Goal: Task Accomplishment & Management: Use online tool/utility

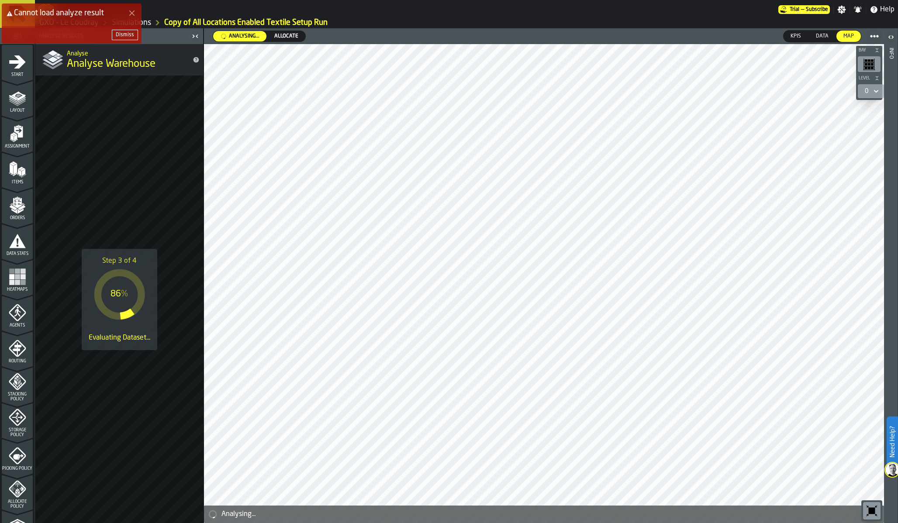
scroll to position [166, 0]
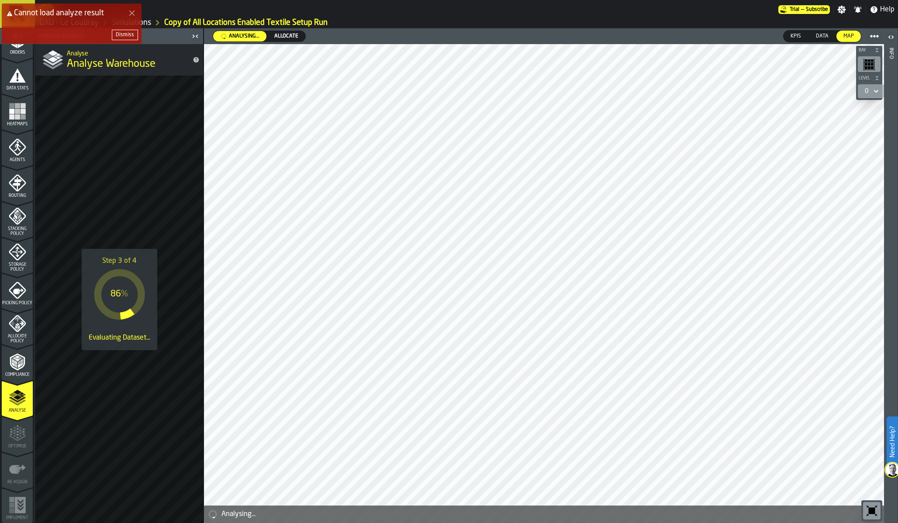
click at [143, 45] on div "Cannot load analyze result Dismiss" at bounding box center [451, 27] width 898 height 51
click at [131, 35] on div "Dismiss" at bounding box center [125, 35] width 18 height 6
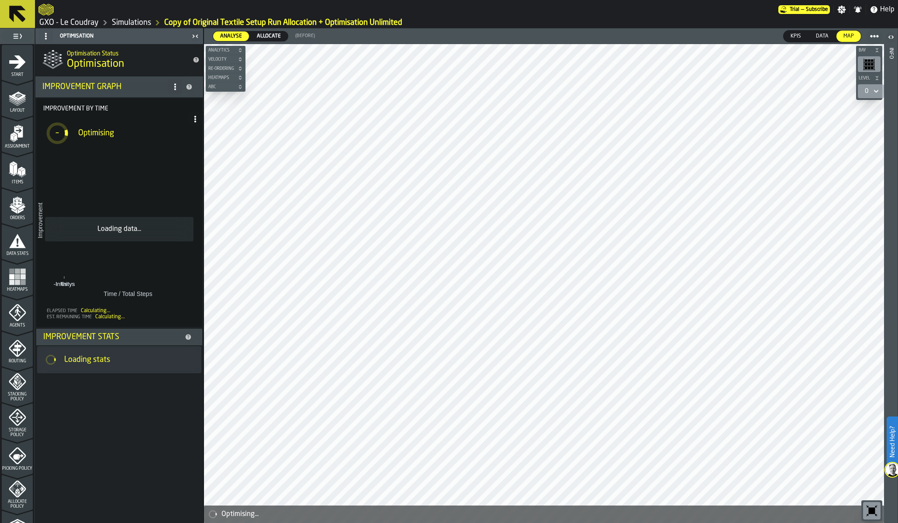
scroll to position [156, 0]
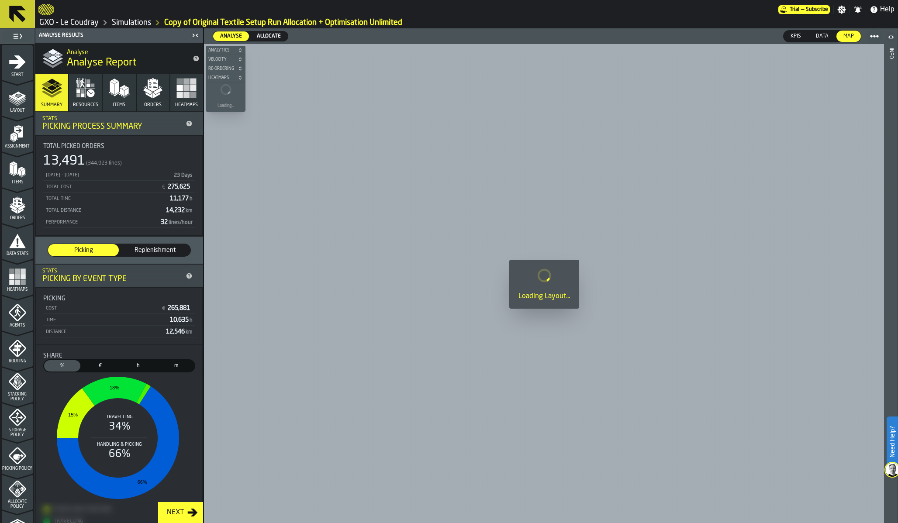
scroll to position [166, 0]
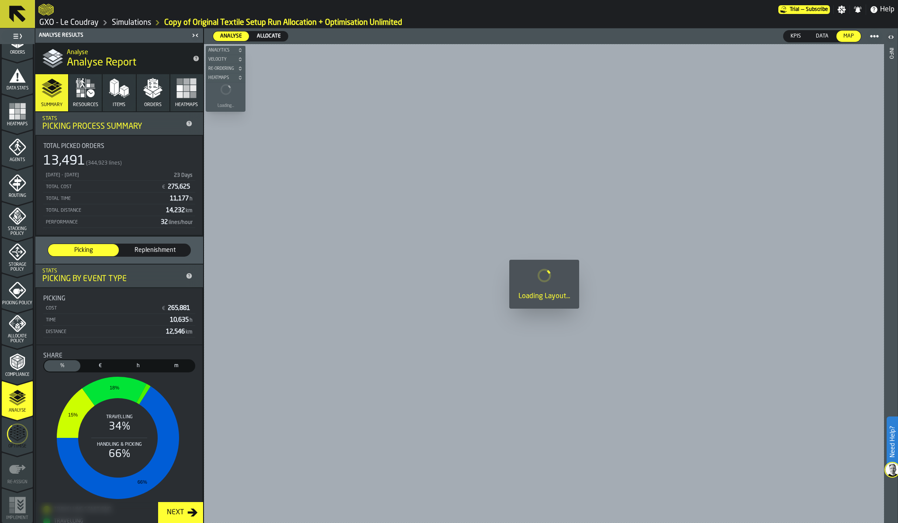
click at [14, 445] on icon "menu Optimise" at bounding box center [17, 434] width 21 height 35
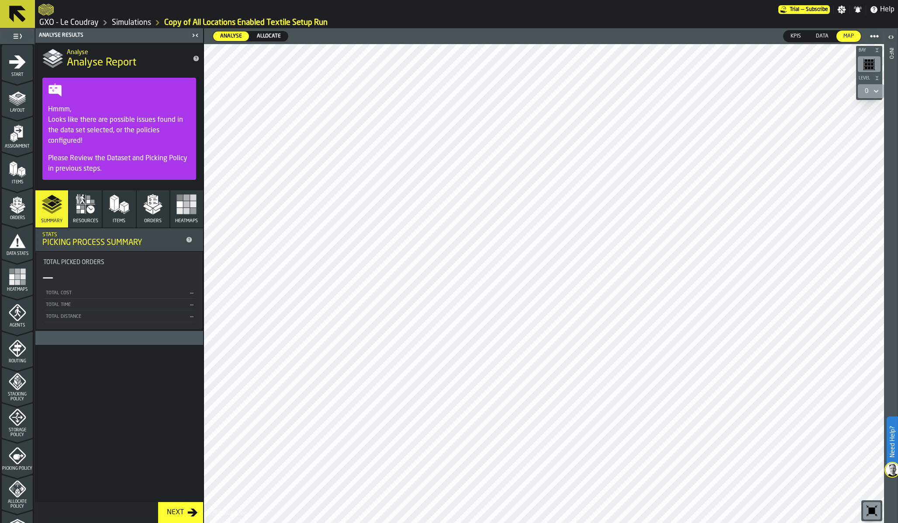
scroll to position [166, 0]
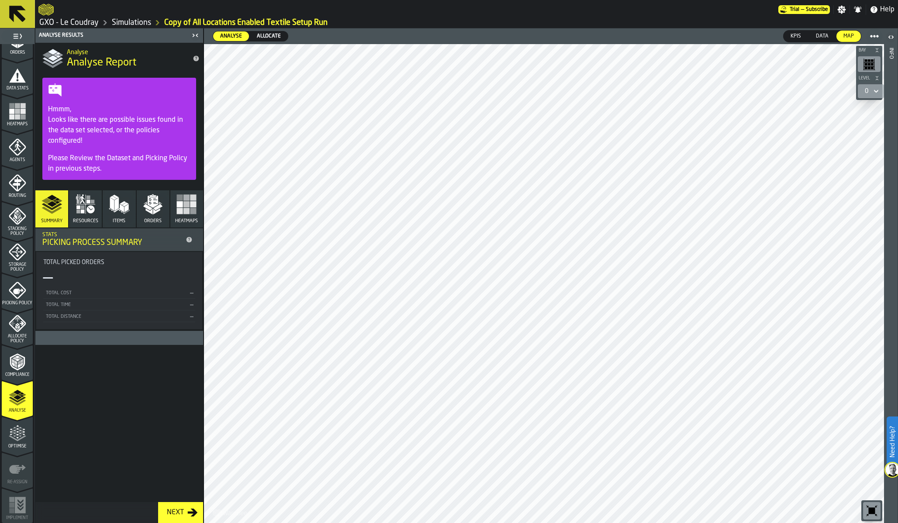
click at [16, 439] on icon "menu Optimise" at bounding box center [17, 433] width 17 height 17
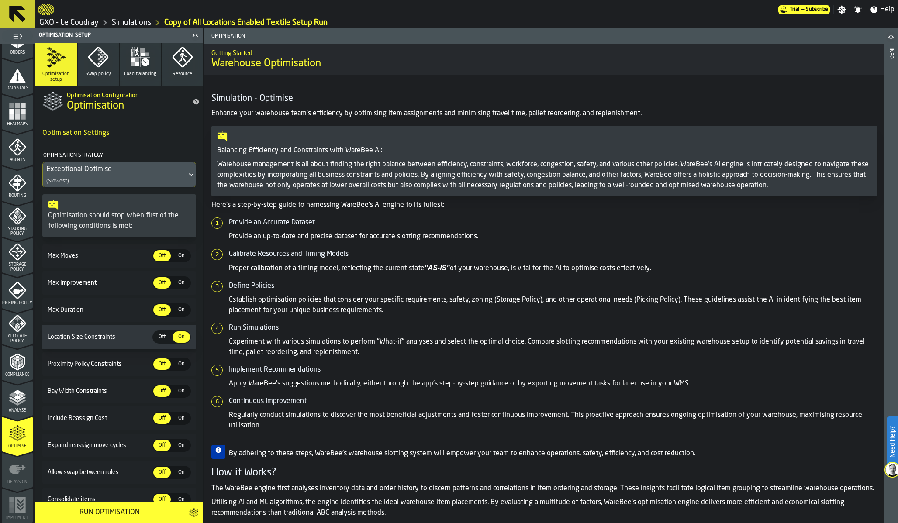
click at [10, 407] on div "Analyse" at bounding box center [17, 401] width 31 height 24
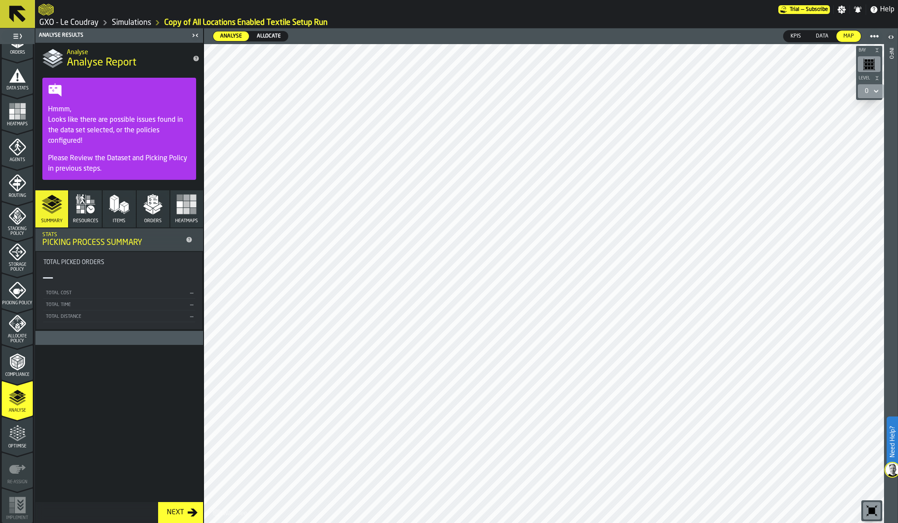
click at [14, 329] on icon "menu Allocate Policy" at bounding box center [17, 323] width 17 height 17
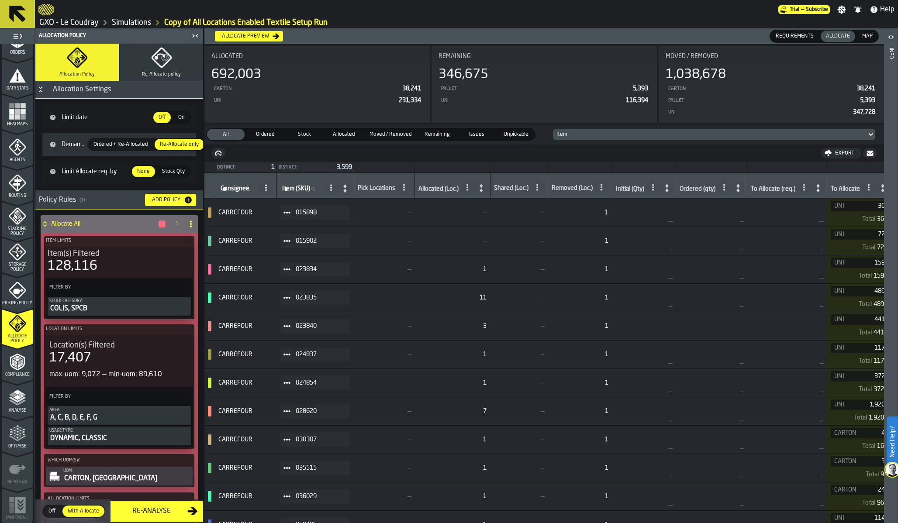
click at [129, 21] on link "Simulations" at bounding box center [131, 23] width 39 height 10
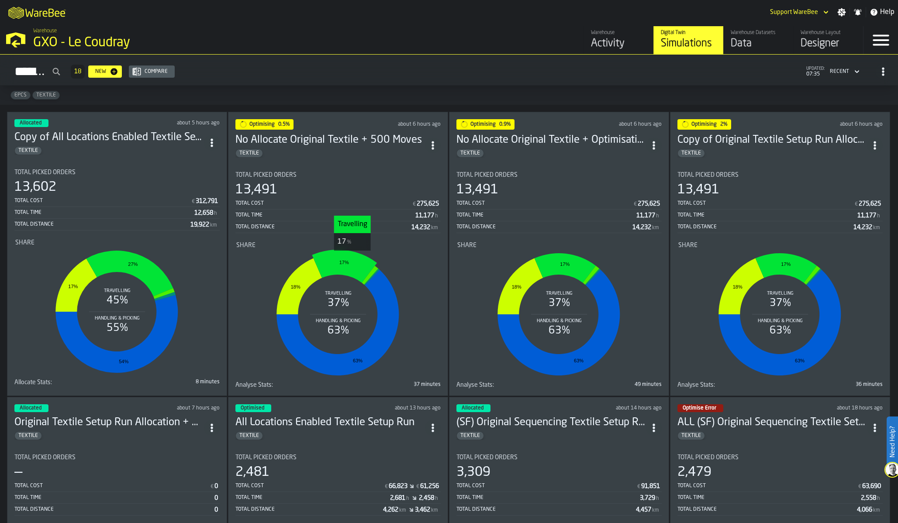
click at [352, 258] on icon "stat-Share" at bounding box center [344, 266] width 65 height 33
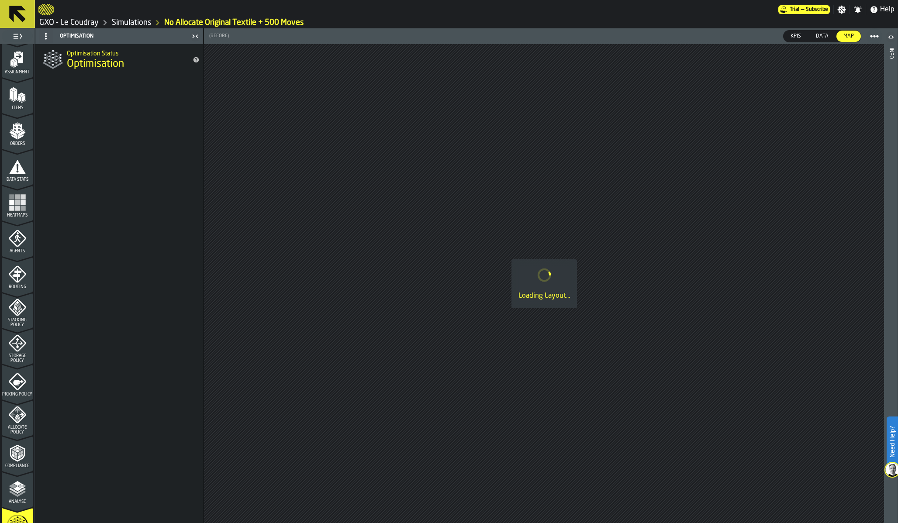
scroll to position [166, 0]
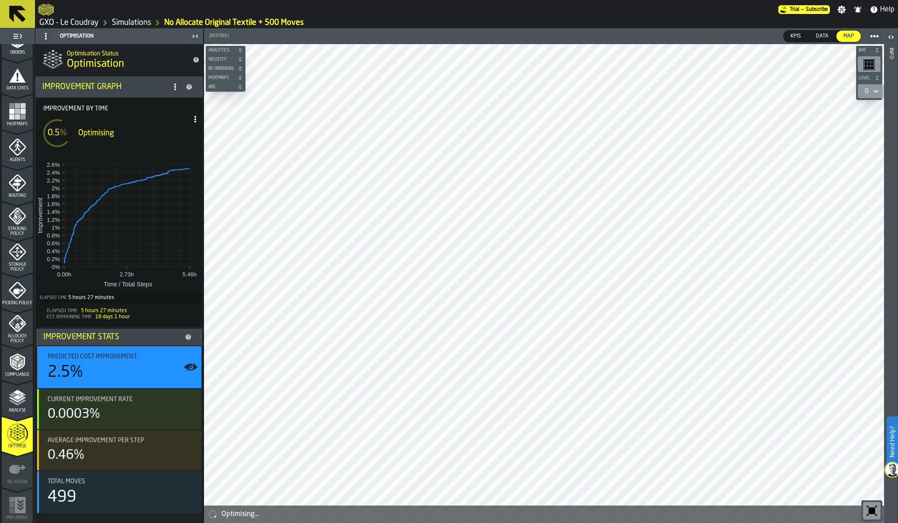
click at [119, 19] on link "Simulations" at bounding box center [131, 23] width 39 height 10
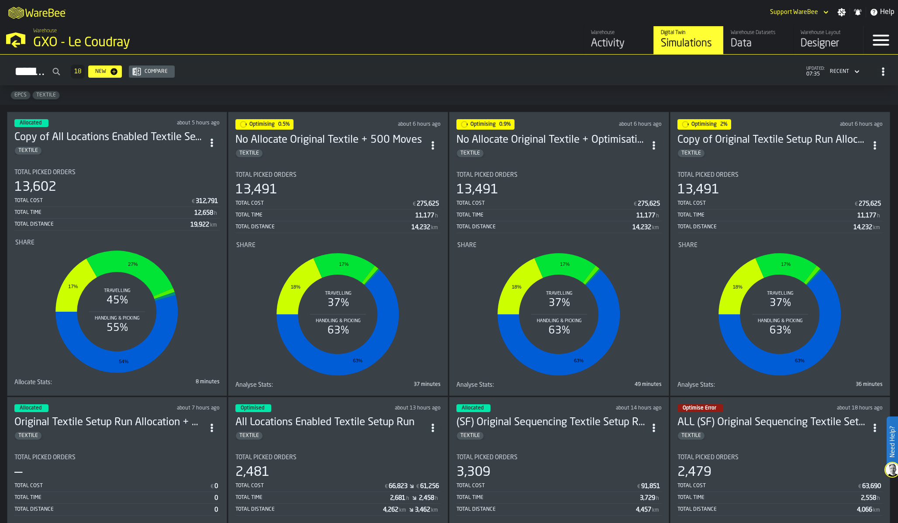
click at [565, 156] on div "Optimising 0.9% about 6 hours ago No Allocate Original Textile + Optimisation U…" at bounding box center [559, 254] width 220 height 284
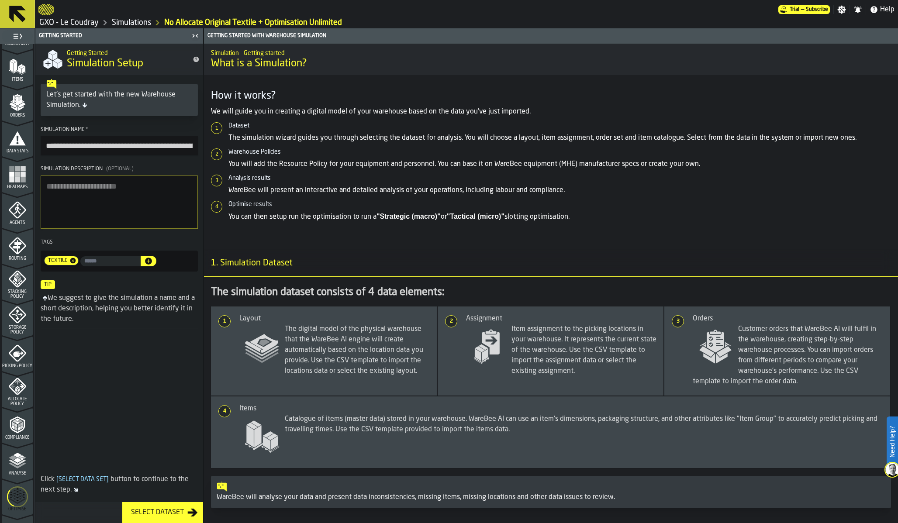
scroll to position [166, 0]
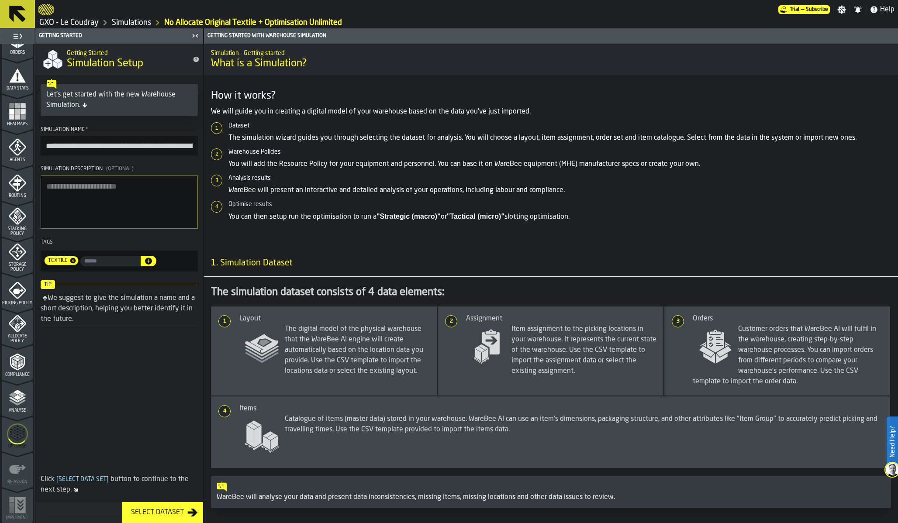
click at [14, 440] on icon "menu Optimise" at bounding box center [17, 434] width 21 height 35
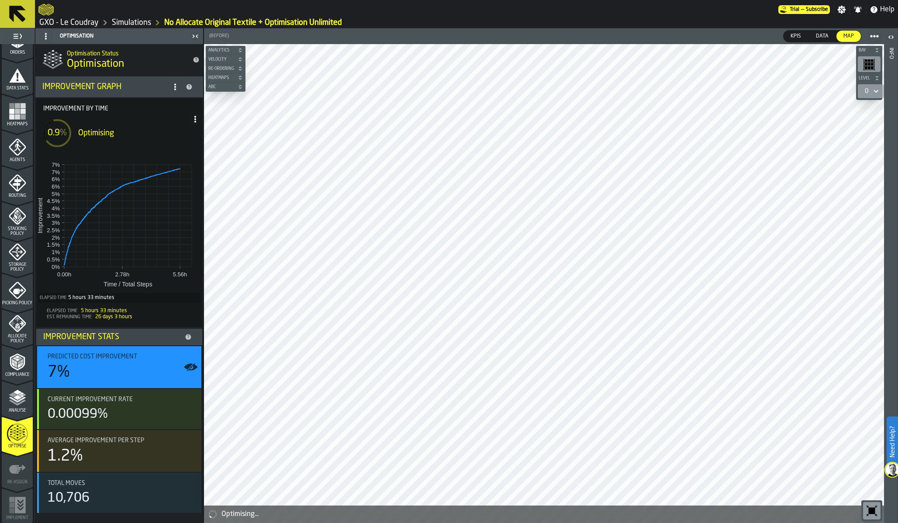
click at [133, 20] on link "Simulations" at bounding box center [131, 23] width 39 height 10
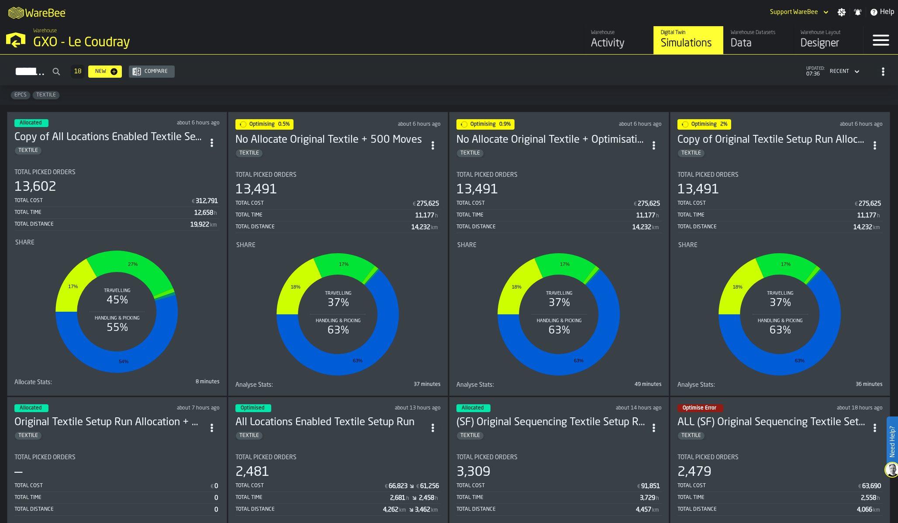
click at [164, 197] on div "Total Cost € 312,791" at bounding box center [116, 201] width 205 height 11
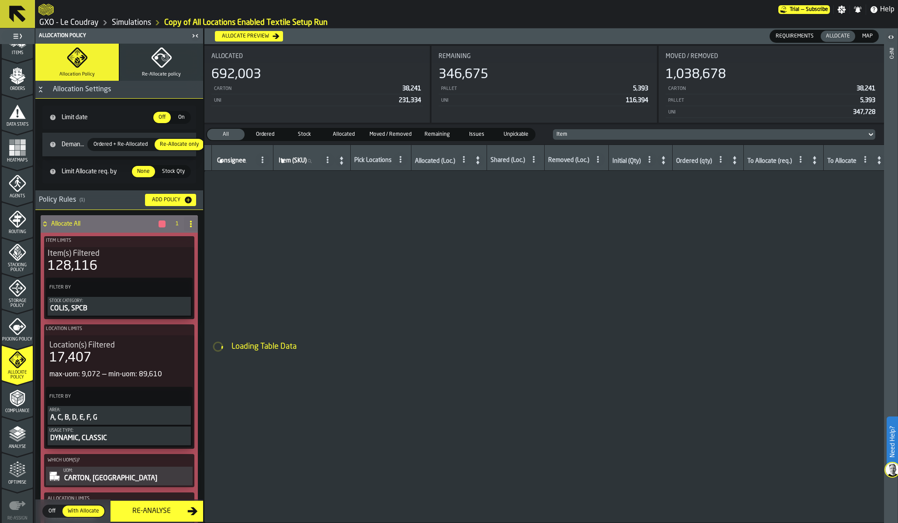
scroll to position [166, 0]
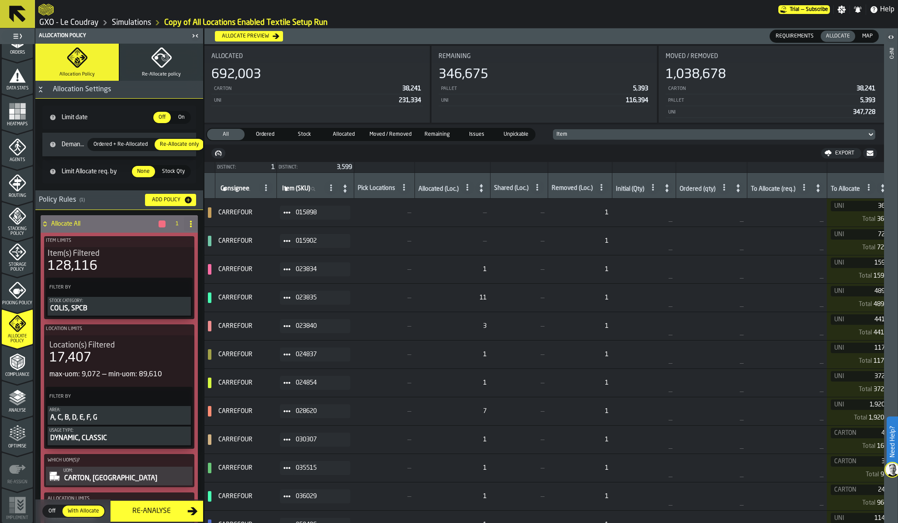
click at [13, 374] on span "Compliance" at bounding box center [17, 375] width 31 height 5
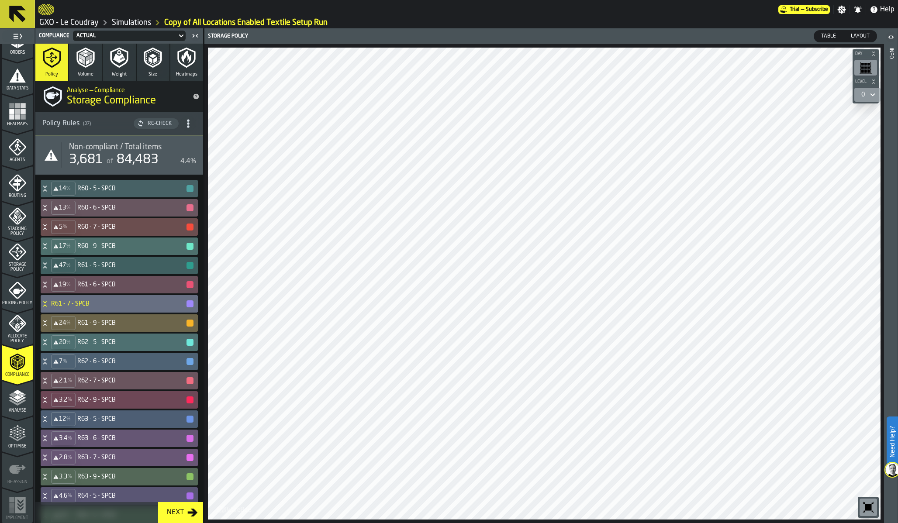
click at [135, 32] on div "Actual" at bounding box center [125, 36] width 104 height 10
click at [104, 73] on div "Allocation" at bounding box center [98, 72] width 45 height 10
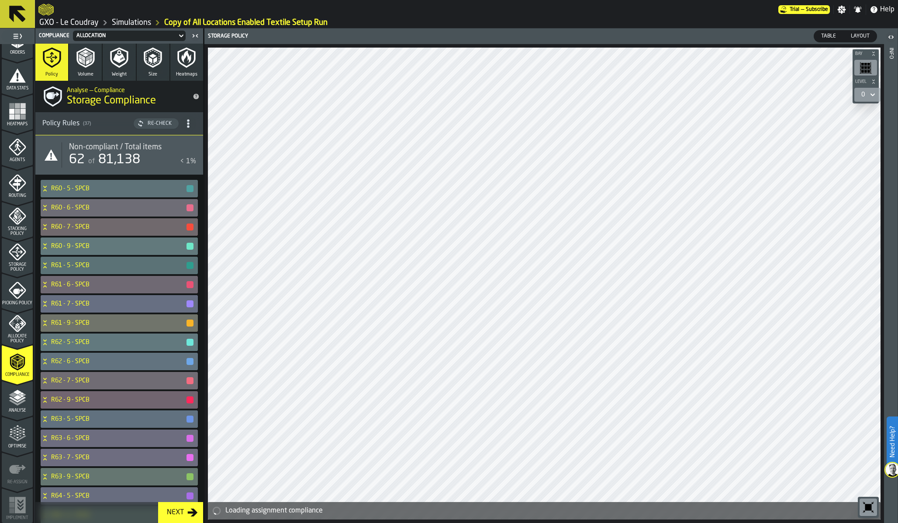
click at [9, 124] on span "Heatmaps" at bounding box center [17, 124] width 31 height 5
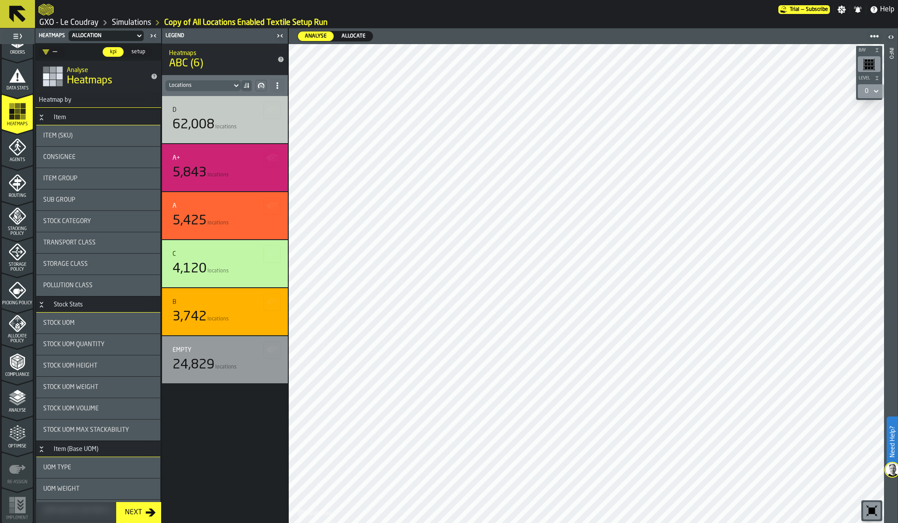
click at [348, 33] on span "Allocate" at bounding box center [353, 36] width 31 height 8
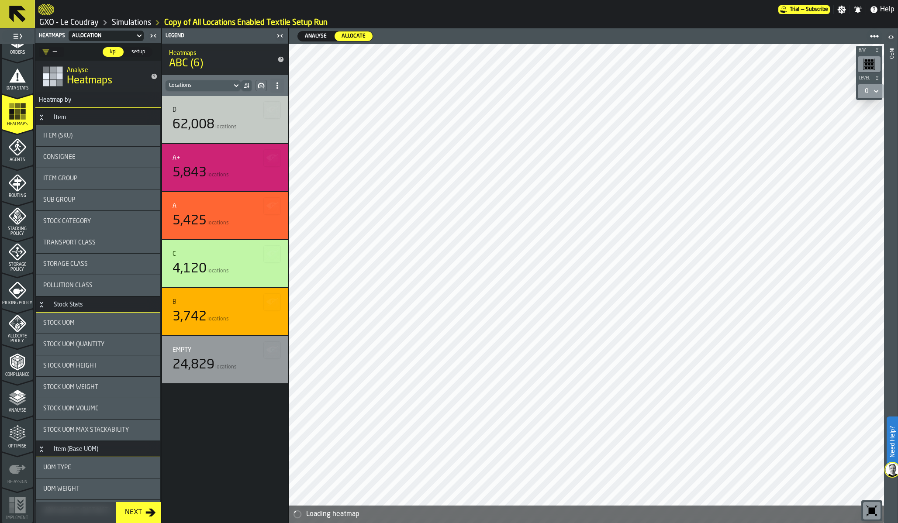
click at [314, 35] on span "Analyse" at bounding box center [315, 36] width 29 height 8
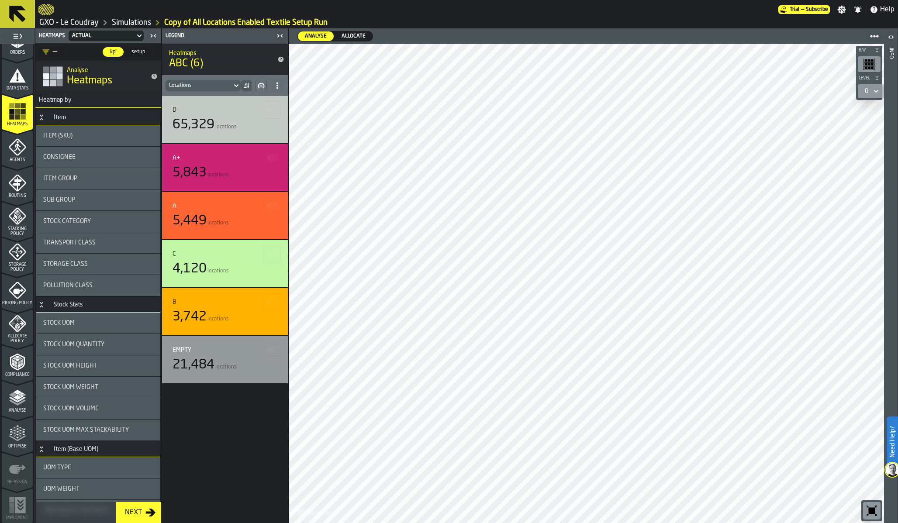
click at [346, 35] on span "Allocate" at bounding box center [353, 36] width 31 height 8
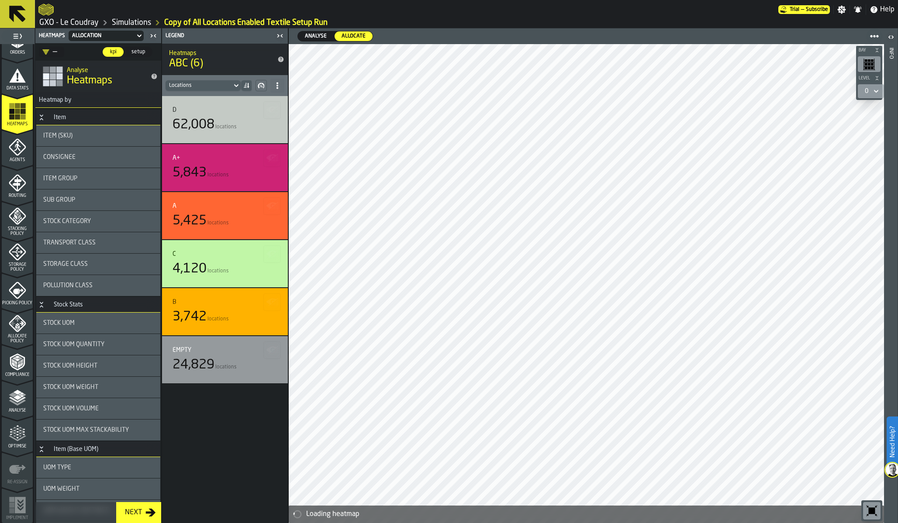
click at [313, 36] on span "Analyse" at bounding box center [315, 36] width 29 height 8
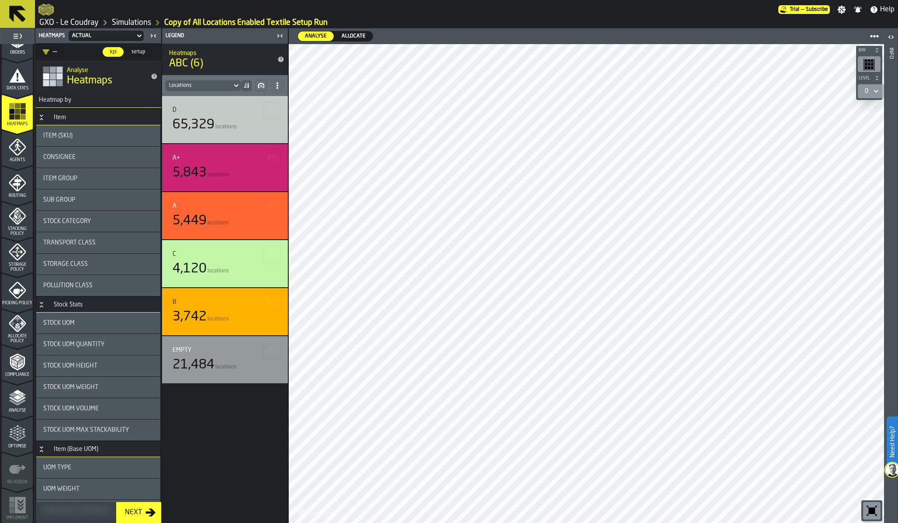
click at [95, 34] on div "Actual" at bounding box center [101, 36] width 59 height 6
click at [89, 52] on div "Actual" at bounding box center [94, 51] width 45 height 10
click at [90, 35] on div "Actual" at bounding box center [101, 36] width 59 height 6
click at [88, 71] on div "Allocation" at bounding box center [94, 72] width 45 height 10
click at [92, 35] on div "Allocation" at bounding box center [101, 36] width 59 height 6
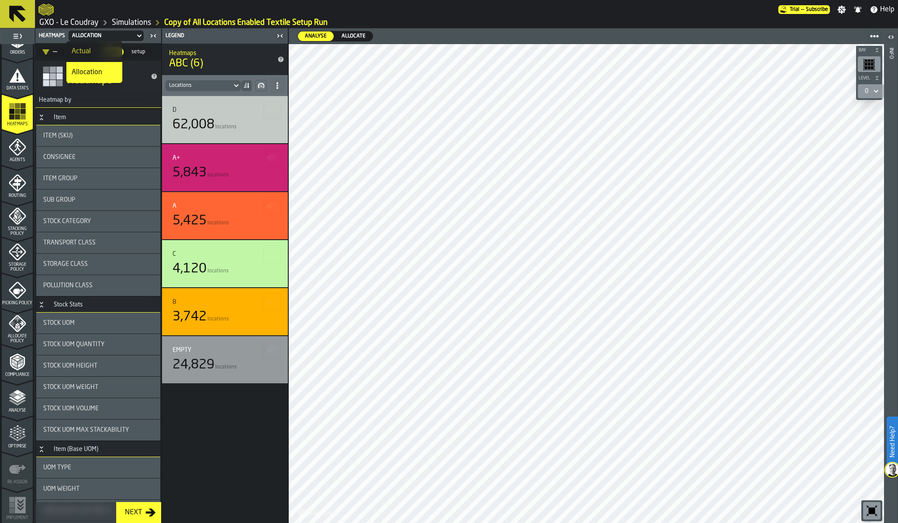
click at [89, 56] on li "Actual" at bounding box center [94, 51] width 56 height 21
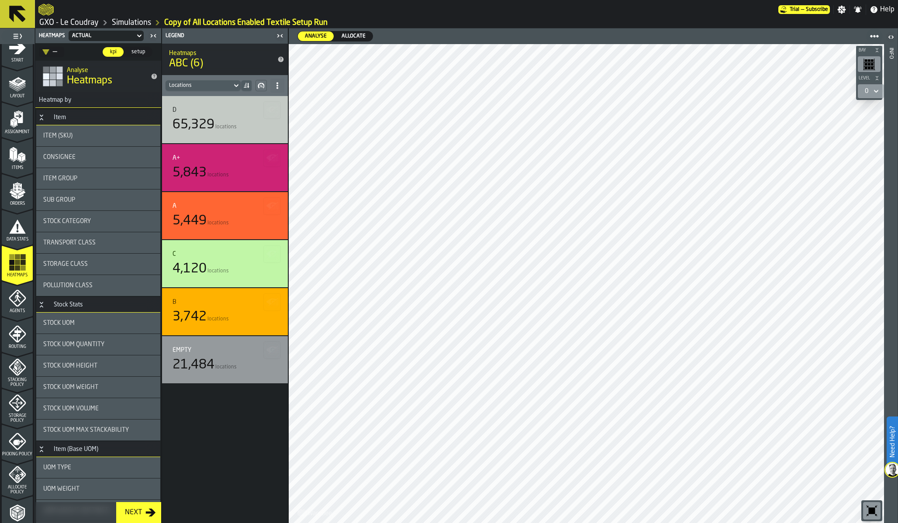
scroll to position [0, 0]
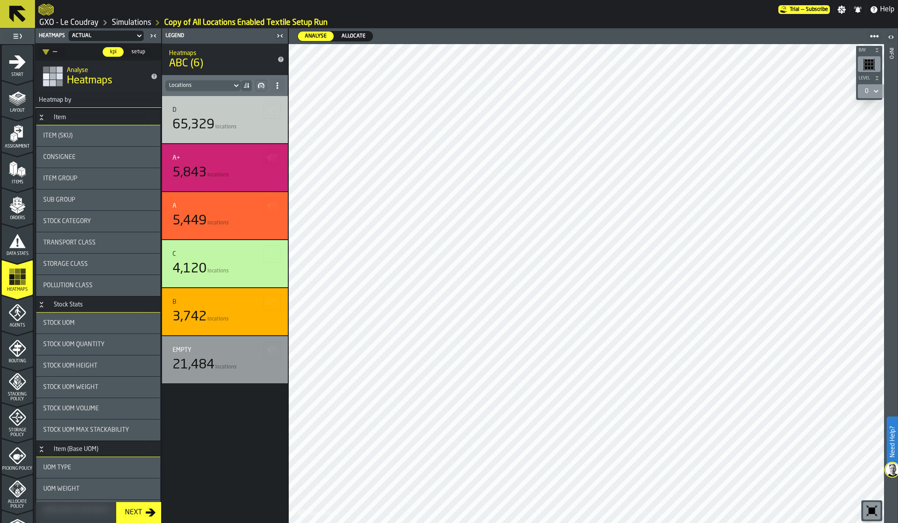
click at [14, 201] on icon "menu Orders" at bounding box center [17, 203] width 9 height 10
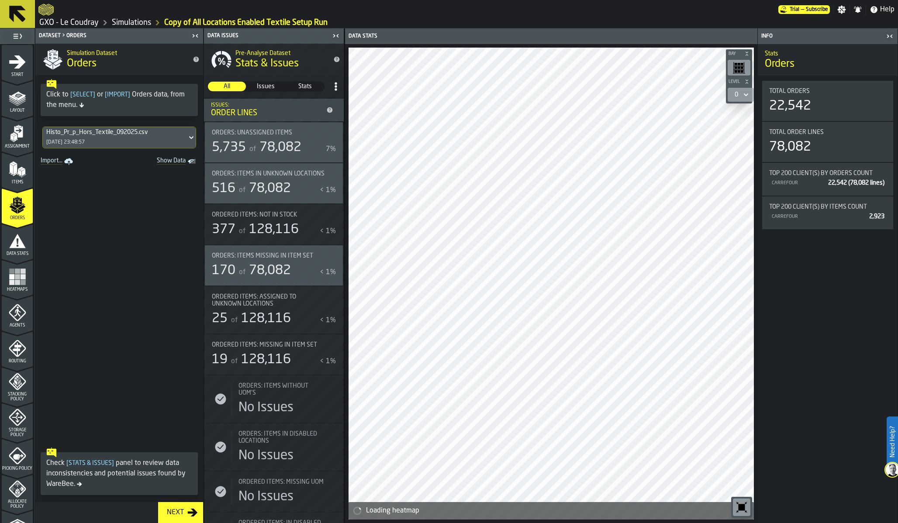
click at [102, 142] on div "Histo_Pr_p_Hors_Textile_092025.csv 23/09/2025, 23:48:57" at bounding box center [115, 137] width 144 height 21
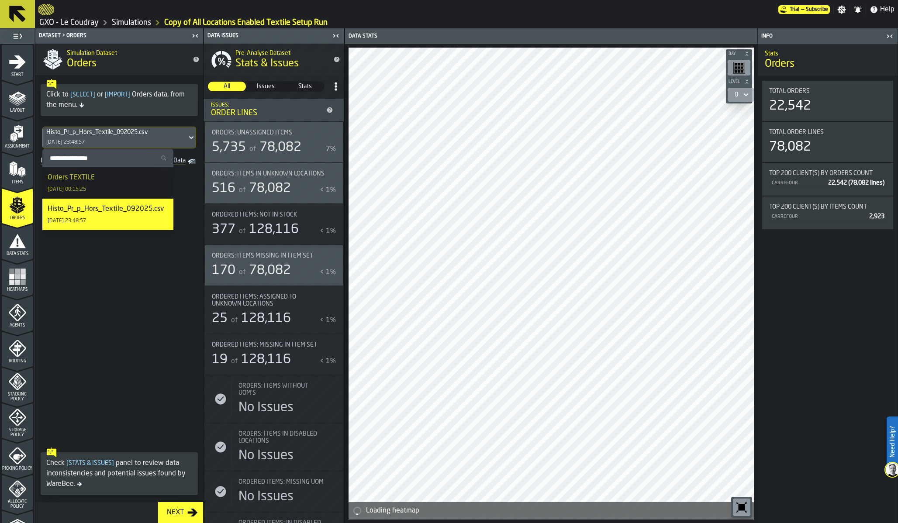
click at [103, 181] on div "Orders TEXTILE 24/09/2025, 00:15:25" at bounding box center [108, 183] width 121 height 21
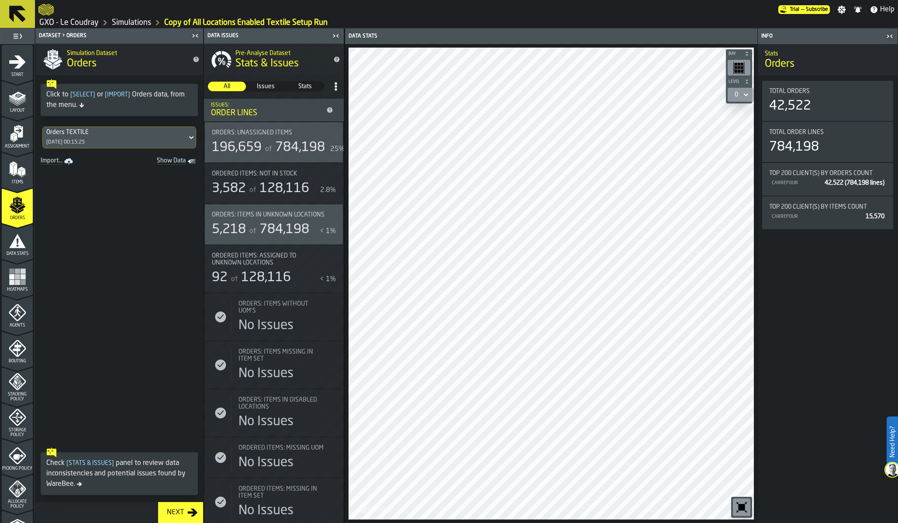
click at [15, 284] on rect "menu Heatmaps" at bounding box center [17, 282] width 5 height 5
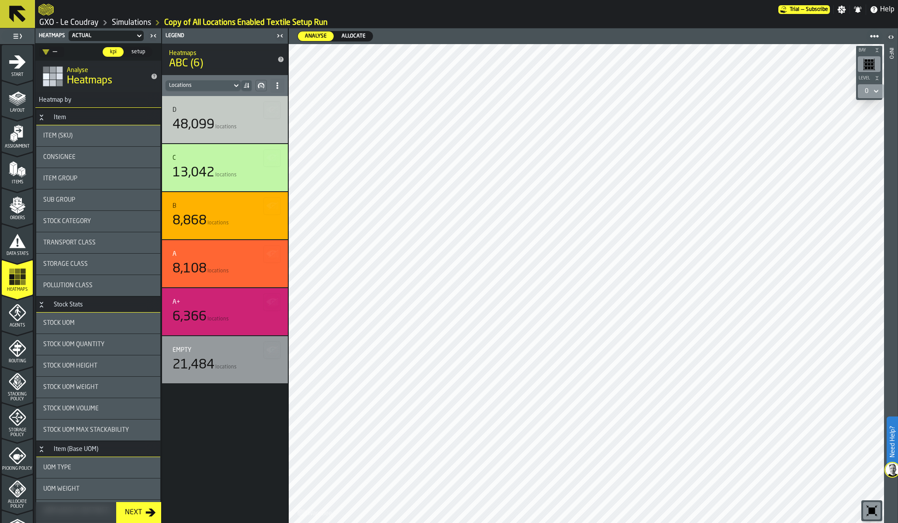
click at [19, 467] on span "Picking Policy" at bounding box center [17, 469] width 31 height 5
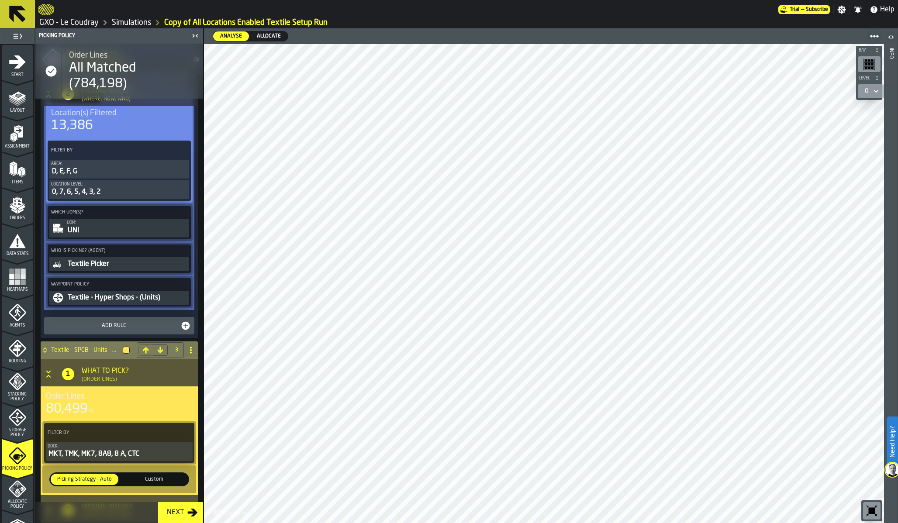
scroll to position [744, 0]
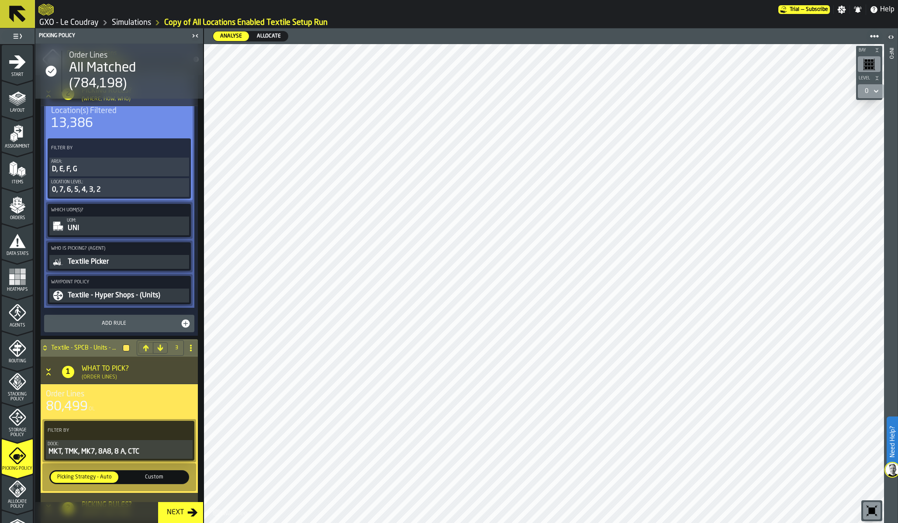
click at [15, 432] on span "Storage Policy" at bounding box center [17, 433] width 31 height 10
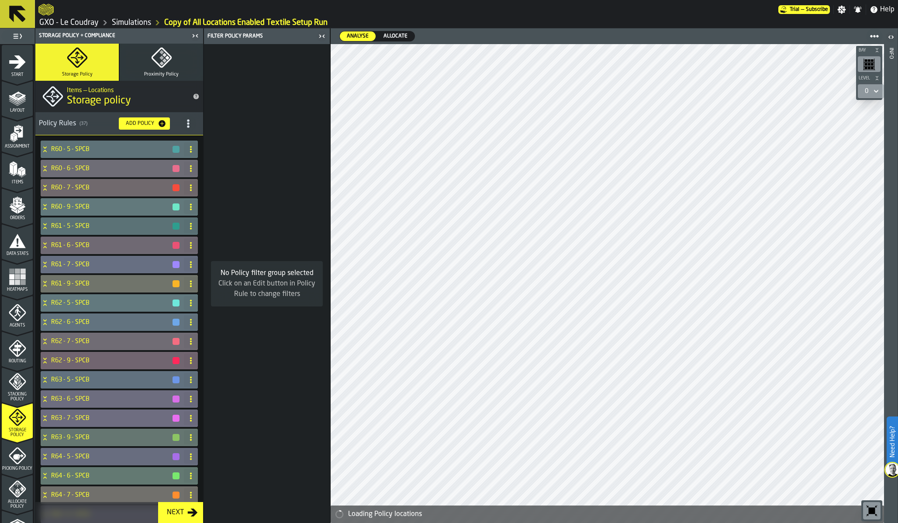
click at [91, 148] on h4 "R60 - 5 - SPCB" at bounding box center [111, 149] width 121 height 7
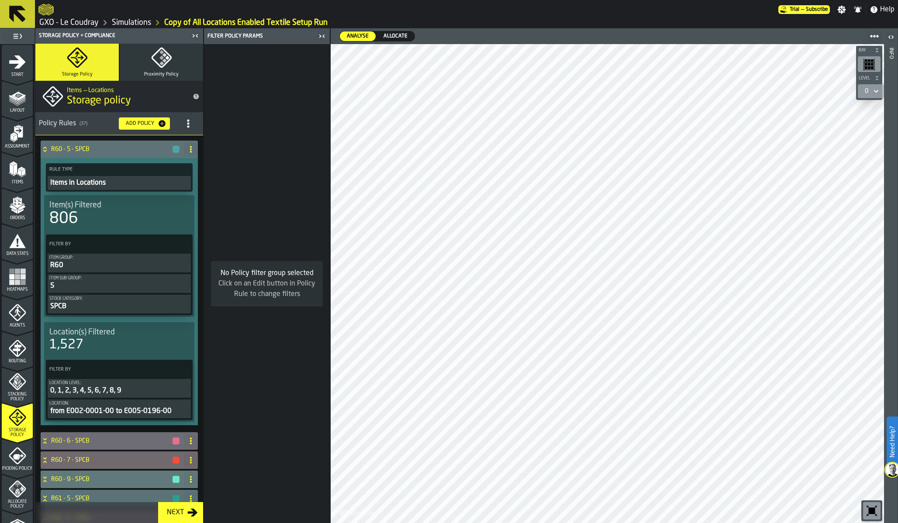
scroll to position [112, 0]
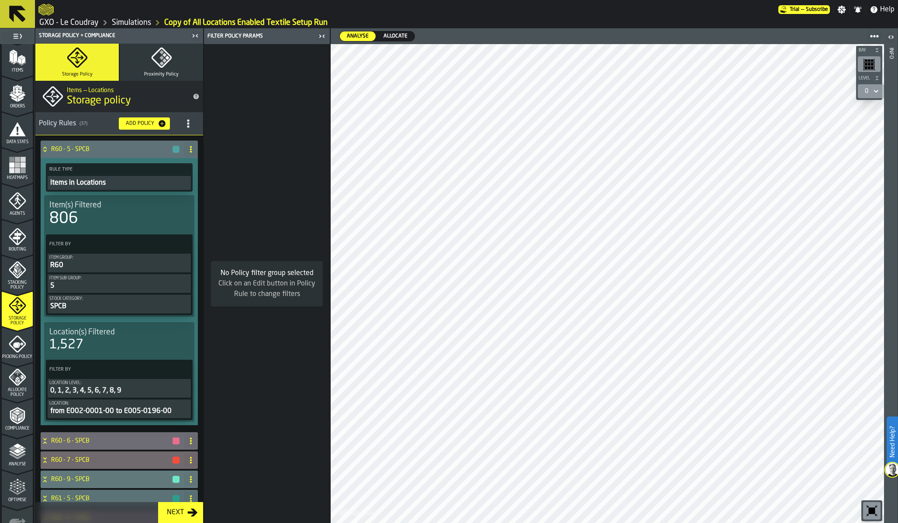
click at [18, 379] on icon "menu Allocate Policy" at bounding box center [17, 377] width 17 height 17
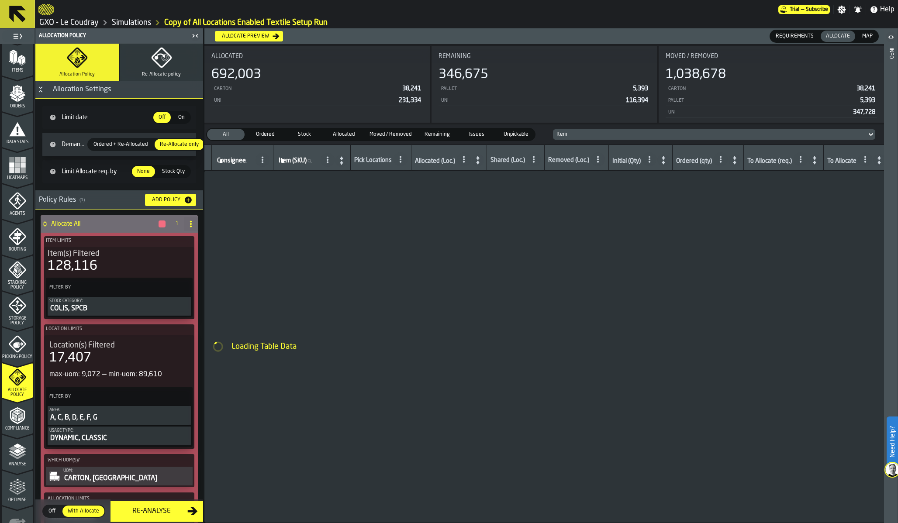
click at [125, 142] on span "Ordered + Re-Allocated" at bounding box center [120, 145] width 61 height 8
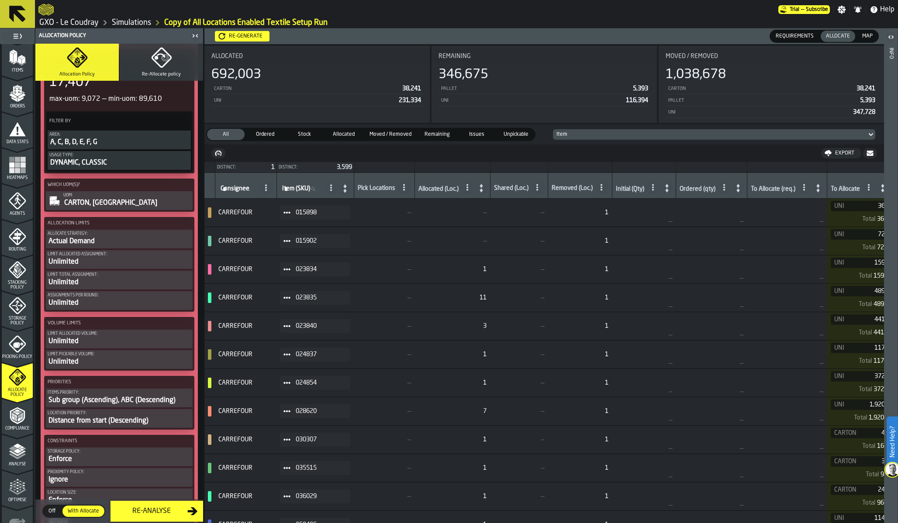
scroll to position [284, 0]
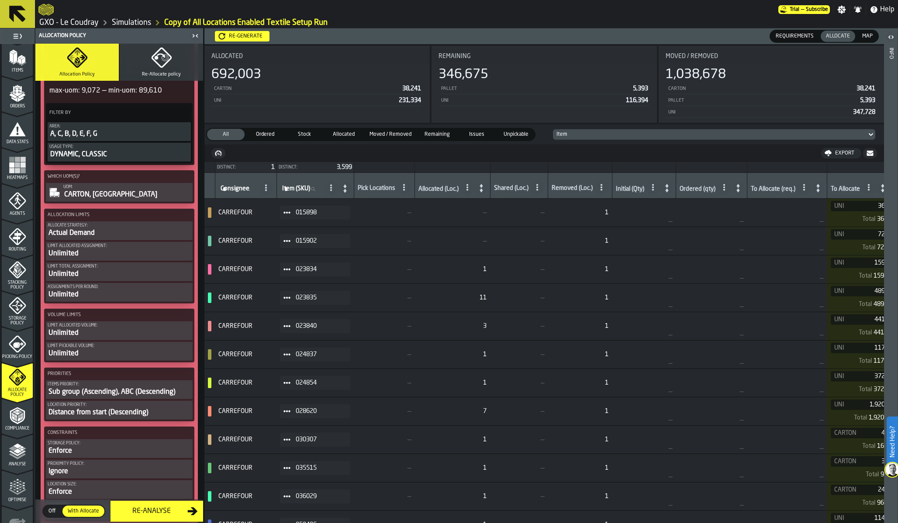
click at [114, 231] on div "Actual Demand" at bounding box center [119, 233] width 143 height 10
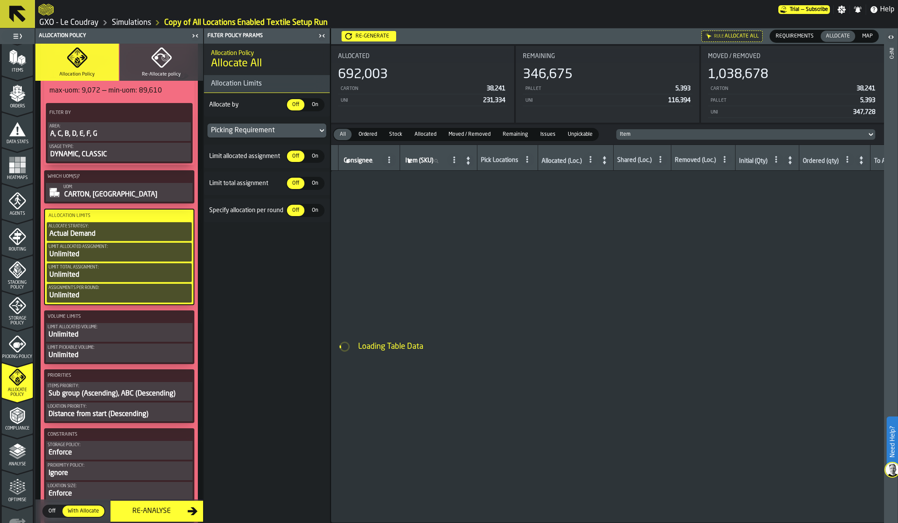
click at [313, 102] on span "On" at bounding box center [315, 105] width 14 height 8
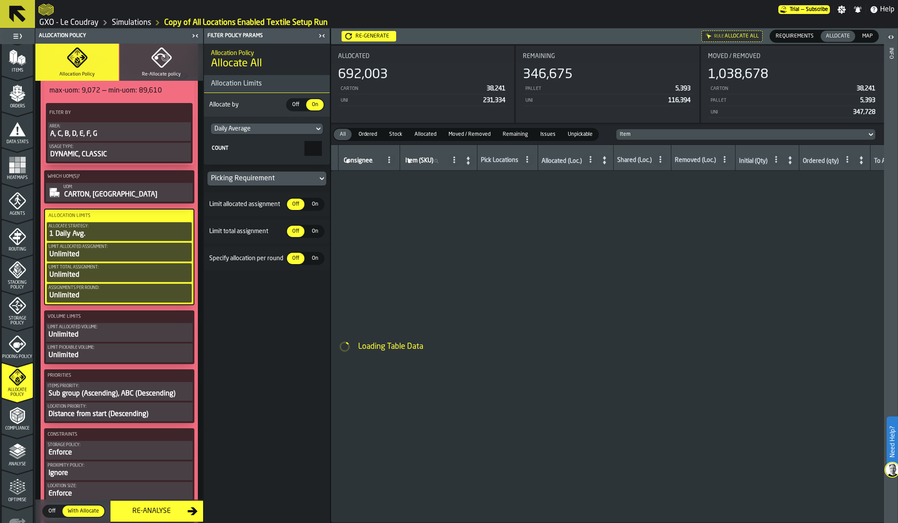
click at [312, 201] on span "On" at bounding box center [315, 205] width 14 height 8
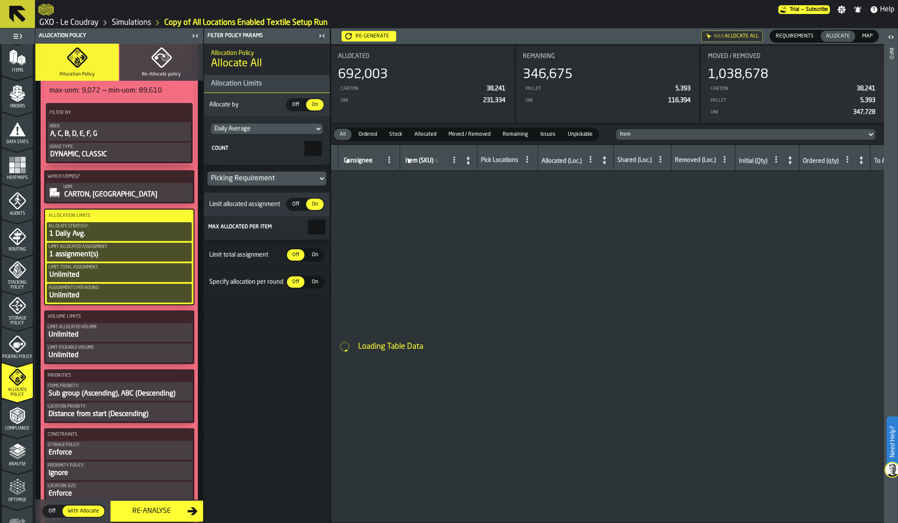
click at [312, 261] on div "On" at bounding box center [314, 254] width 17 height 11
click at [314, 304] on span "On" at bounding box center [315, 306] width 14 height 8
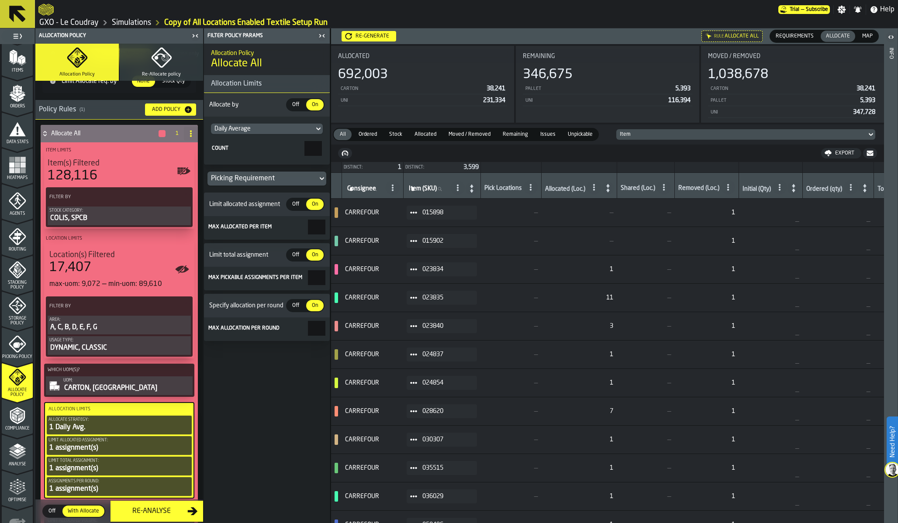
scroll to position [0, 0]
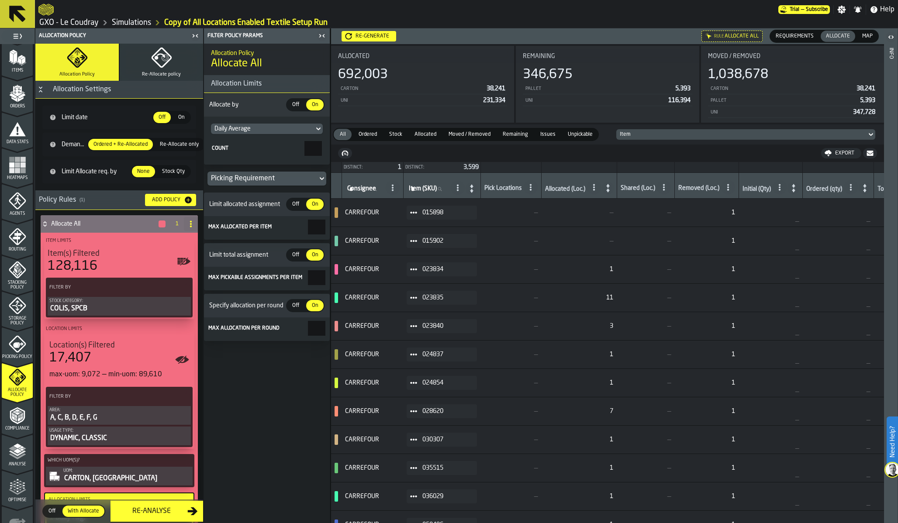
click at [156, 62] on icon "button" at bounding box center [161, 57] width 21 height 21
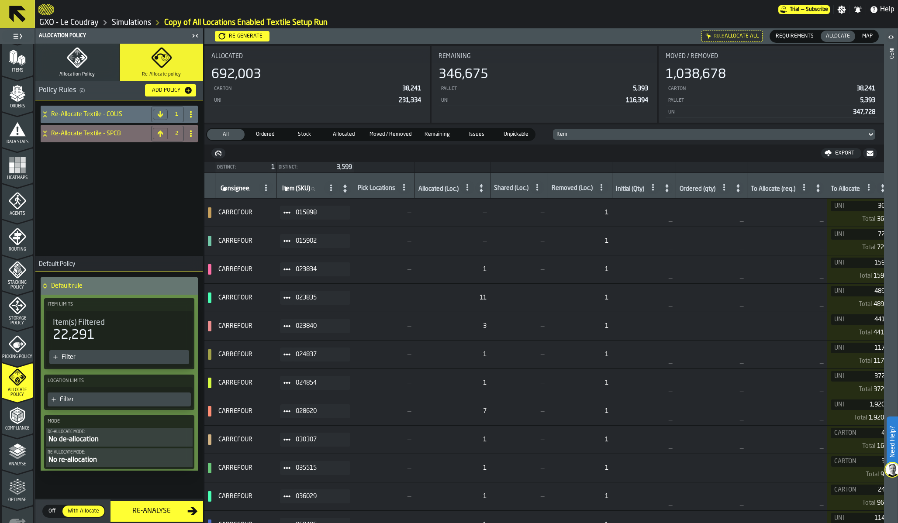
click at [114, 134] on h4 "Re-Allocate Textile - SPCB" at bounding box center [99, 133] width 97 height 7
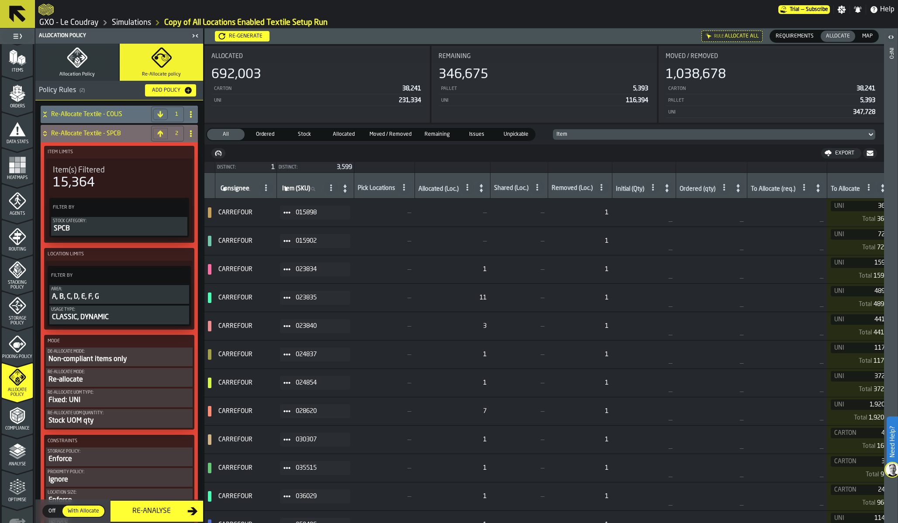
click at [111, 359] on div "Non-compliant items only" at bounding box center [119, 359] width 143 height 10
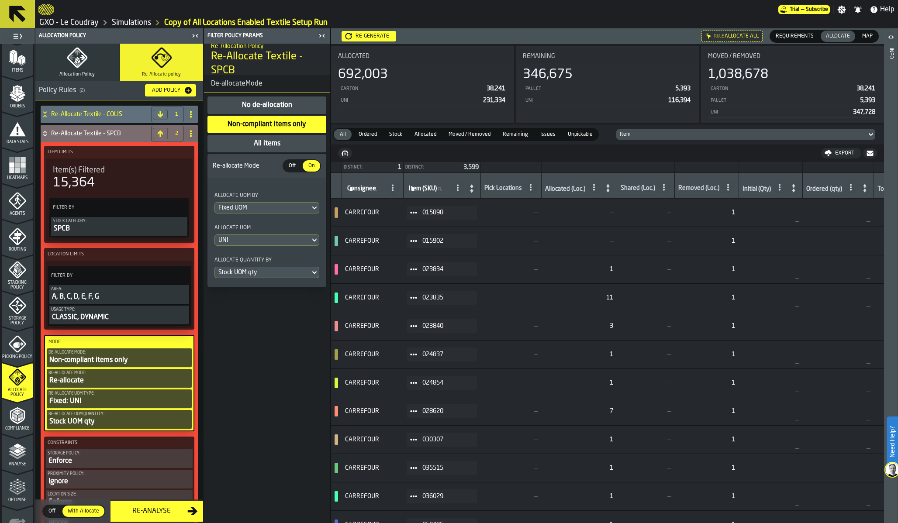
click at [281, 141] on div "All items" at bounding box center [267, 143] width 119 height 17
click at [99, 399] on div "Fixed: UNI" at bounding box center [119, 401] width 142 height 10
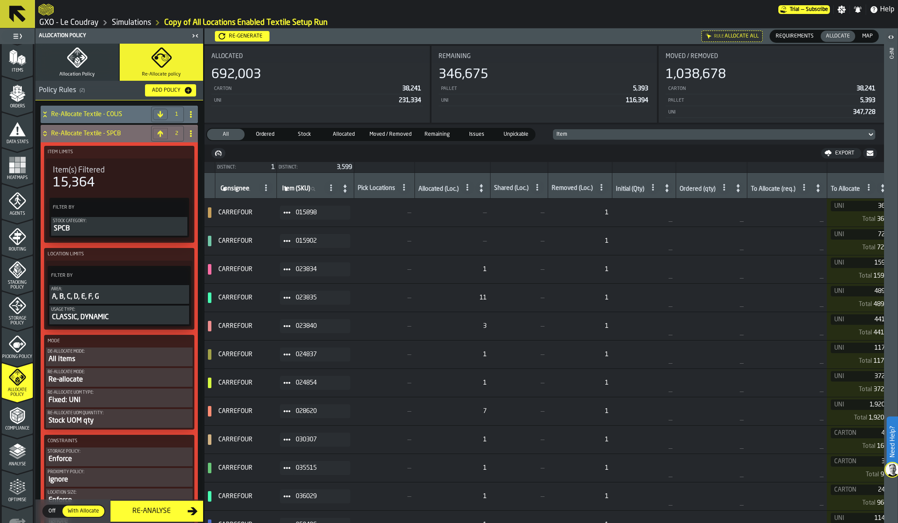
click at [114, 399] on div "Fixed: UNI" at bounding box center [119, 400] width 143 height 10
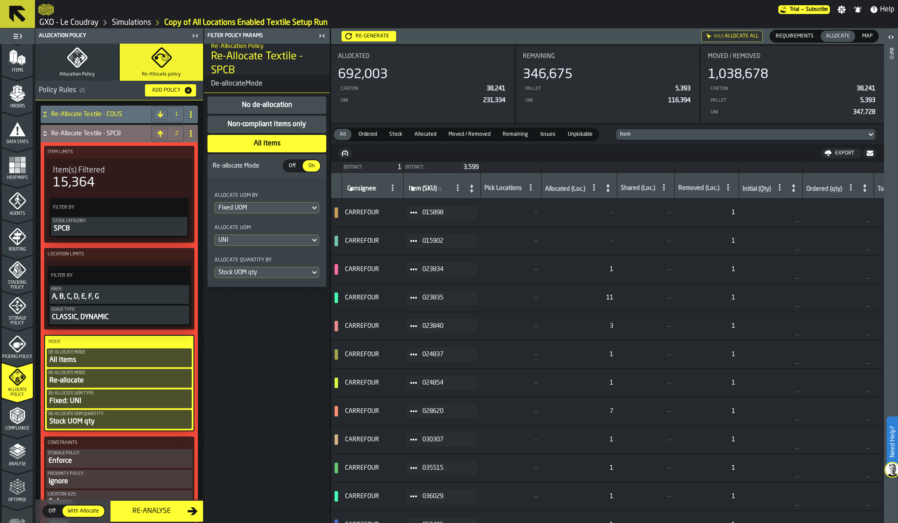
click at [251, 241] on div "UNI" at bounding box center [262, 240] width 88 height 7
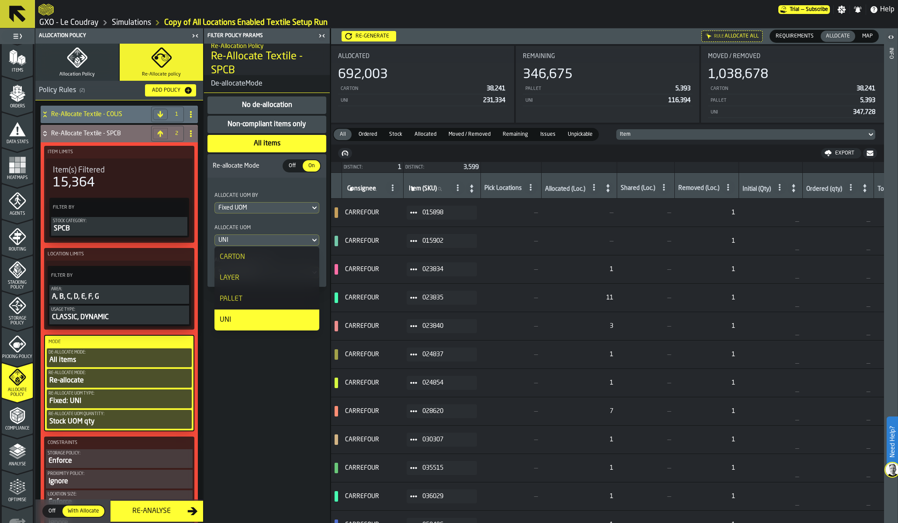
click at [254, 225] on div "Allocate UOM" at bounding box center [266, 229] width 105 height 10
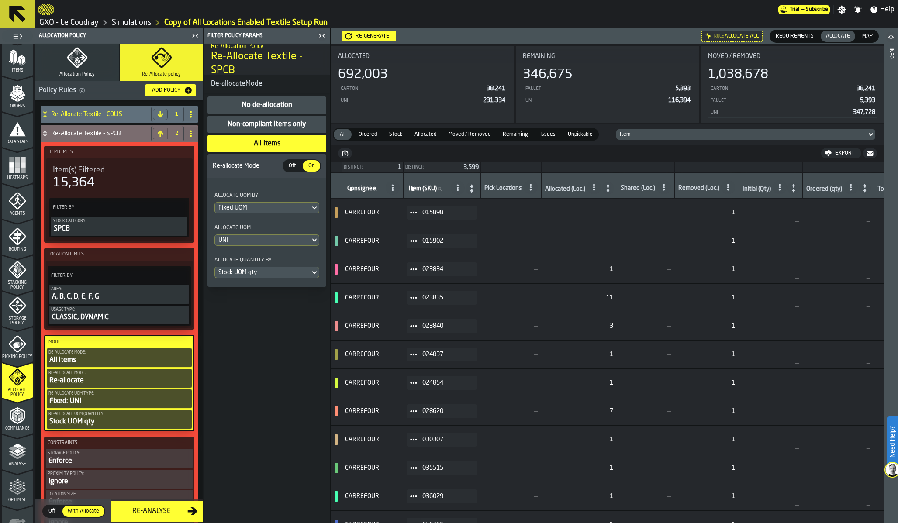
click at [253, 208] on div "Fixed UOM" at bounding box center [262, 207] width 88 height 7
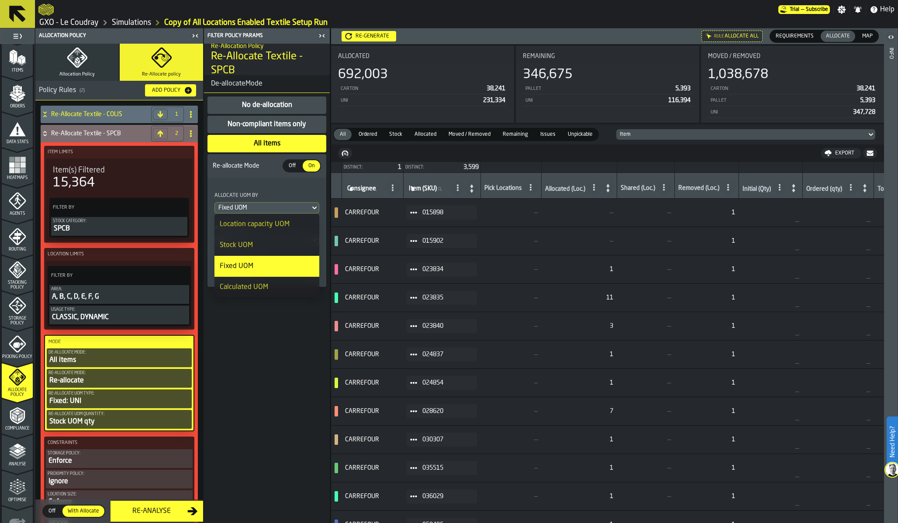
click at [248, 244] on div "Stock UOM" at bounding box center [267, 245] width 94 height 10
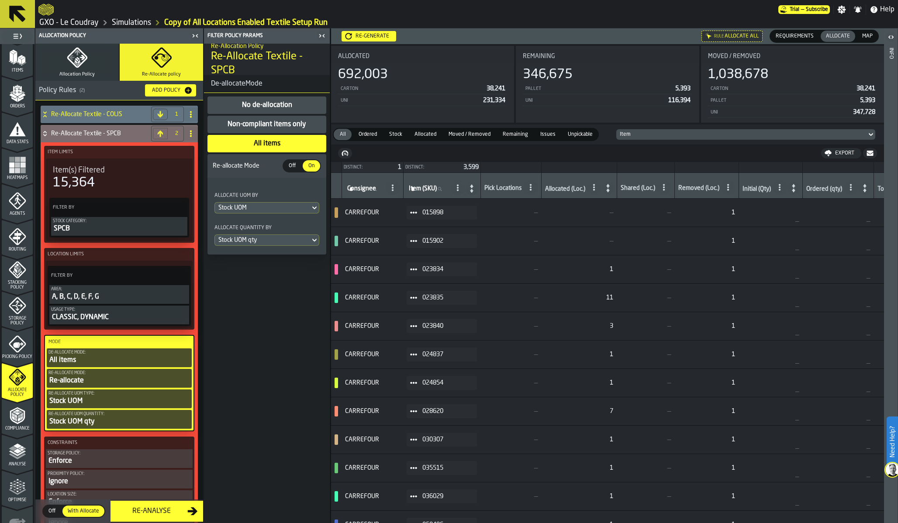
click at [103, 120] on div "Re-Allocate Textile - COLIS" at bounding box center [94, 114] width 107 height 17
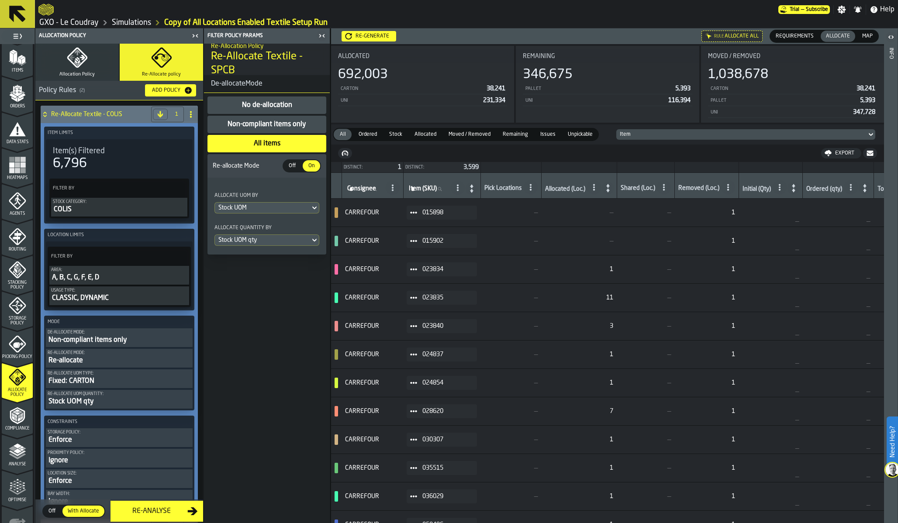
click at [103, 335] on div "De-Allocate Mode:" at bounding box center [119, 332] width 143 height 5
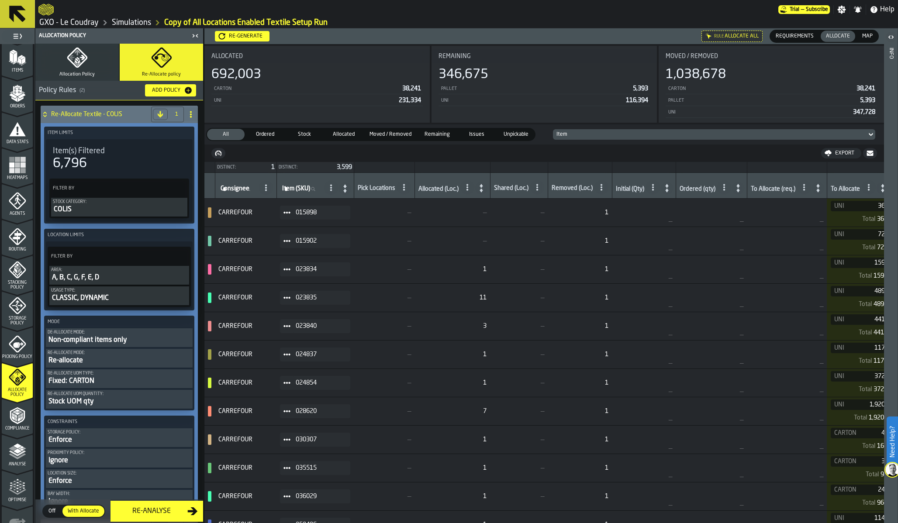
click at [103, 335] on div "De-Allocate Mode:" at bounding box center [119, 332] width 143 height 5
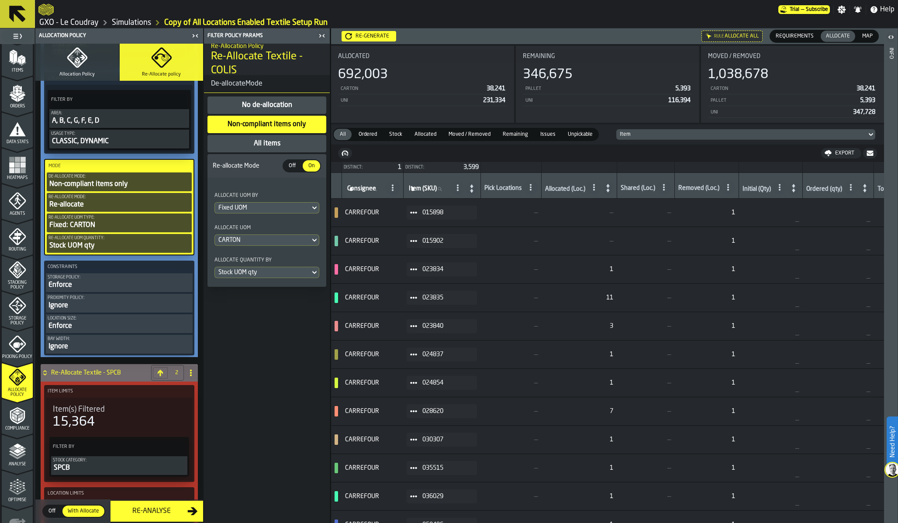
scroll to position [159, 0]
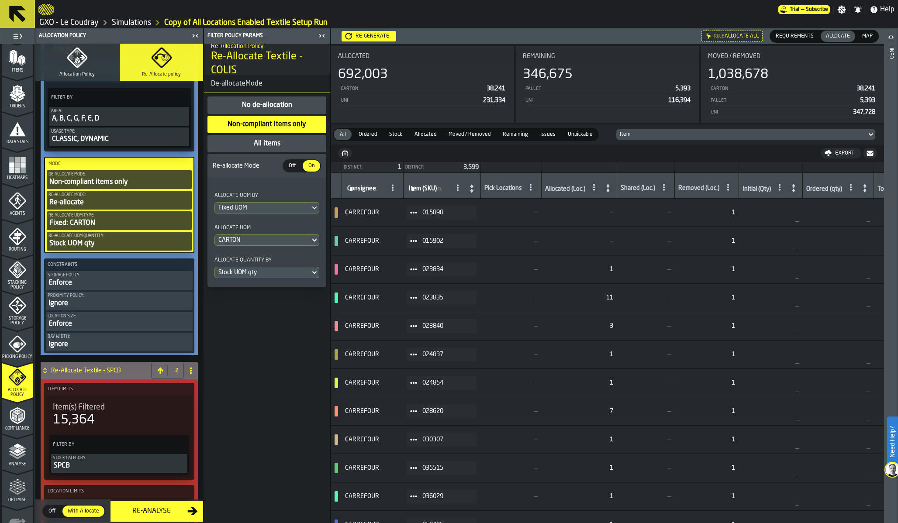
click at [241, 209] on div "Fixed UOM" at bounding box center [262, 207] width 88 height 7
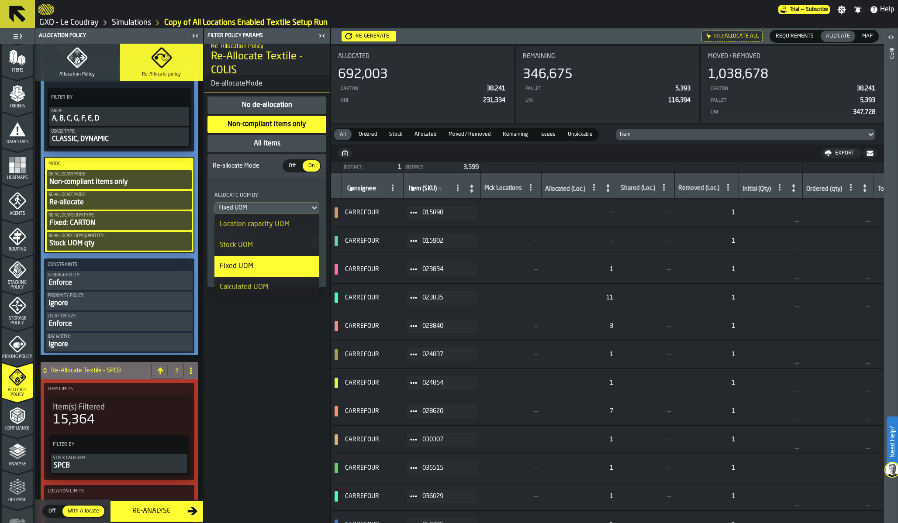
click at [252, 239] on li "Stock UOM" at bounding box center [266, 245] width 105 height 21
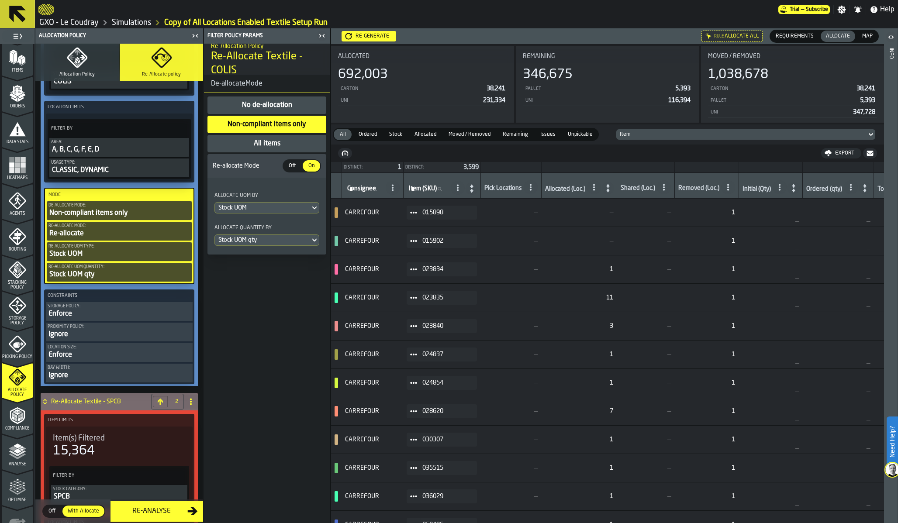
scroll to position [26, 0]
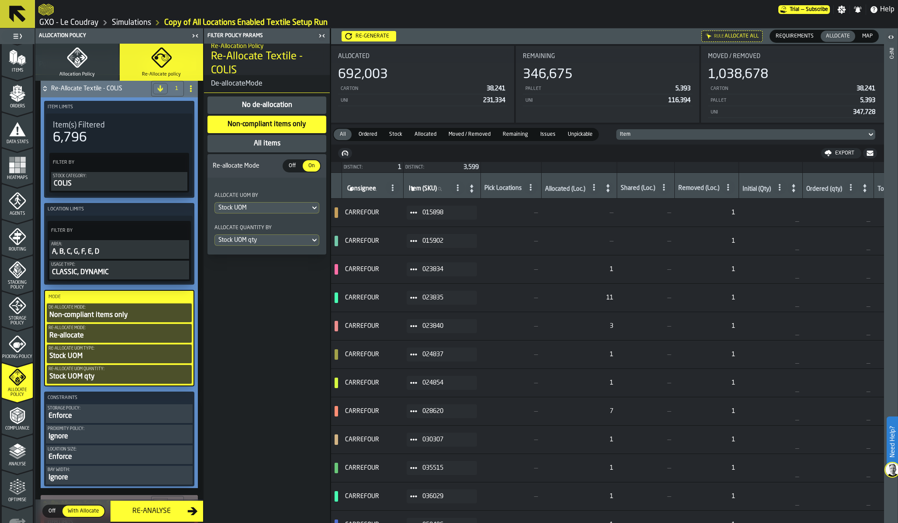
click at [246, 142] on div "All items" at bounding box center [267, 143] width 119 height 17
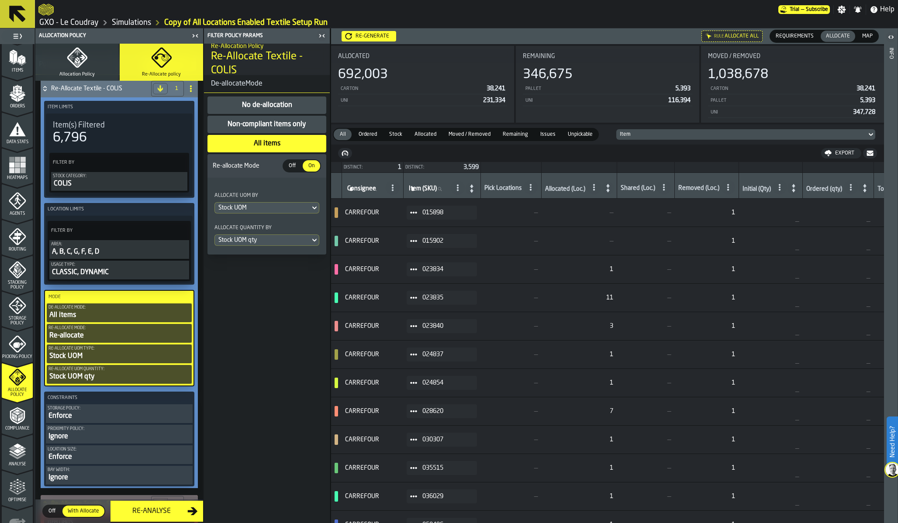
click at [134, 351] on div "Re-allocate UOM Type:" at bounding box center [119, 348] width 142 height 5
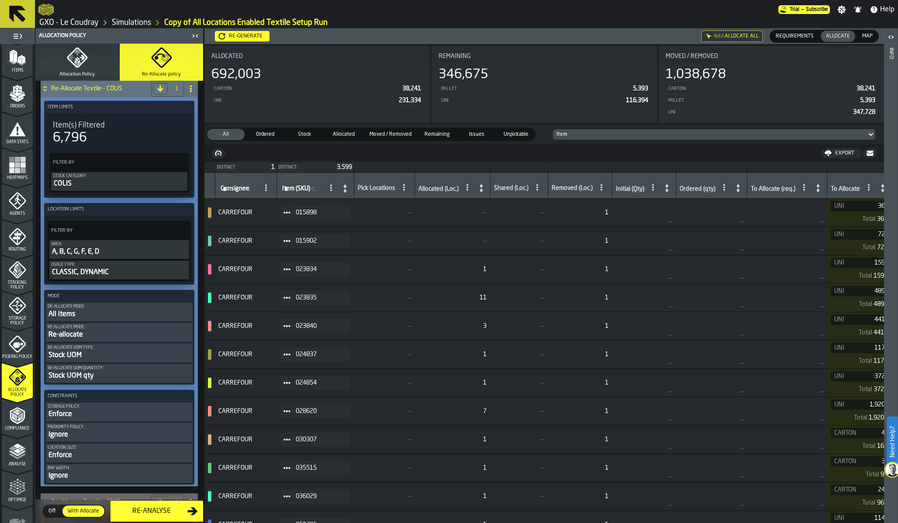
click at [134, 352] on div "Stock UOM" at bounding box center [119, 355] width 143 height 10
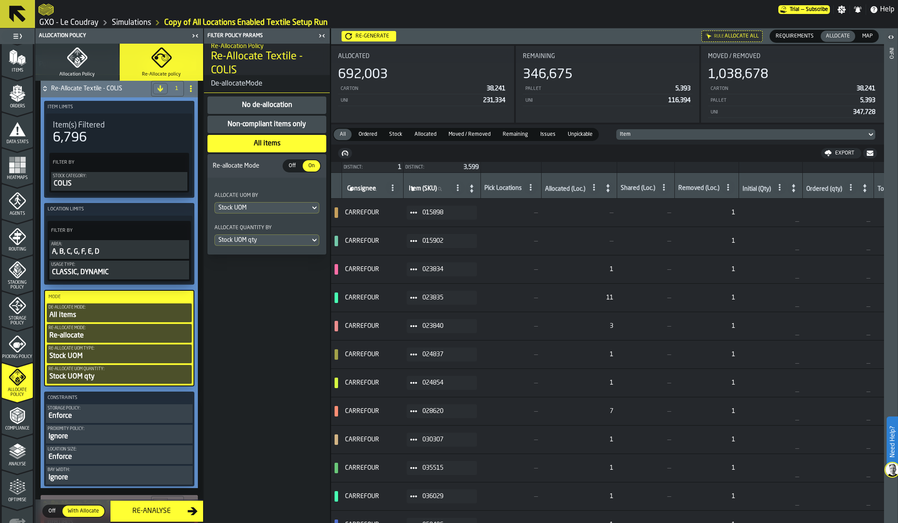
click at [87, 65] on button "Allocation Policy" at bounding box center [76, 62] width 83 height 37
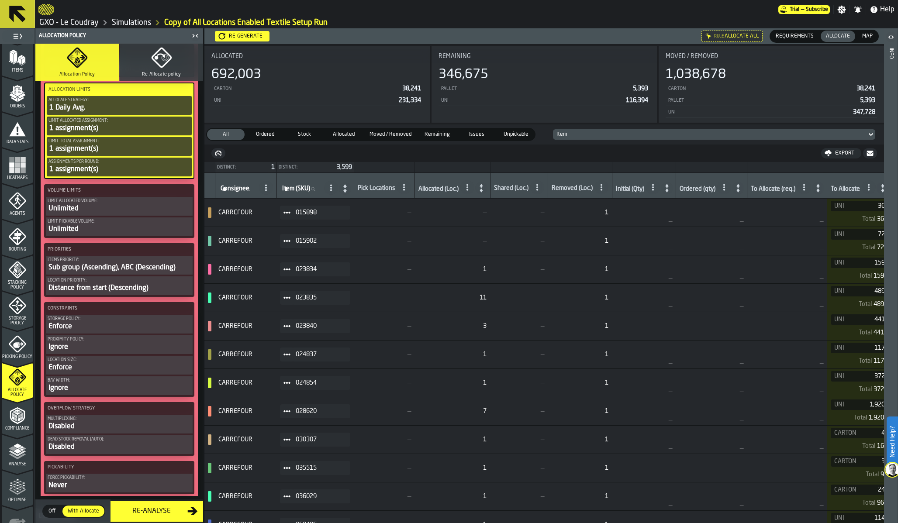
scroll to position [366, 0]
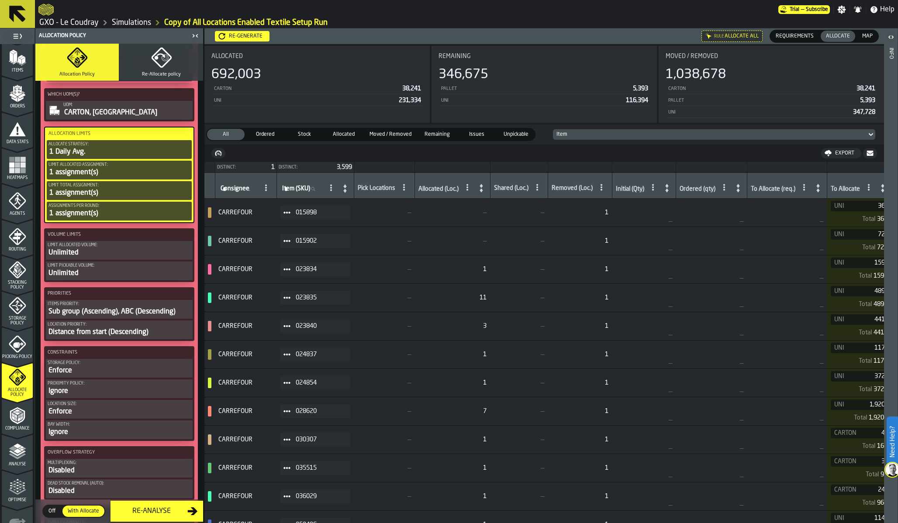
click at [97, 214] on div "1 assignment(s)" at bounding box center [119, 213] width 142 height 10
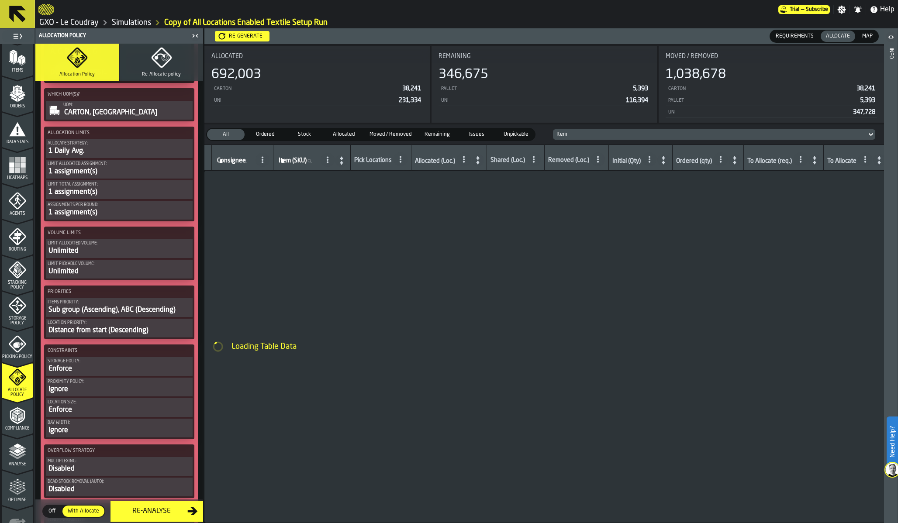
click at [97, 214] on div "1 assignment(s)" at bounding box center [119, 213] width 143 height 10
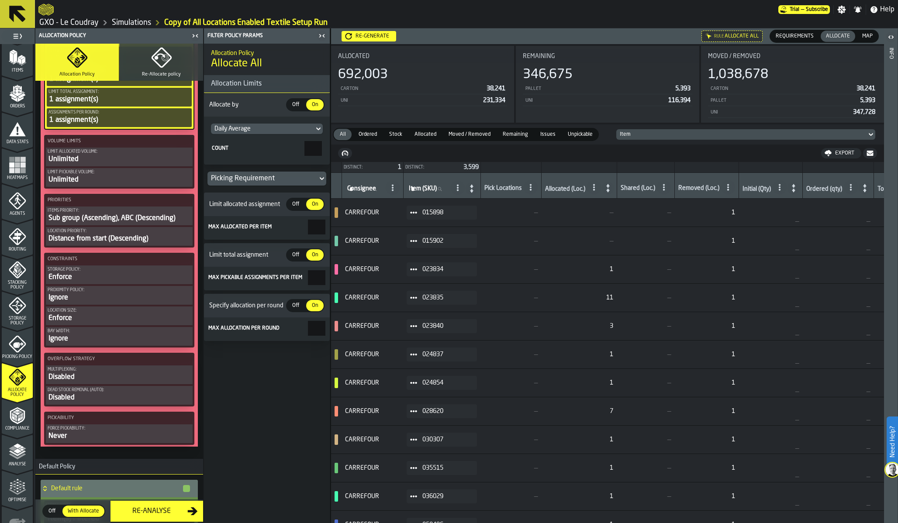
scroll to position [477, 0]
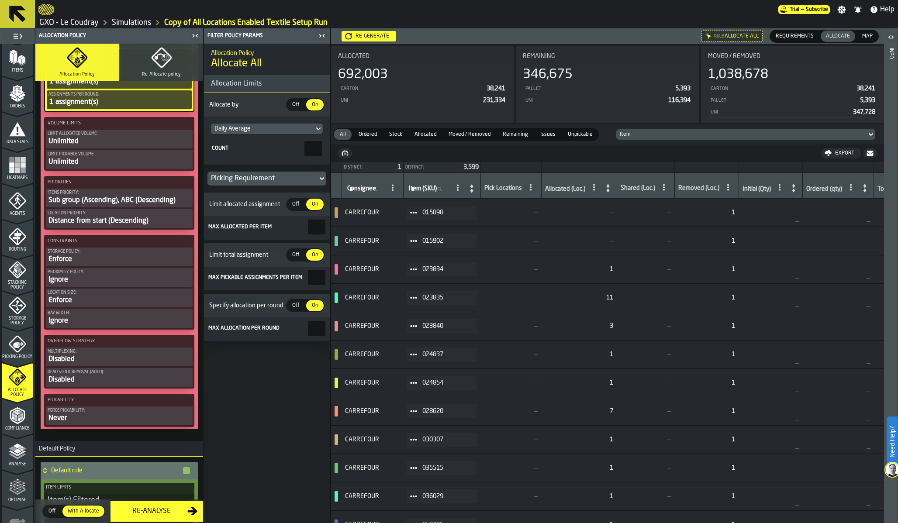
click at [84, 354] on div "Multiplexing:" at bounding box center [119, 351] width 143 height 5
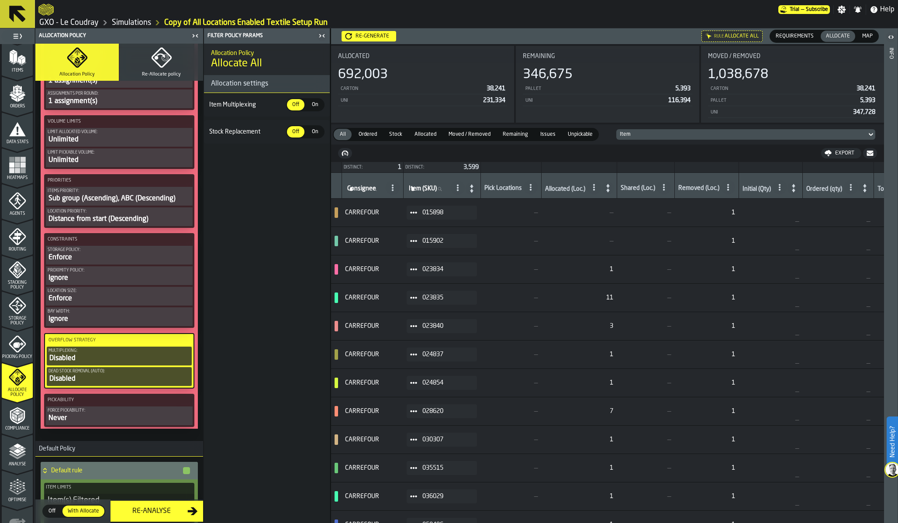
scroll to position [477, 0]
click at [314, 101] on span "On" at bounding box center [315, 105] width 14 height 8
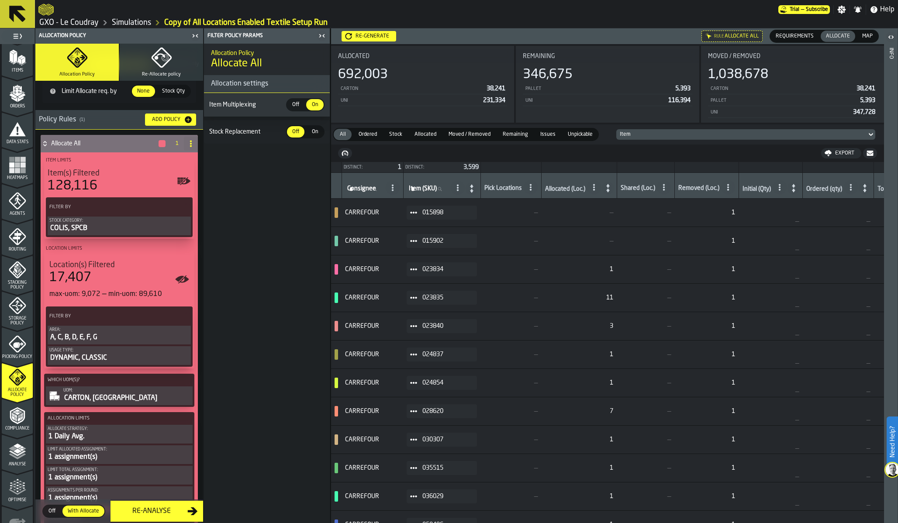
scroll to position [81, 0]
click at [104, 355] on div "DYNAMIC, CLASSIC" at bounding box center [119, 357] width 140 height 10
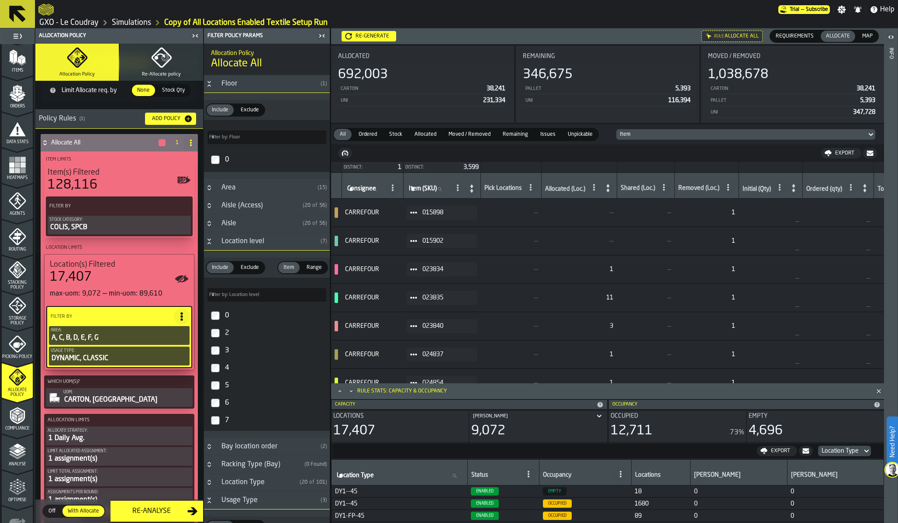
click at [0, 0] on icon "PolicyFilterItem-Usage Type" at bounding box center [0, 0] width 0 height 0
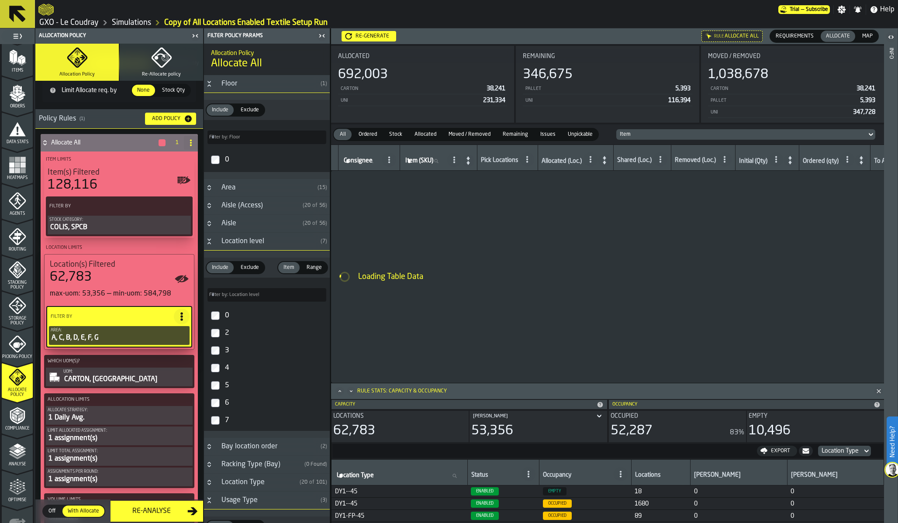
click at [145, 337] on div "A, C, B, D, E, F, G" at bounding box center [119, 338] width 137 height 10
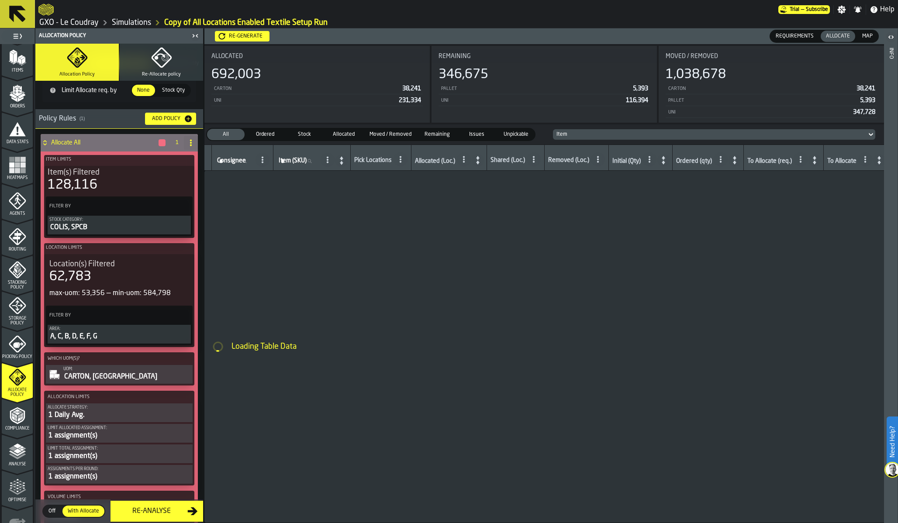
click at [145, 337] on div "A, C, B, D, E, F, G" at bounding box center [119, 337] width 140 height 10
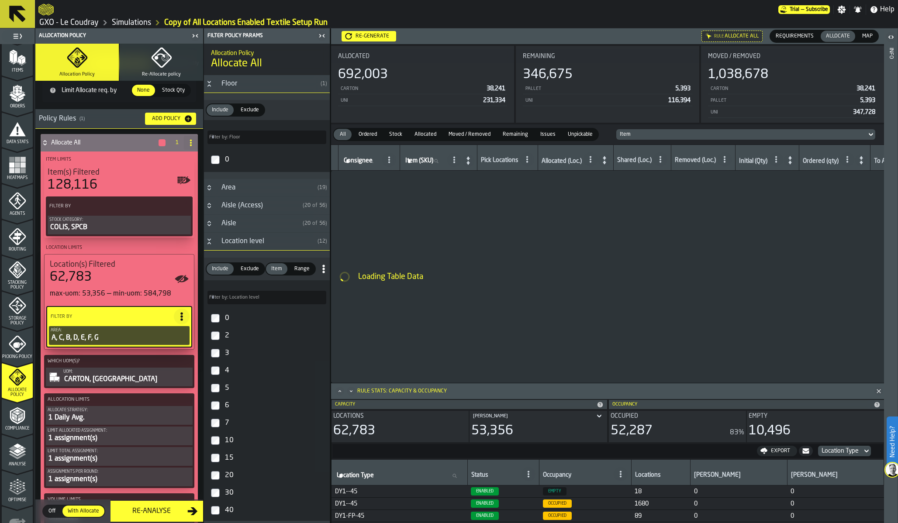
scroll to position [6, 0]
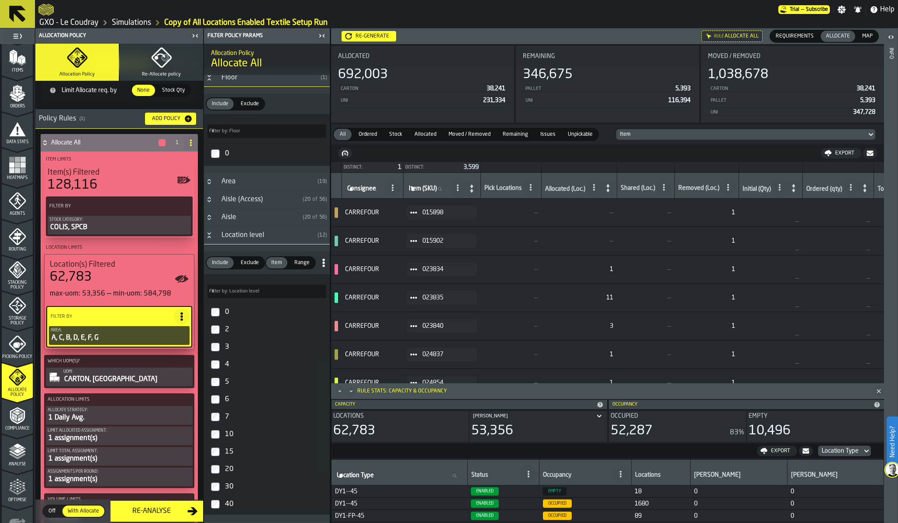
click at [234, 413] on div "7" at bounding box center [274, 417] width 103 height 14
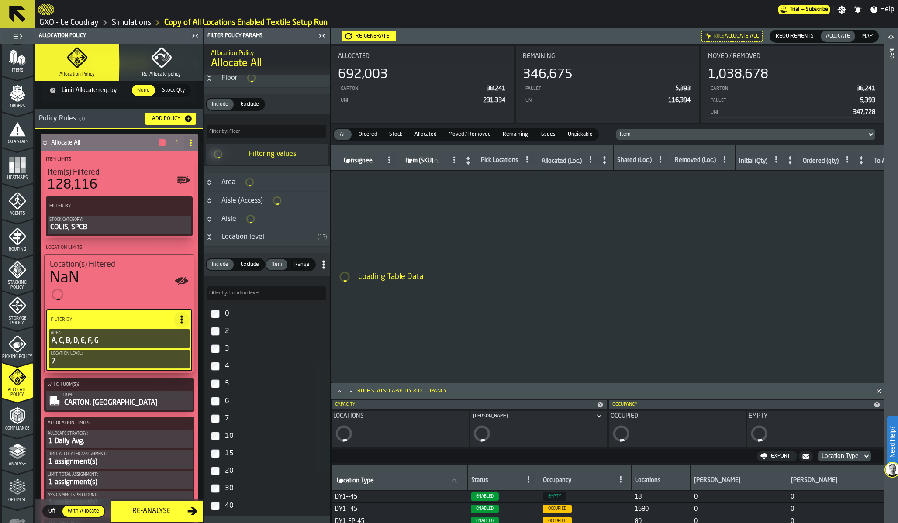
click at [223, 400] on div "6" at bounding box center [274, 401] width 103 height 14
click at [223, 383] on div "5" at bounding box center [274, 384] width 103 height 14
click at [222, 365] on label "4" at bounding box center [267, 366] width 122 height 17
type input "*****"
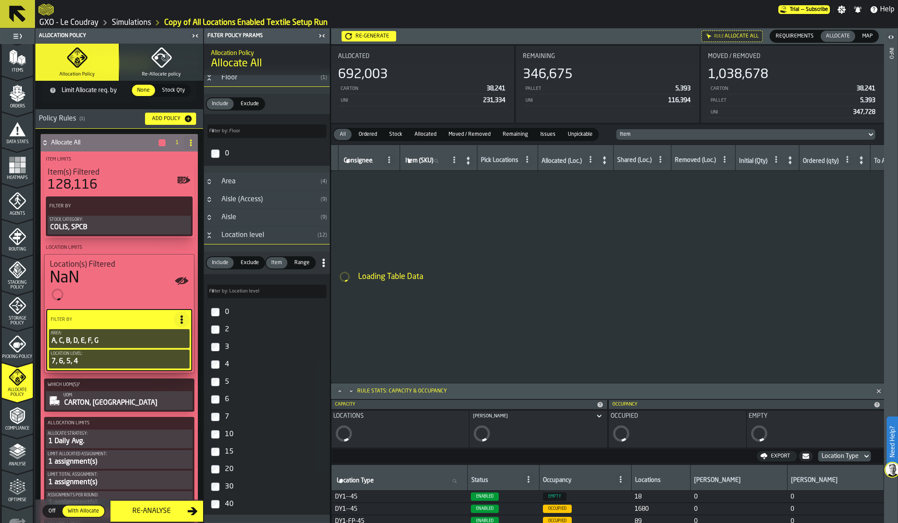
click at [222, 349] on label "3" at bounding box center [267, 347] width 122 height 17
click at [223, 333] on label "2" at bounding box center [267, 331] width 122 height 17
click at [223, 307] on label "0" at bounding box center [267, 313] width 122 height 17
type input "***"
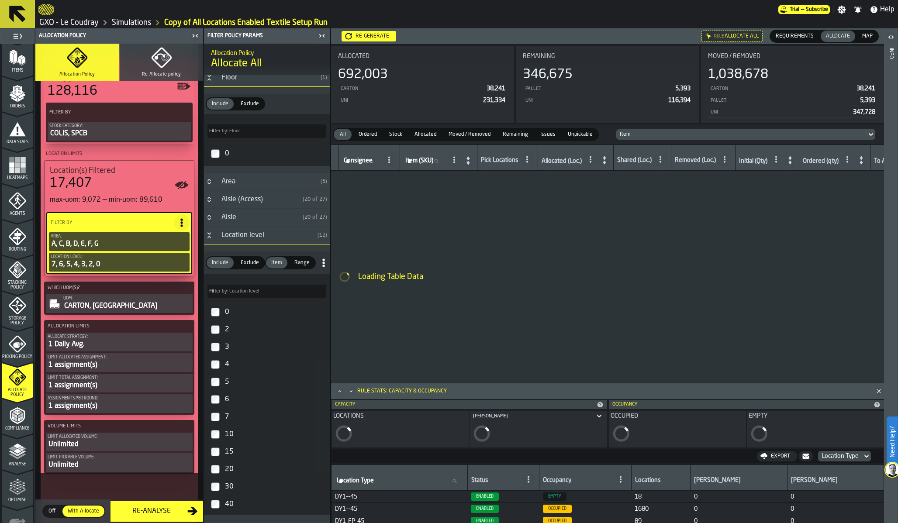
scroll to position [187, 0]
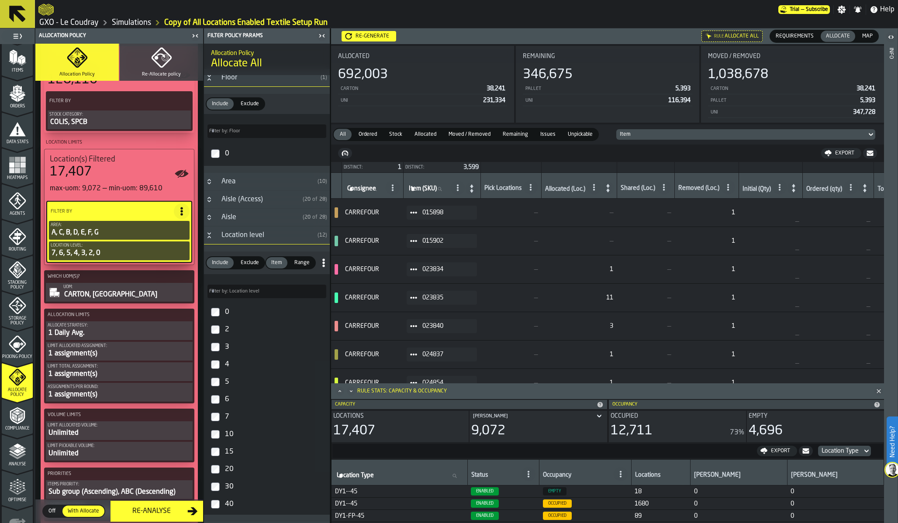
type input "*****"
click at [514, 135] on span "Remaining" at bounding box center [515, 135] width 32 height 8
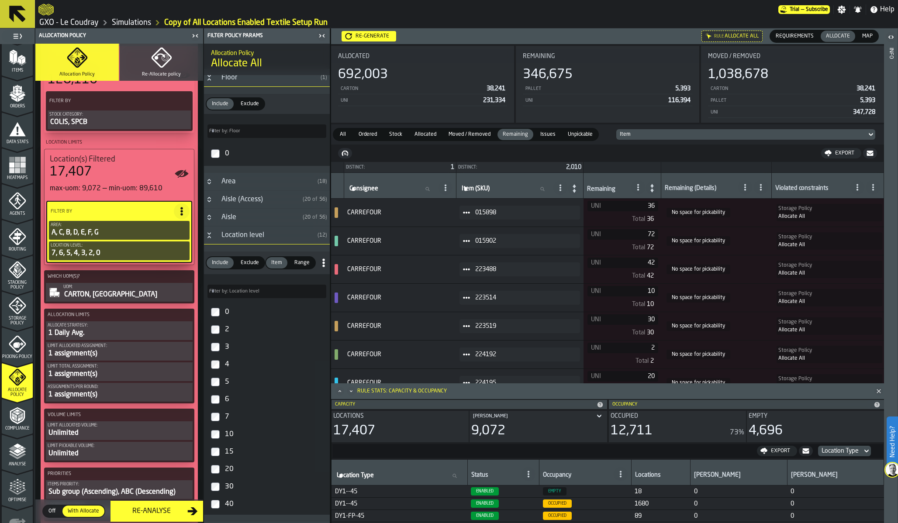
click at [642, 188] on icon at bounding box center [638, 187] width 7 height 7
click at [642, 186] on icon at bounding box center [638, 187] width 7 height 7
click at [614, 255] on li "Show Total" at bounding box center [609, 261] width 81 height 21
click at [639, 188] on circle at bounding box center [638, 188] width 2 height 2
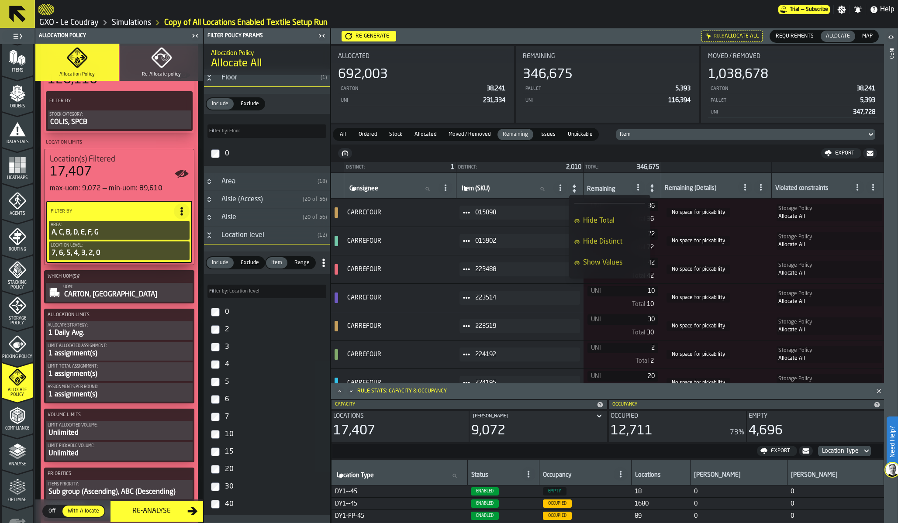
scroll to position [0, 0]
click at [711, 230] on td "No space for pickability" at bounding box center [716, 241] width 110 height 28
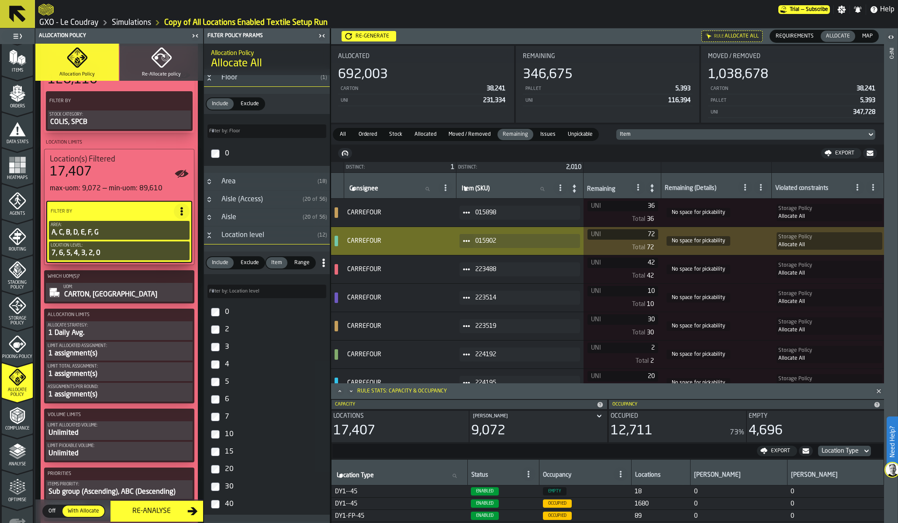
click at [749, 190] on icon at bounding box center [745, 187] width 7 height 7
click at [764, 185] on icon at bounding box center [760, 187] width 7 height 7
click at [771, 249] on td "No space for pickability" at bounding box center [716, 241] width 110 height 28
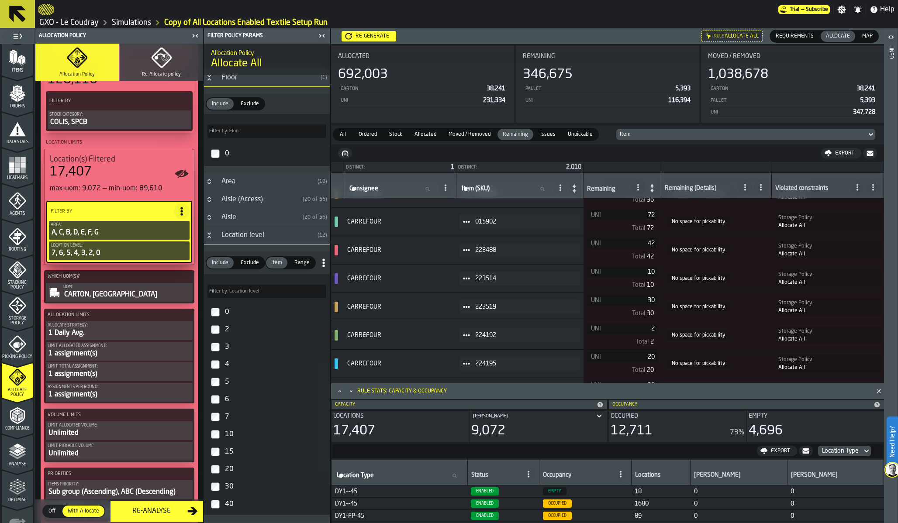
scroll to position [13, 0]
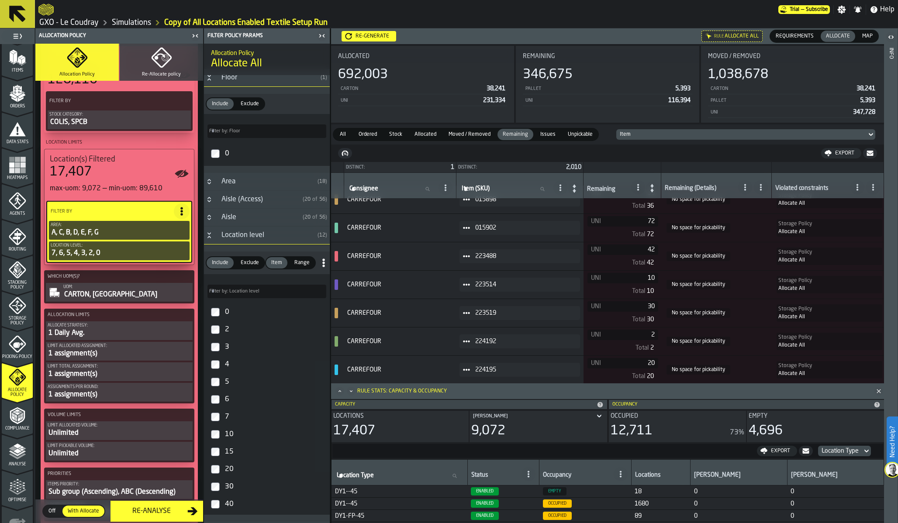
click at [746, 180] on div at bounding box center [745, 185] width 16 height 17
click at [724, 226] on div "No space for pickability" at bounding box center [713, 226] width 72 height 10
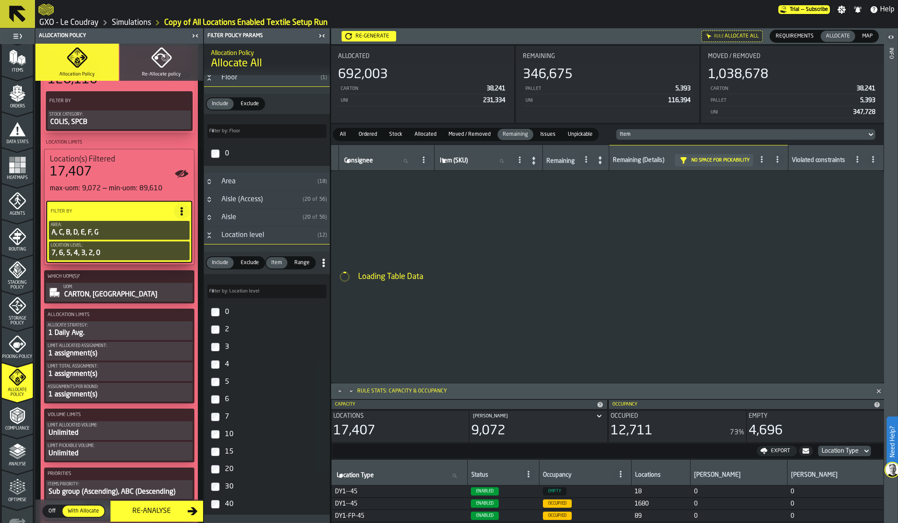
click at [764, 161] on icon at bounding box center [761, 159] width 7 height 7
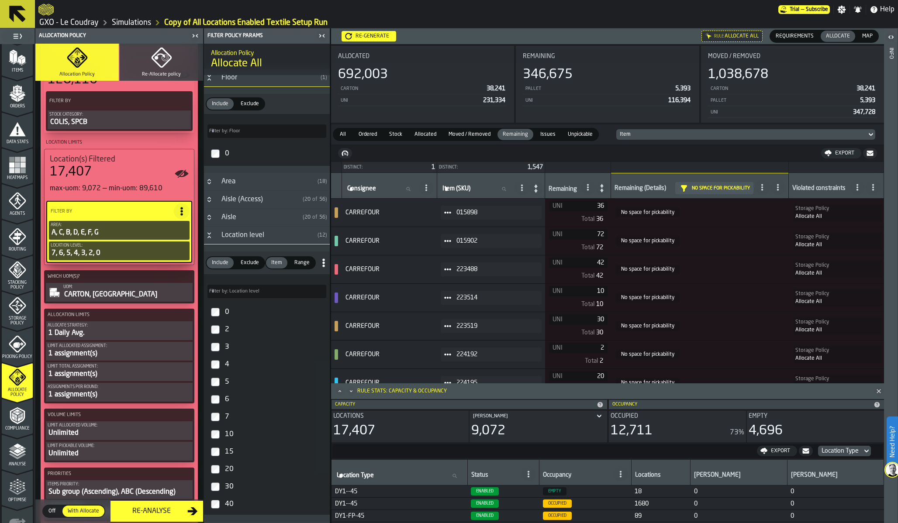
click at [774, 158] on nav "Export" at bounding box center [607, 153] width 553 height 17
click at [778, 186] on icon at bounding box center [778, 187] width 7 height 7
click at [753, 259] on div "Show Total" at bounding box center [744, 261] width 71 height 10
click at [779, 185] on circle at bounding box center [778, 185] width 2 height 2
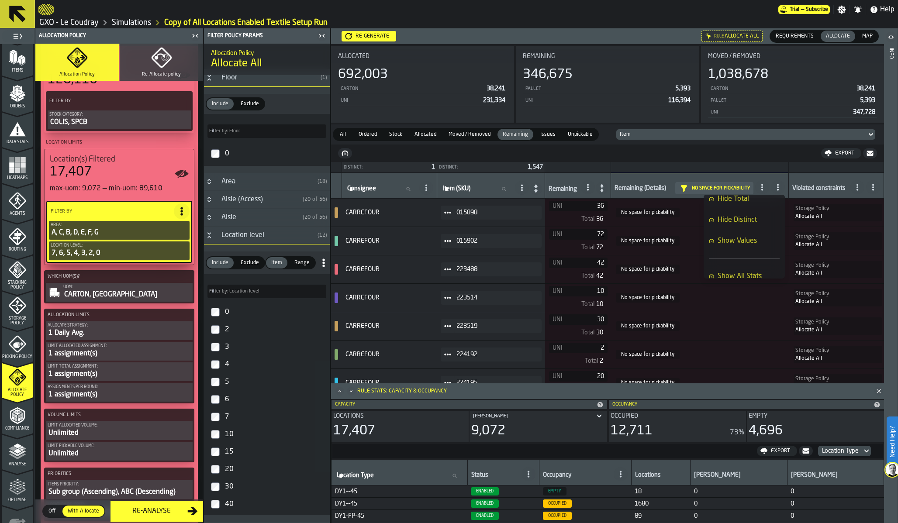
click at [756, 274] on span "Show All Stats" at bounding box center [740, 276] width 44 height 10
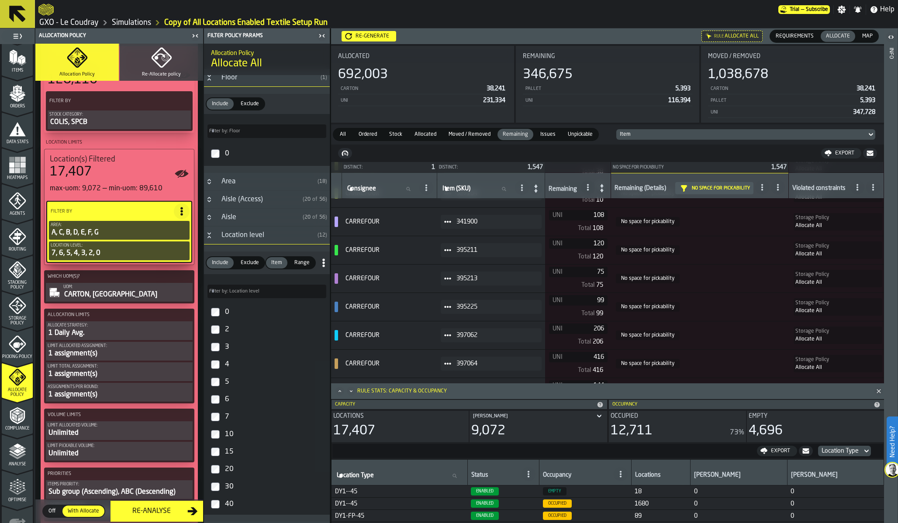
scroll to position [247, 0]
click at [451, 276] on icon at bounding box center [447, 278] width 7 height 7
click at [475, 324] on div "Show Items" at bounding box center [476, 326] width 52 height 6
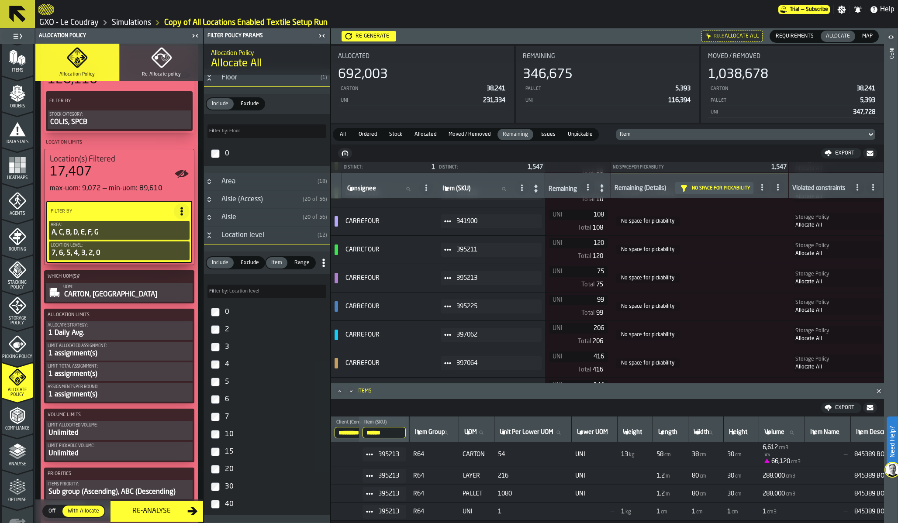
scroll to position [0, 0]
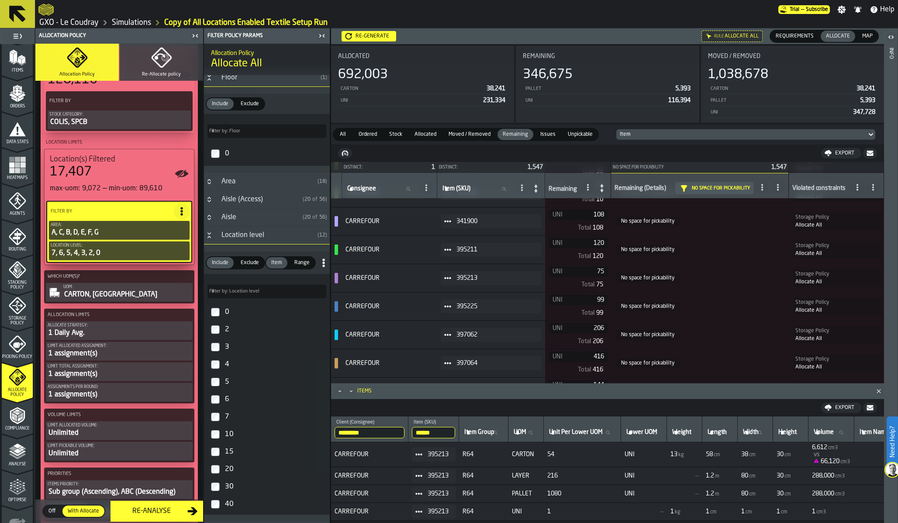
click at [0, 0] on icon at bounding box center [0, 0] width 0 height 0
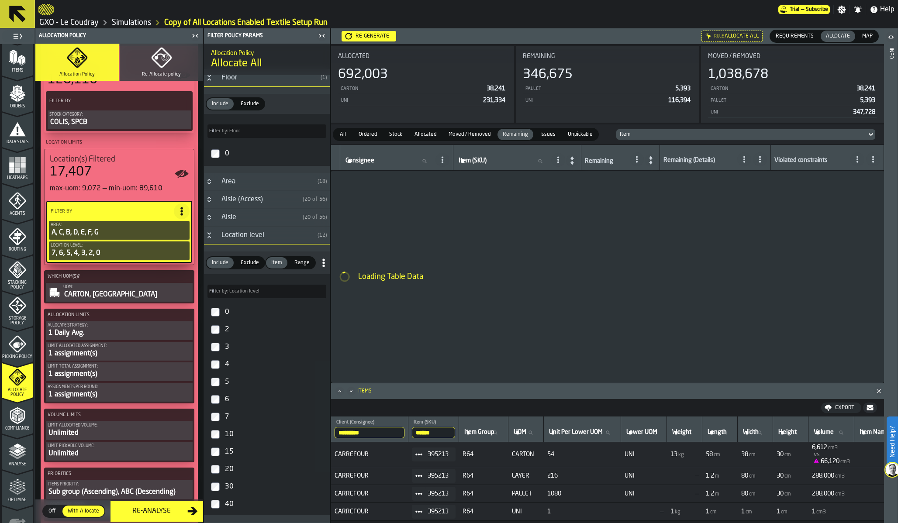
click at [144, 287] on div "UOM:" at bounding box center [127, 287] width 128 height 5
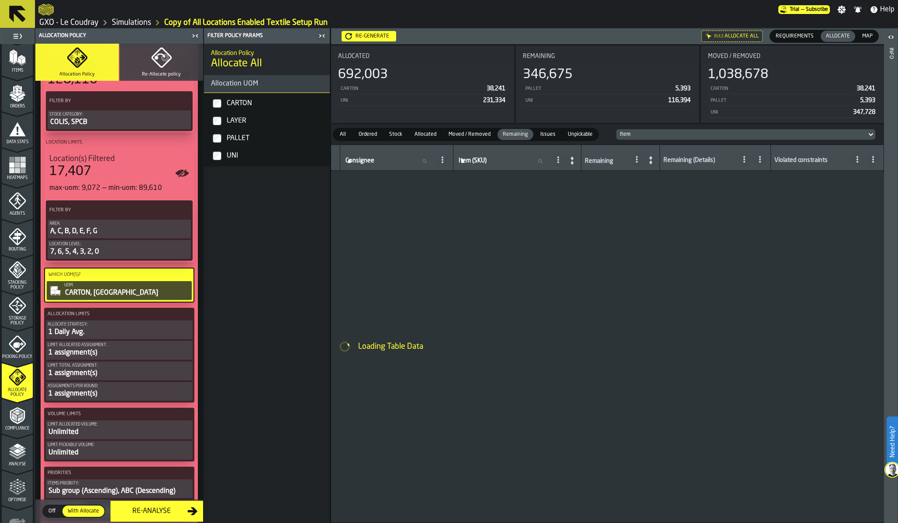
click at [254, 131] on div "PALLET" at bounding box center [275, 138] width 101 height 14
click at [360, 34] on div "Re-generate" at bounding box center [372, 36] width 41 height 6
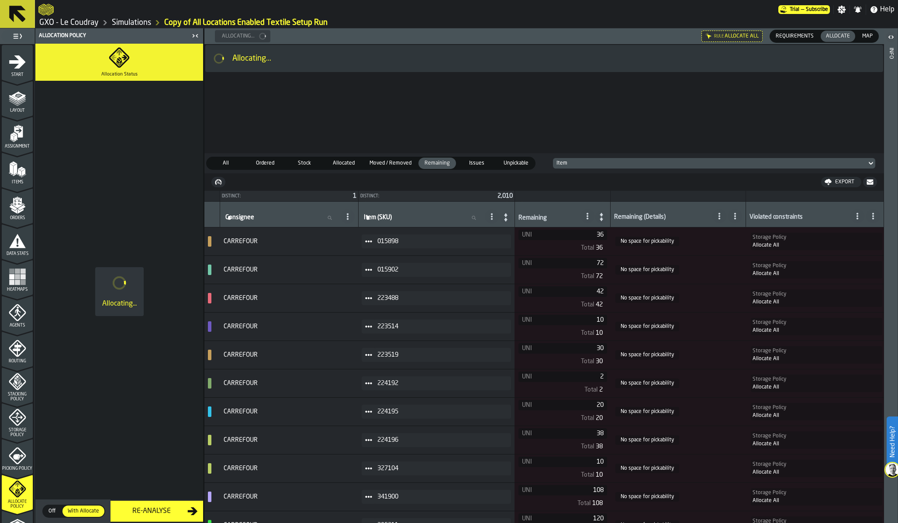
scroll to position [112, 0]
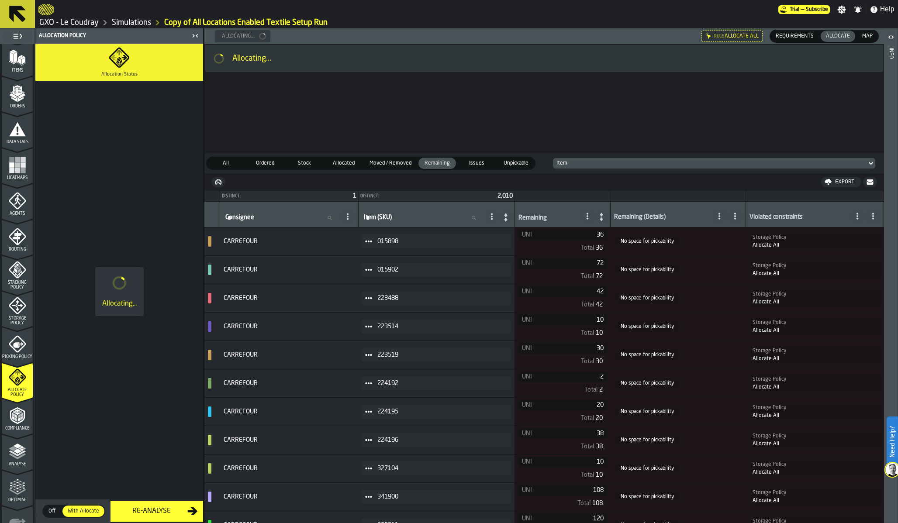
click at [636, 266] on span "No space for pickability" at bounding box center [648, 270] width 64 height 10
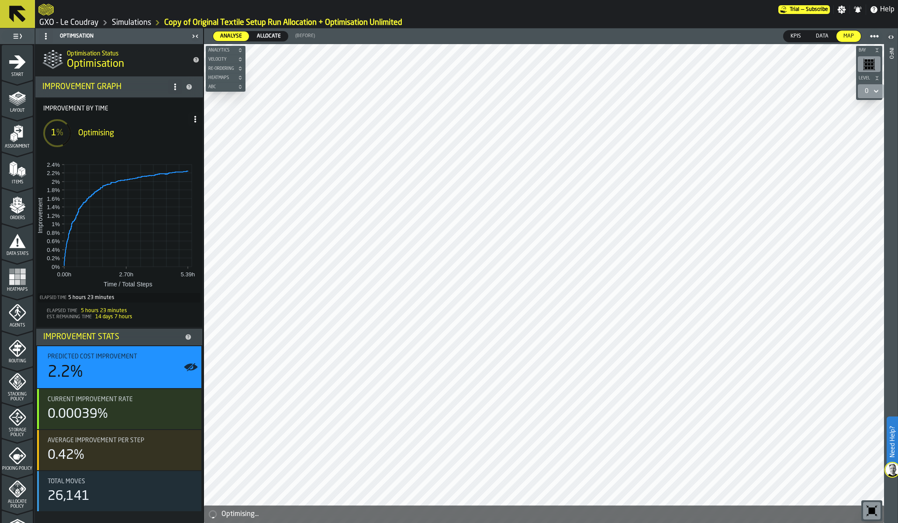
scroll to position [166, 0]
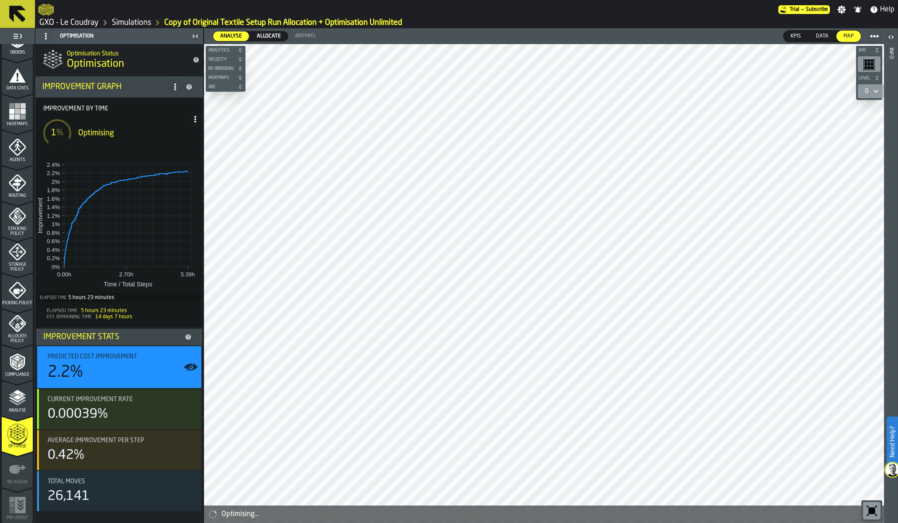
click at [160, 138] on div "1 % Optimising" at bounding box center [112, 133] width 152 height 42
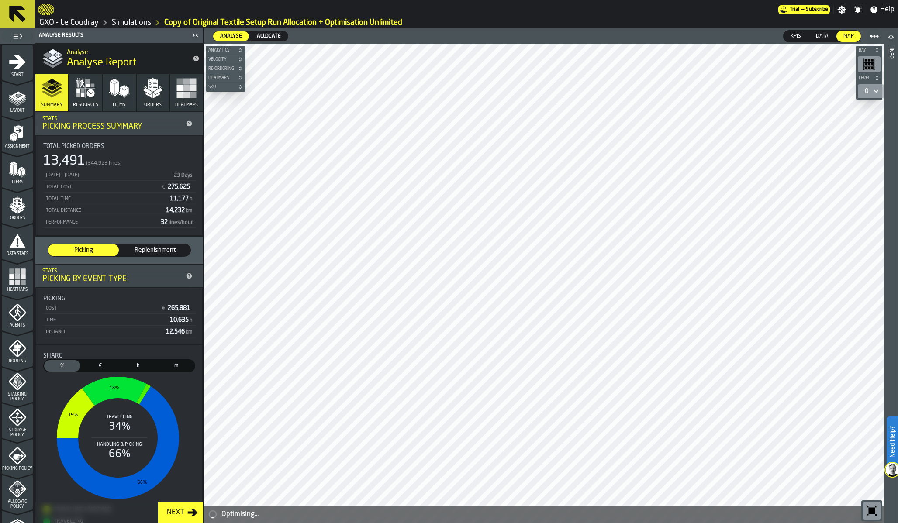
click at [12, 273] on rect "menu Heatmaps" at bounding box center [11, 271] width 5 height 5
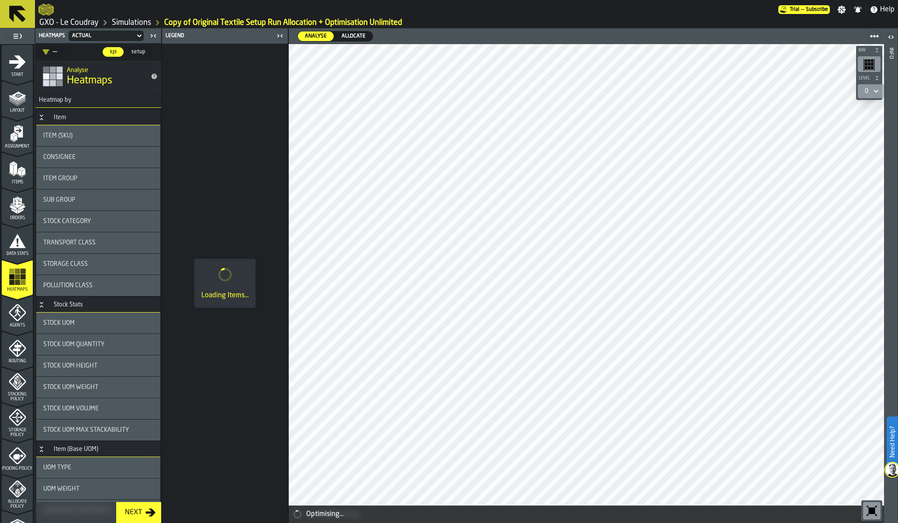
click at [132, 21] on link "Simulations" at bounding box center [131, 23] width 39 height 10
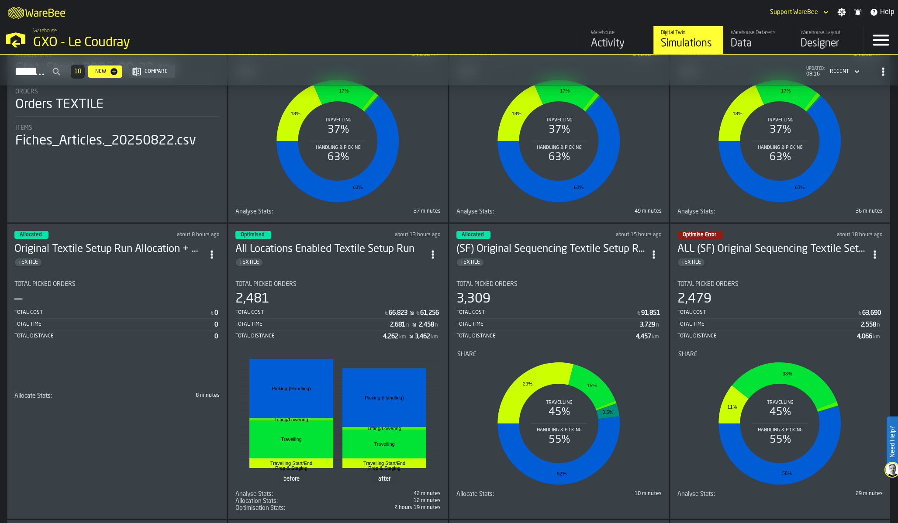
scroll to position [242, 0]
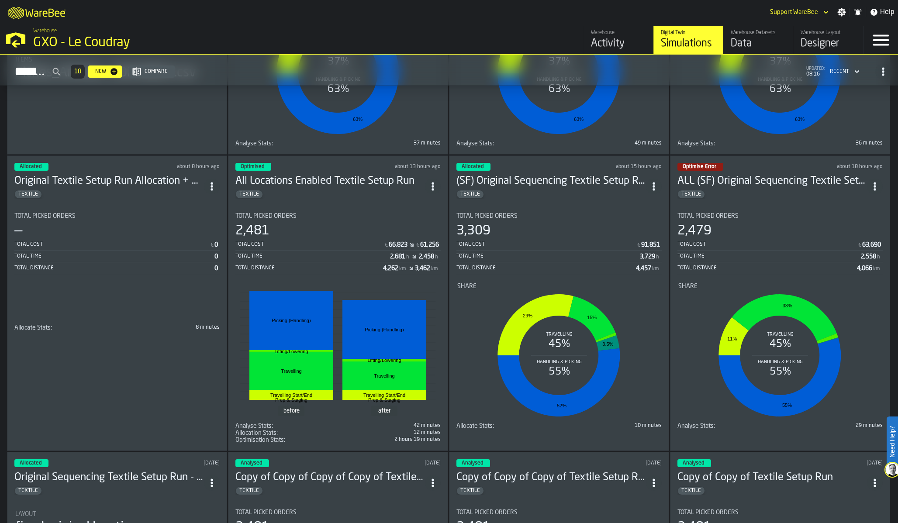
click at [99, 279] on div "Total Picked Orders — Total Cost € 0 Total Time 0 Total Distance 0" at bounding box center [116, 256] width 205 height 87
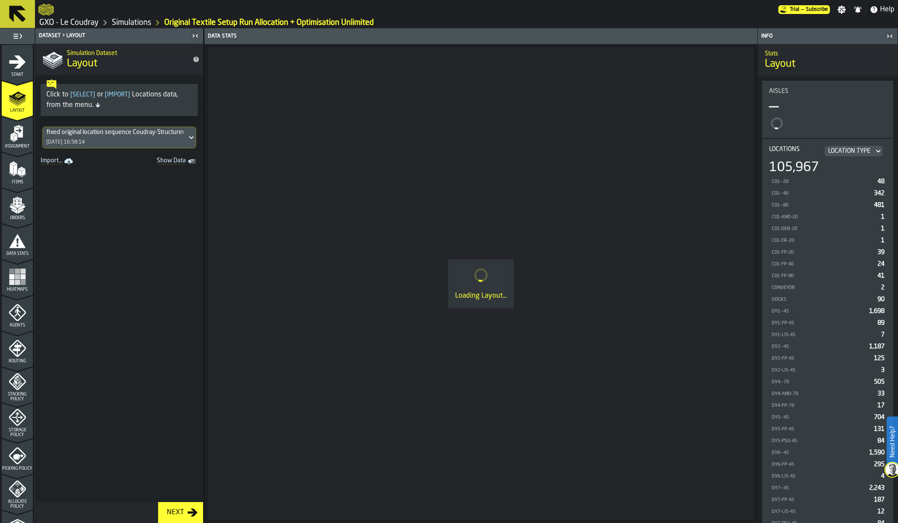
scroll to position [166, 0]
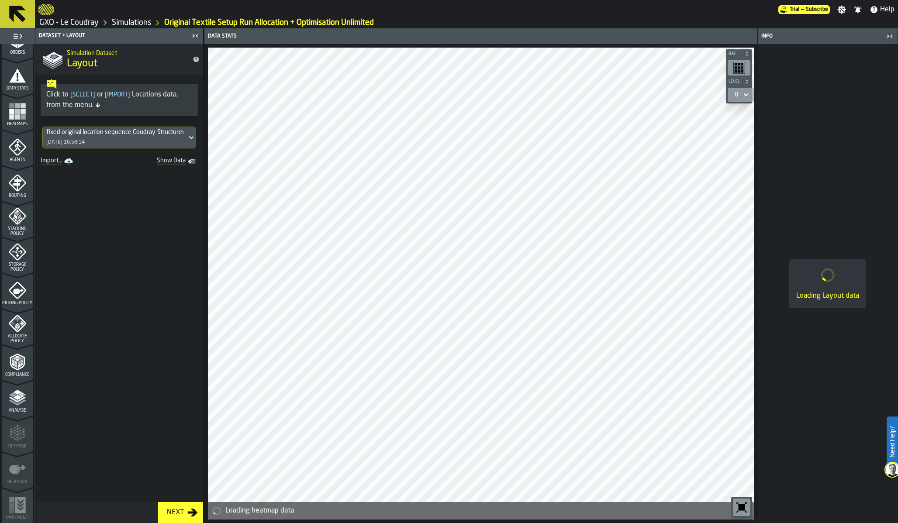
click at [13, 400] on polyline "menu Analyse" at bounding box center [17, 400] width 17 height 6
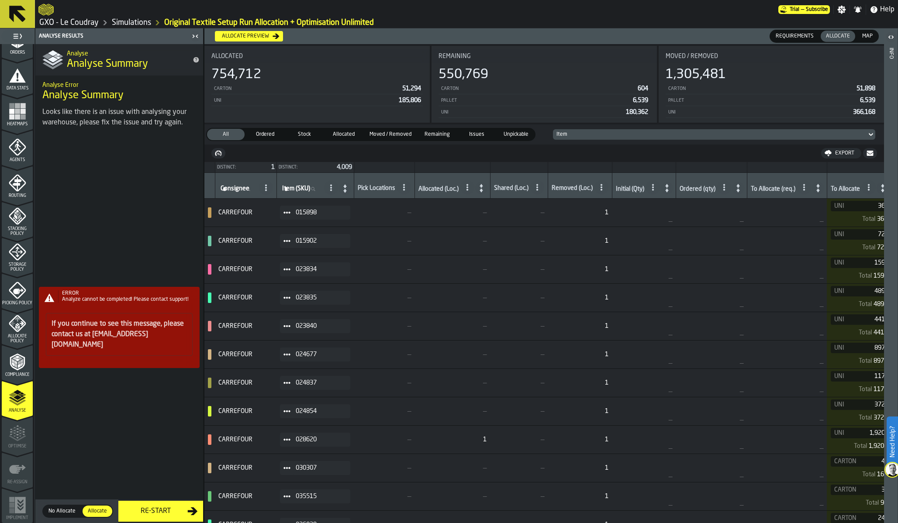
click at [159, 508] on div "ERROR Analyze cannot be completed! Please contact support! If you continue to s…" at bounding box center [119, 330] width 168 height 385
click at [14, 332] on div "Allocate Policy" at bounding box center [17, 329] width 31 height 29
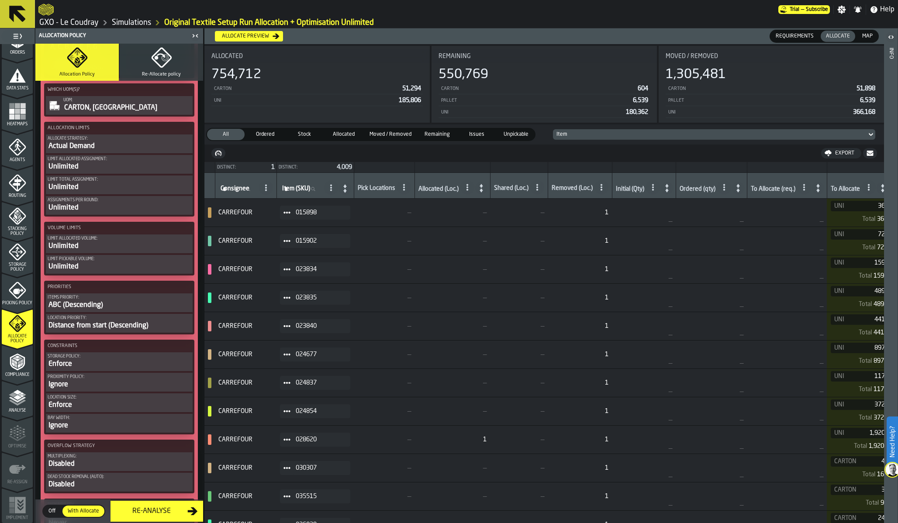
scroll to position [343, 0]
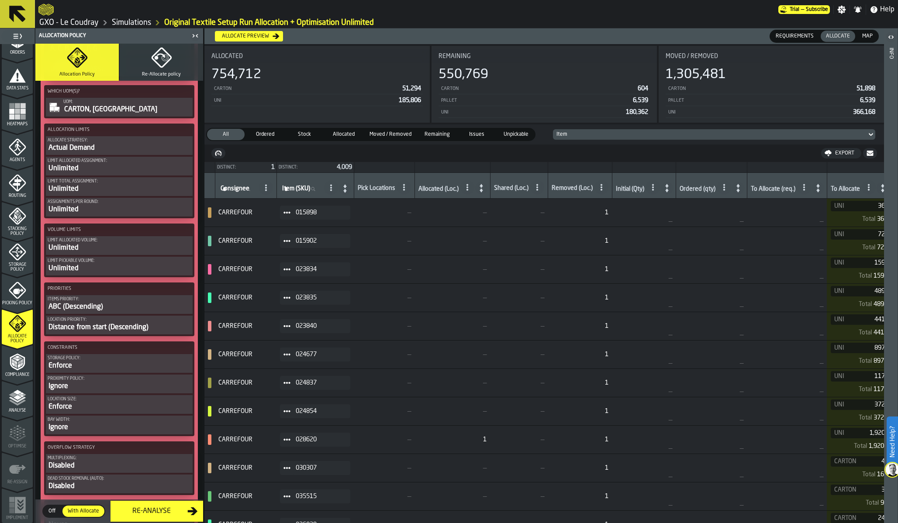
click at [115, 308] on div "ABC (Descending)" at bounding box center [119, 307] width 143 height 10
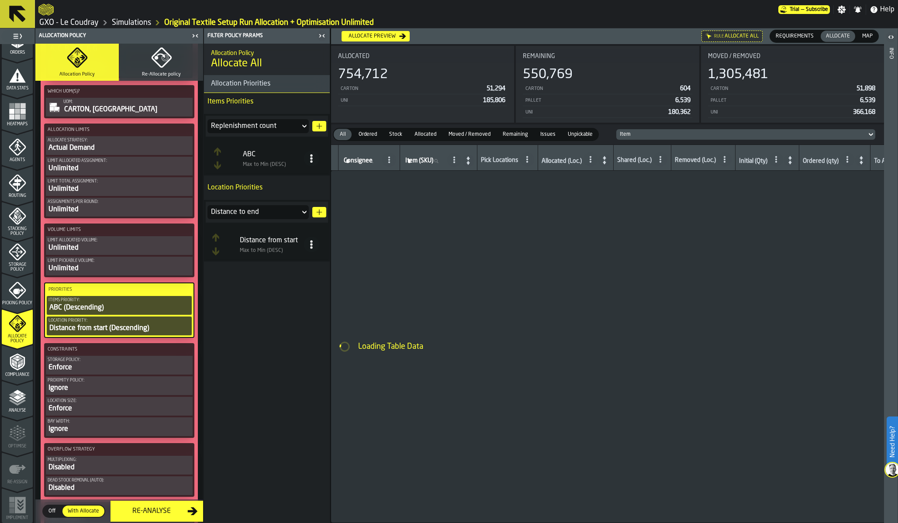
click at [263, 125] on div "Replenishment count" at bounding box center [254, 126] width 86 height 10
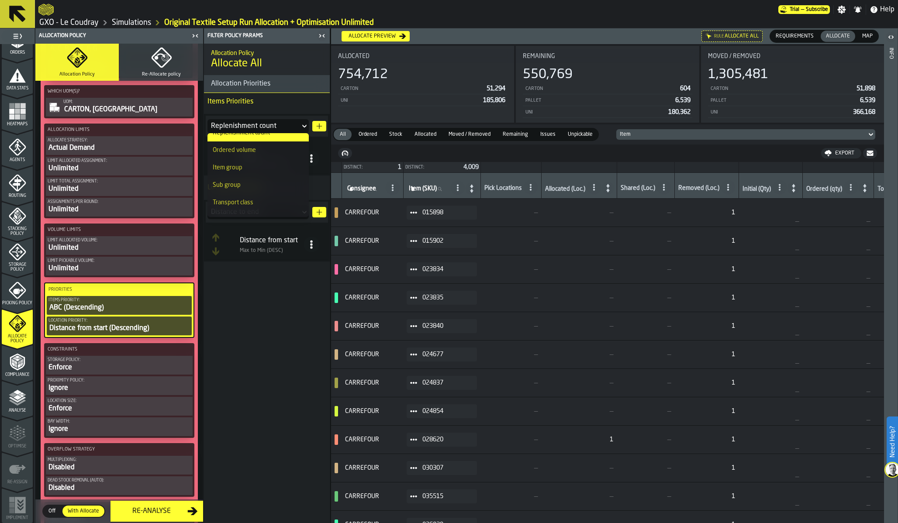
scroll to position [5, 0]
click at [247, 188] on div "Sub group" at bounding box center [258, 189] width 91 height 7
click at [317, 126] on polygon "button-" at bounding box center [320, 127] width 6 height 6
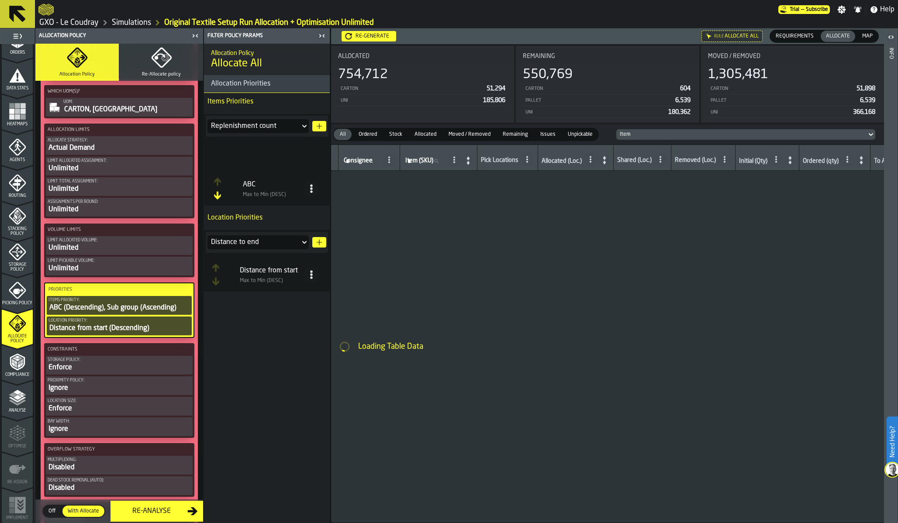
drag, startPoint x: 291, startPoint y: 195, endPoint x: 290, endPoint y: 163, distance: 31.5
click at [290, 163] on table "ABC Max to Min (DESC) Sub group Min to Max (ASC)" at bounding box center [267, 174] width 122 height 60
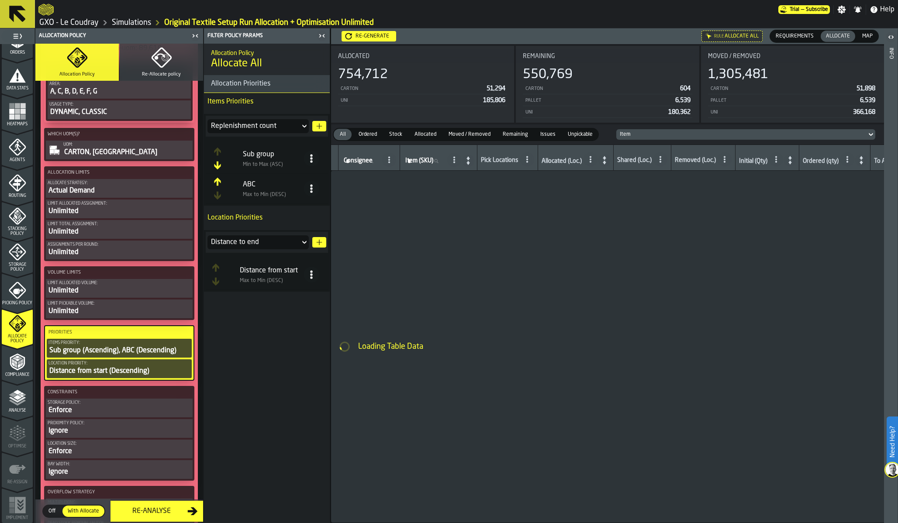
scroll to position [244, 0]
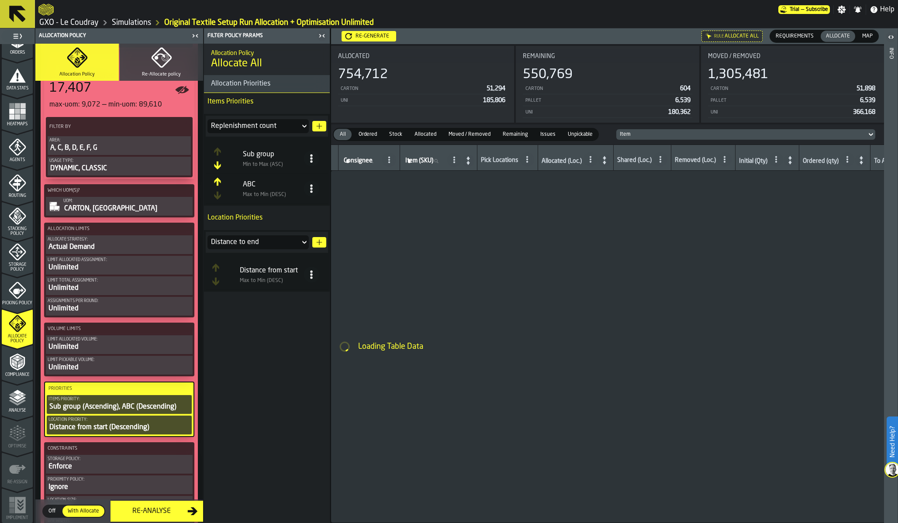
click at [112, 247] on div "Actual Demand" at bounding box center [119, 247] width 143 height 10
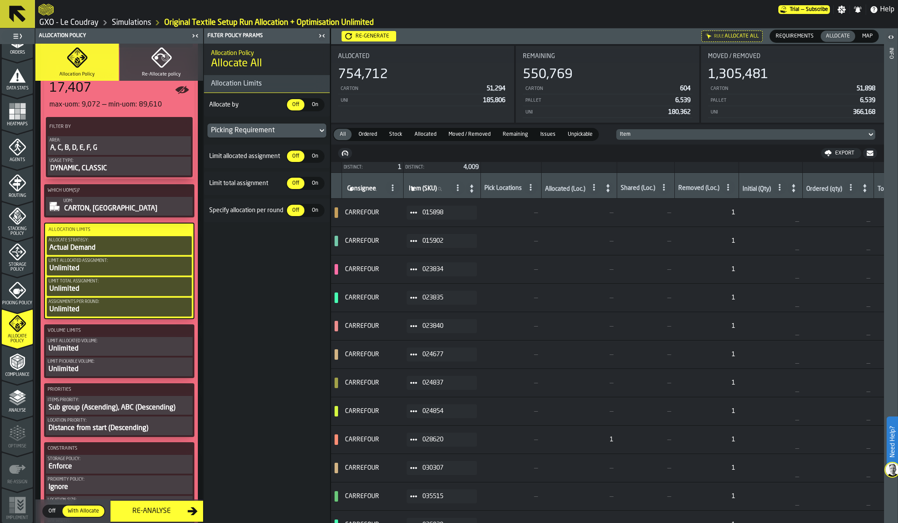
click at [307, 155] on div "On" at bounding box center [314, 156] width 17 height 11
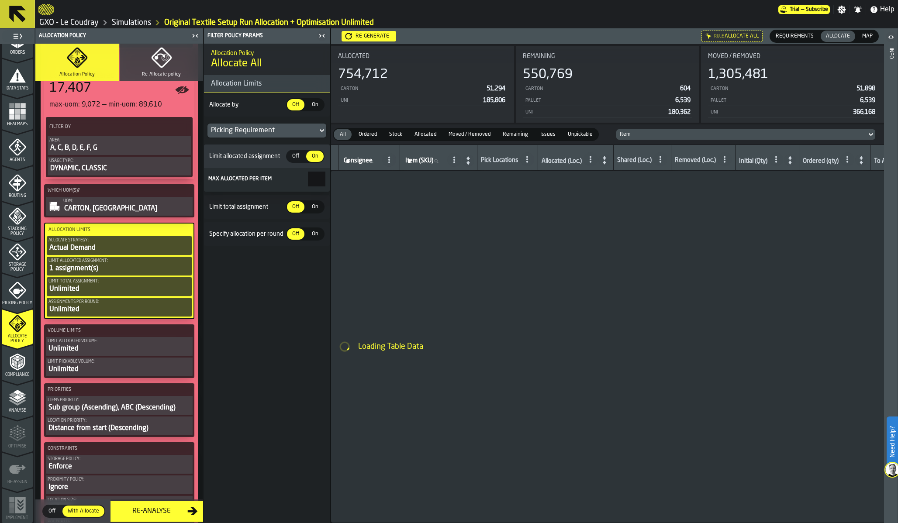
click at [313, 215] on div "Limit total assignment Off Off On On" at bounding box center [267, 207] width 126 height 24
click at [313, 206] on span "On" at bounding box center [315, 207] width 14 height 8
click at [315, 256] on span "On" at bounding box center [315, 258] width 14 height 8
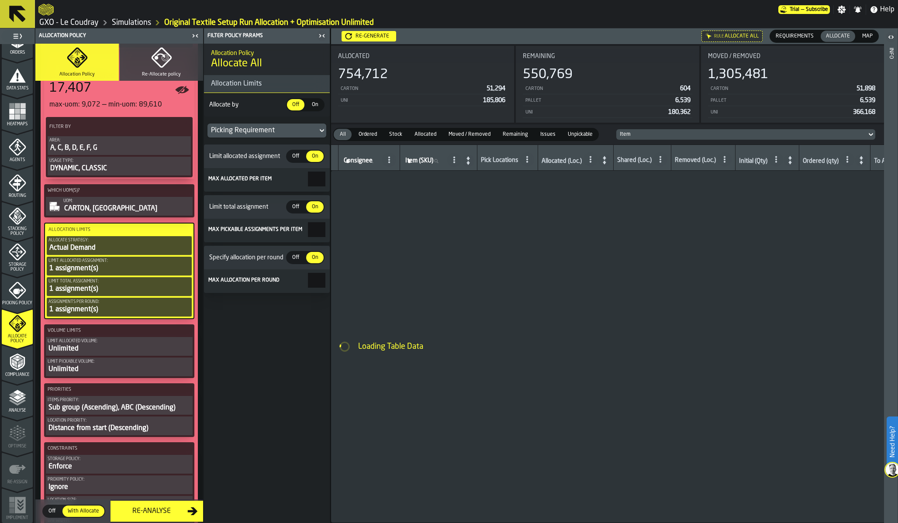
click at [309, 276] on input "*" at bounding box center [316, 280] width 17 height 15
type input "*"
click at [315, 228] on input "*" at bounding box center [316, 229] width 17 height 15
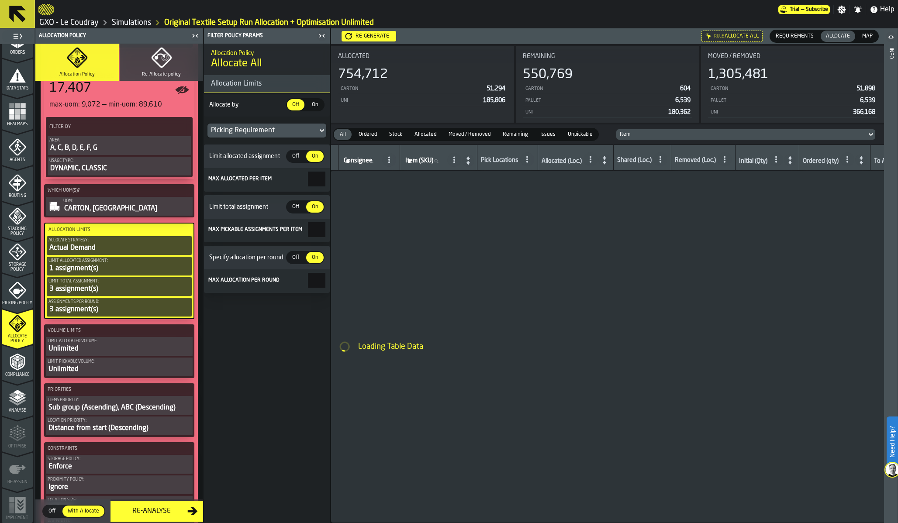
click at [315, 233] on input "*" at bounding box center [316, 229] width 17 height 15
type input "*"
click at [315, 281] on input "*" at bounding box center [316, 280] width 17 height 15
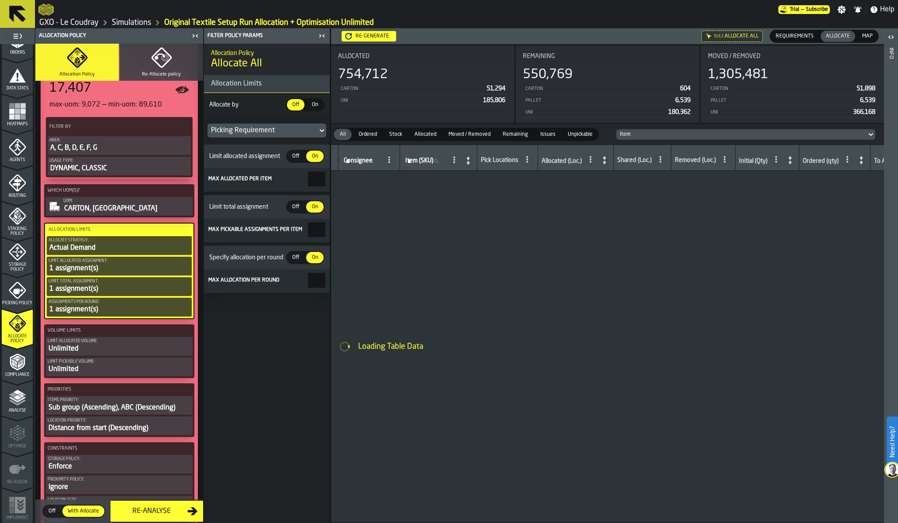
type input "*"
click at [315, 104] on span "On" at bounding box center [315, 105] width 14 height 8
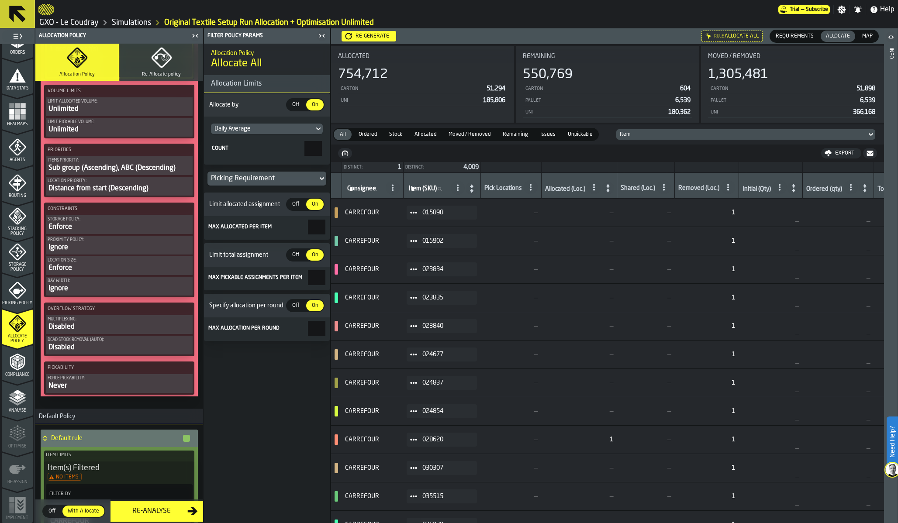
scroll to position [508, 0]
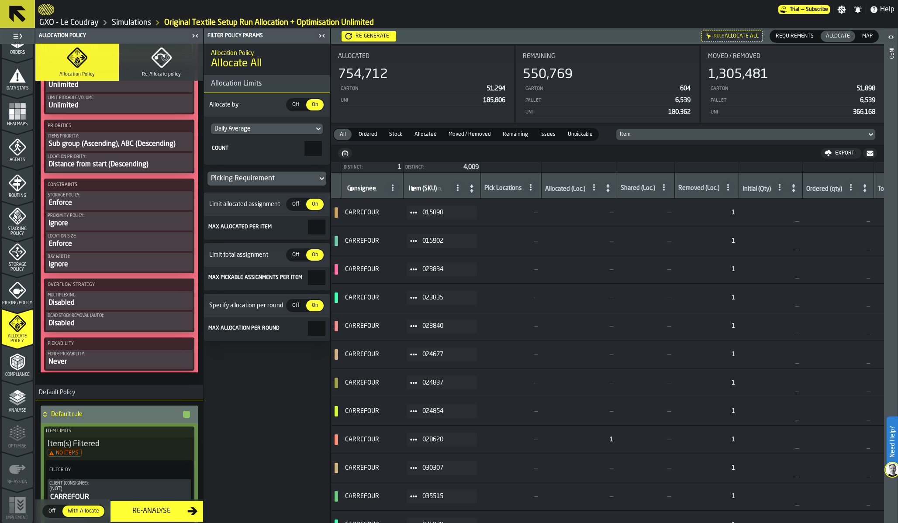
click at [132, 363] on div "Never" at bounding box center [119, 362] width 143 height 10
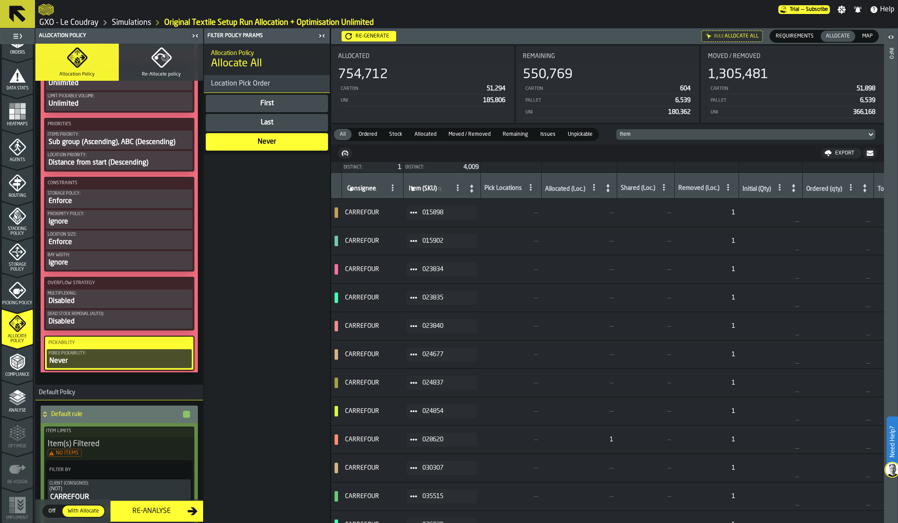
scroll to position [507, 0]
click at [132, 363] on div "Never" at bounding box center [119, 362] width 142 height 10
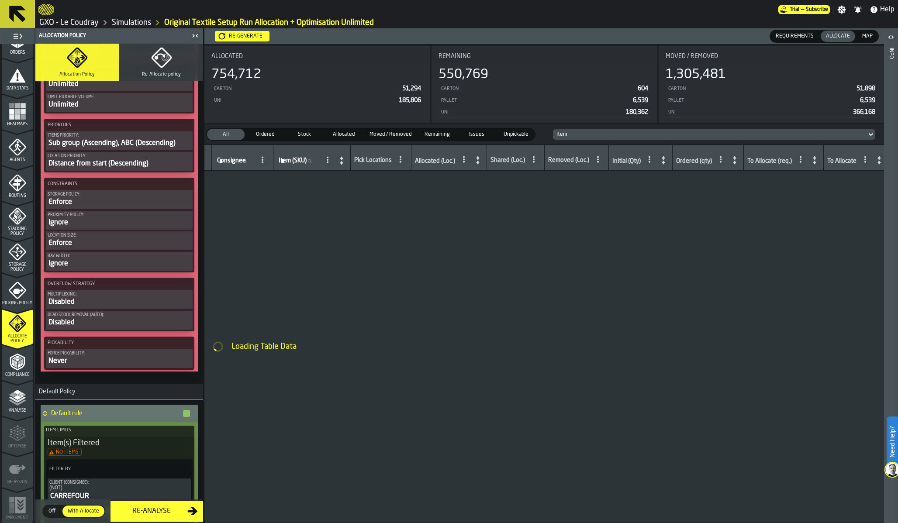
click at [123, 302] on div "Disabled" at bounding box center [119, 302] width 143 height 10
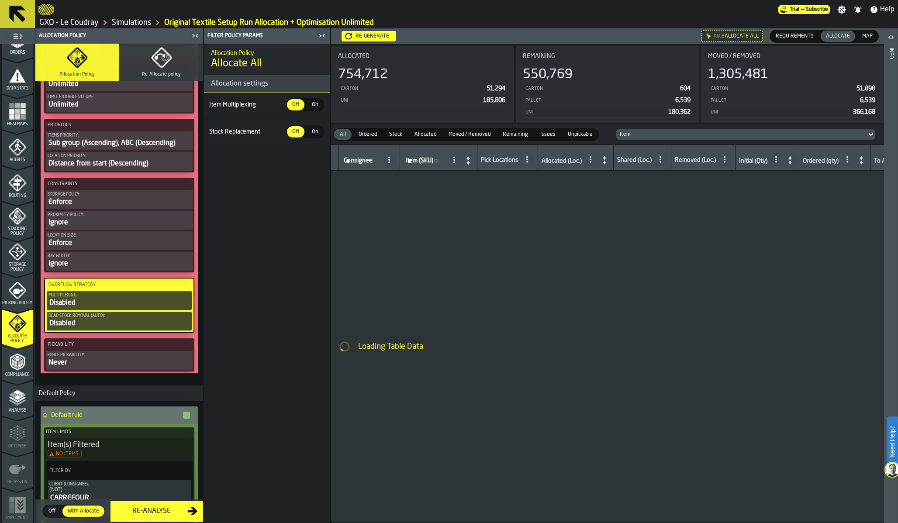
click at [313, 103] on span "On" at bounding box center [315, 105] width 14 height 8
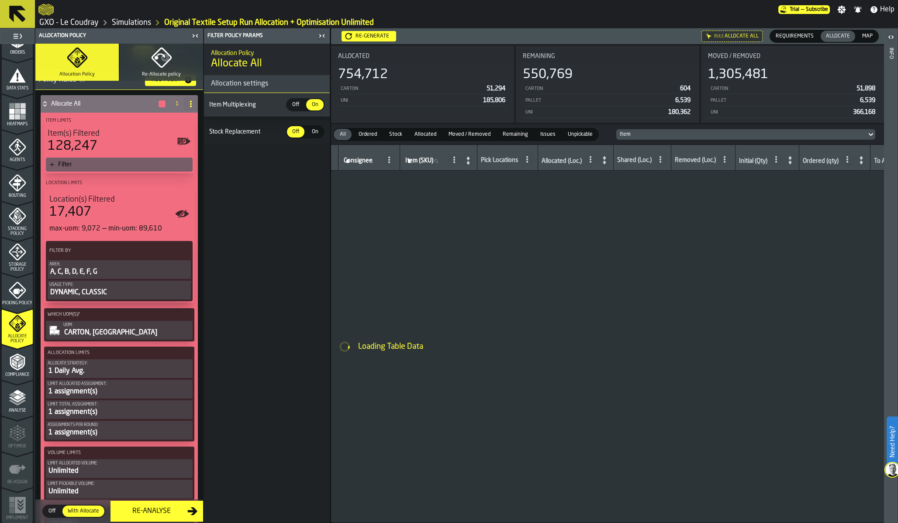
scroll to position [101, 0]
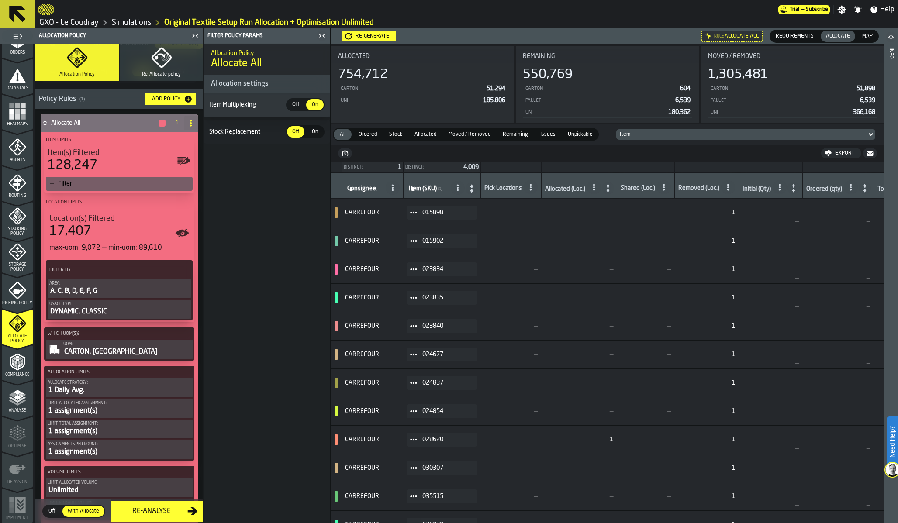
click at [73, 306] on div "Usage Type:" at bounding box center [119, 304] width 140 height 5
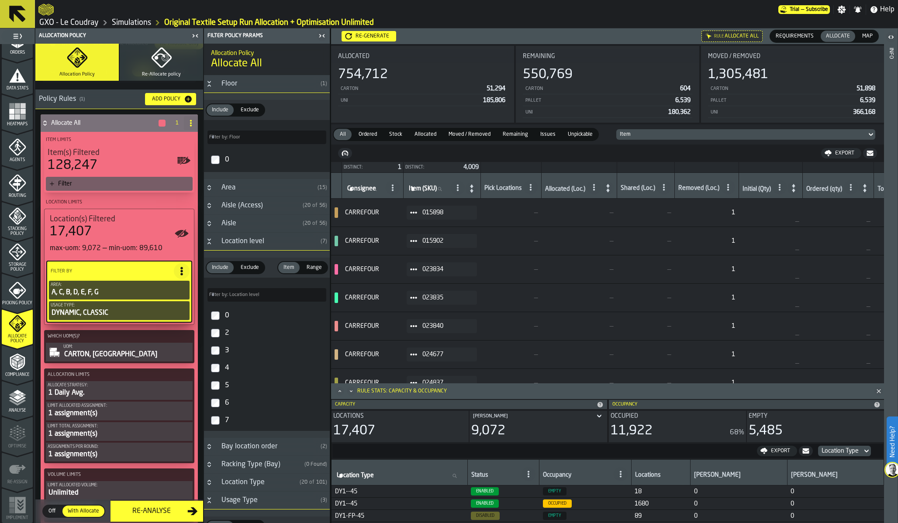
click at [221, 318] on label "0" at bounding box center [267, 315] width 122 height 17
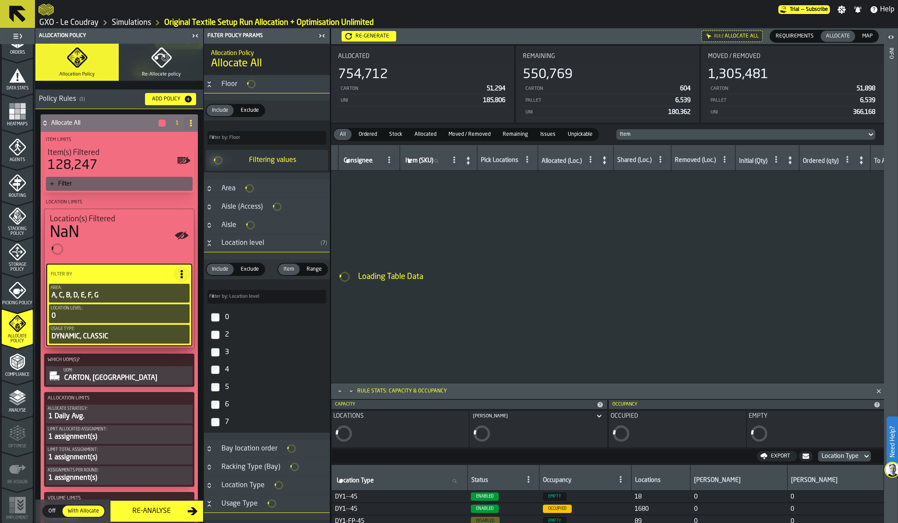
click at [221, 339] on label "2" at bounding box center [267, 334] width 122 height 17
click at [221, 361] on label "3" at bounding box center [267, 352] width 122 height 17
click at [221, 375] on label "4" at bounding box center [267, 369] width 122 height 17
click at [221, 394] on label "5" at bounding box center [267, 385] width 122 height 17
click at [221, 408] on label "6" at bounding box center [267, 404] width 122 height 17
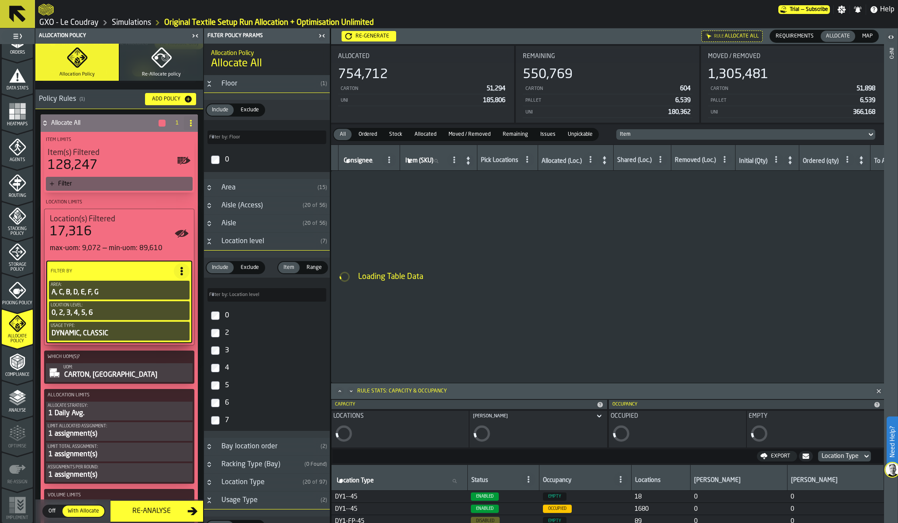
click at [221, 426] on label "7" at bounding box center [267, 420] width 122 height 17
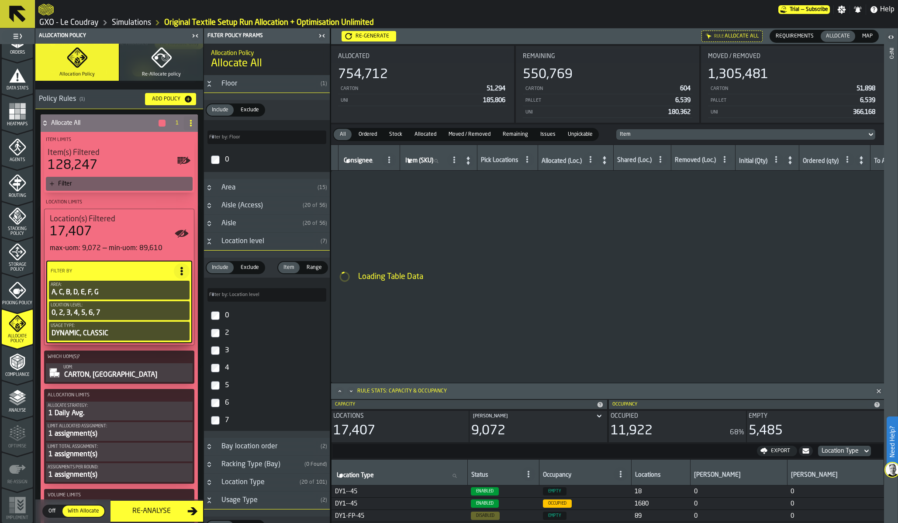
click at [0, 0] on icon "PolicyFilterItem-Usage Type" at bounding box center [0, 0] width 0 height 0
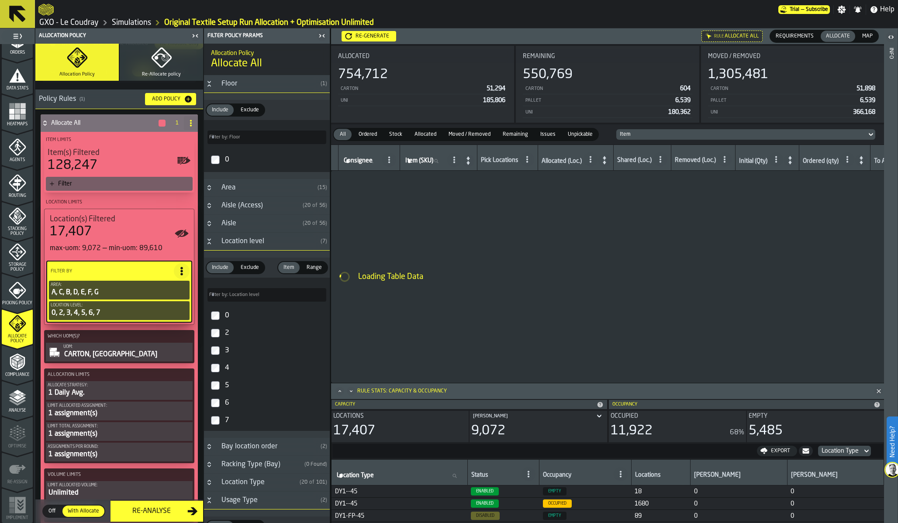
click at [18, 115] on rect "menu Heatmaps" at bounding box center [17, 116] width 5 height 5
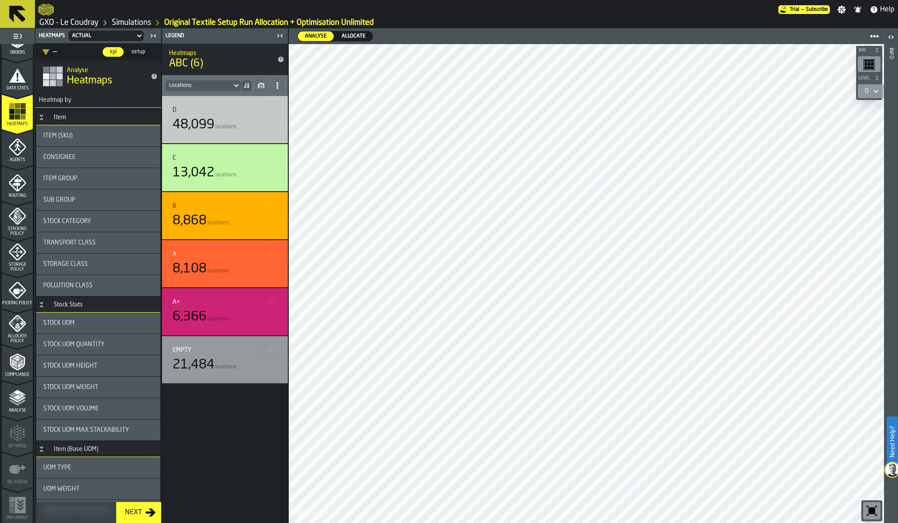
click at [349, 33] on span "Allocate" at bounding box center [353, 36] width 31 height 8
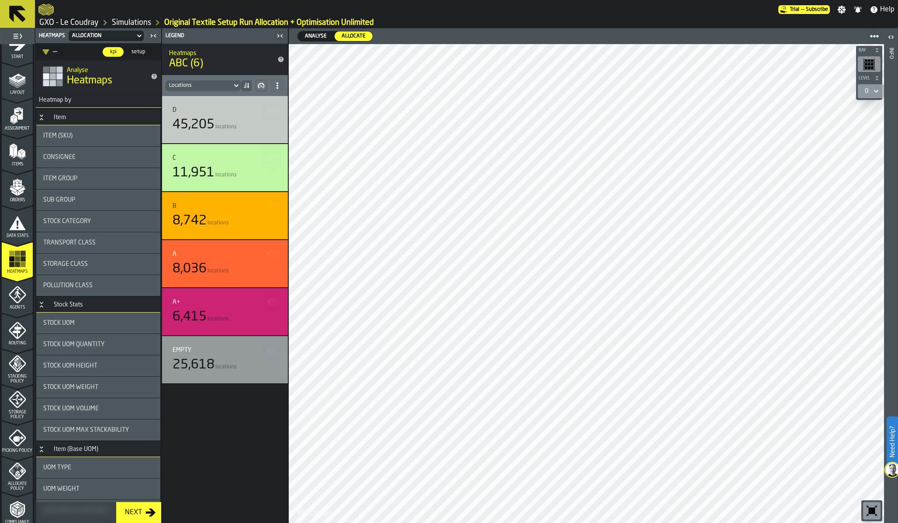
scroll to position [0, 0]
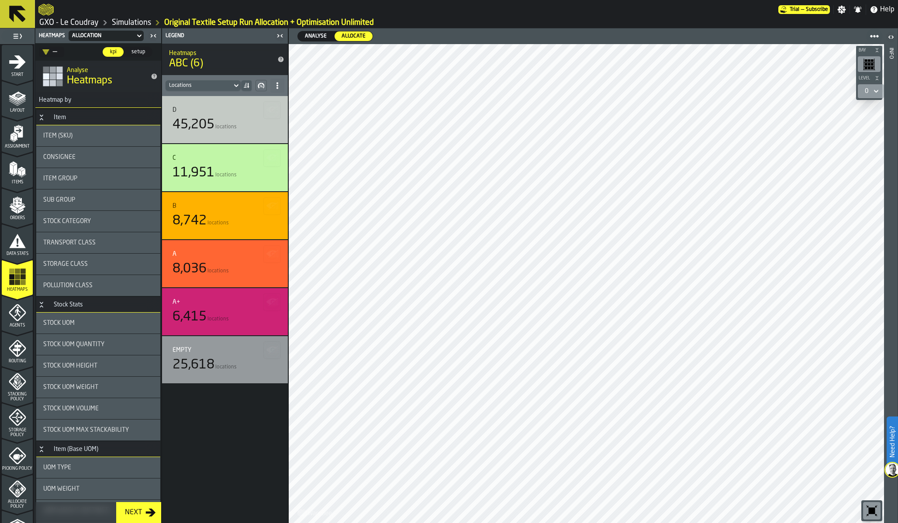
click at [17, 107] on div "Layout" at bounding box center [17, 101] width 31 height 24
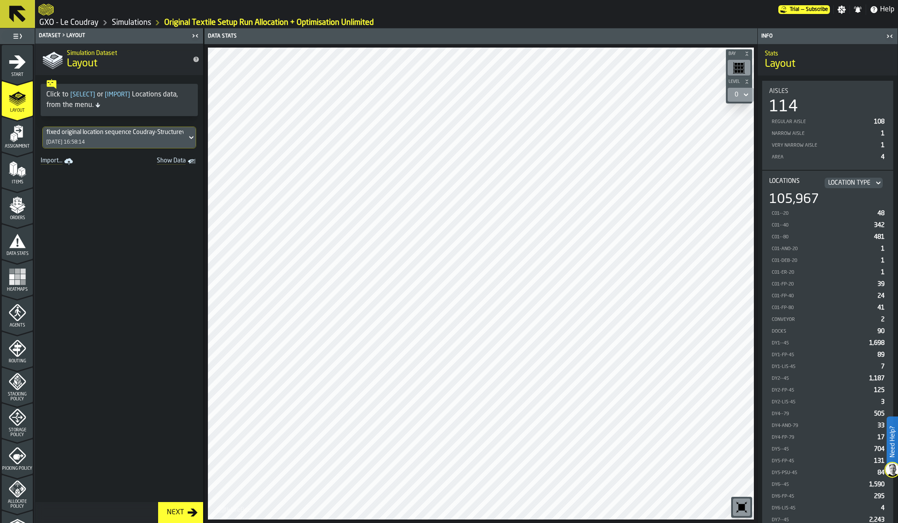
click at [73, 131] on div "fixed original location sequence Coudray-Structurev2-2025-08-001.csv" at bounding box center [114, 132] width 137 height 7
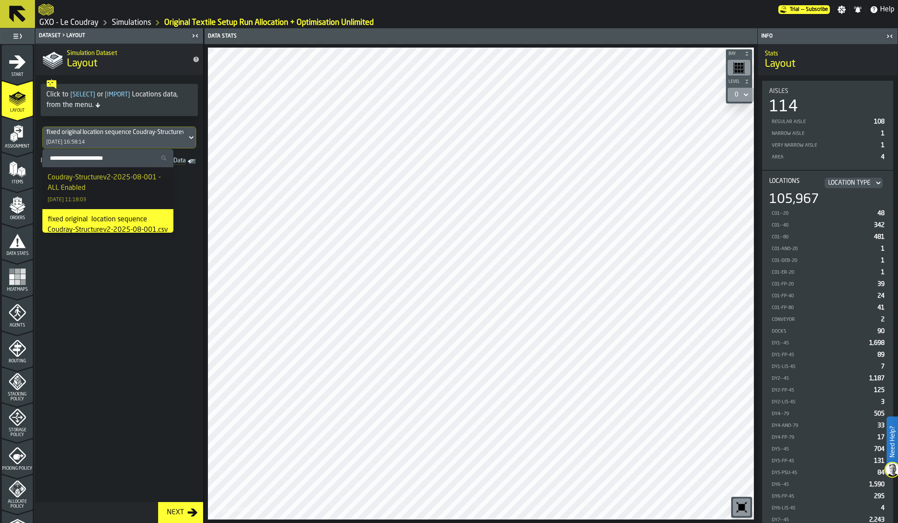
drag, startPoint x: 80, startPoint y: 182, endPoint x: 120, endPoint y: 321, distance: 145.0
click at [120, 321] on body "Need Help? Trial — Subscribe Settings Notifications Help GXO - Le Coudray Simul…" at bounding box center [449, 261] width 898 height 523
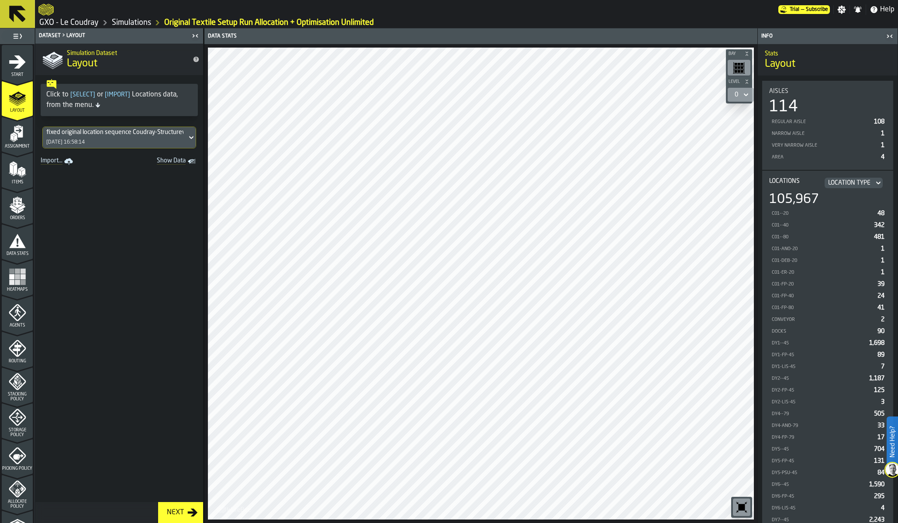
click at [120, 321] on span at bounding box center [119, 335] width 168 height 335
click at [134, 21] on link "Simulations" at bounding box center [131, 23] width 39 height 10
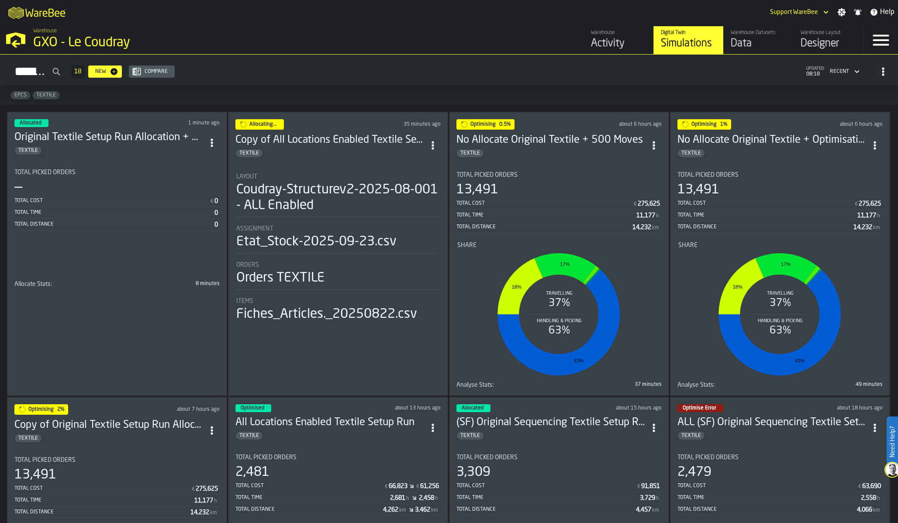
click at [132, 205] on div "Total Cost € 0" at bounding box center [116, 201] width 205 height 11
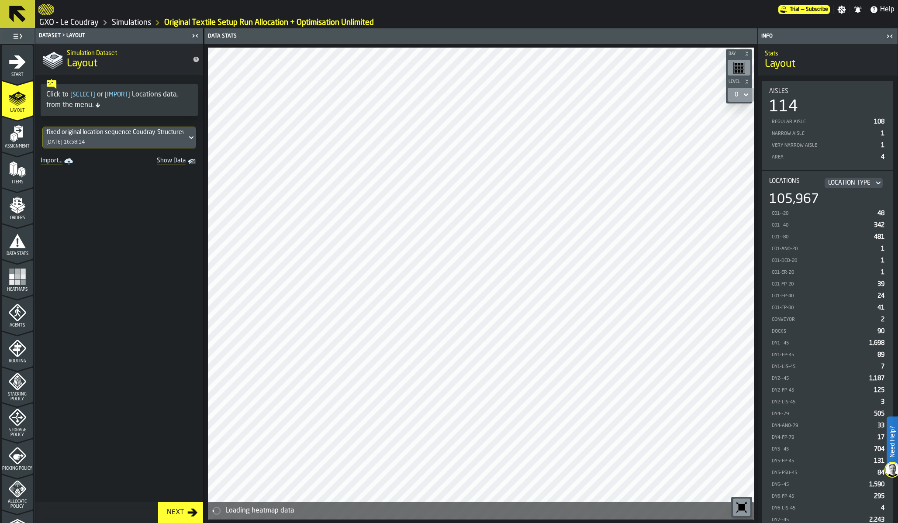
click at [86, 138] on div "fixed original location sequence Coudray-Structurev2-2025-08-001.csv 20/09/2025…" at bounding box center [115, 137] width 144 height 21
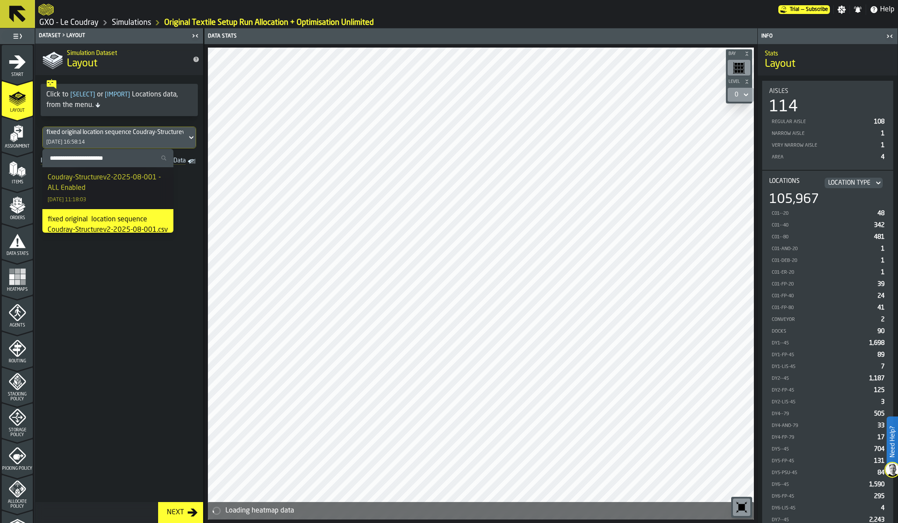
click at [86, 138] on div "fixed original location sequence Coudray-Structurev2-2025-08-001.csv 20/09/2025…" at bounding box center [115, 137] width 144 height 21
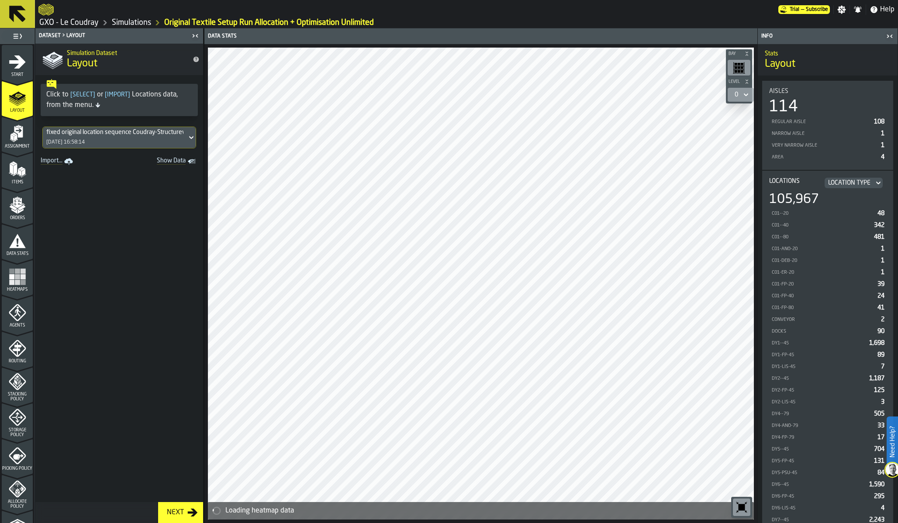
click at [10, 282] on rect "menu Heatmaps" at bounding box center [11, 282] width 5 height 5
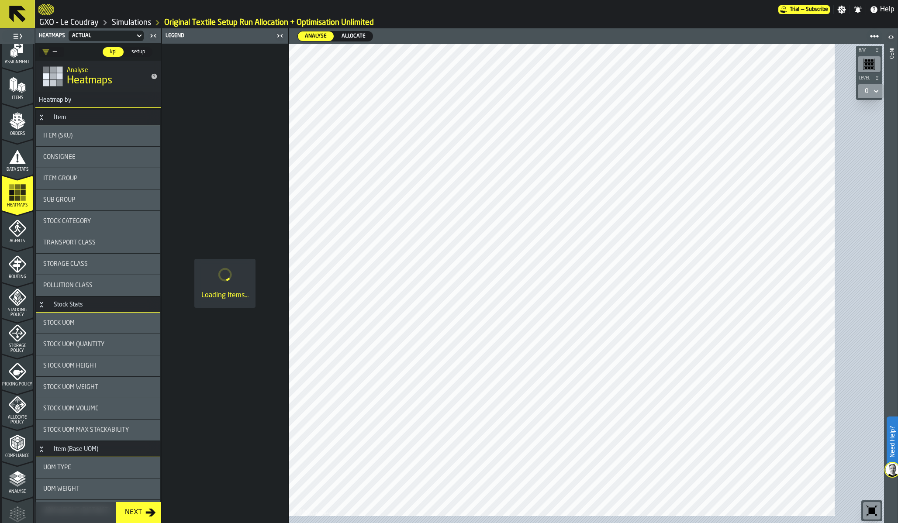
scroll to position [154, 0]
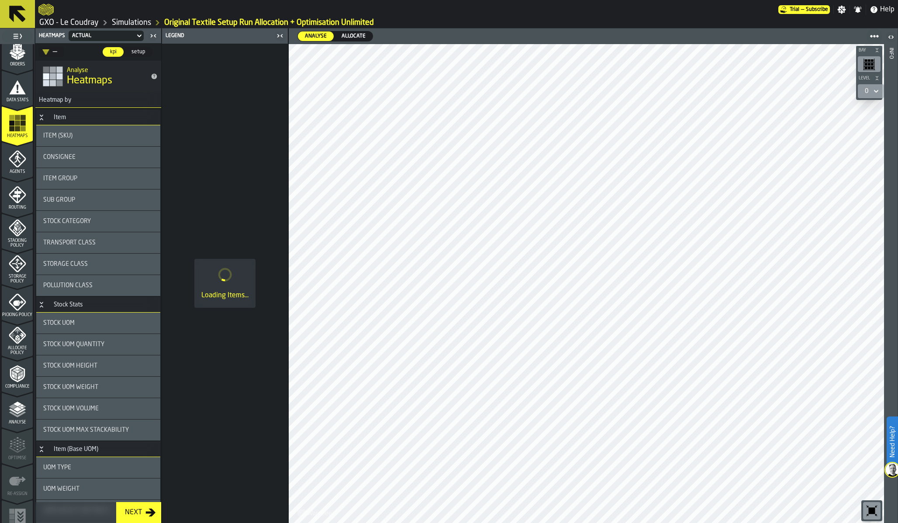
click at [17, 335] on polygon "menu Allocate Policy" at bounding box center [18, 336] width 3 height 3
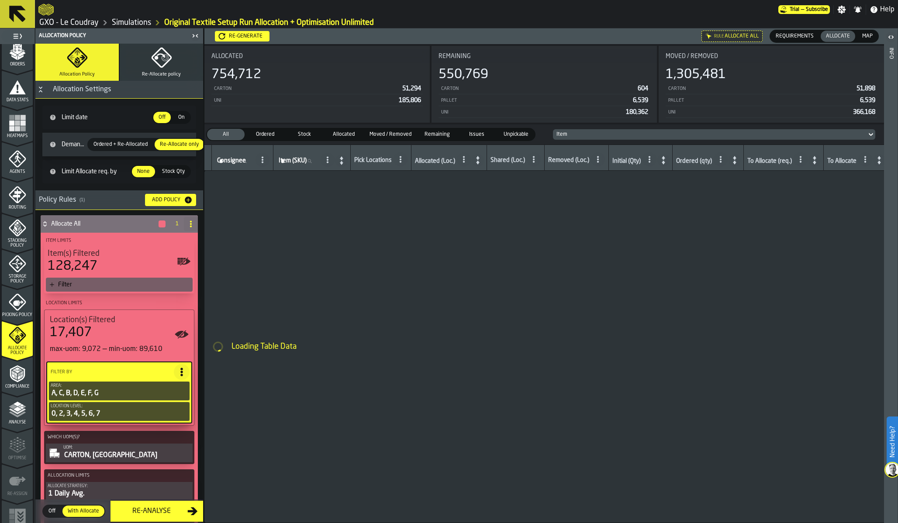
click at [247, 35] on div "Re-generate" at bounding box center [245, 36] width 41 height 6
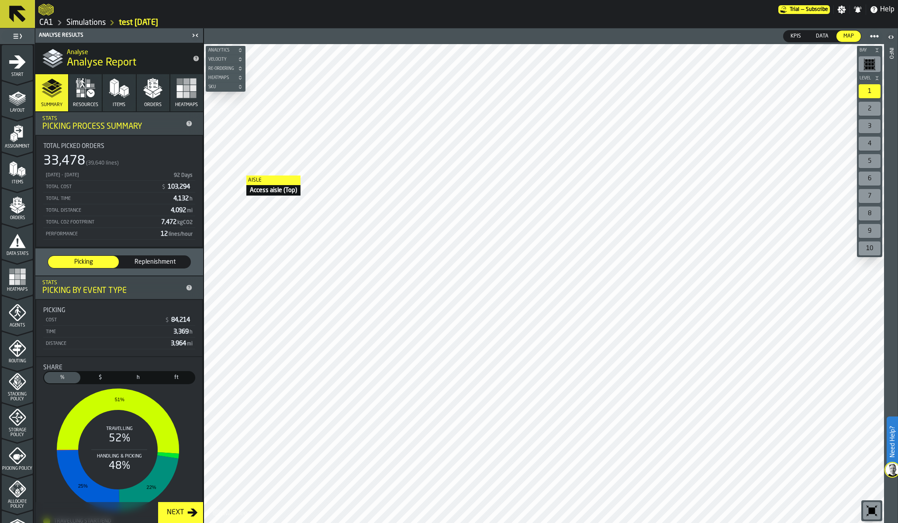
click at [181, 109] on button "Heatmaps" at bounding box center [186, 92] width 33 height 37
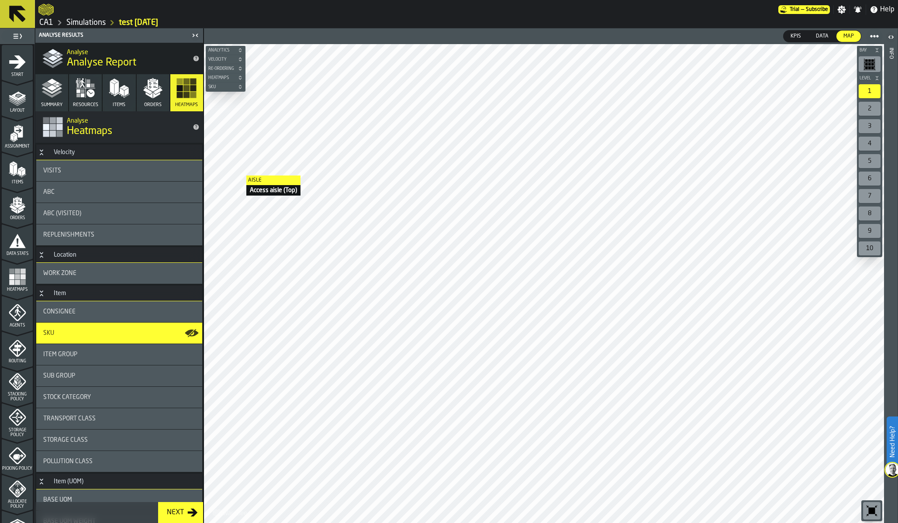
click at [104, 195] on div "ABC" at bounding box center [119, 192] width 152 height 7
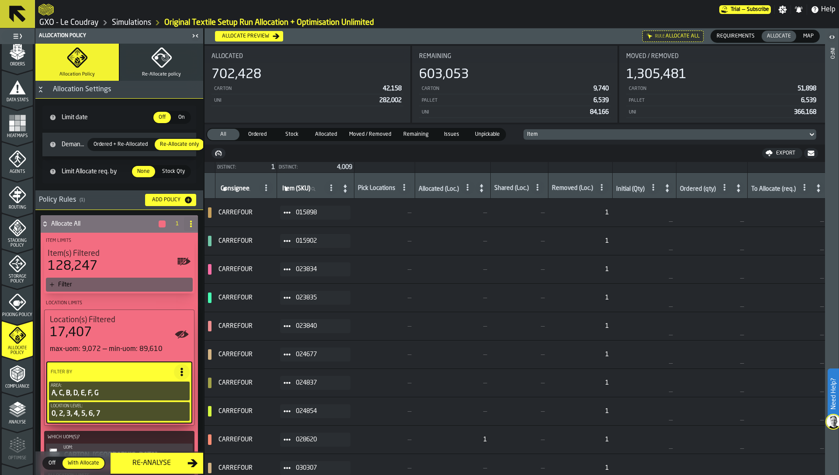
scroll to position [154, 0]
click at [393, 285] on td "—" at bounding box center [384, 298] width 61 height 28
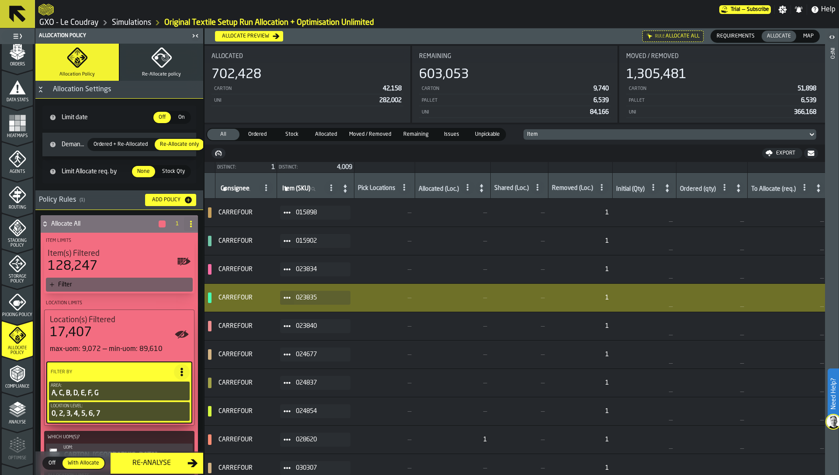
click at [12, 127] on rect "menu Heatmaps" at bounding box center [11, 128] width 5 height 5
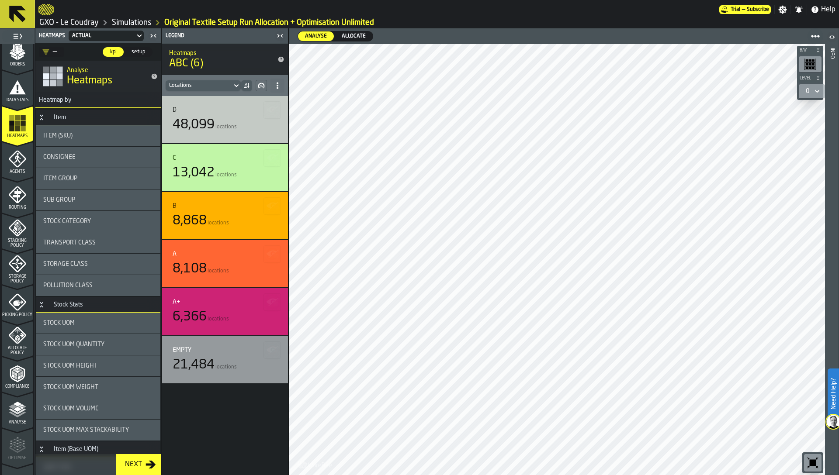
click at [360, 35] on span "Allocate" at bounding box center [353, 36] width 31 height 8
click at [319, 37] on span "Analyse" at bounding box center [315, 36] width 29 height 8
click at [344, 35] on span "Allocate" at bounding box center [353, 36] width 31 height 8
click at [313, 34] on span "Analyse" at bounding box center [315, 36] width 29 height 8
click at [345, 35] on span "Allocate" at bounding box center [353, 36] width 31 height 8
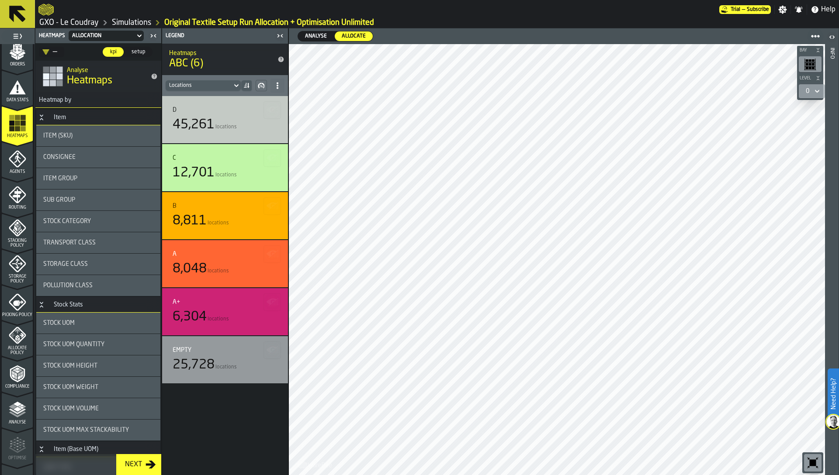
click at [17, 342] on polyline "menu Allocate Policy" at bounding box center [18, 340] width 3 height 3
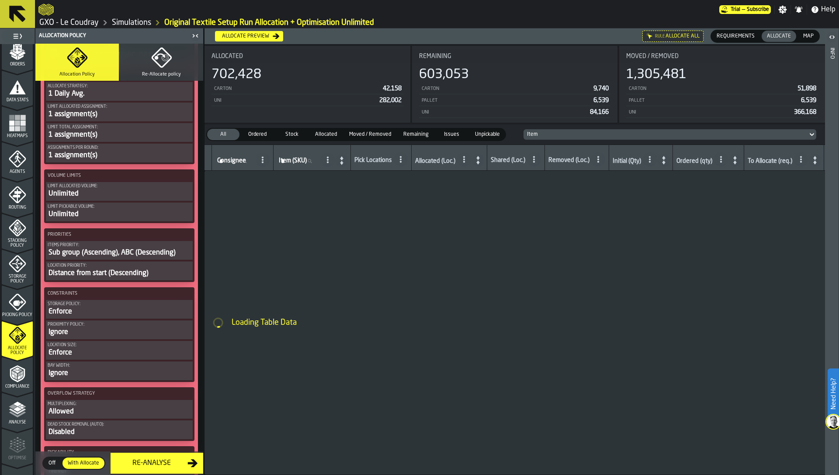
scroll to position [402, 0]
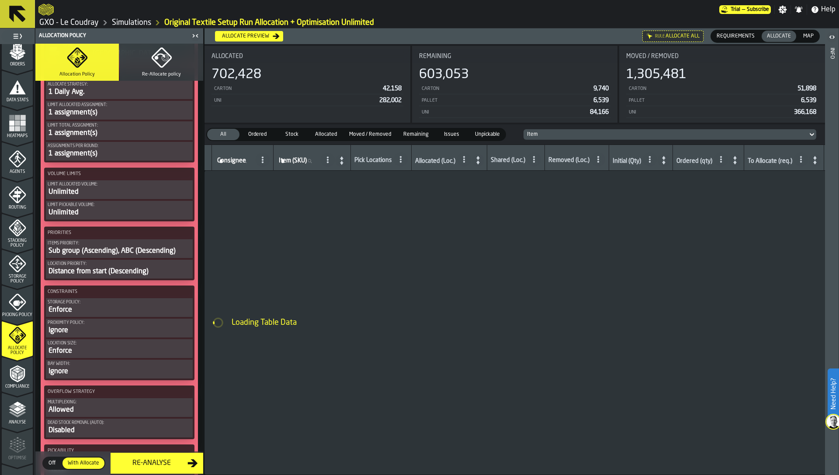
click at [74, 270] on div "Distance from start (Descending)" at bounding box center [119, 271] width 143 height 10
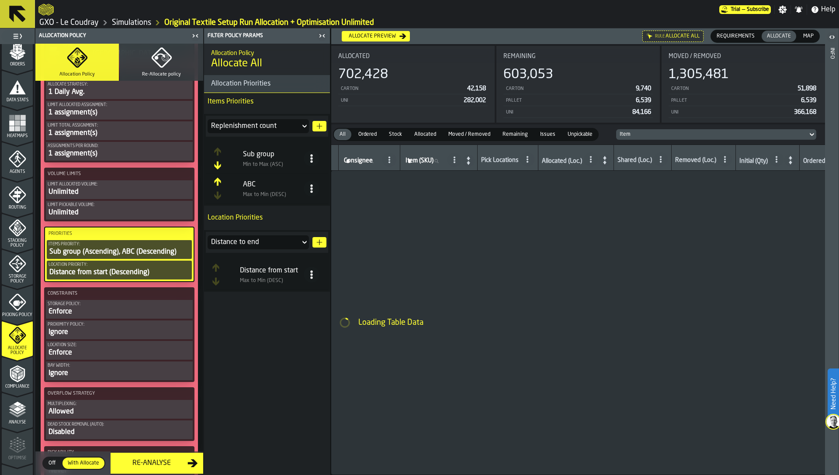
click at [313, 279] on icon at bounding box center [311, 274] width 9 height 9
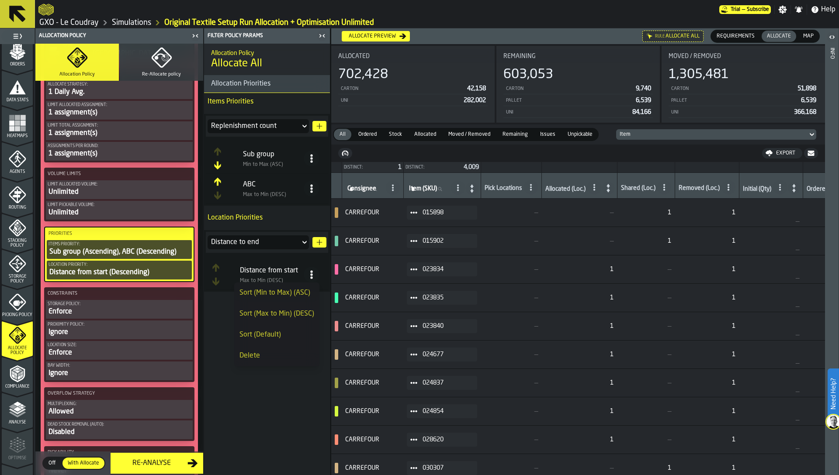
click at [209, 334] on div "Allocation Policy Allocate All Allocation Priorities Items Priorities Replenish…" at bounding box center [267, 260] width 126 height 432
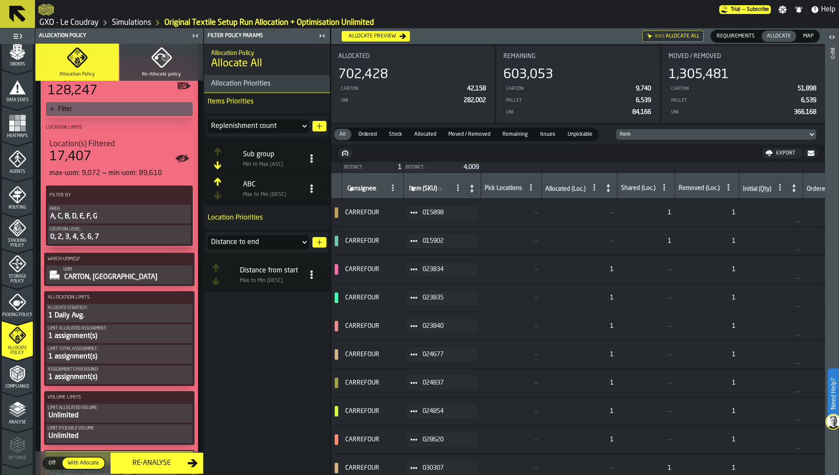
scroll to position [159, 0]
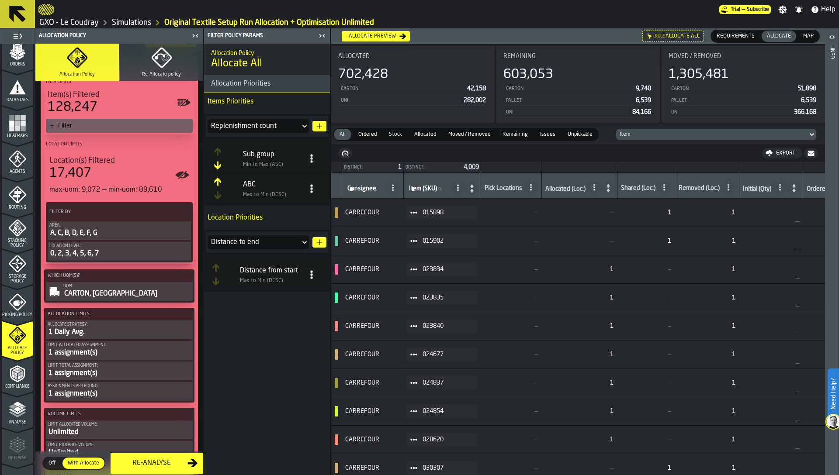
click at [16, 125] on rect "menu Heatmaps" at bounding box center [17, 123] width 5 height 5
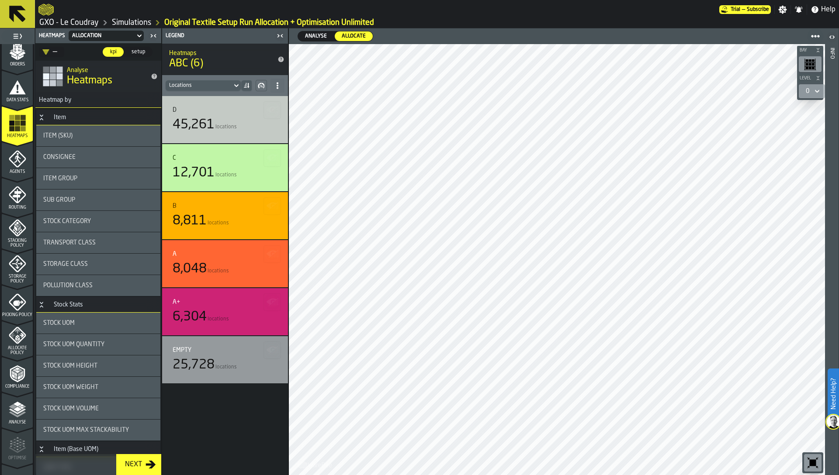
click at [66, 222] on span "Stock Category" at bounding box center [67, 221] width 48 height 7
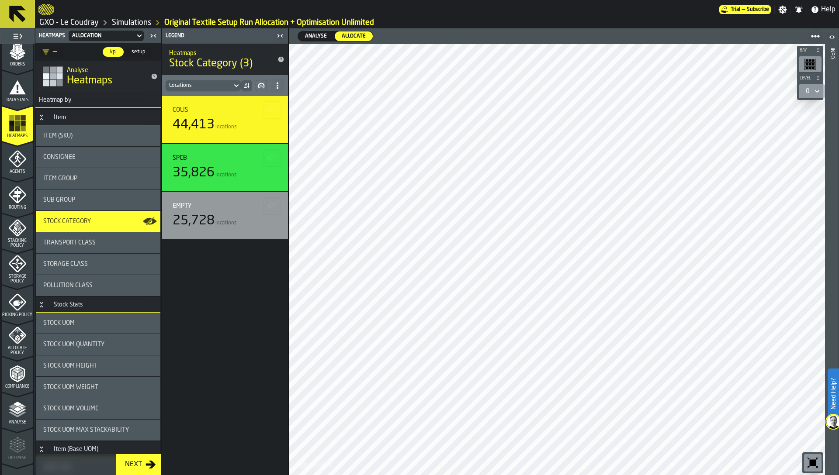
click at [68, 206] on div "Sub Group" at bounding box center [98, 200] width 124 height 21
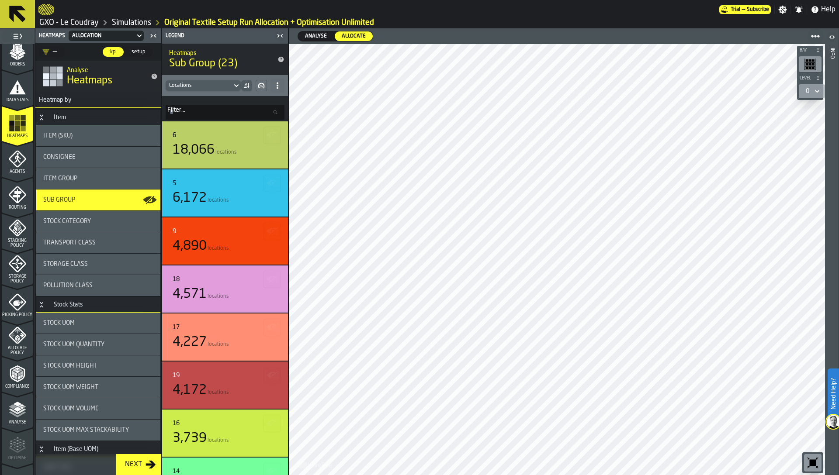
click at [317, 36] on span "Analyse" at bounding box center [315, 36] width 29 height 8
click at [341, 34] on span "Allocate" at bounding box center [353, 36] width 31 height 8
click at [314, 31] on div "Analyse" at bounding box center [316, 36] width 36 height 10
click at [356, 35] on span "Allocate" at bounding box center [353, 36] width 31 height 8
click at [330, 37] on div "Analyse" at bounding box center [316, 36] width 36 height 10
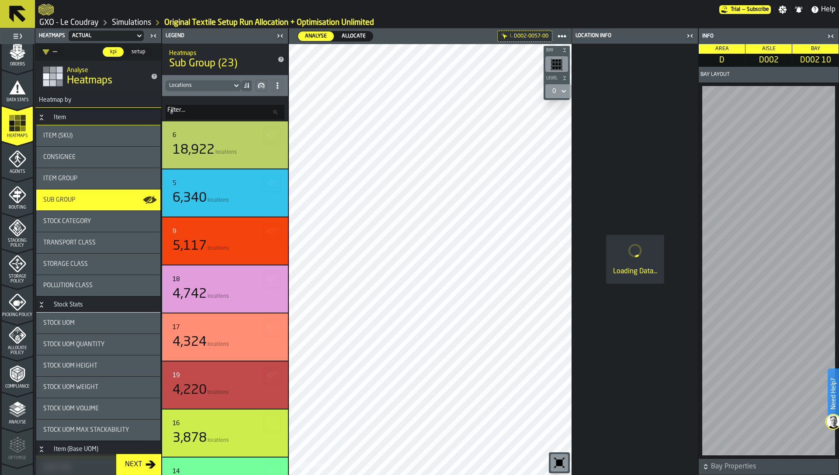
click at [343, 35] on span "Allocate" at bounding box center [353, 36] width 31 height 8
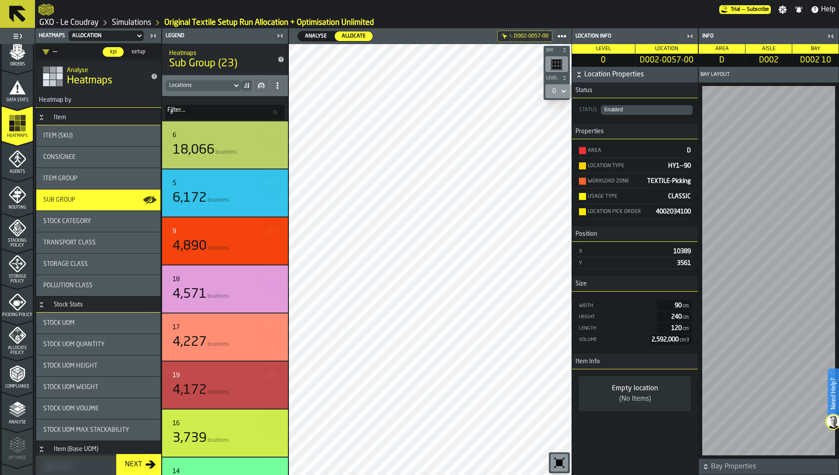
click at [13, 338] on icon "menu Allocate Policy" at bounding box center [17, 335] width 17 height 17
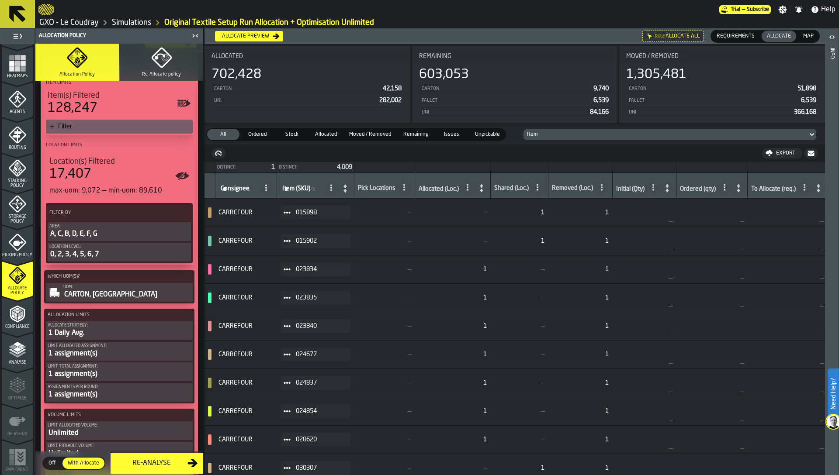
scroll to position [167, 0]
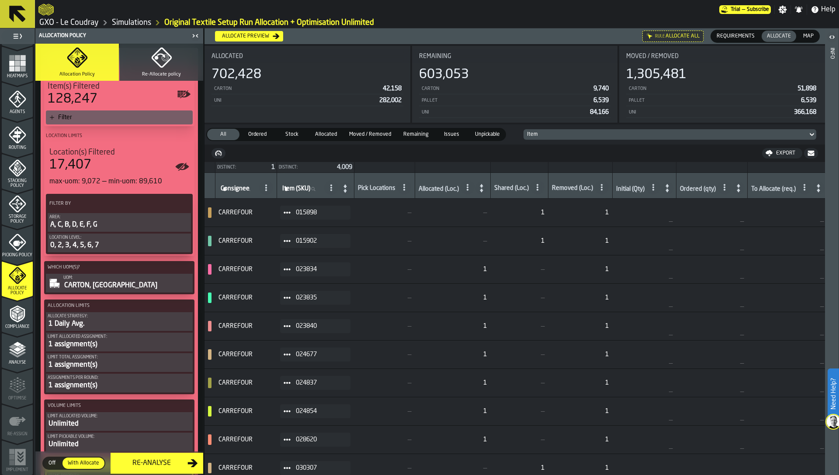
click at [448, 132] on span "Issues" at bounding box center [451, 135] width 29 height 8
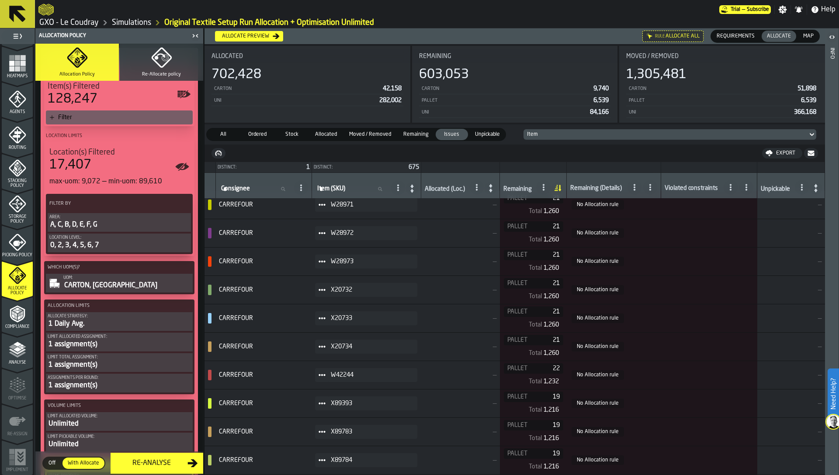
scroll to position [1595, 0]
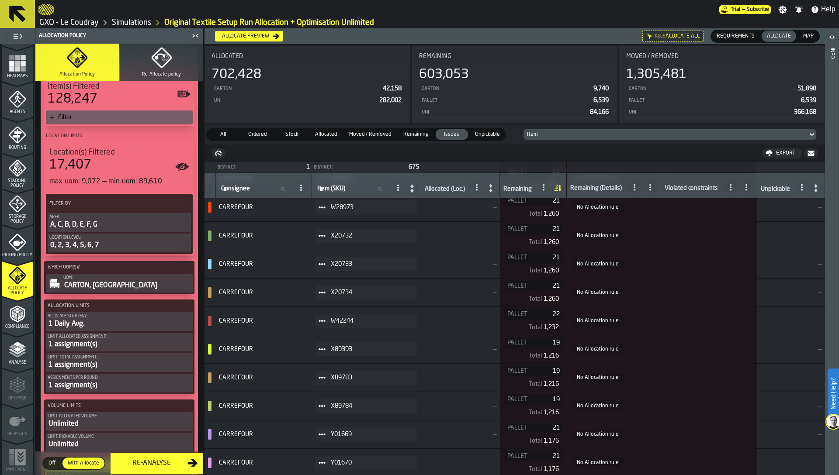
click at [325, 291] on icon at bounding box center [321, 292] width 7 height 7
click at [340, 339] on div "Show Items" at bounding box center [348, 340] width 45 height 6
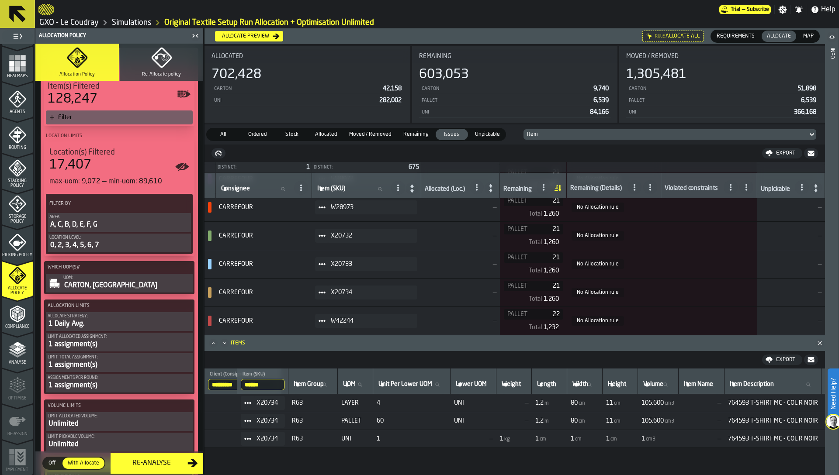
scroll to position [0, 0]
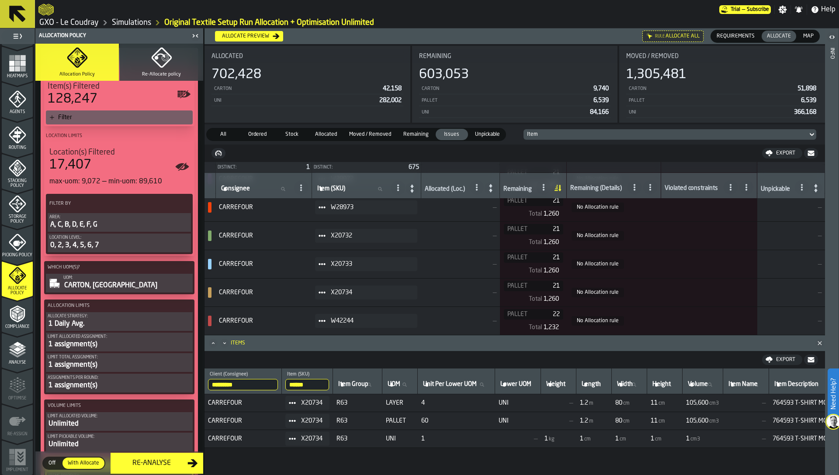
click at [296, 403] on circle at bounding box center [294, 403] width 3 height 3
click at [311, 428] on li "Show Orders" at bounding box center [317, 434] width 56 height 16
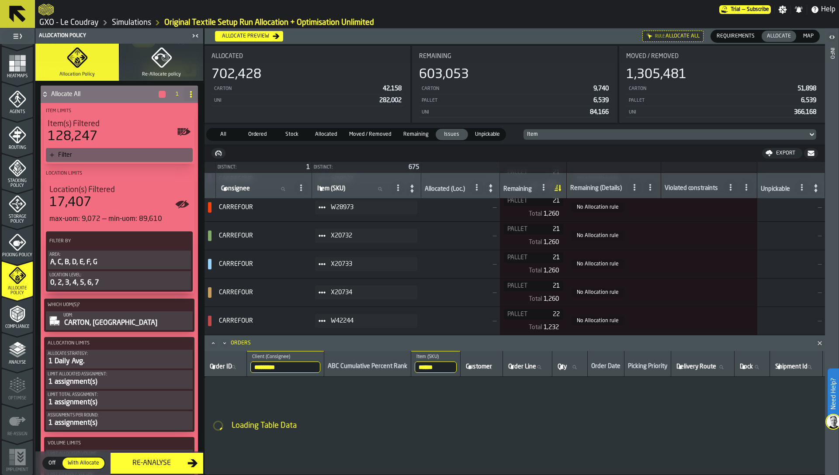
scroll to position [119, 0]
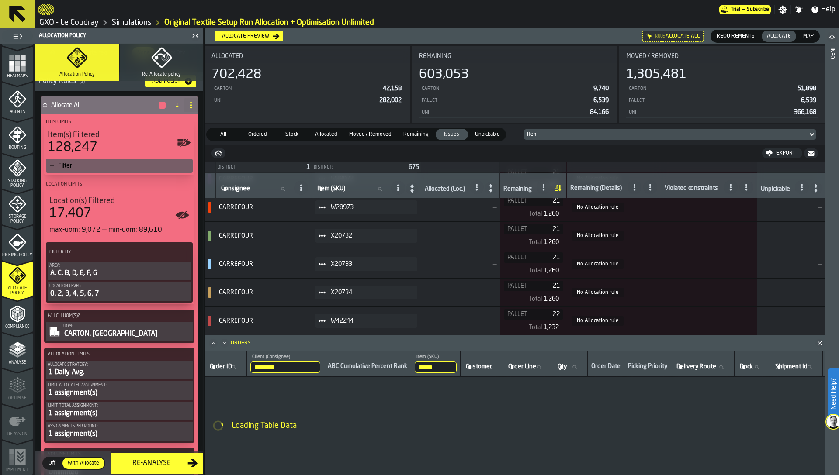
click at [168, 61] on icon "button" at bounding box center [161, 57] width 21 height 21
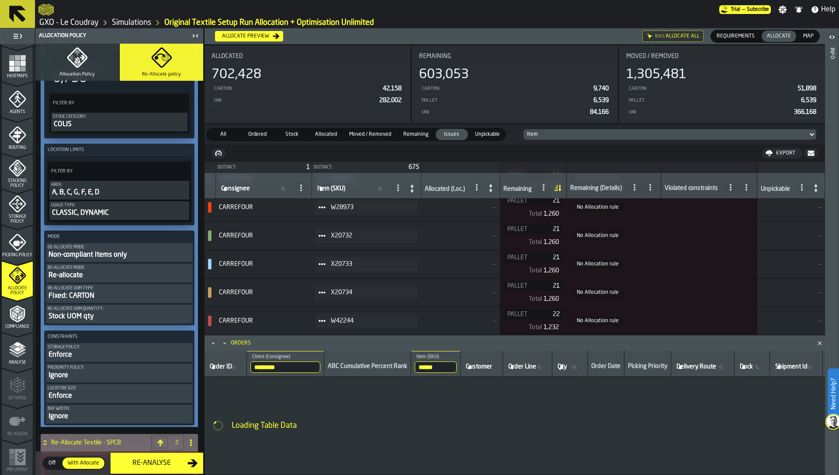
scroll to position [84, 0]
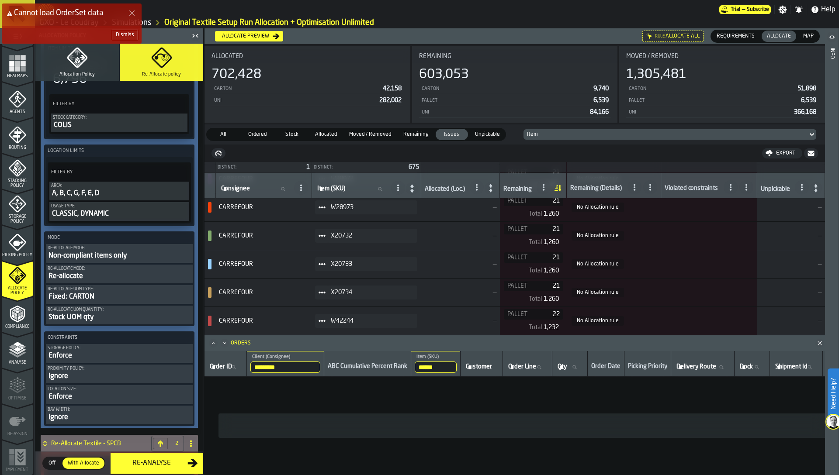
click at [126, 33] on div "Dismiss" at bounding box center [125, 35] width 18 height 6
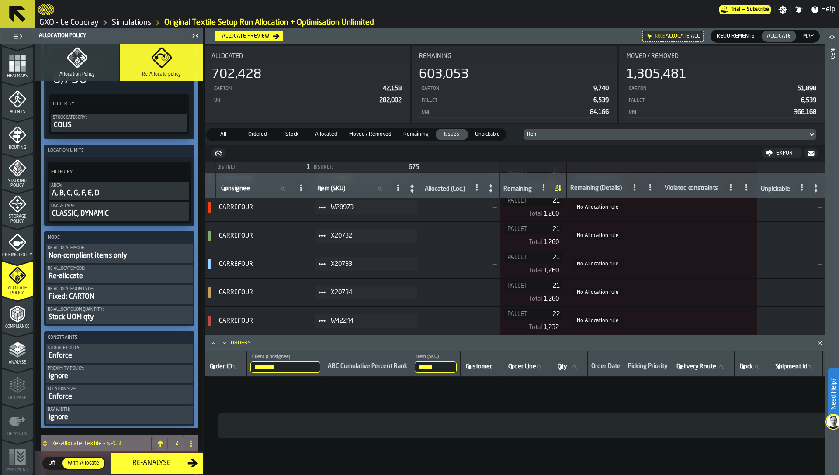
click at [111, 252] on div "Non-compliant items only" at bounding box center [119, 256] width 143 height 10
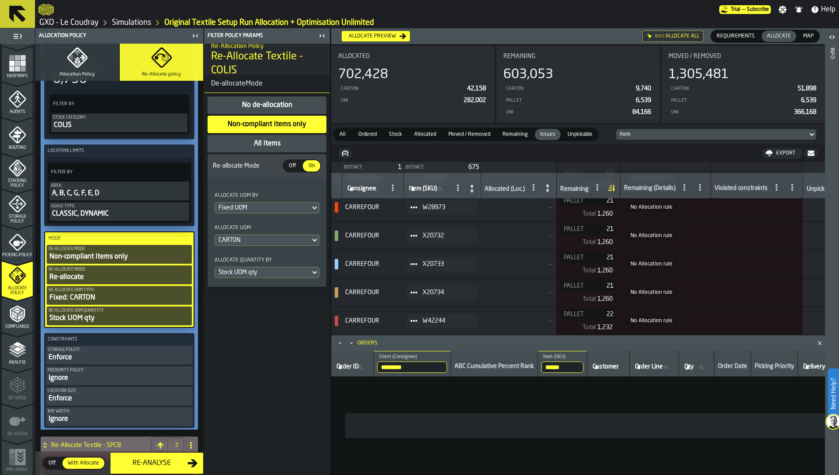
click at [240, 208] on div "Fixed UOM" at bounding box center [262, 207] width 88 height 7
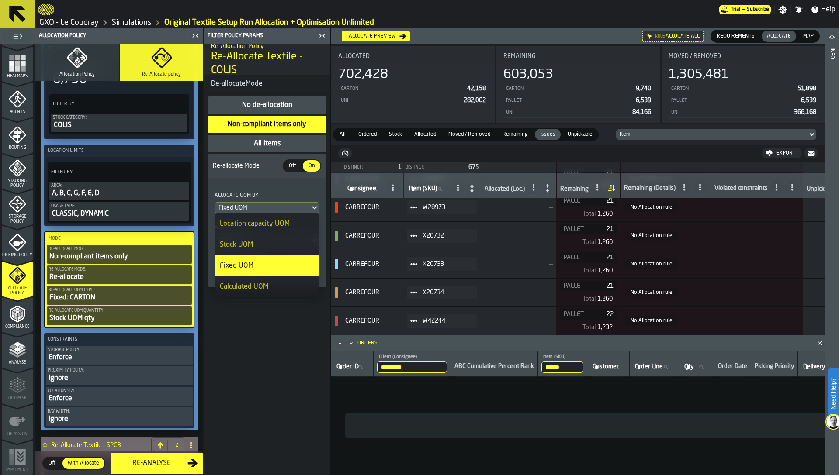
click at [240, 237] on li "Stock UOM" at bounding box center [266, 245] width 105 height 21
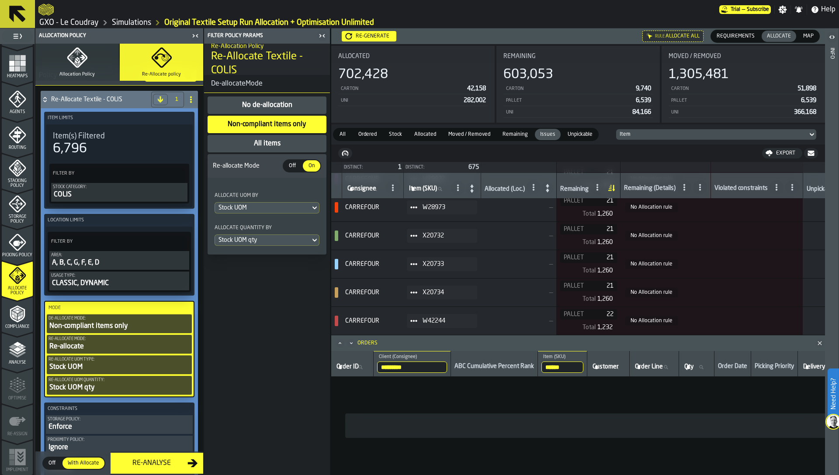
scroll to position [0, 0]
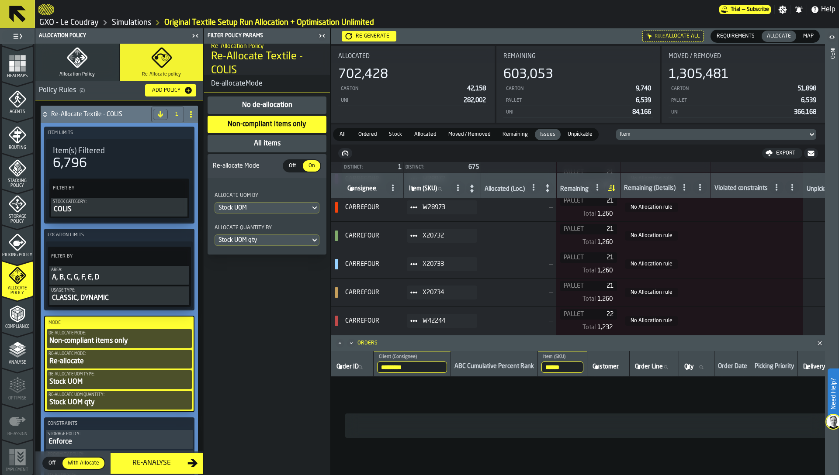
click at [265, 141] on div "All items" at bounding box center [267, 143] width 28 height 10
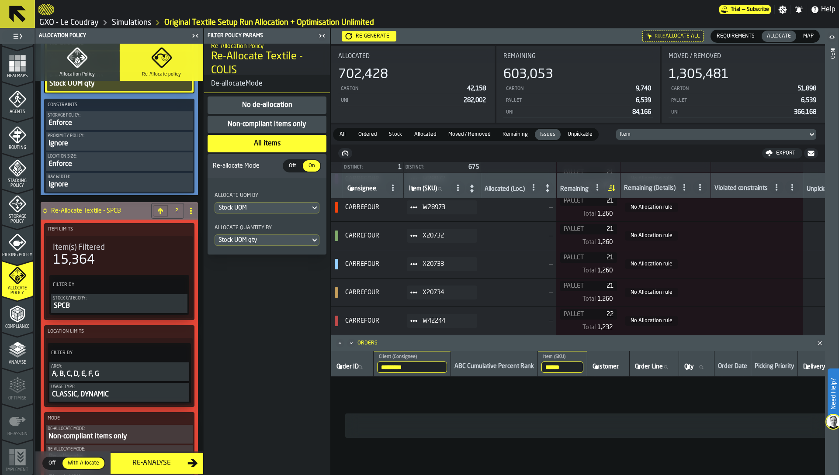
scroll to position [370, 0]
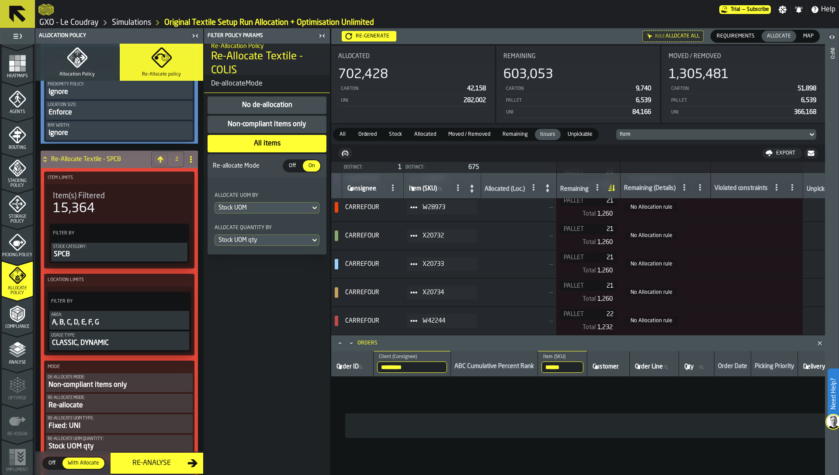
click at [103, 325] on div "A, B, C, D, E, F, G" at bounding box center [119, 323] width 136 height 10
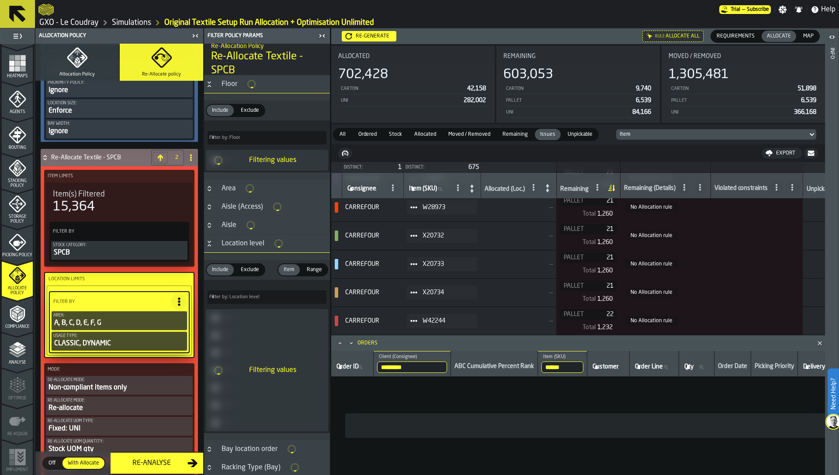
scroll to position [369, 0]
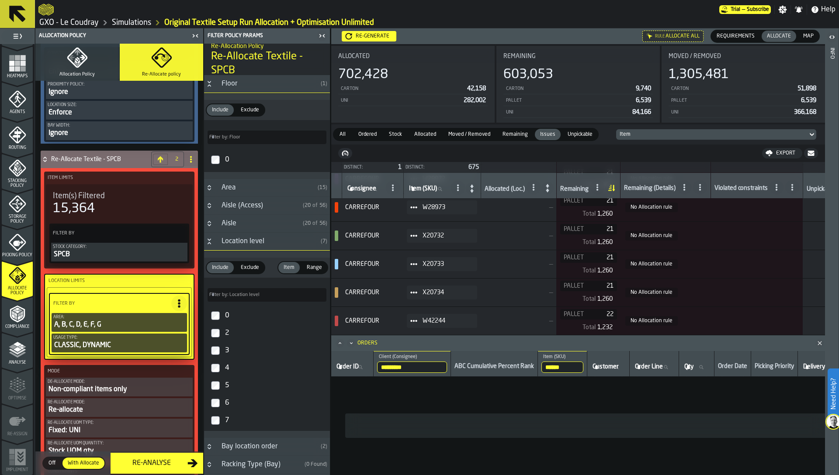
click at [114, 398] on div "Mode De-Allocate Mode: Non-compliant items only Re-Allocate Mode: Re-allocate R…" at bounding box center [119, 412] width 150 height 95
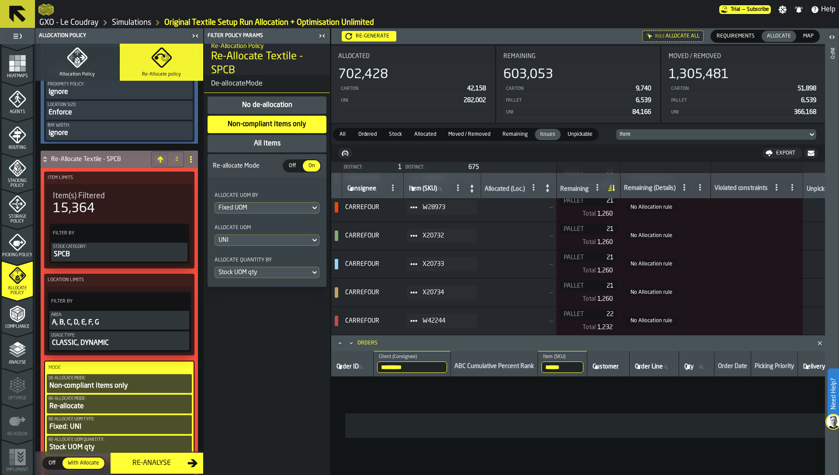
click at [271, 146] on div "All items" at bounding box center [267, 143] width 28 height 10
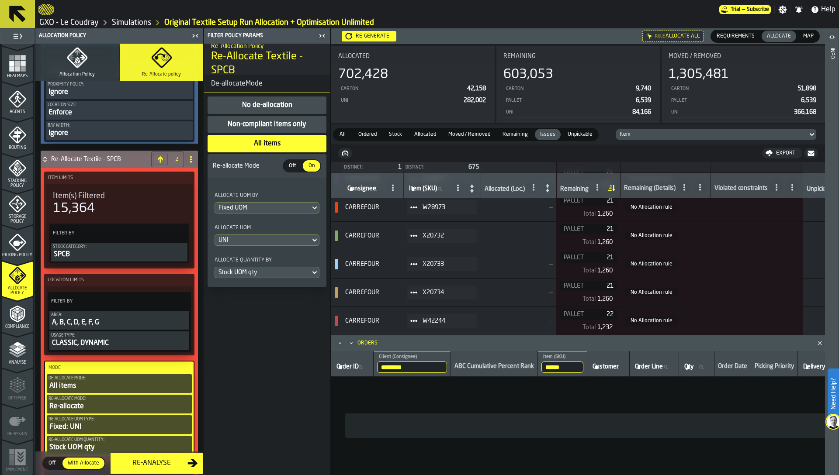
click at [261, 206] on div "Fixed UOM" at bounding box center [262, 207] width 88 height 7
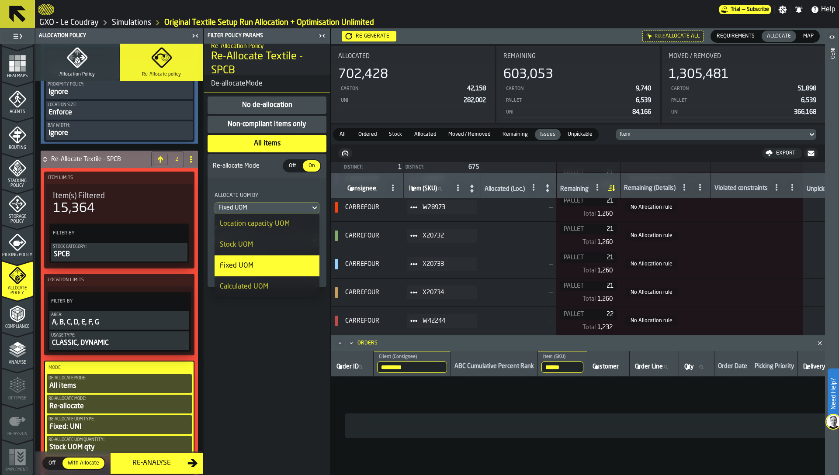
click at [258, 244] on div "Stock UOM" at bounding box center [267, 245] width 94 height 10
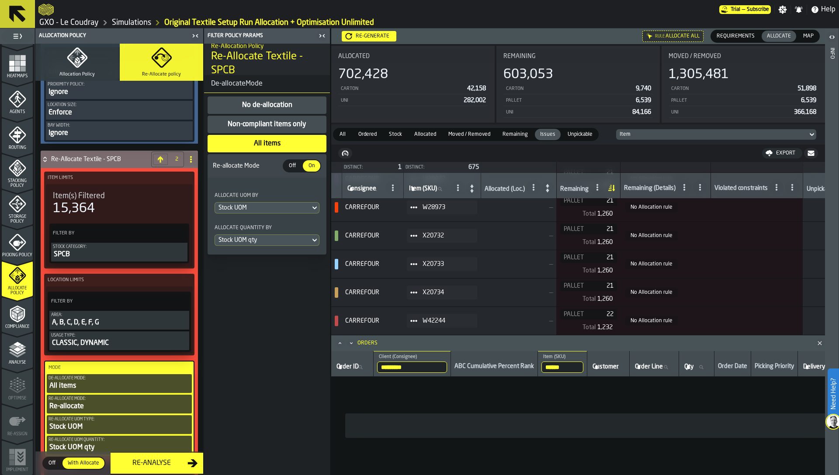
click at [256, 241] on div "Stock UOM qty" at bounding box center [262, 240] width 88 height 7
click at [262, 225] on div "Allocate Quantity by" at bounding box center [266, 229] width 105 height 10
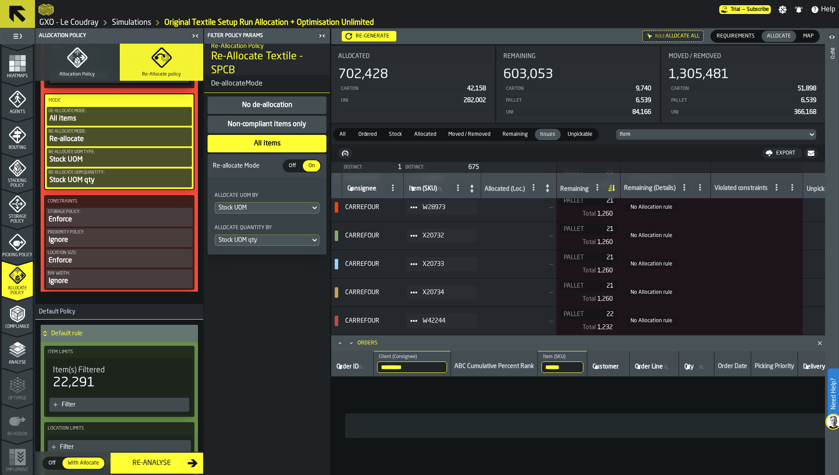
scroll to position [648, 0]
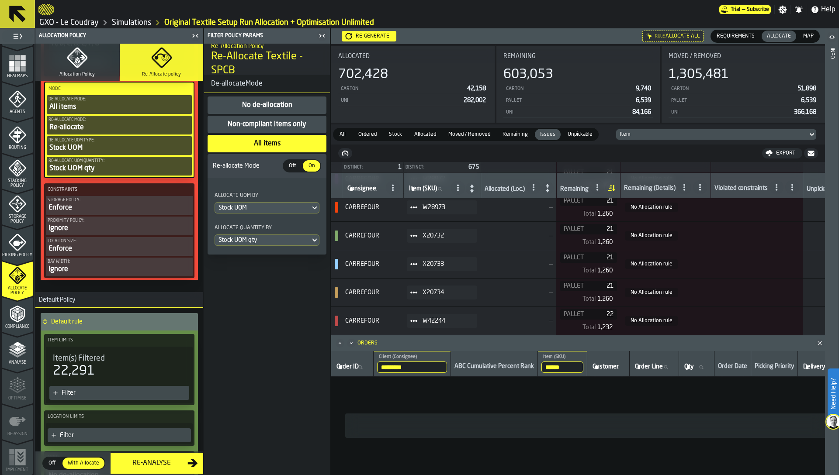
click at [90, 62] on button "Allocation Policy" at bounding box center [76, 62] width 83 height 37
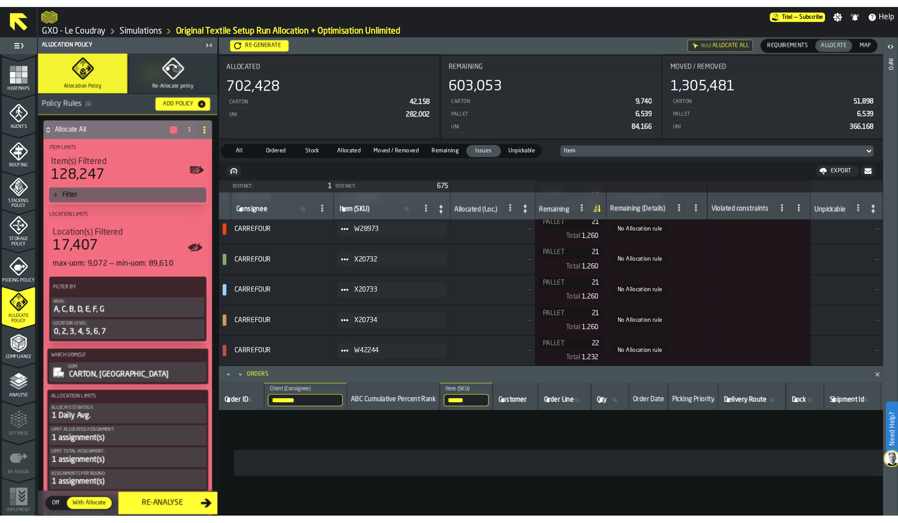
scroll to position [0, 0]
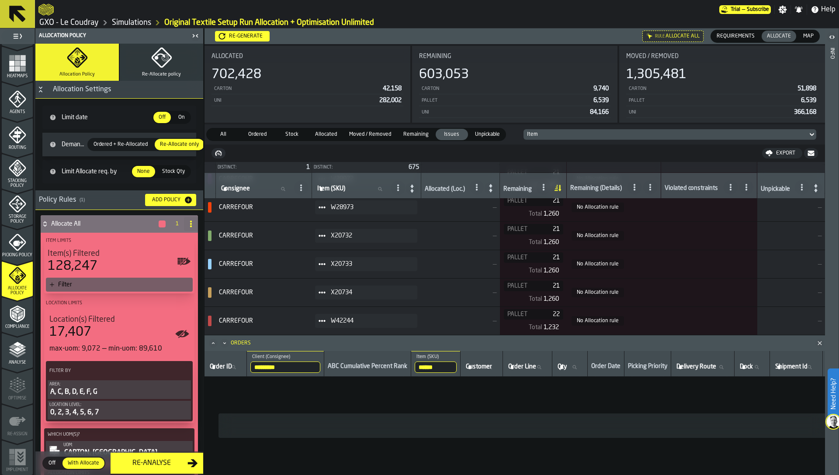
click at [130, 145] on span "Ordered + Re-Allocated" at bounding box center [120, 145] width 61 height 8
click at [245, 33] on div "Re-generate" at bounding box center [245, 36] width 41 height 6
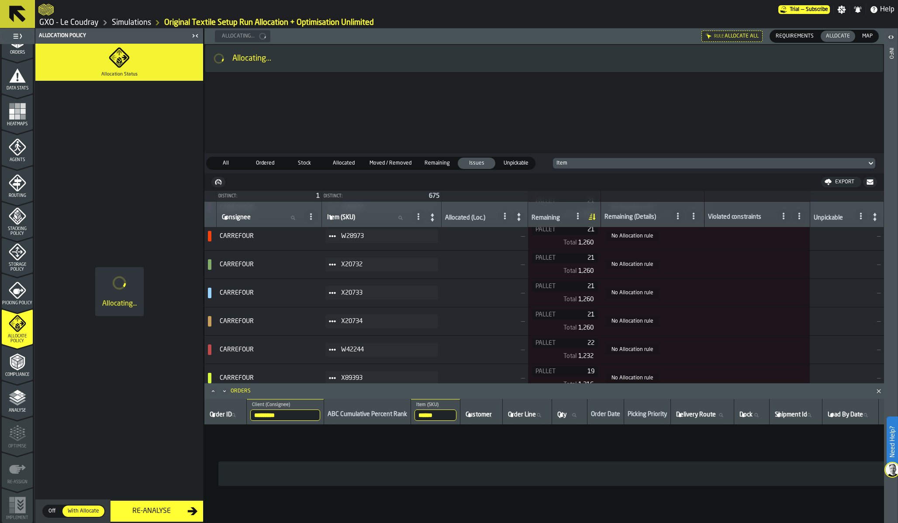
scroll to position [1595, 0]
click at [629, 121] on header at bounding box center [544, 113] width 680 height 77
click at [704, 48] on div "Allocating..." at bounding box center [544, 58] width 678 height 27
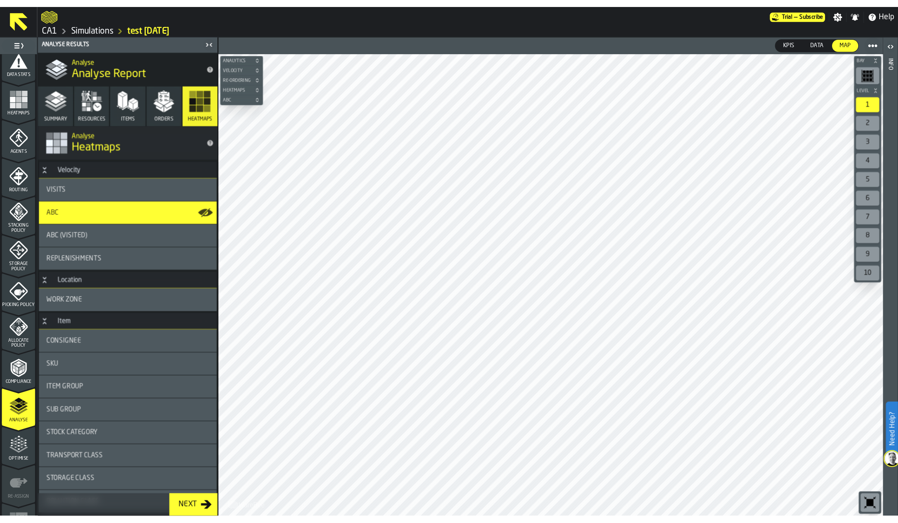
scroll to position [214, 0]
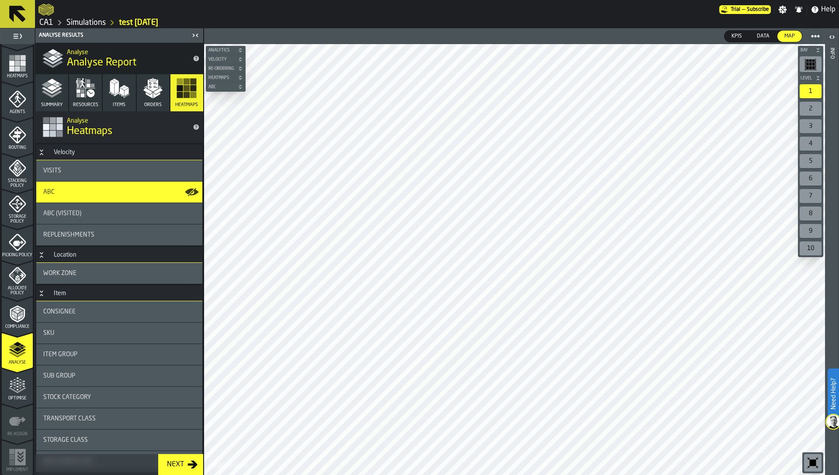
click at [13, 398] on span "Optimise" at bounding box center [17, 398] width 31 height 5
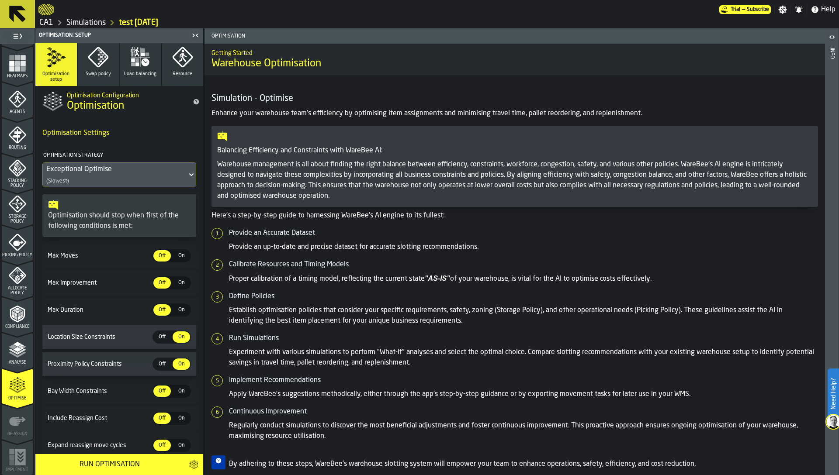
click at [93, 21] on link "Simulations" at bounding box center [85, 23] width 39 height 10
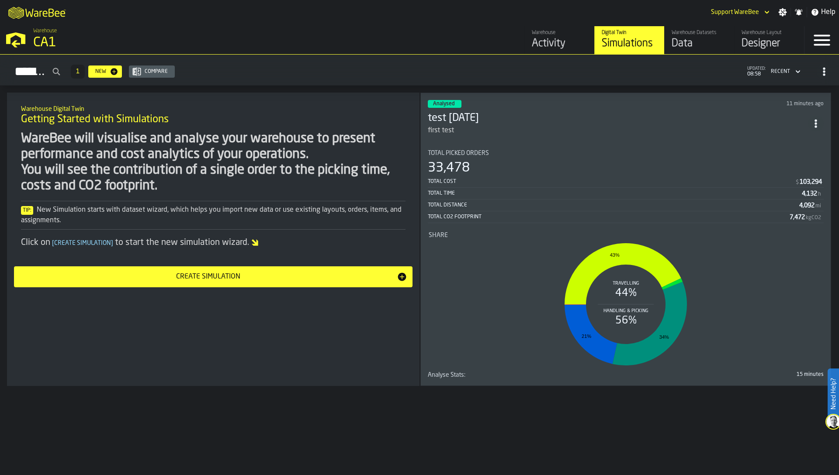
click at [317, 142] on div "WareBee will visualise and analyse your warehouse to present performance and co…" at bounding box center [213, 162] width 384 height 63
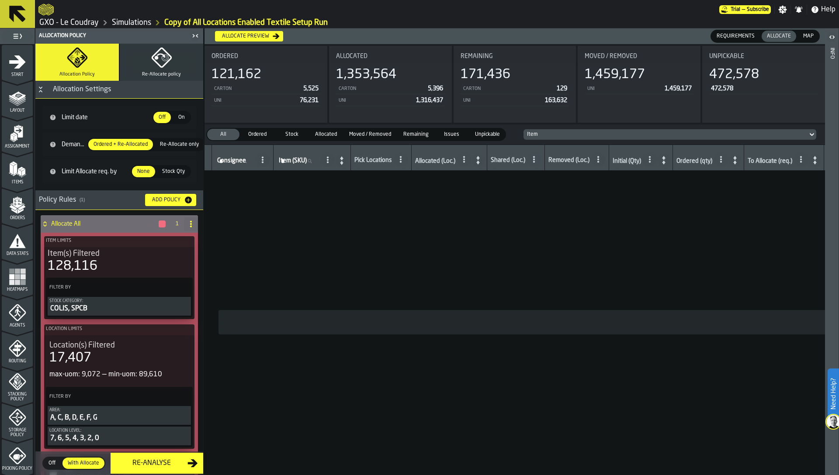
click at [733, 32] on span "Requirements" at bounding box center [735, 36] width 45 height 8
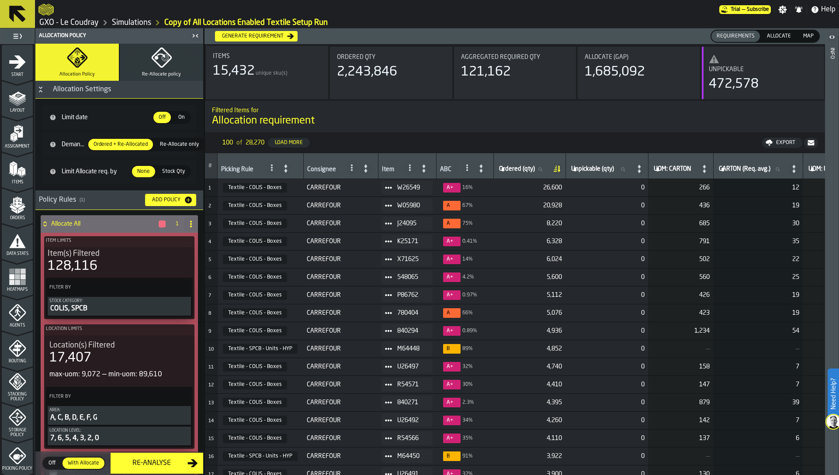
click at [10, 273] on rect "menu Heatmaps" at bounding box center [11, 271] width 5 height 5
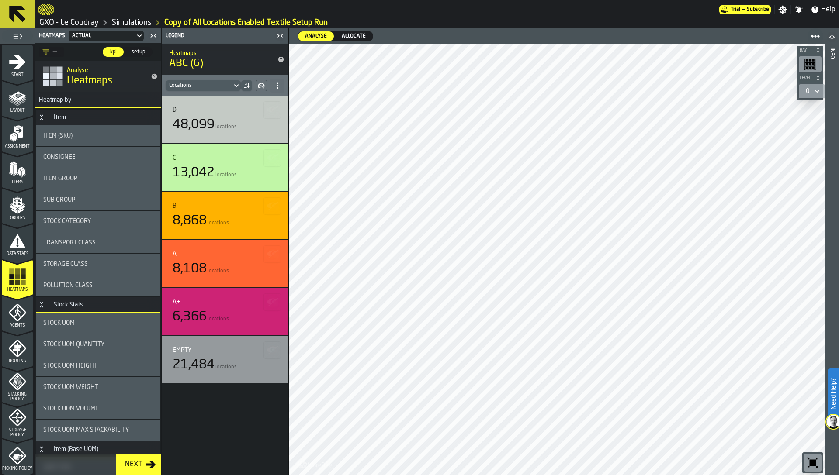
click at [347, 34] on span "Allocate" at bounding box center [353, 36] width 31 height 8
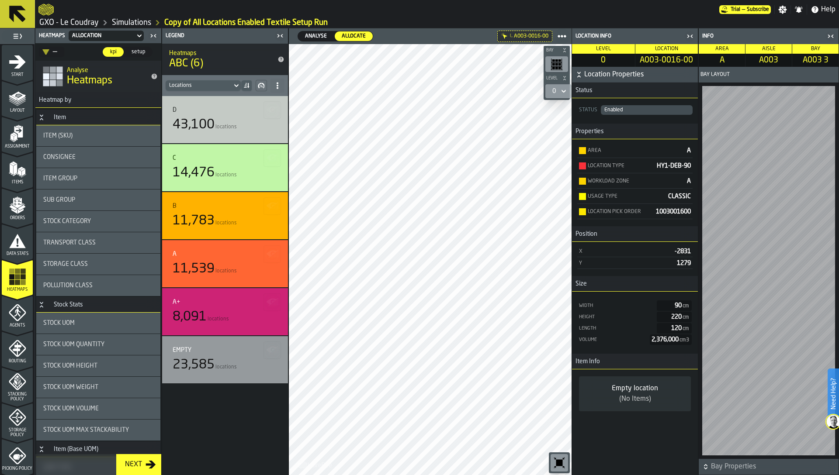
scroll to position [75, 0]
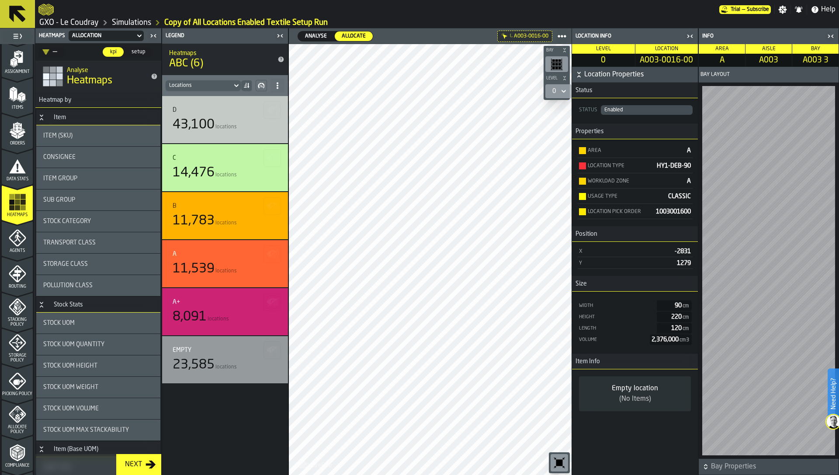
click at [17, 382] on icon "menu Picking Policy" at bounding box center [17, 381] width 17 height 17
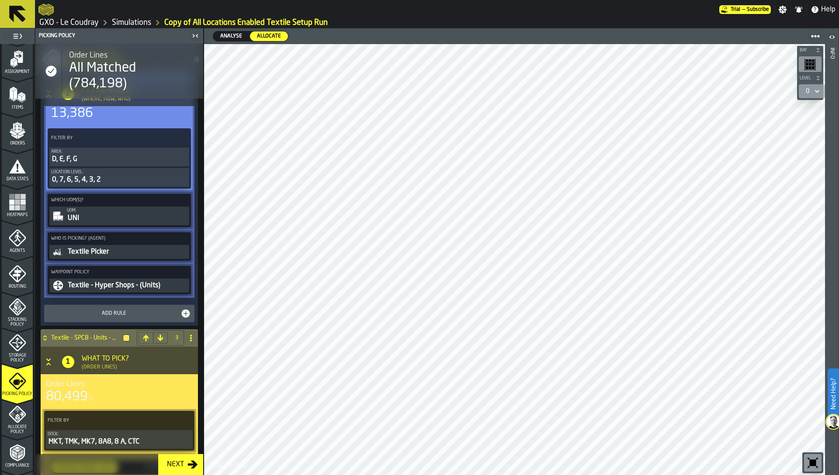
scroll to position [751, 0]
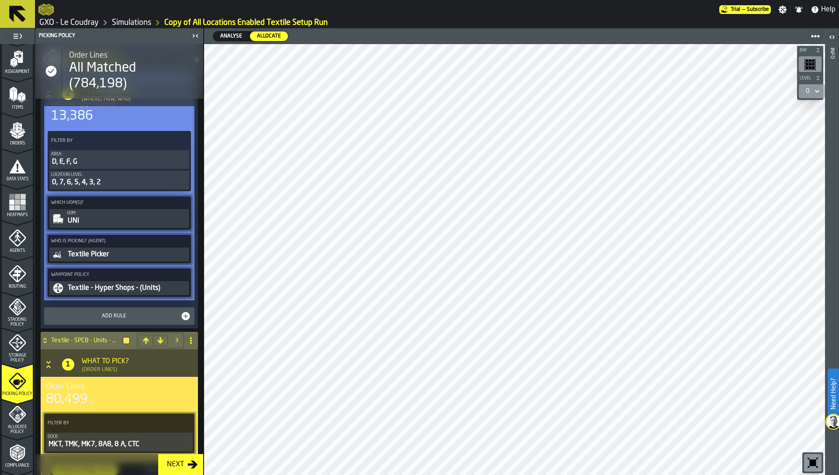
click at [111, 237] on label "Who is Picking? (Agent)" at bounding box center [119, 241] width 140 height 9
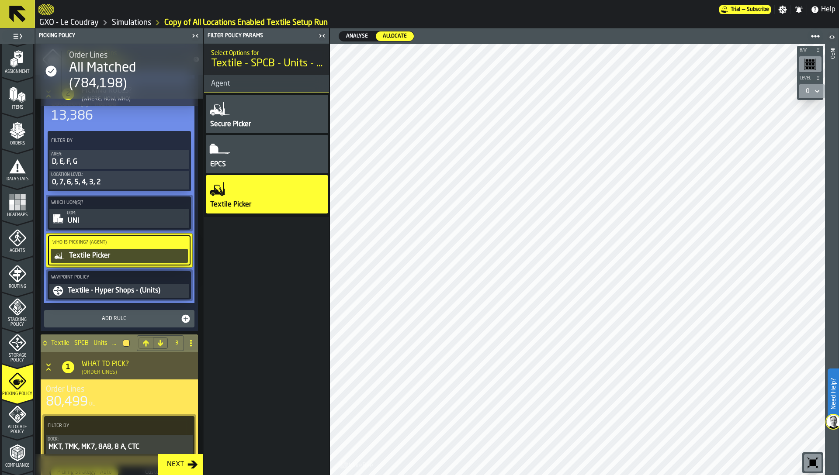
scroll to position [1159, 0]
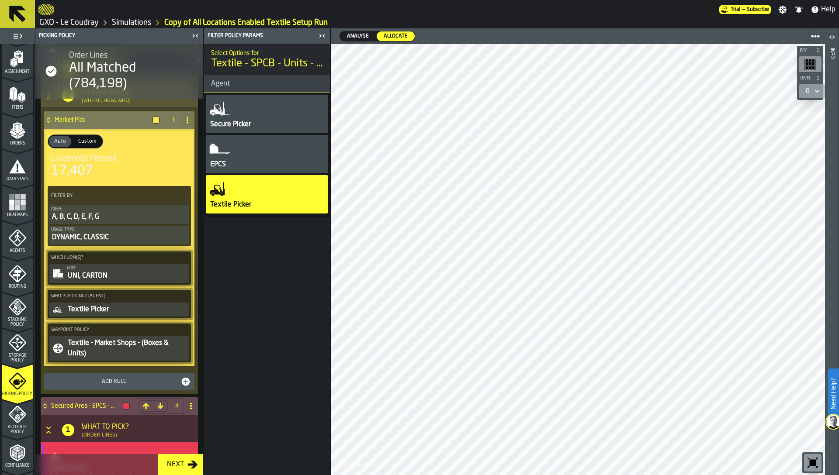
click at [126, 236] on div "DYNAMIC, CLASSIC" at bounding box center [119, 237] width 136 height 10
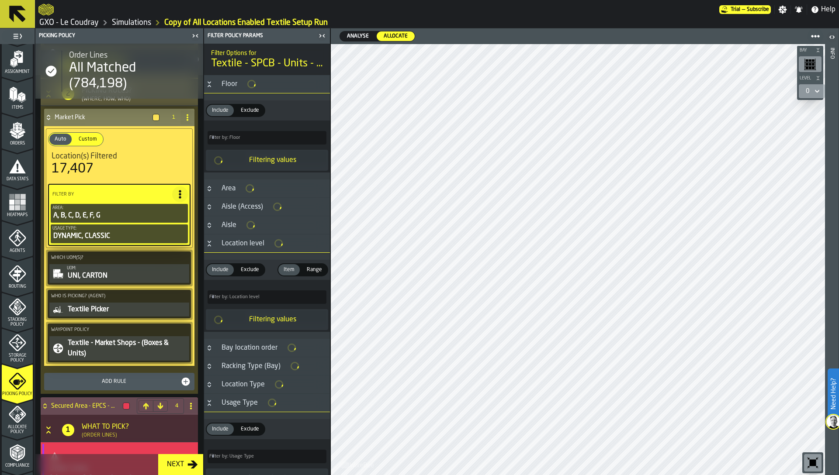
scroll to position [1156, 0]
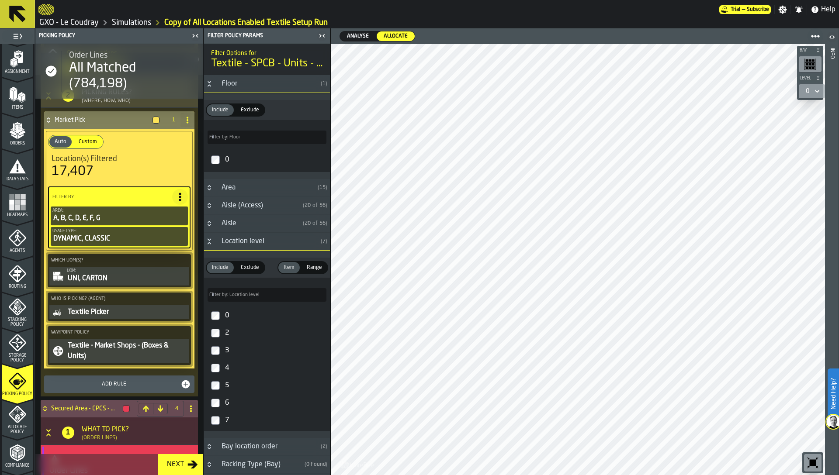
click at [226, 318] on div "0" at bounding box center [274, 316] width 103 height 14
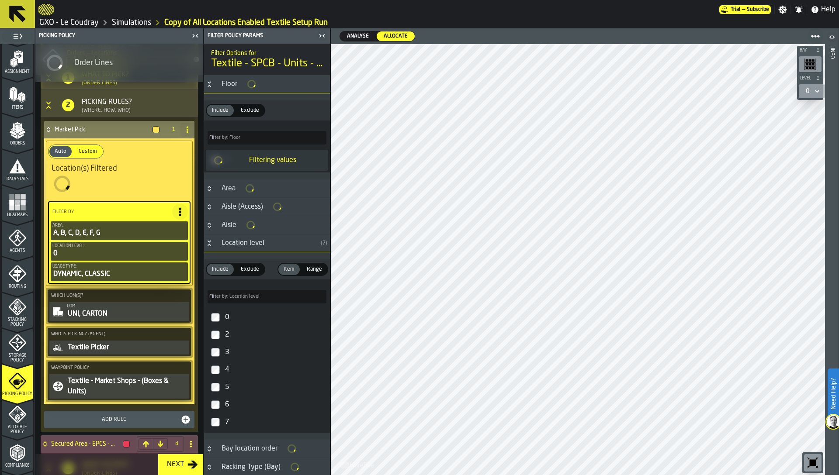
scroll to position [1166, 0]
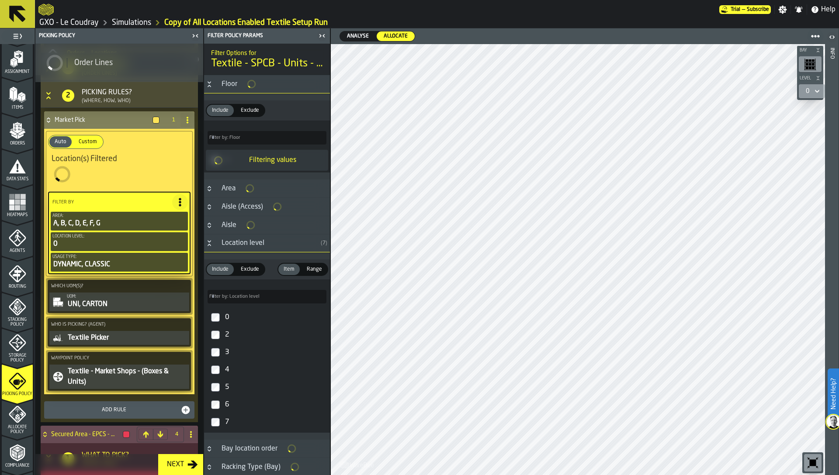
click at [226, 334] on div "2" at bounding box center [274, 335] width 103 height 14
click at [227, 350] on div "3" at bounding box center [274, 353] width 103 height 14
click at [227, 368] on div "4" at bounding box center [274, 370] width 103 height 14
click at [227, 388] on div "5" at bounding box center [274, 387] width 103 height 14
click at [227, 408] on div "6" at bounding box center [274, 403] width 103 height 14
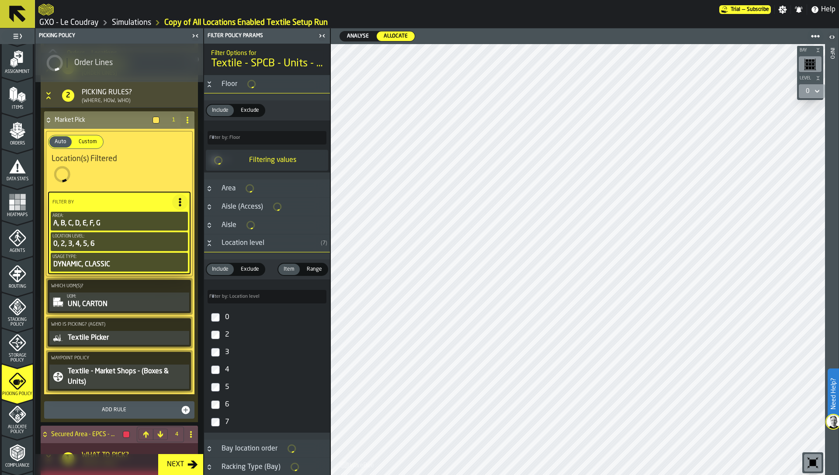
click at [227, 417] on div "7" at bounding box center [274, 422] width 103 height 14
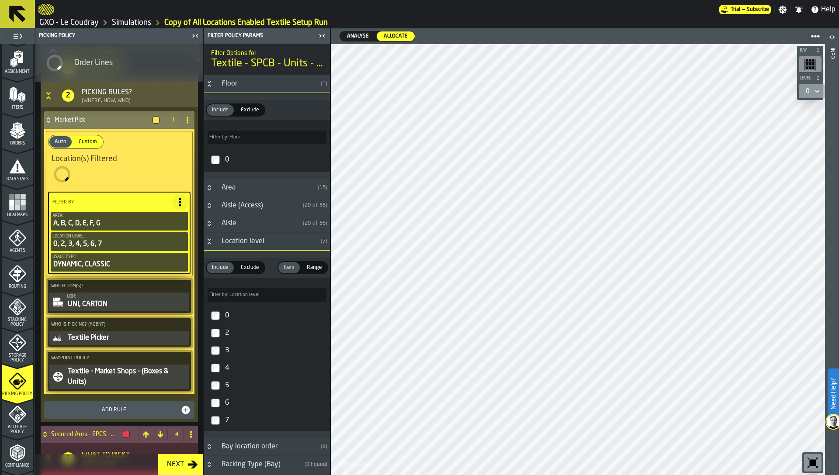
click at [0, 0] on icon "PolicyFilterItem-Usage Type" at bounding box center [0, 0] width 0 height 0
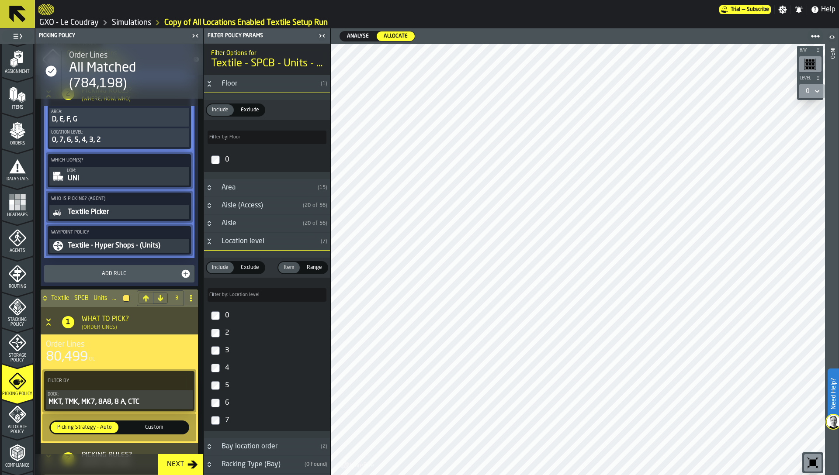
scroll to position [757, 0]
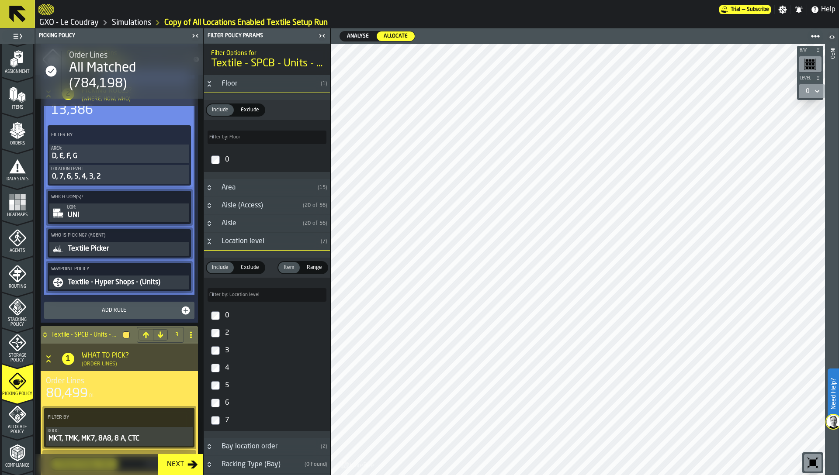
click at [117, 214] on div "UNI" at bounding box center [127, 215] width 121 height 10
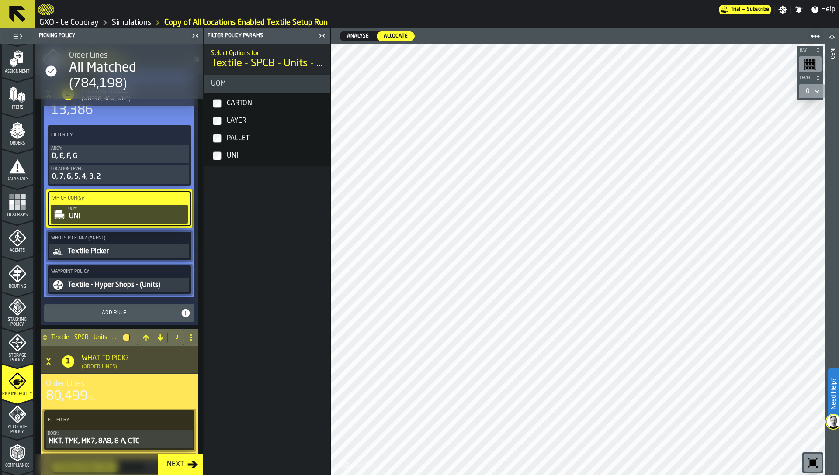
click at [111, 173] on div "0, 7, 6, 5, 4, 3, 2" at bounding box center [119, 177] width 136 height 10
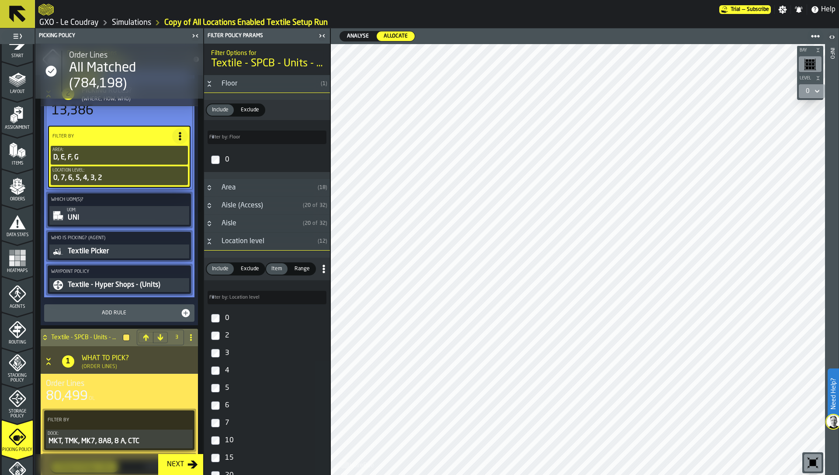
scroll to position [0, 0]
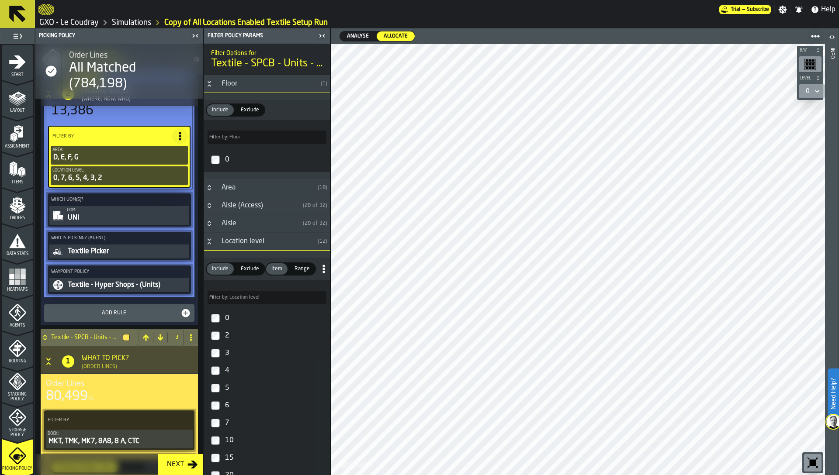
click at [16, 107] on div "Layout" at bounding box center [17, 101] width 31 height 24
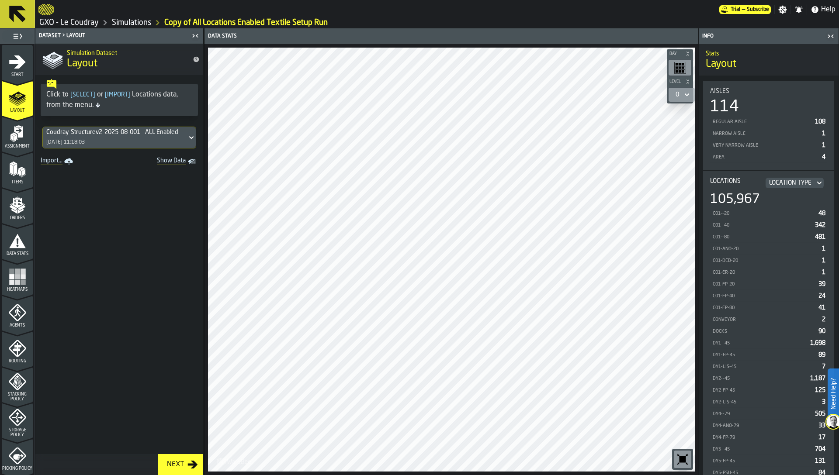
click at [89, 135] on div "Coudray-Structurev2-2025-08-001 - ALL Enabled" at bounding box center [114, 132] width 137 height 7
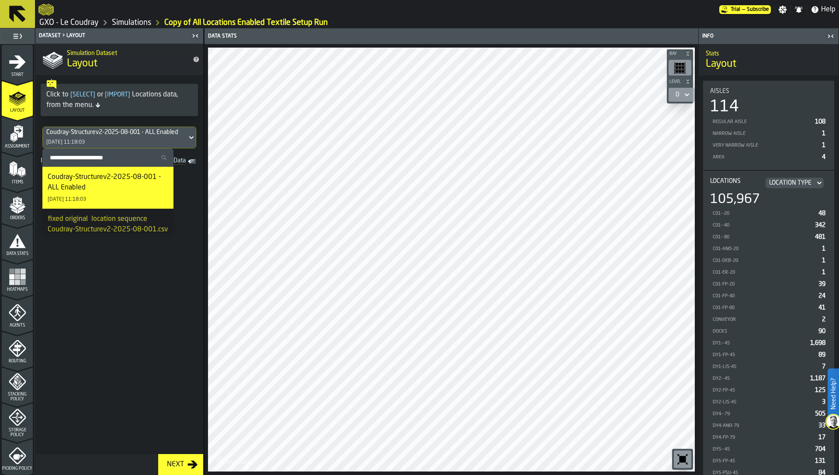
click at [89, 135] on div "Coudray-Structurev2-2025-08-001 - ALL Enabled" at bounding box center [114, 132] width 137 height 7
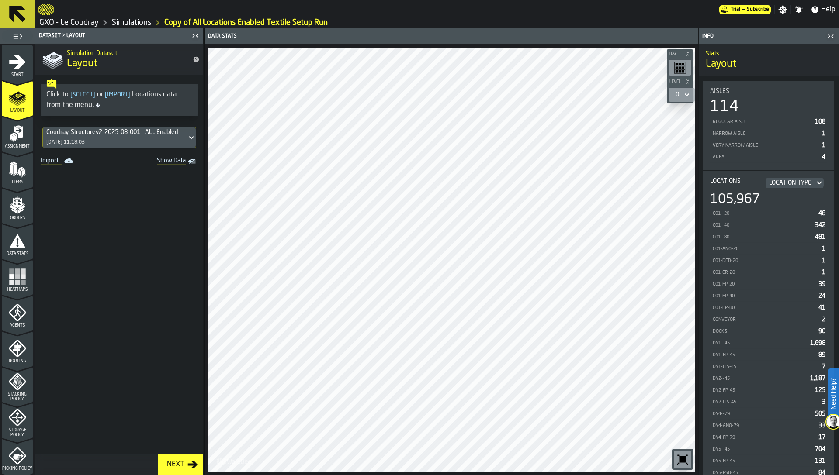
click at [21, 144] on span "Assignment" at bounding box center [17, 146] width 31 height 5
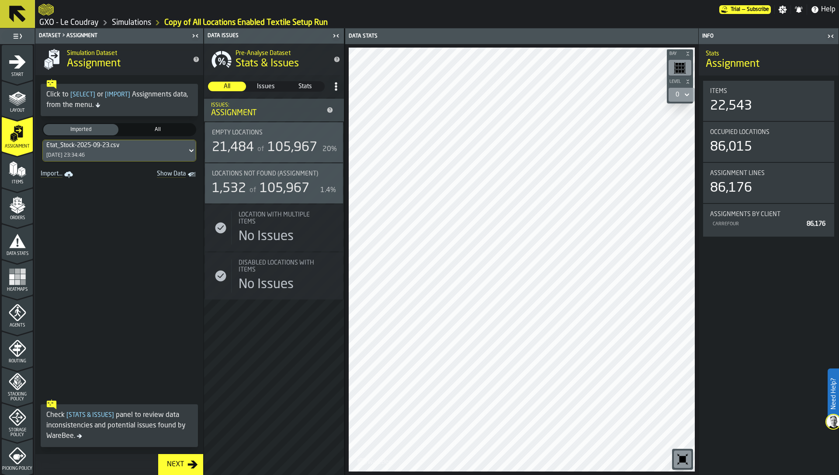
click at [15, 172] on polygon "menu Items" at bounding box center [15, 169] width 3 height 11
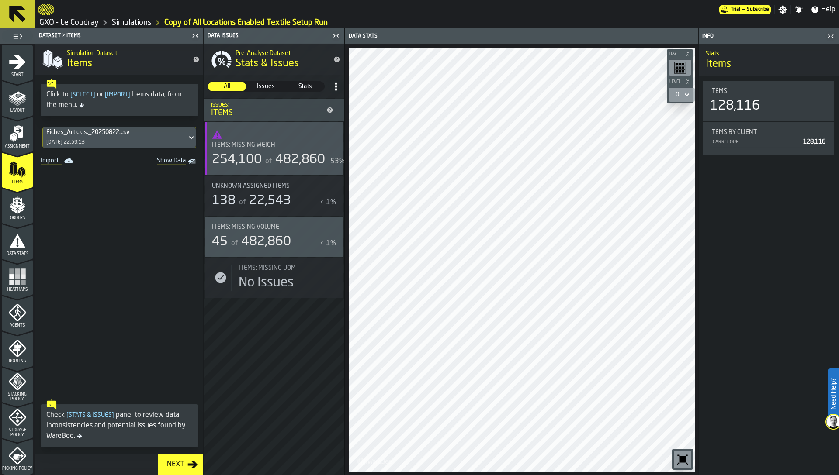
click at [14, 210] on polygon "menu Orders" at bounding box center [14, 210] width 6 height 5
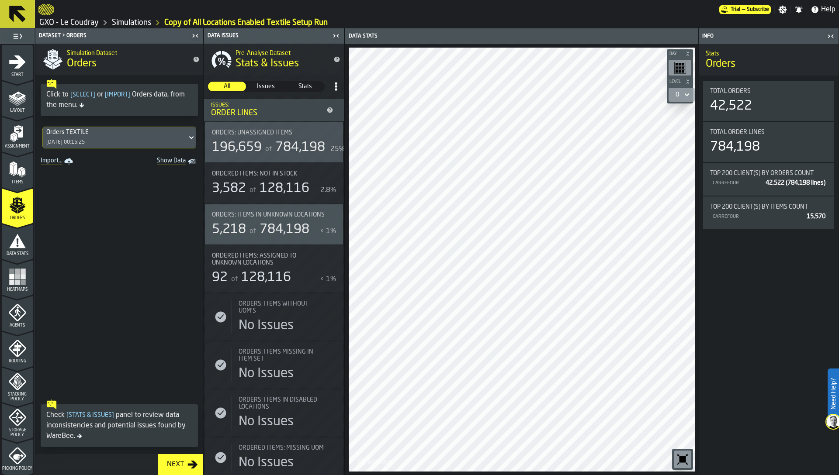
click at [17, 241] on icon "menu Data Stats" at bounding box center [17, 241] width 17 height 14
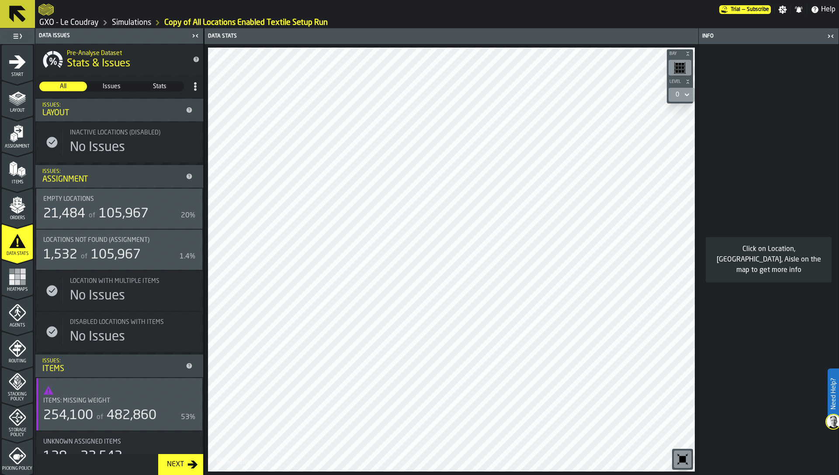
drag, startPoint x: 18, startPoint y: 279, endPoint x: 14, endPoint y: 197, distance: 82.2
click at [14, 197] on ul "1 Start 1.1 Layout 1.2 Assignment 1.3 Items 1.4 Orders 1.5 Data Stats 1.6 Heatm…" at bounding box center [17, 366] width 35 height 645
click at [14, 197] on icon "menu Orders" at bounding box center [17, 205] width 17 height 17
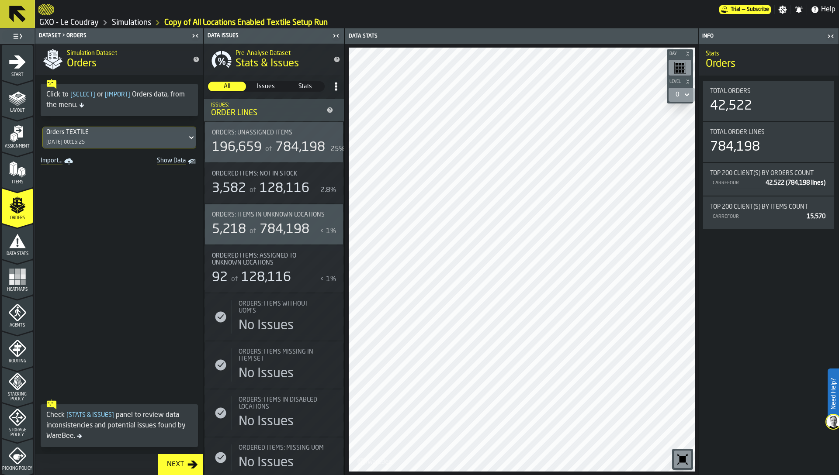
click at [14, 252] on span "Data Stats" at bounding box center [17, 254] width 31 height 5
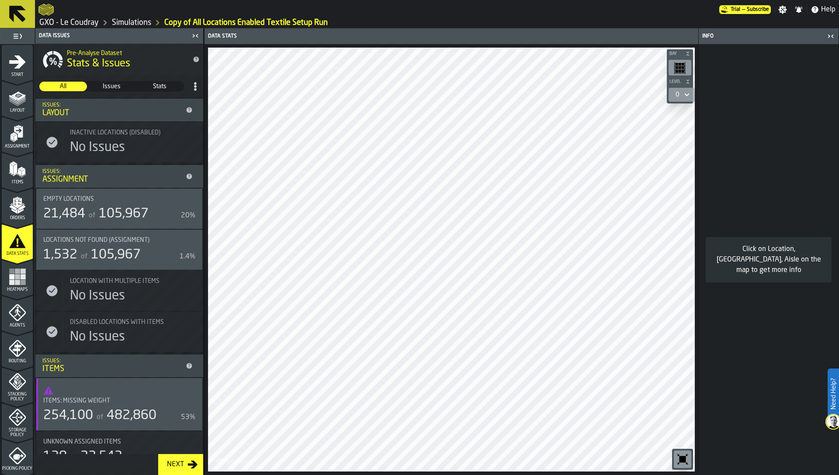
click at [15, 284] on rect "menu Heatmaps" at bounding box center [17, 282] width 5 height 5
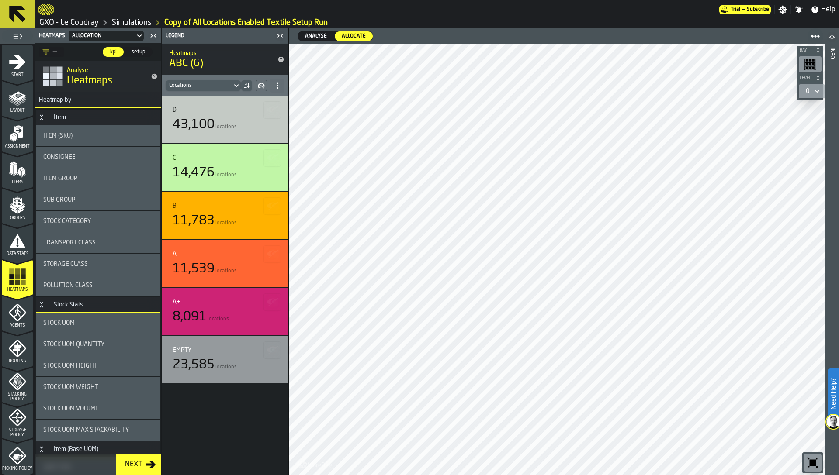
click at [16, 380] on polyline "menu Stacking Policy" at bounding box center [17, 380] width 3 height 3
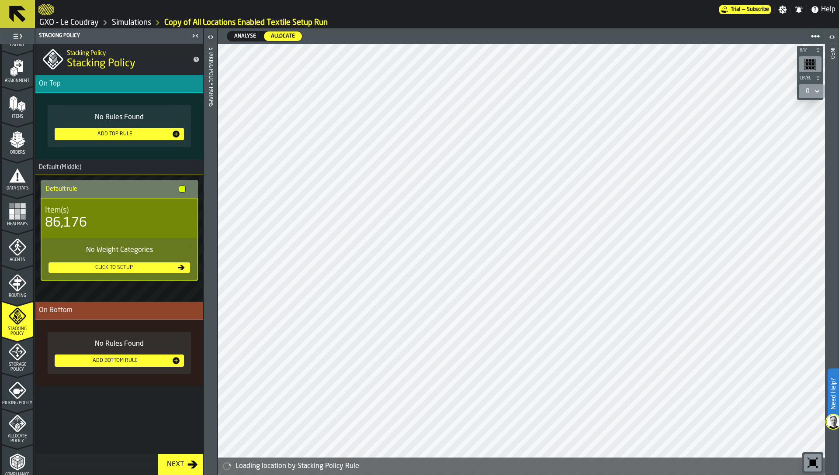
scroll to position [71, 0]
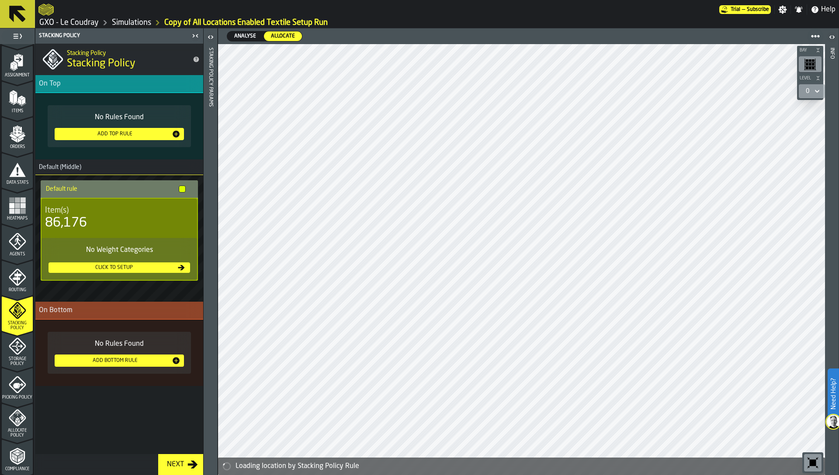
click at [18, 354] on icon "menu Storage Policy" at bounding box center [17, 346] width 17 height 17
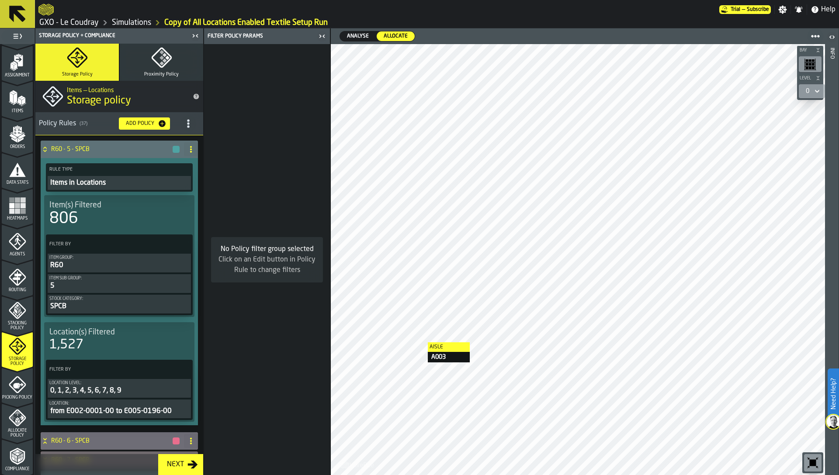
click at [419, 342] on div at bounding box center [578, 259] width 494 height 431
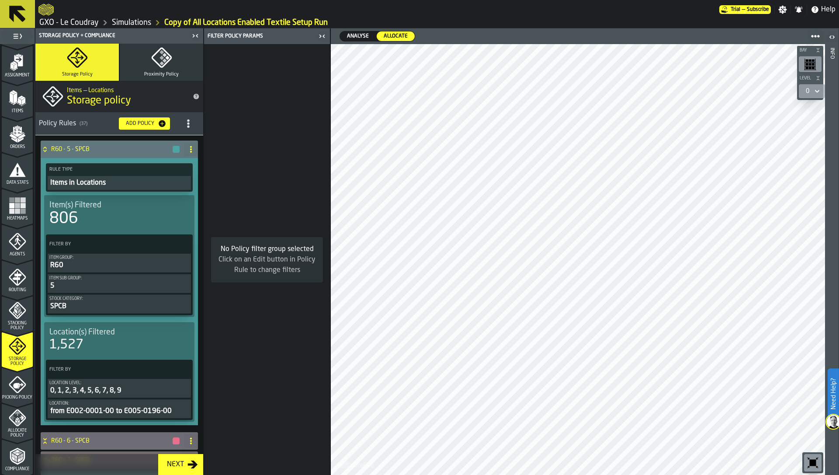
click at [0, 0] on icon "PolicyFilterItem-Item Sub Group" at bounding box center [0, 0] width 0 height 0
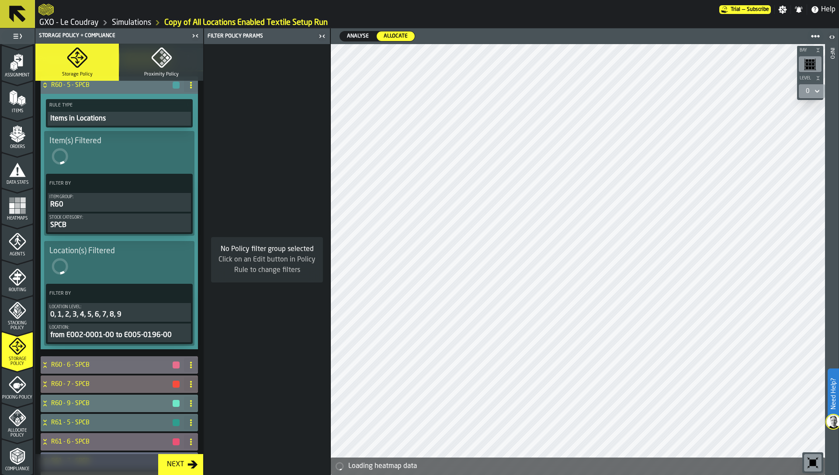
scroll to position [77, 0]
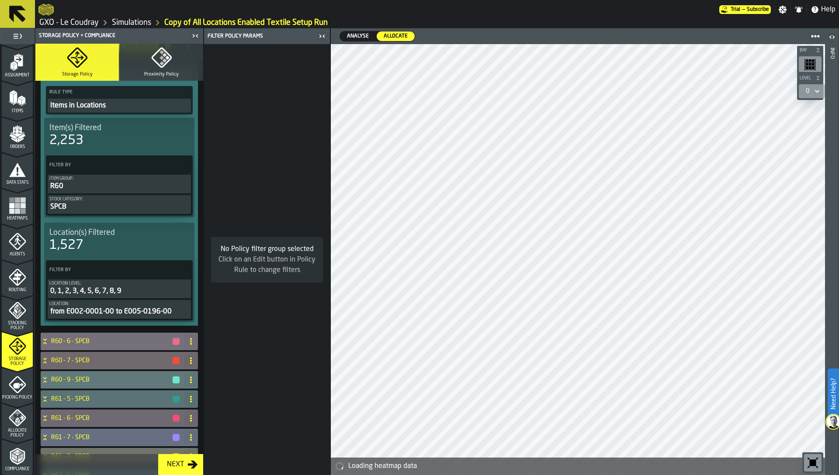
click at [142, 349] on div "R60 - 6 - SPCB" at bounding box center [111, 341] width 140 height 17
click at [139, 338] on h4 "R60 - 6 - SPCB" at bounding box center [111, 341] width 121 height 7
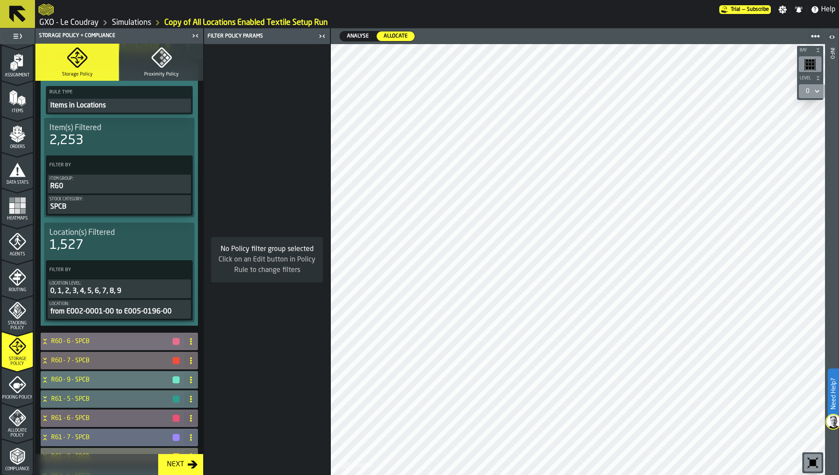
click at [109, 341] on h4 "R60 - 6 - SPCB" at bounding box center [111, 341] width 121 height 7
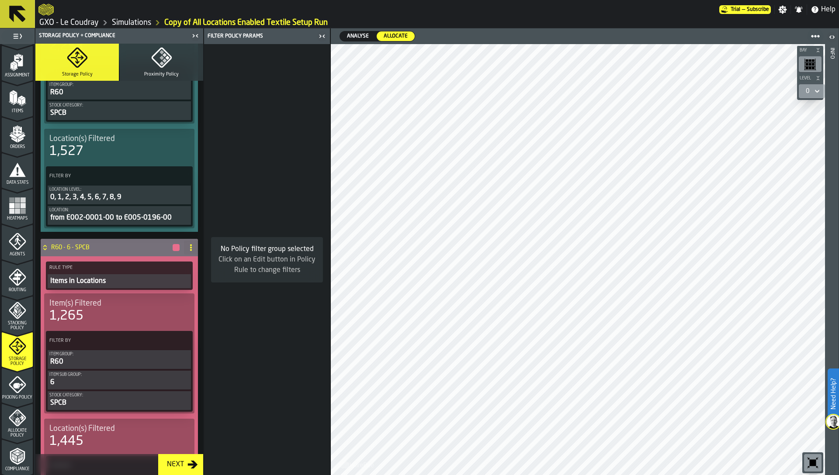
scroll to position [179, 0]
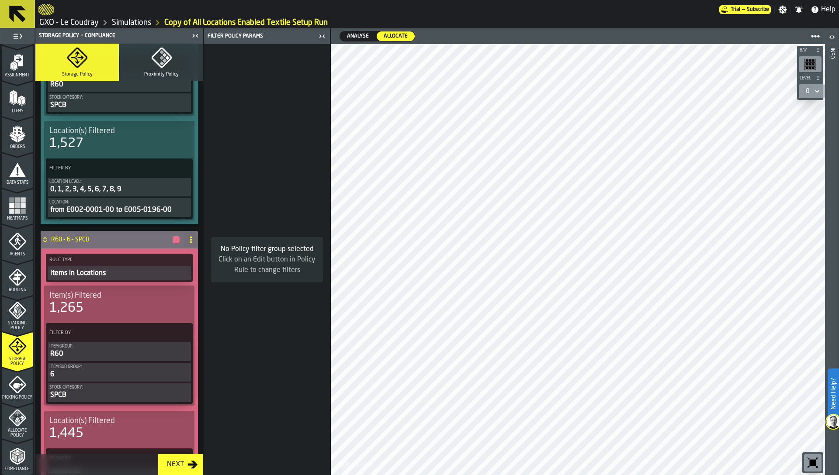
click at [0, 0] on icon "PolicyFilterItem-Item Sub Group" at bounding box center [0, 0] width 0 height 0
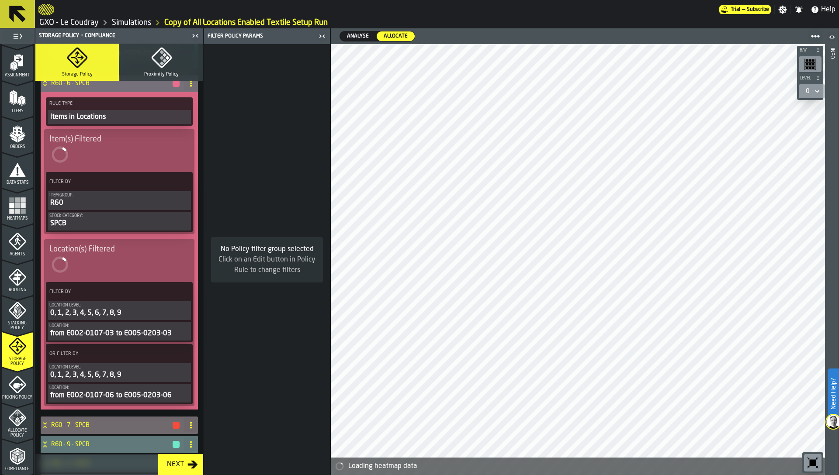
scroll to position [431, 0]
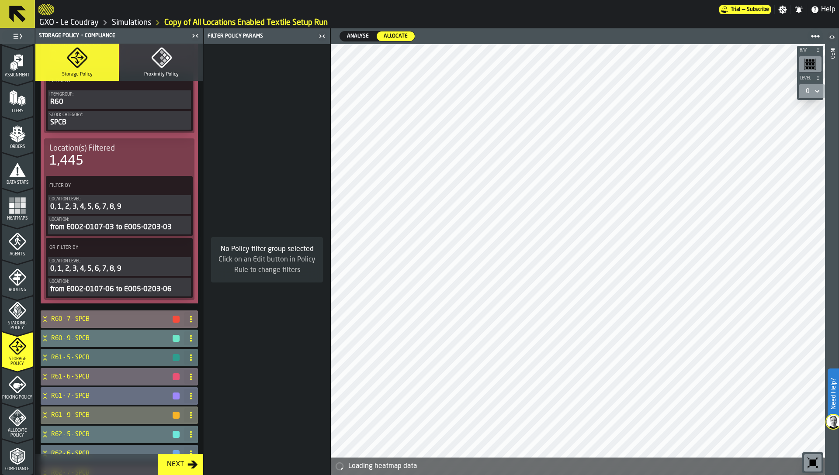
click at [100, 322] on h4 "R60 - 7 - SPCB" at bounding box center [111, 319] width 121 height 7
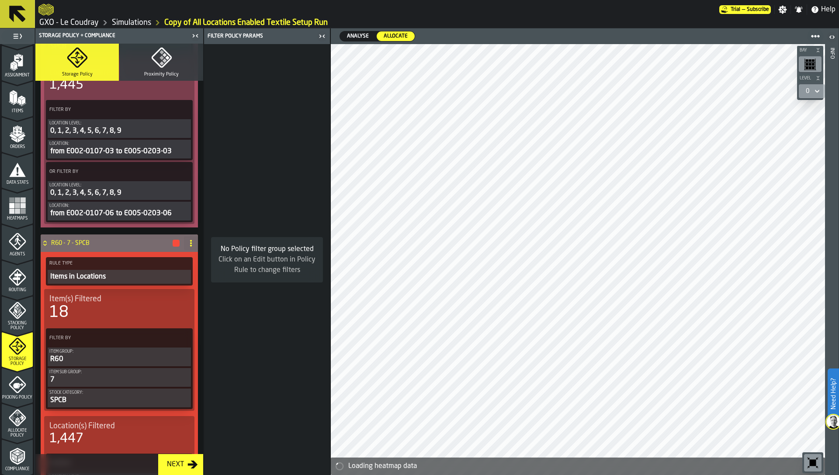
scroll to position [517, 0]
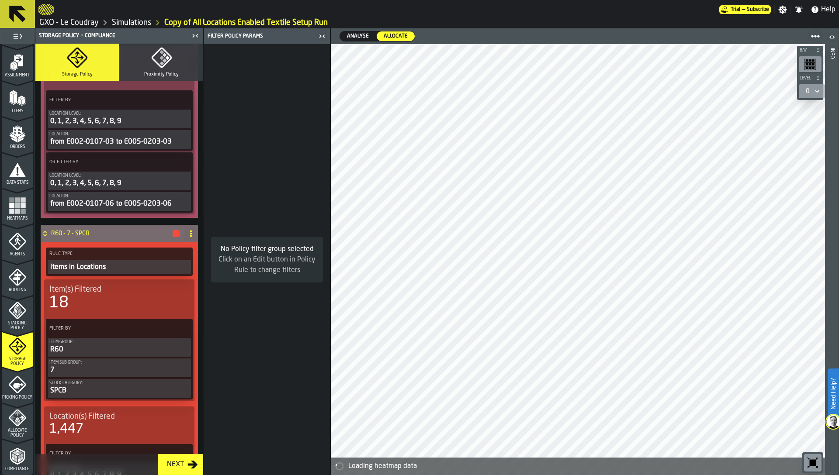
click at [0, 0] on icon "PolicyFilterItem-Item Sub Group" at bounding box center [0, 0] width 0 height 0
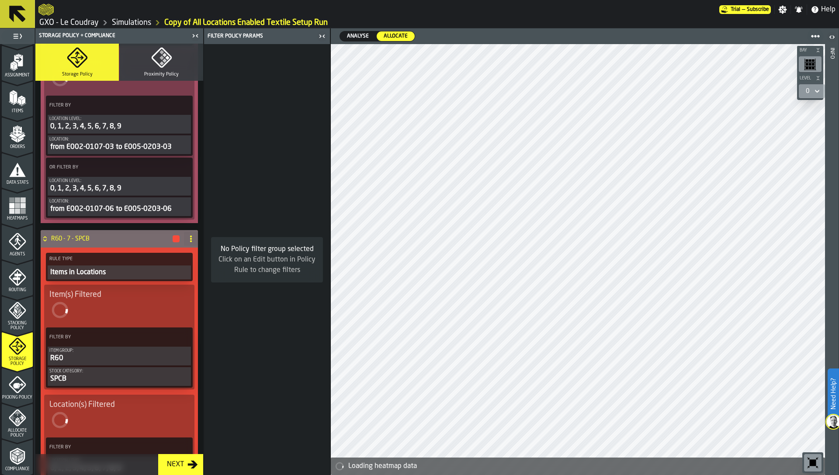
scroll to position [711, 0]
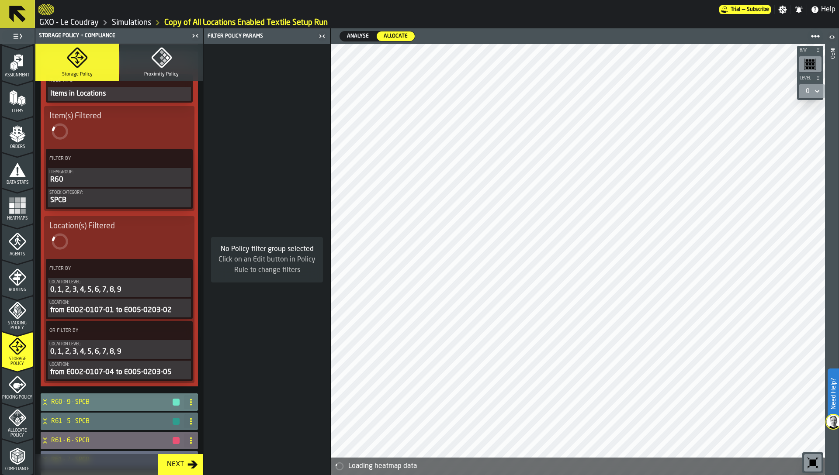
click at [114, 406] on div "R60 - 9 - SPCB" at bounding box center [111, 402] width 140 height 17
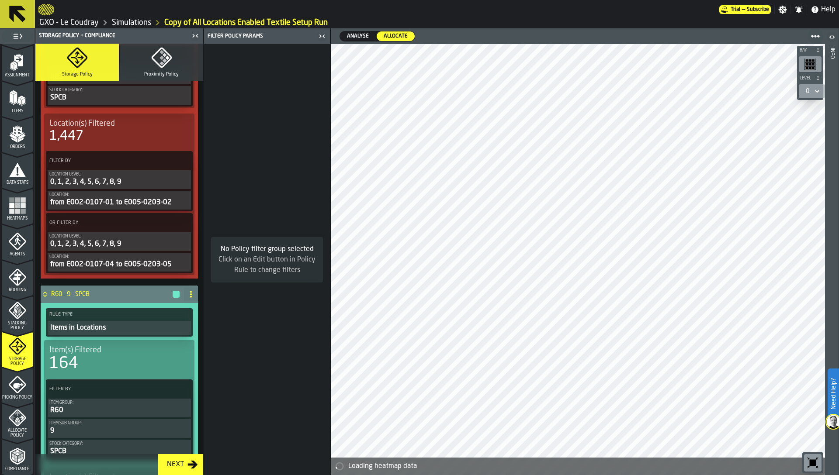
scroll to position [842, 0]
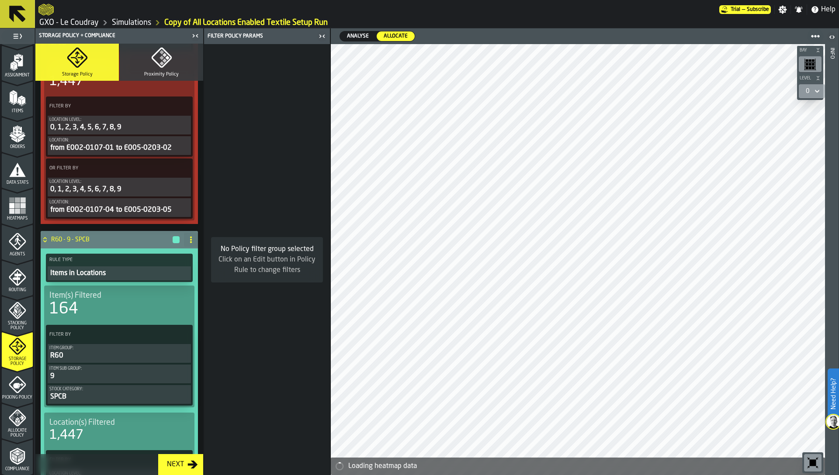
click at [0, 0] on icon "PolicyFilterItem-Item Sub Group" at bounding box center [0, 0] width 0 height 0
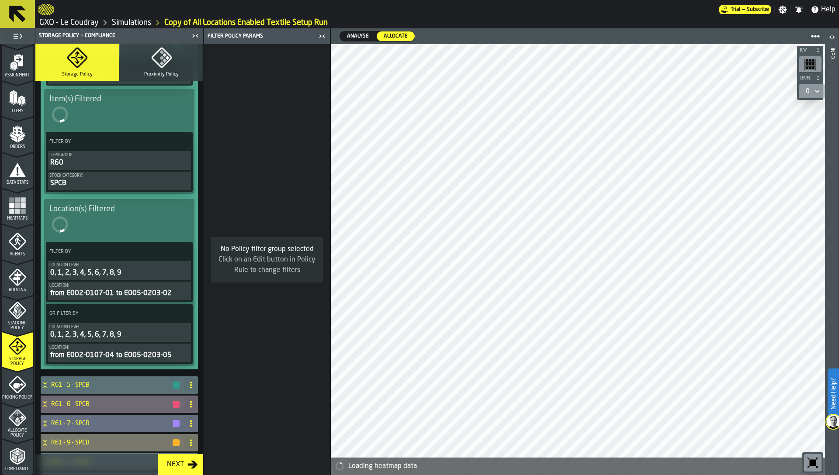
scroll to position [1157, 0]
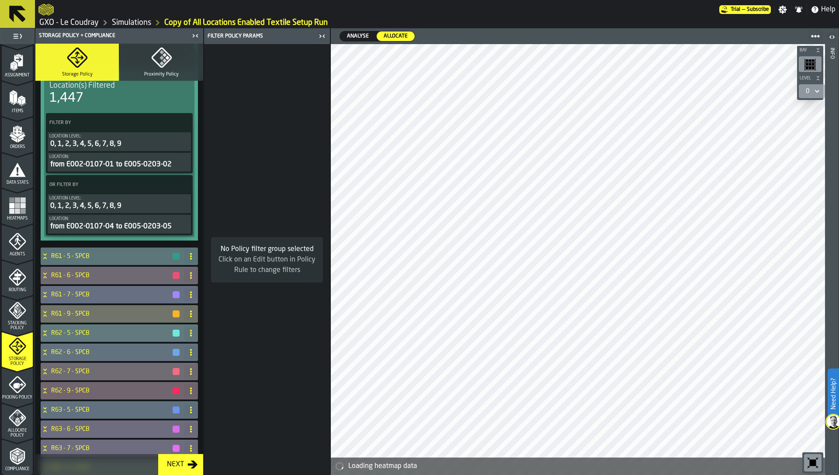
click at [106, 254] on h4 "R61 - 5 - SPCB" at bounding box center [111, 256] width 121 height 7
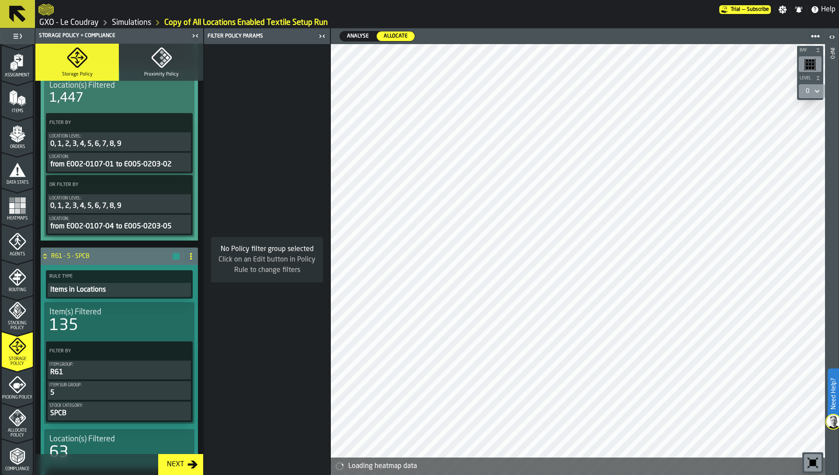
click at [0, 0] on icon "PolicyFilterItem-Item Sub Group" at bounding box center [0, 0] width 0 height 0
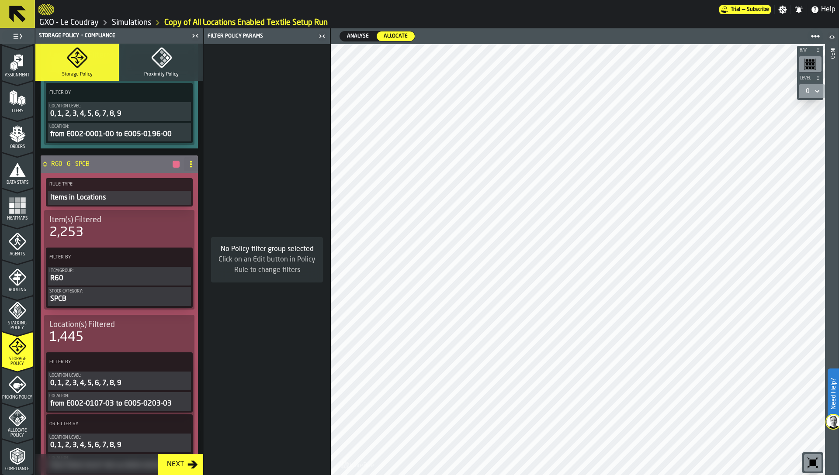
scroll to position [0, 0]
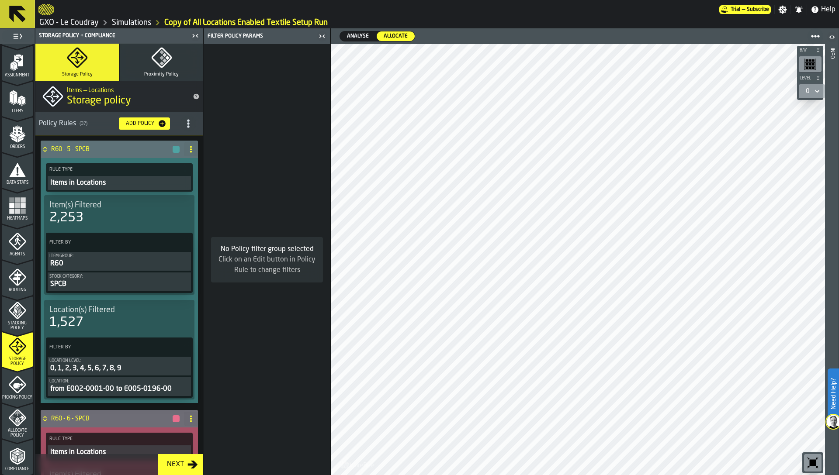
click at [184, 124] on icon "title-section-[object Object]" at bounding box center [188, 123] width 9 height 9
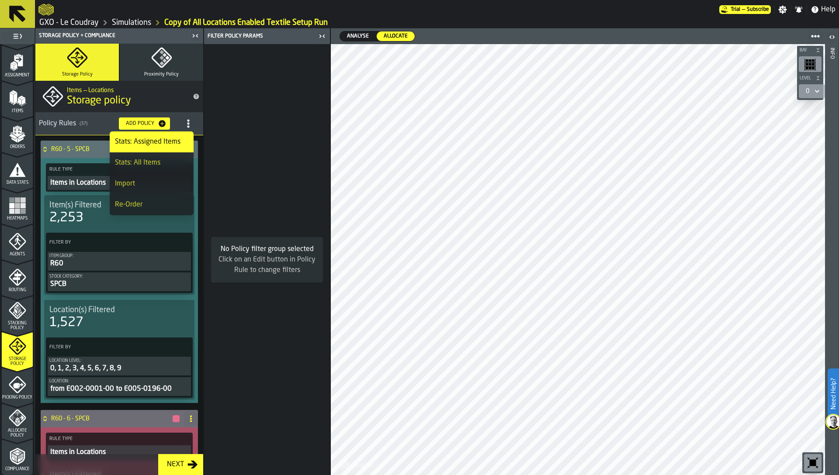
click at [149, 183] on div "Import" at bounding box center [151, 184] width 73 height 10
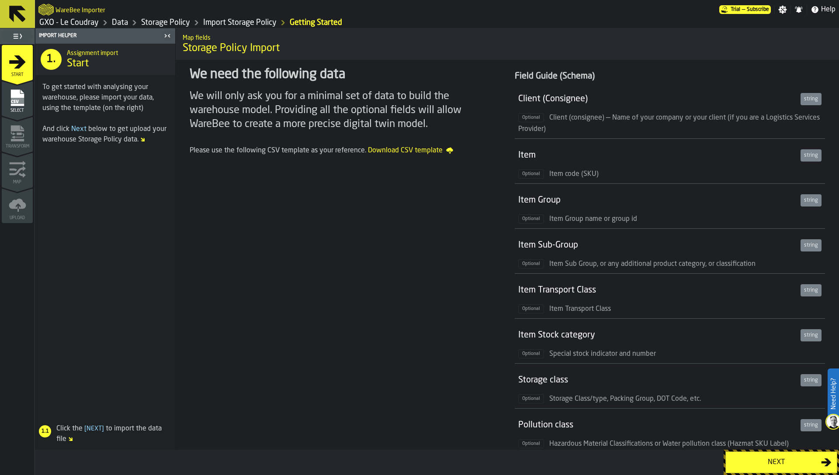
click at [18, 108] on span "Select" at bounding box center [17, 110] width 31 height 5
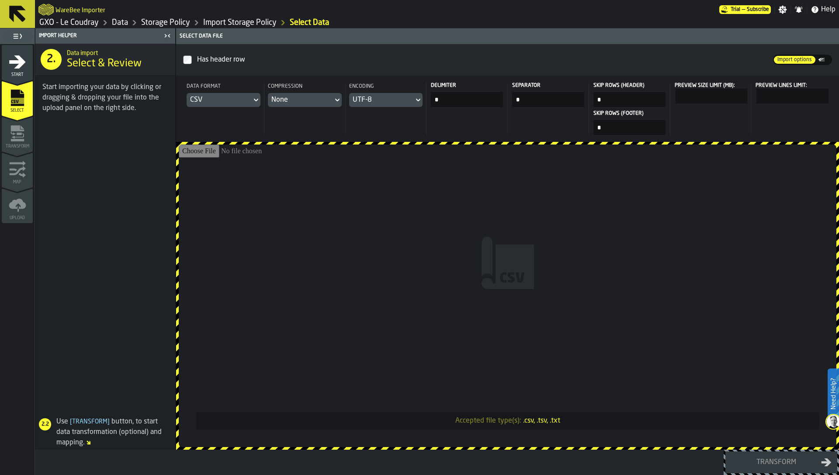
click at [265, 192] on input "Accepted file type(s): .csv, .tsv, .txt" at bounding box center [507, 296] width 657 height 303
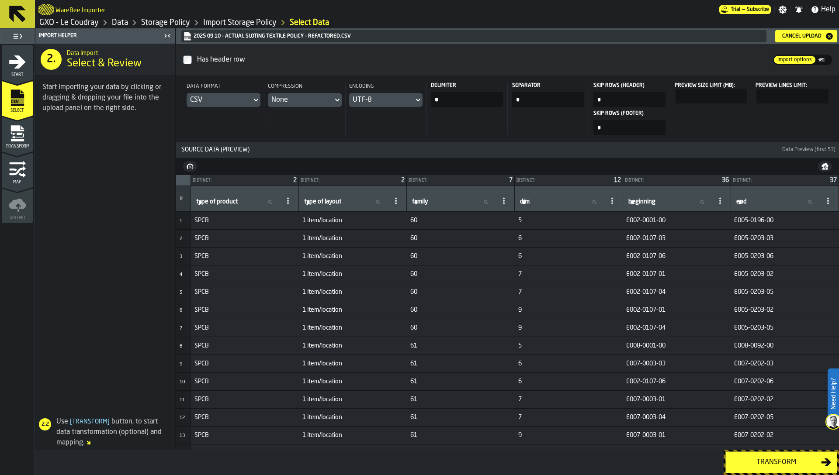
click at [55, 145] on span at bounding box center [105, 267] width 140 height 286
click at [31, 145] on span "Transform" at bounding box center [17, 146] width 31 height 5
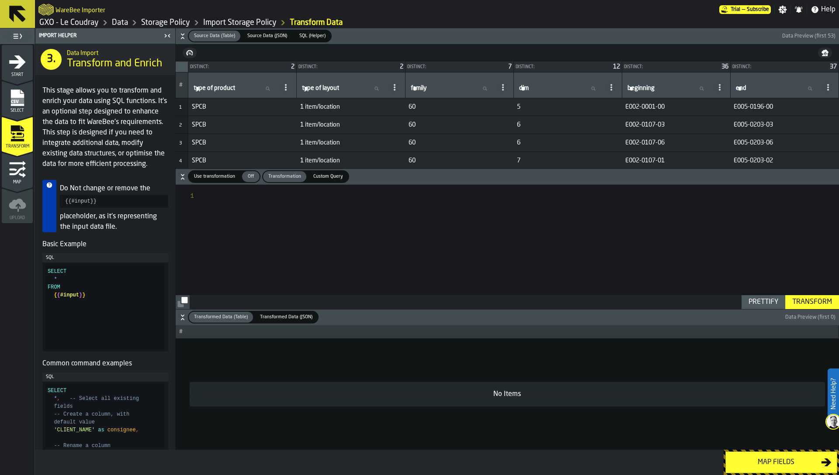
click at [247, 232] on div at bounding box center [521, 247] width 633 height 125
click at [357, 254] on div ""type of product" AS stock_category , -- Type of process 'R' || "family" AS ite…" at bounding box center [521, 235] width 633 height 147
click at [225, 182] on div "Use transformation" at bounding box center [215, 176] width 52 height 11
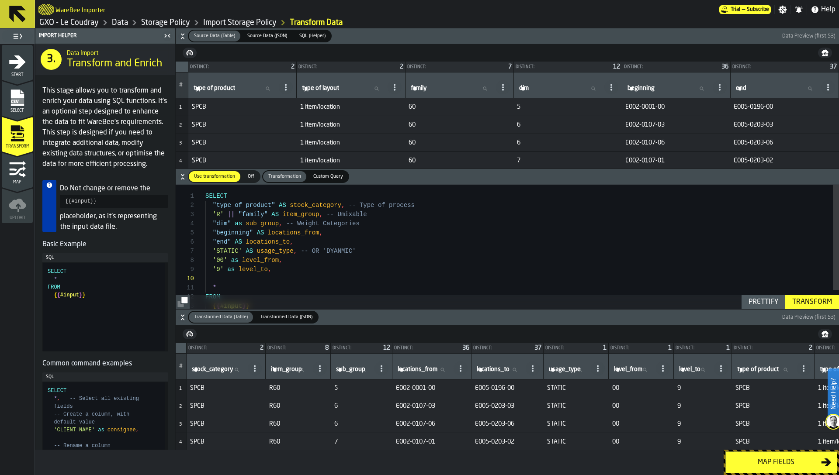
scroll to position [18, 0]
click at [346, 212] on div ""type of product" AS stock_category , -- Type of process 'R' || "family" AS ite…" at bounding box center [521, 258] width 633 height 147
click at [453, 243] on div ""type of product" AS stock_category , -- Type of process 'R' || "family" AS ite…" at bounding box center [521, 258] width 633 height 147
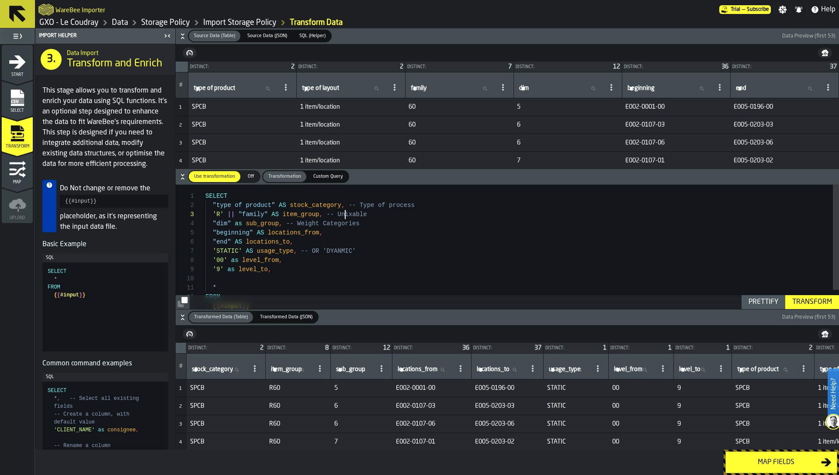
click at [344, 214] on div ""type of product" AS stock_category , -- Type of process 'R' || "family" AS ite…" at bounding box center [521, 258] width 633 height 147
click at [391, 236] on div ""type of product" AS stock_category , -- Type of process 'R' || "family" AS ite…" at bounding box center [521, 258] width 633 height 147
type textarea "**********"
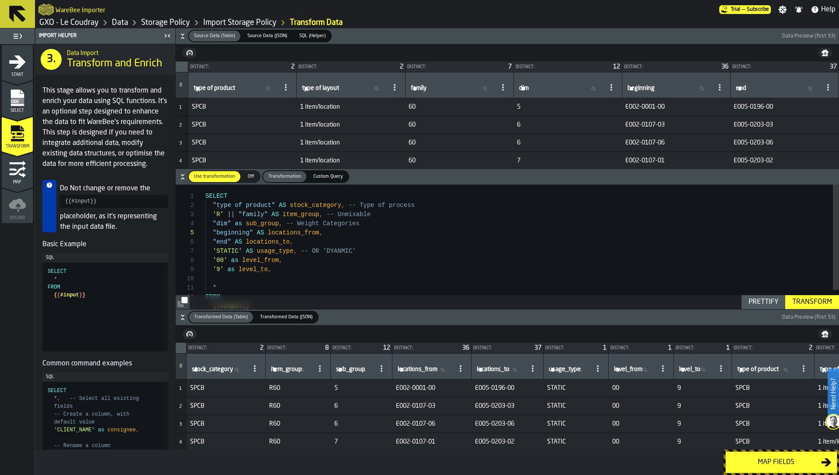
click at [820, 300] on div "Transform" at bounding box center [812, 302] width 47 height 10
click at [15, 173] on icon "menu Map" at bounding box center [17, 170] width 16 height 9
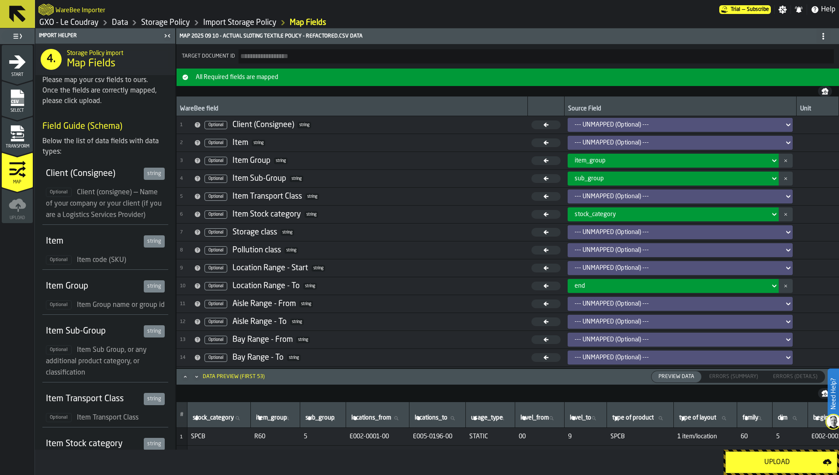
click at [785, 176] on button "button-" at bounding box center [785, 179] width 14 height 14
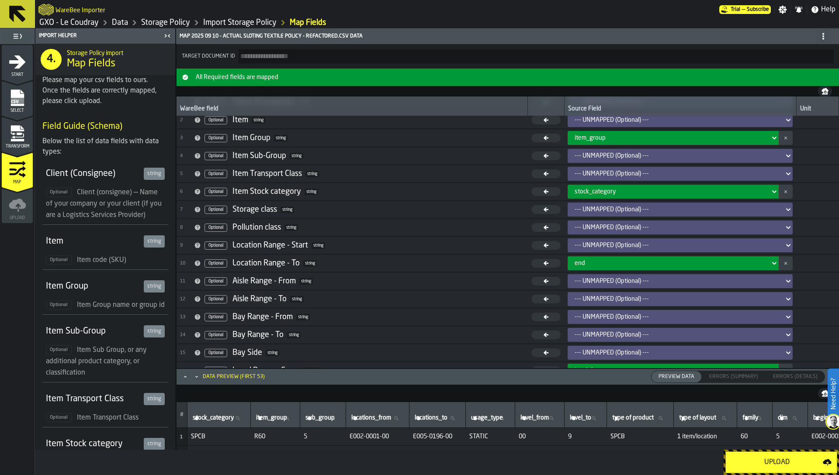
scroll to position [23, 0]
click at [612, 243] on div "--- UNMAPPED (Optional) ---" at bounding box center [677, 245] width 206 height 7
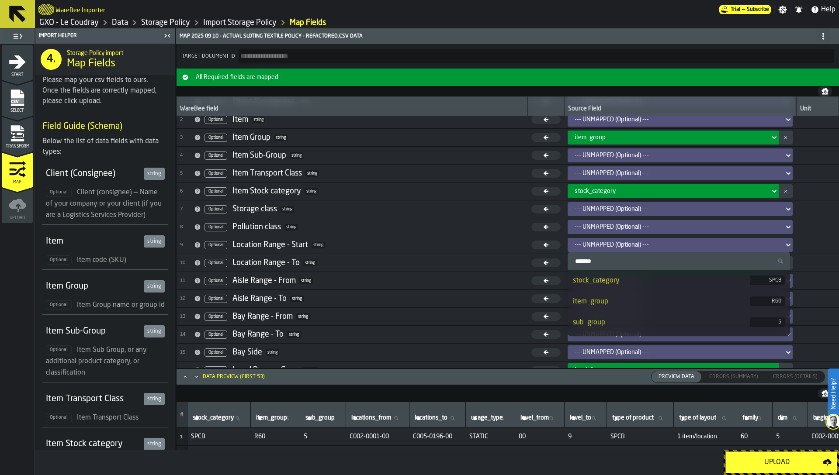
click at [599, 259] on input "Search" at bounding box center [678, 261] width 215 height 11
type input "****"
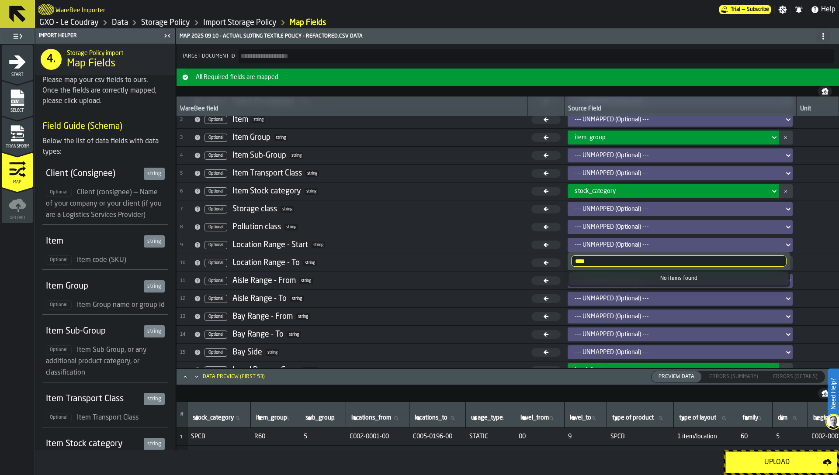
click at [599, 263] on input "****" at bounding box center [678, 261] width 215 height 11
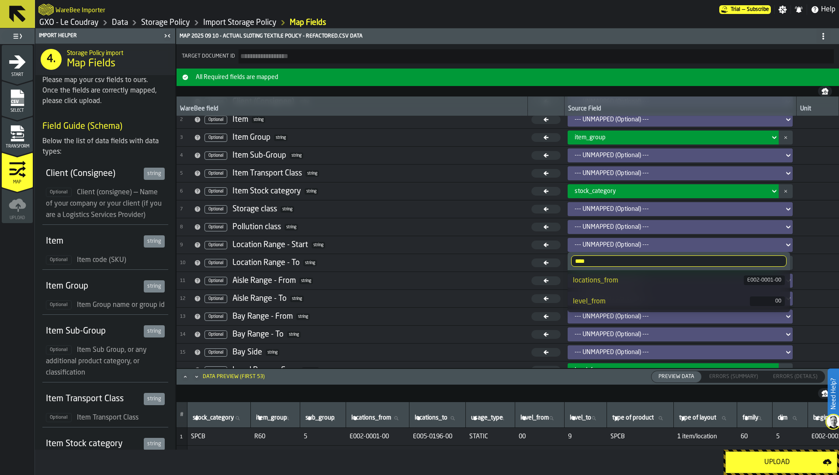
type input "****"
click at [613, 280] on div "locations_from" at bounding box center [658, 281] width 170 height 10
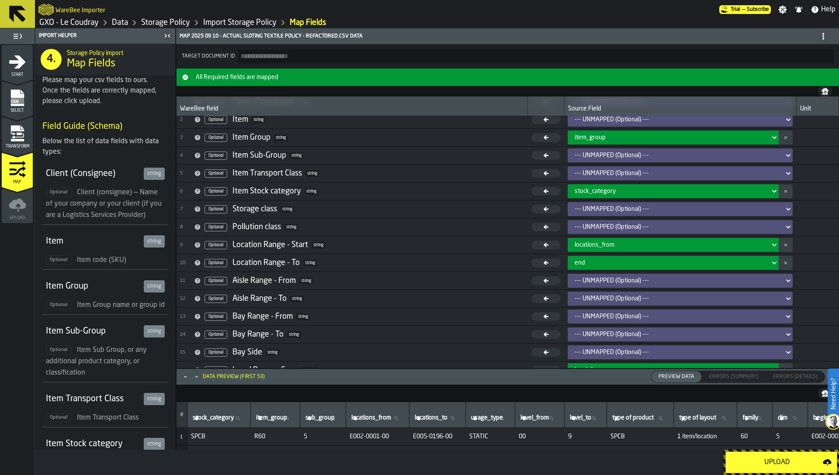
click at [603, 263] on div "end" at bounding box center [670, 262] width 192 height 7
click at [603, 262] on div "end" at bounding box center [670, 262] width 192 height 7
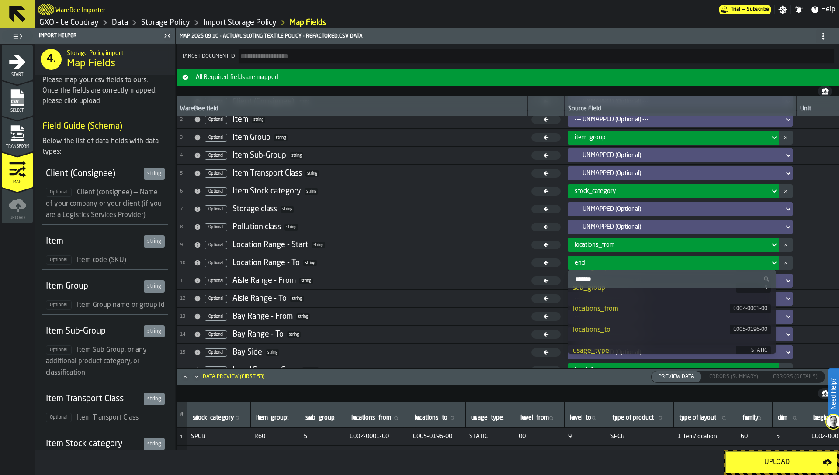
scroll to position [53, 0]
click at [604, 331] on div "locations_to" at bounding box center [651, 329] width 156 height 10
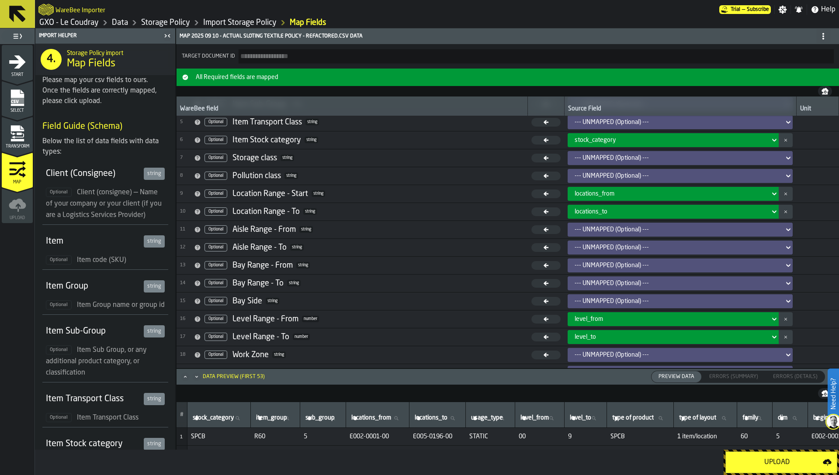
scroll to position [96, 0]
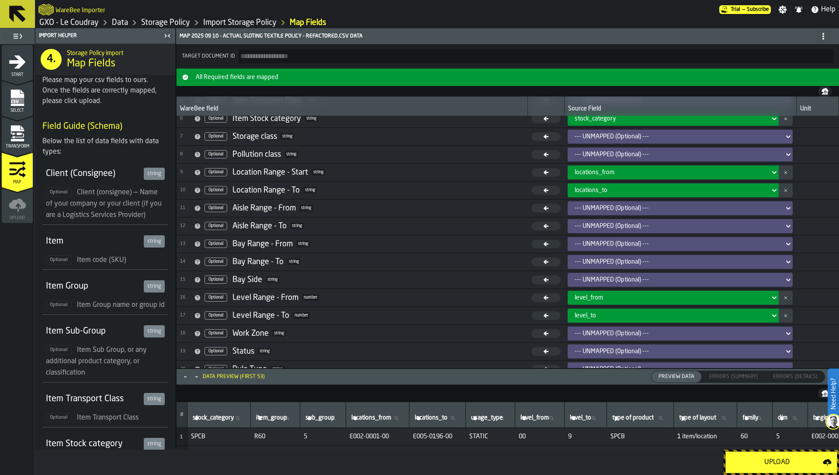
click at [760, 464] on div "Upload" at bounding box center [777, 462] width 92 height 10
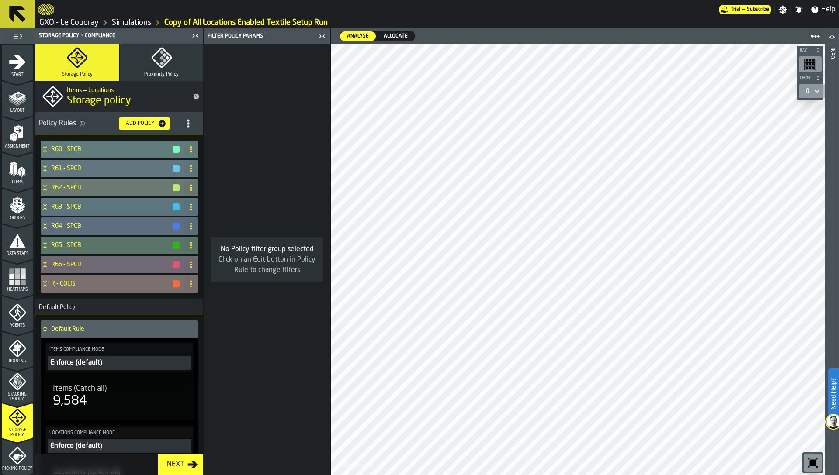
click at [83, 281] on h4 "R - COLIS" at bounding box center [111, 283] width 121 height 7
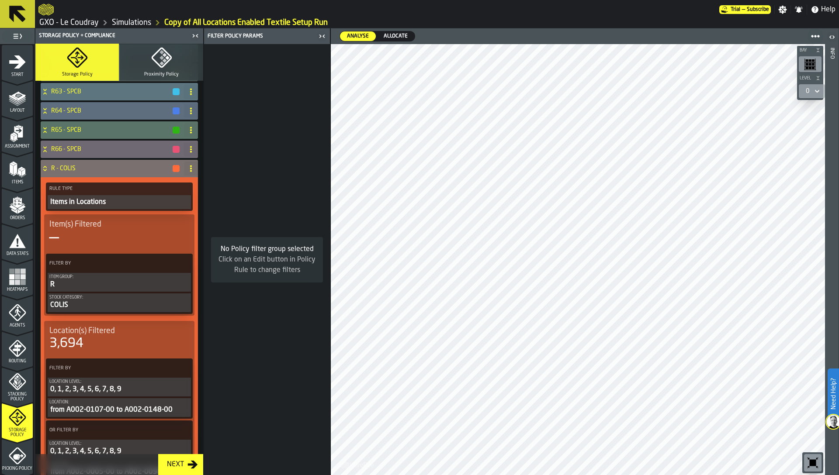
scroll to position [148, 0]
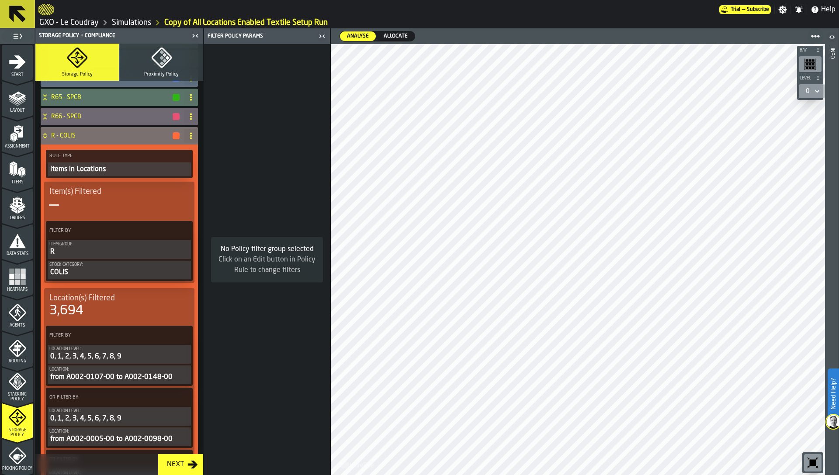
click at [0, 0] on icon "PolicyFilterItem-Item Group" at bounding box center [0, 0] width 0 height 0
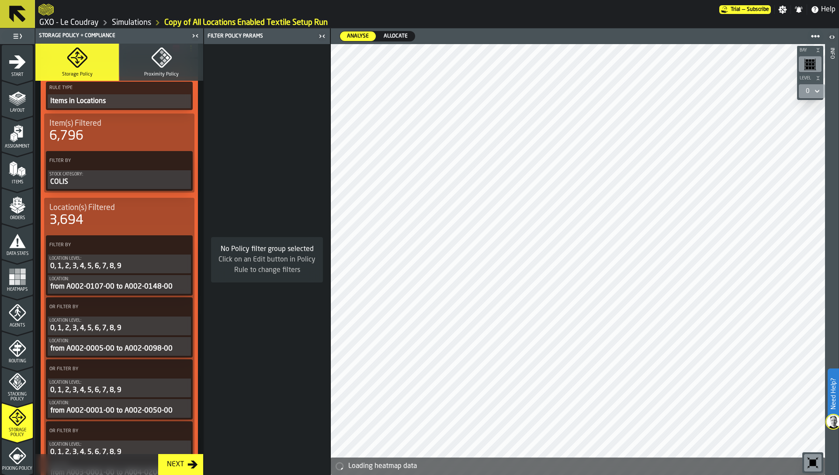
scroll to position [195, 0]
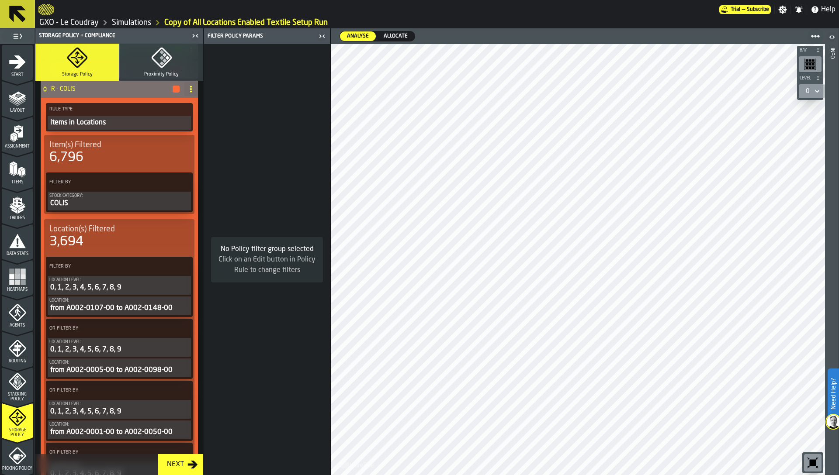
click at [179, 265] on icon at bounding box center [183, 266] width 9 height 9
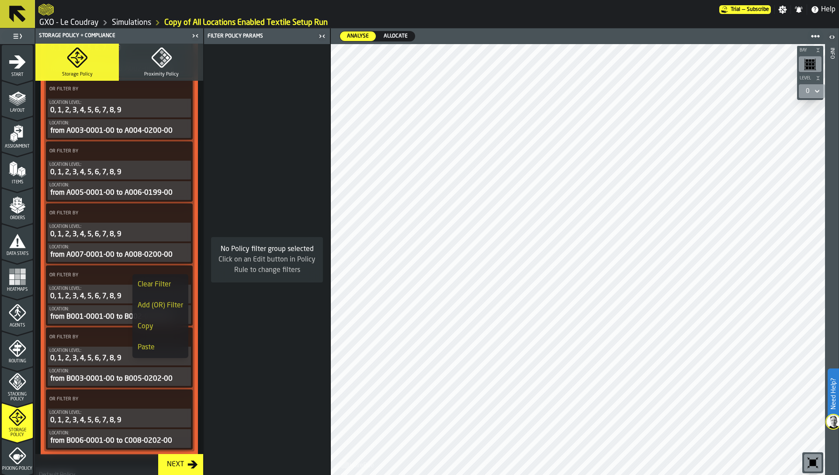
scroll to position [583, 0]
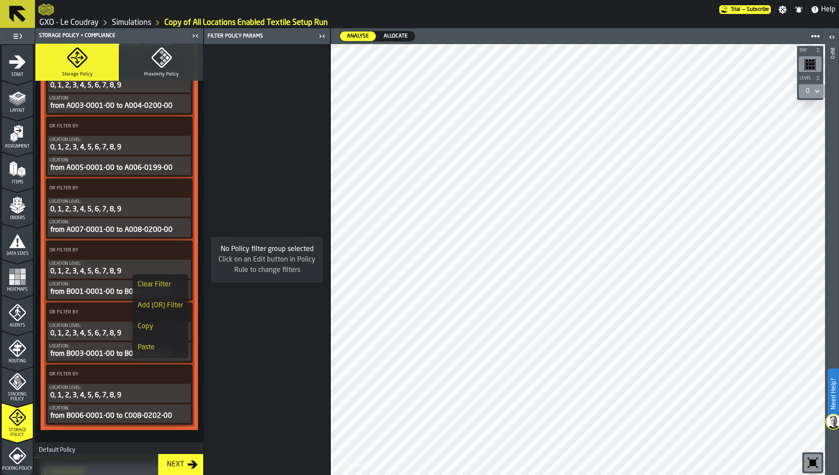
click at [114, 380] on div "OR Filter By" at bounding box center [119, 375] width 143 height 16
click at [117, 386] on button "Location level: 0, 1, 2, 3, 4, 5, 6, 7, 8, 9" at bounding box center [119, 393] width 143 height 19
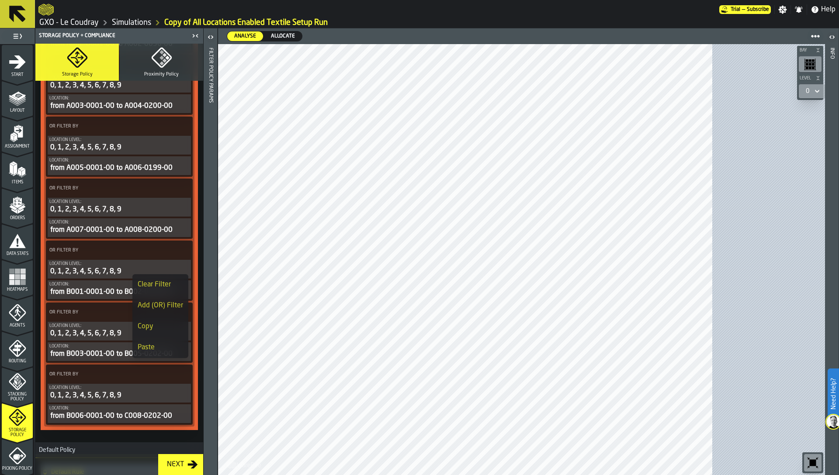
click at [179, 372] on icon at bounding box center [183, 374] width 9 height 9
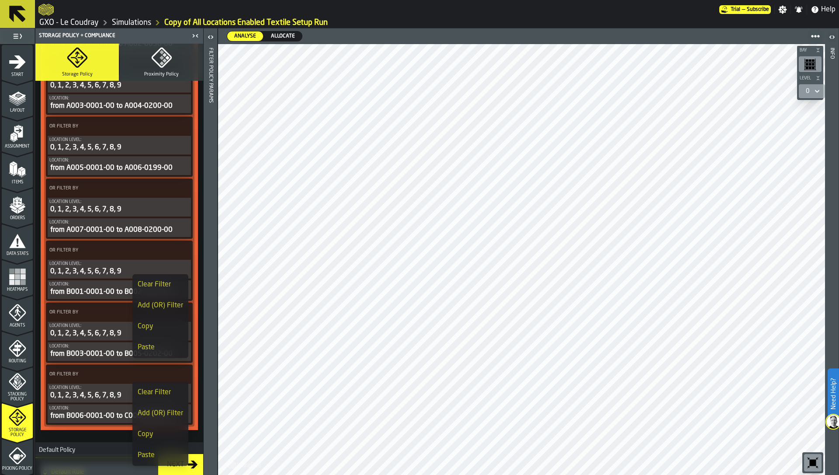
click at [164, 410] on div "Add (OR) Filter" at bounding box center [160, 413] width 45 height 10
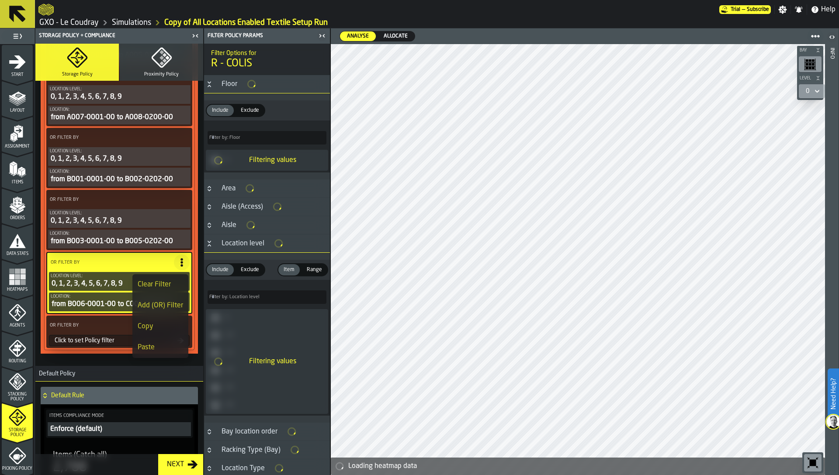
scroll to position [745, 0]
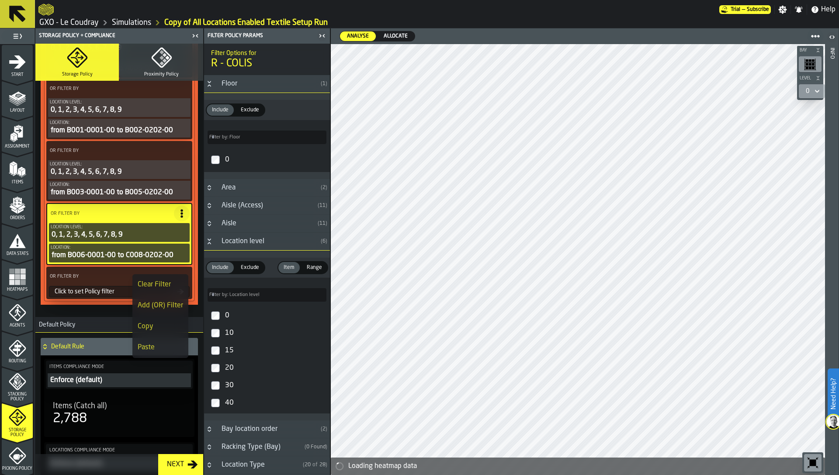
click at [102, 295] on div "Click to set Policy filter" at bounding box center [114, 291] width 126 height 7
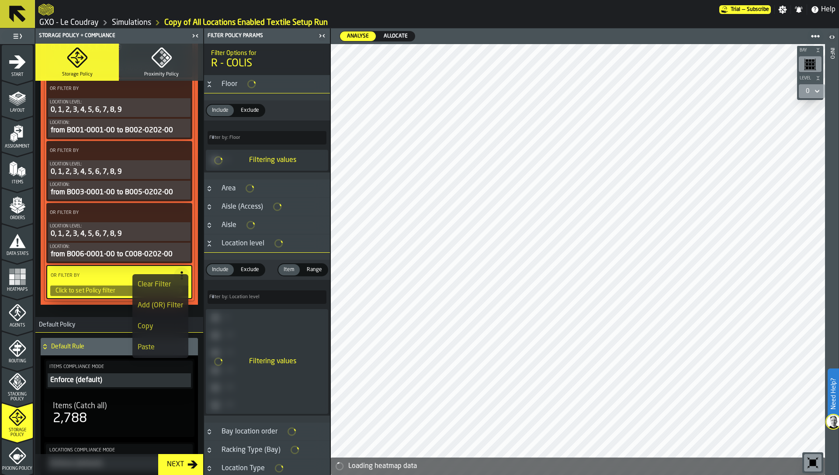
click at [103, 295] on div "Click to set Policy filter" at bounding box center [119, 290] width 139 height 11
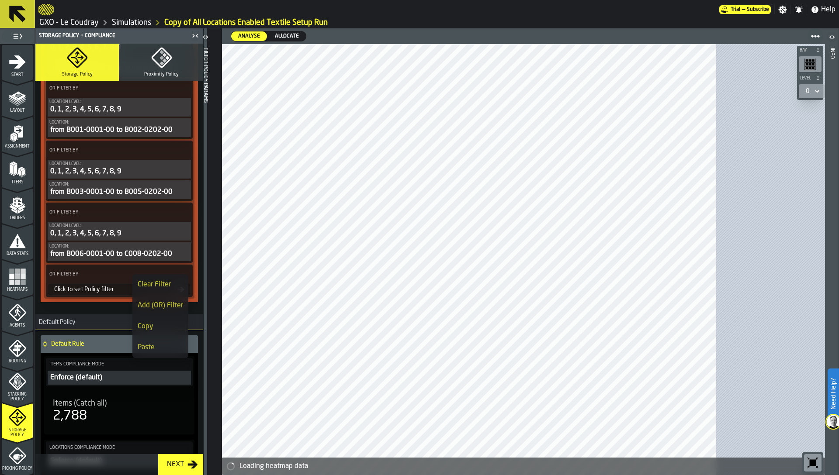
scroll to position [745, 0]
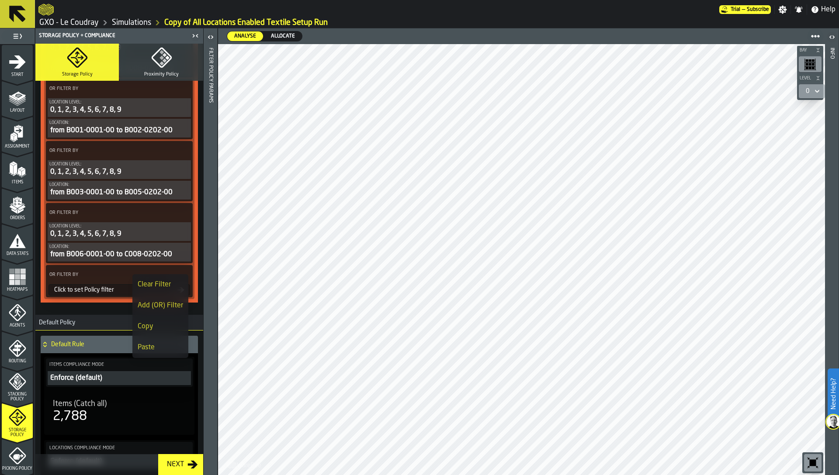
click at [114, 285] on div "Click to set Policy filter" at bounding box center [119, 289] width 142 height 11
click at [109, 293] on div "Click to set Policy filter" at bounding box center [114, 290] width 127 height 7
click at [93, 289] on div "Click to set Policy filter" at bounding box center [114, 290] width 127 height 7
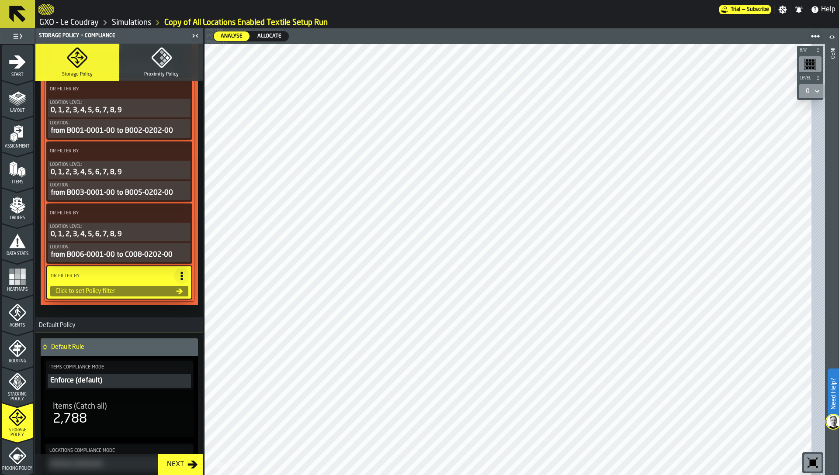
scroll to position [745, 0]
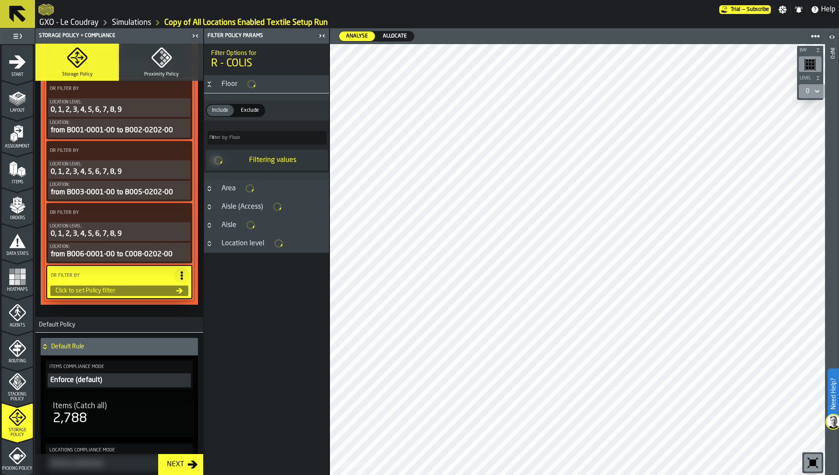
click at [224, 228] on div "Aisle" at bounding box center [228, 225] width 25 height 10
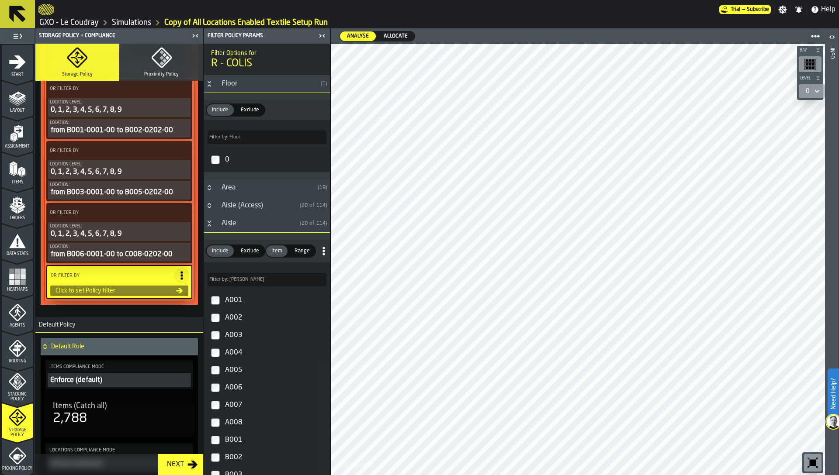
click at [230, 300] on div "A001" at bounding box center [274, 301] width 103 height 14
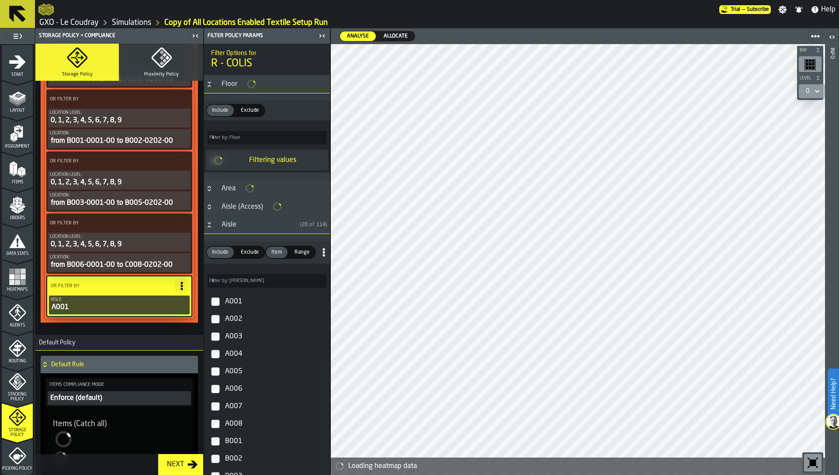
scroll to position [756, 0]
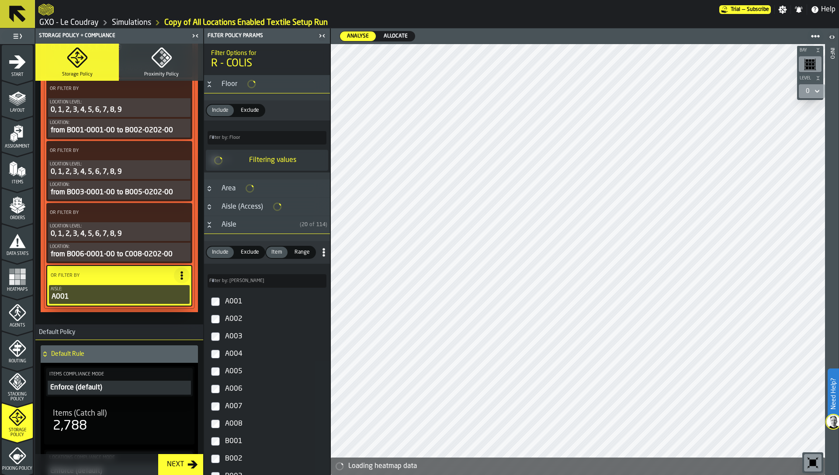
click at [234, 317] on div "A002" at bounding box center [274, 319] width 103 height 14
type input "***"
type input "*****"
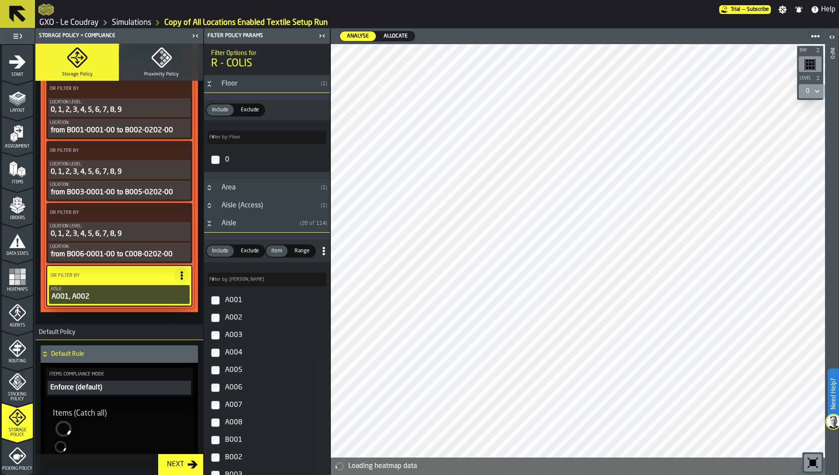
click at [208, 220] on h3 "Aisle ( 20 of 114 )" at bounding box center [267, 224] width 126 height 18
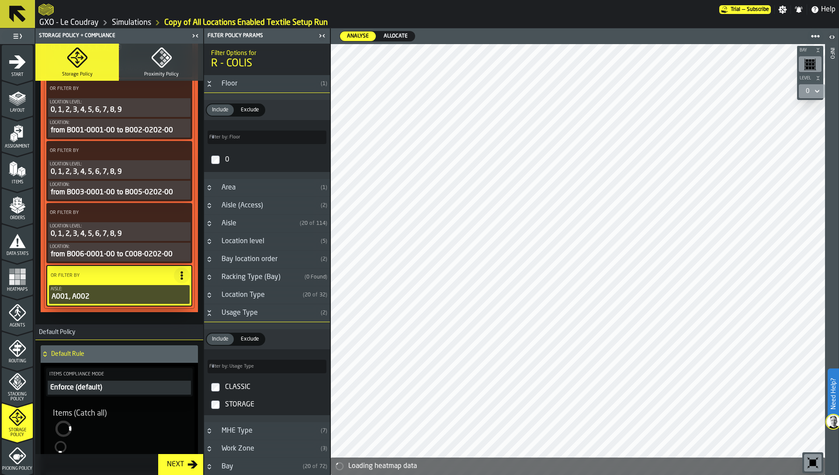
click at [212, 242] on icon "Button-Location level-closed" at bounding box center [209, 241] width 7 height 7
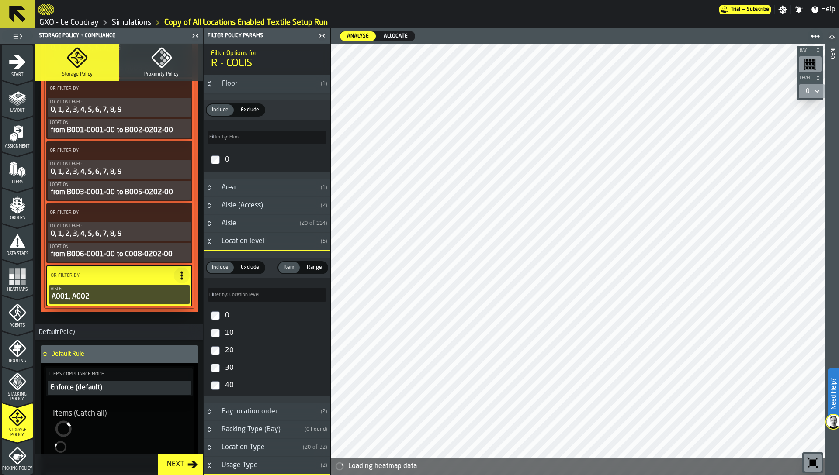
click at [228, 313] on div "0" at bounding box center [274, 316] width 103 height 14
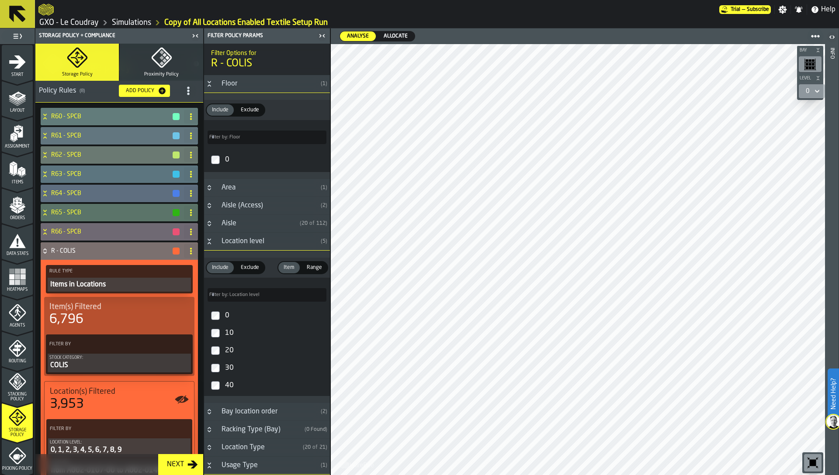
scroll to position [21, 0]
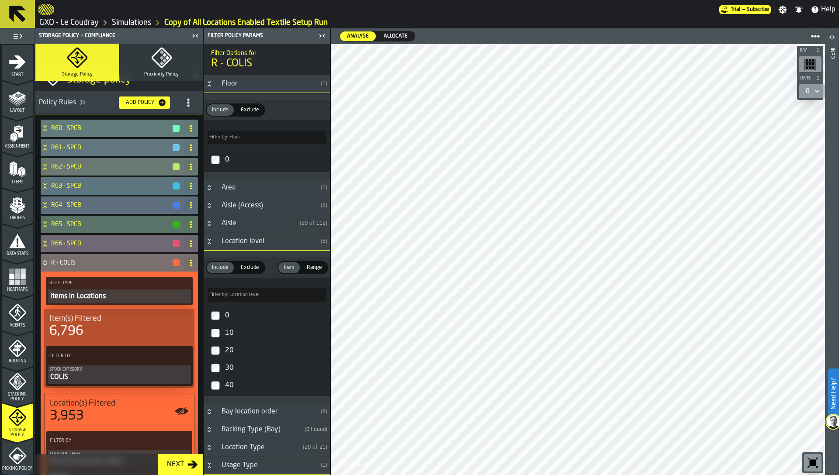
click at [75, 263] on h4 "R - COLIS" at bounding box center [111, 262] width 121 height 7
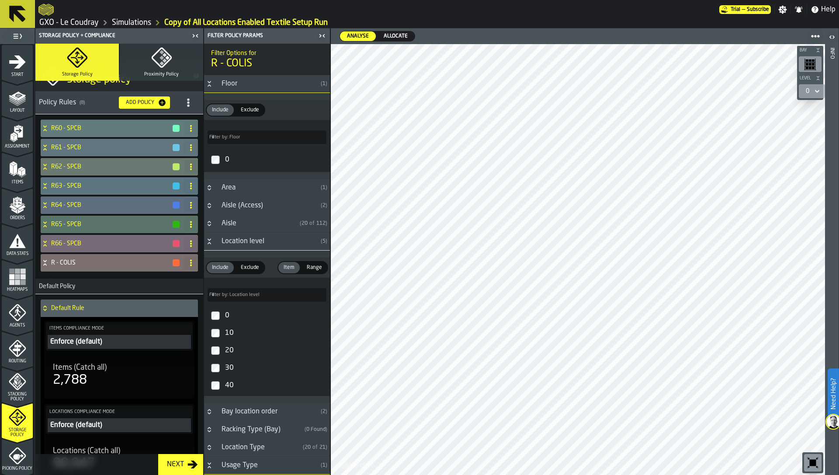
click at [78, 243] on h4 "R66 - SPCB" at bounding box center [111, 243] width 121 height 7
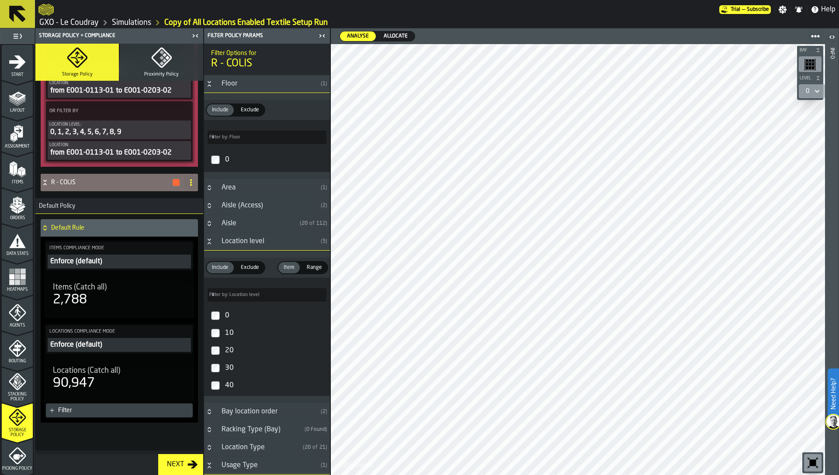
scroll to position [514, 0]
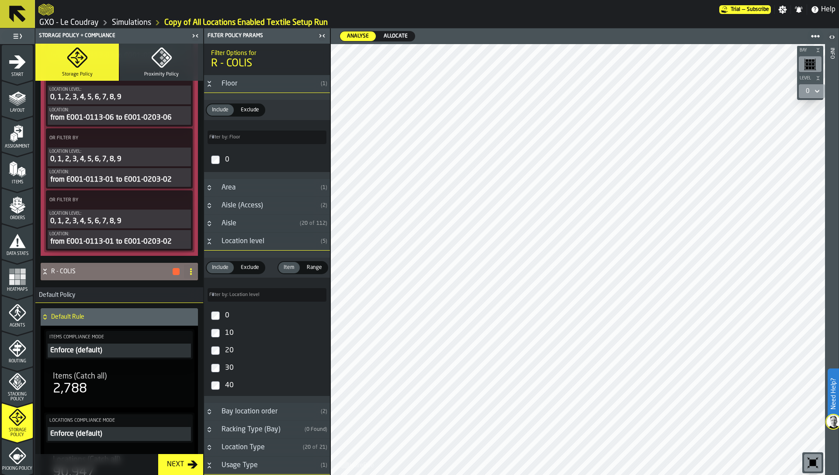
click at [85, 270] on h4 "R - COLIS" at bounding box center [111, 271] width 121 height 7
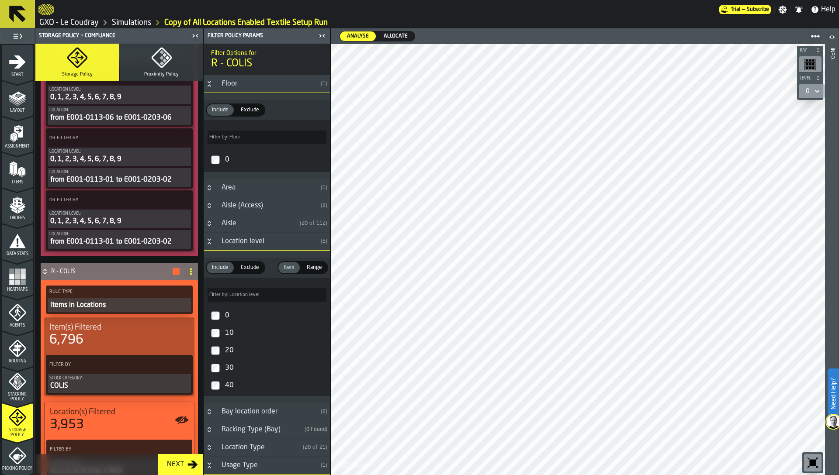
click at [80, 380] on div "Stock Category:" at bounding box center [119, 378] width 140 height 5
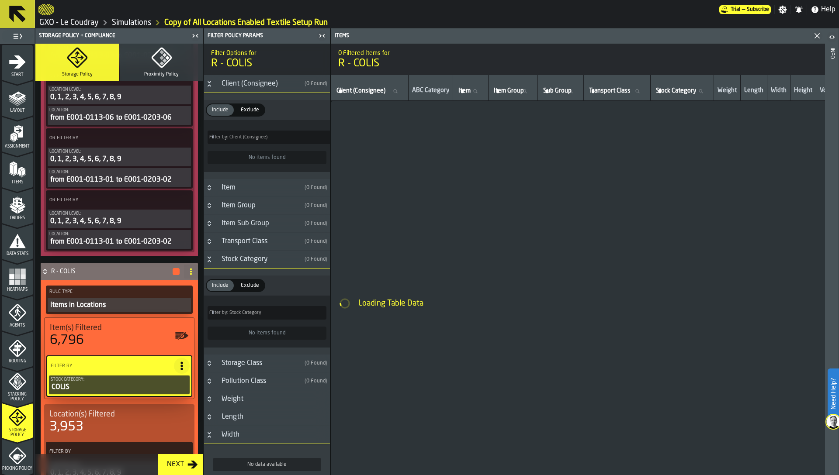
type input "*"
type input "***"
type input "*"
type input "***"
click at [80, 380] on div "Stock Category:" at bounding box center [119, 379] width 137 height 5
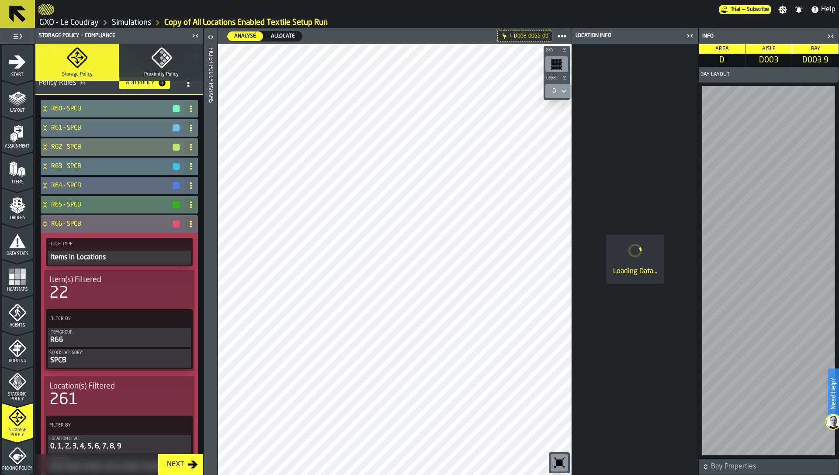
scroll to position [0, 0]
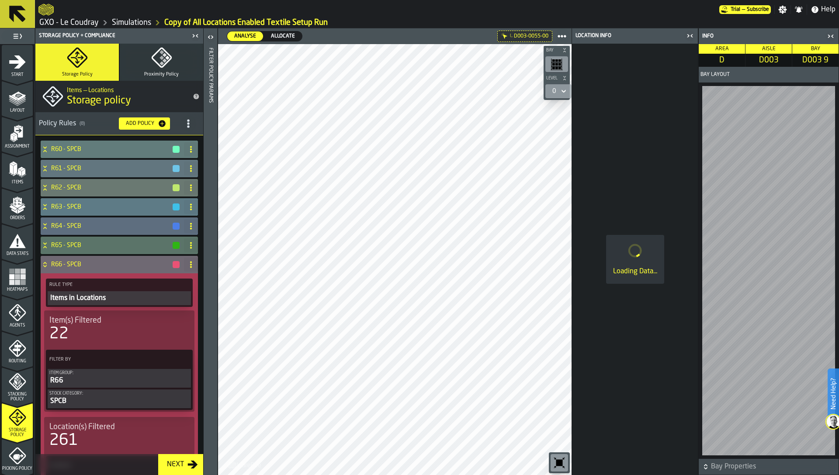
click at [118, 209] on h4 "R63 - SPCB" at bounding box center [111, 207] width 121 height 7
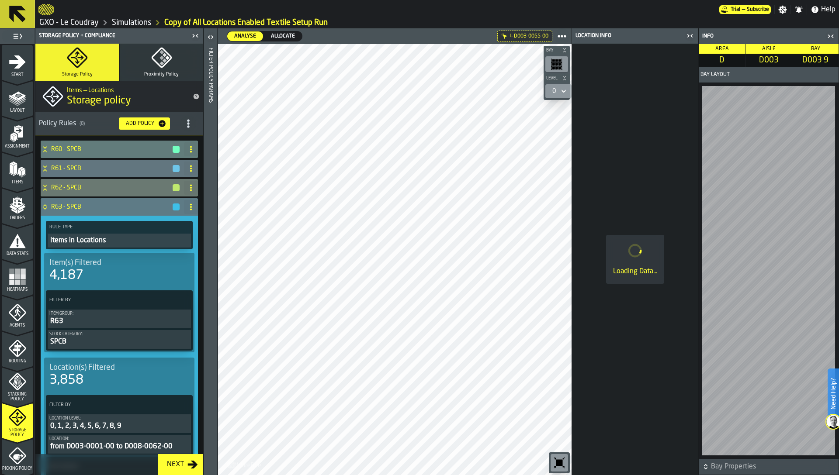
scroll to position [38, 0]
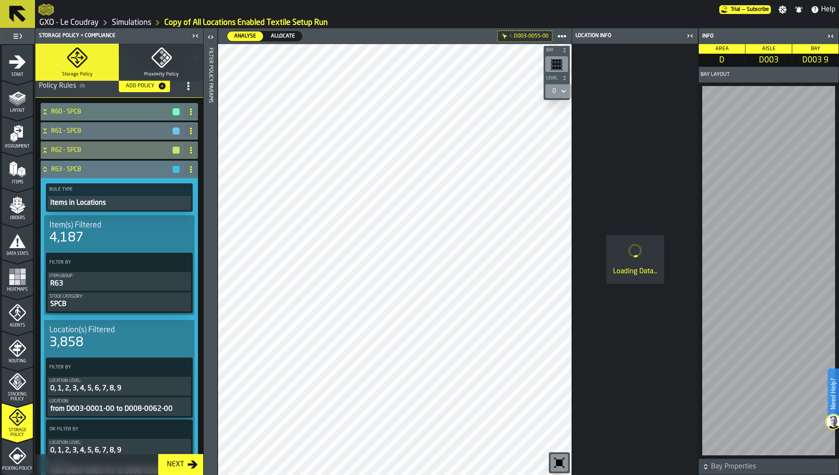
click at [170, 228] on div "Item(s) Filtered" at bounding box center [119, 226] width 140 height 10
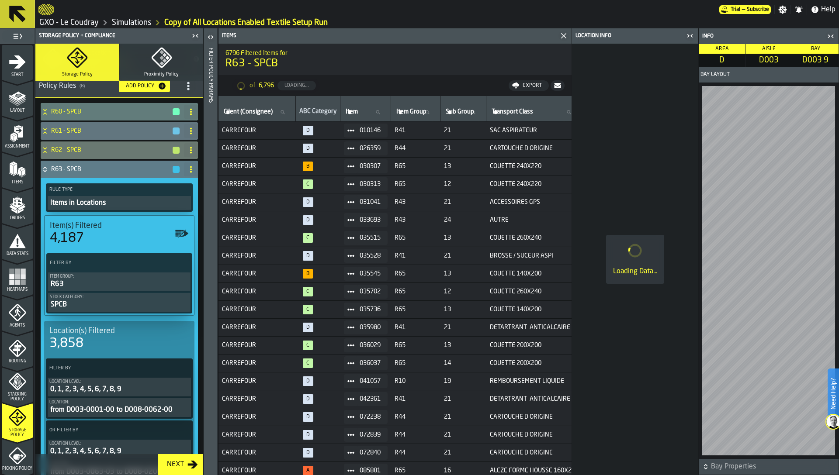
scroll to position [548, 0]
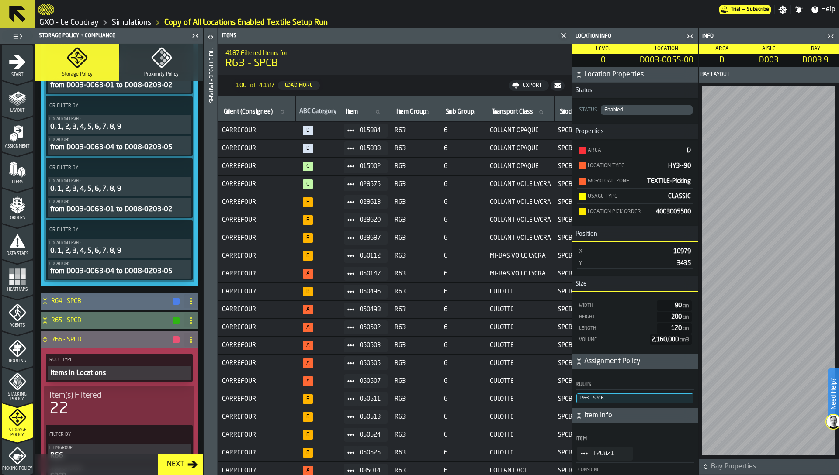
click at [182, 227] on icon at bounding box center [183, 229] width 9 height 9
click at [172, 269] on div "Add (OR) Filter" at bounding box center [160, 269] width 45 height 10
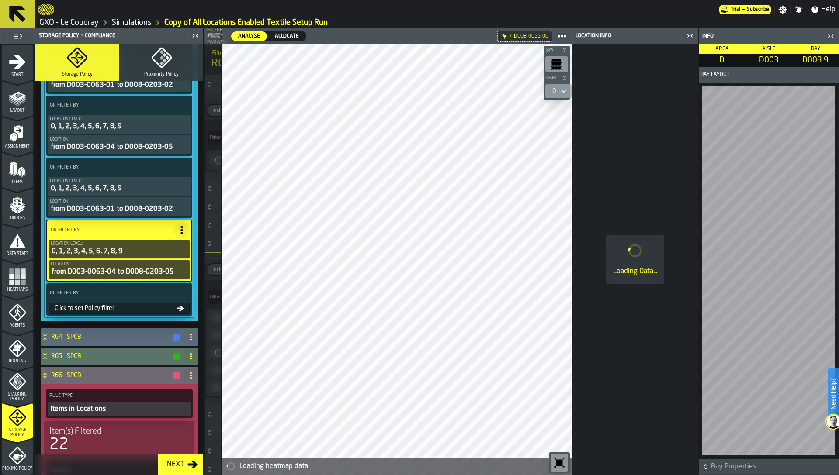
scroll to position [548, 0]
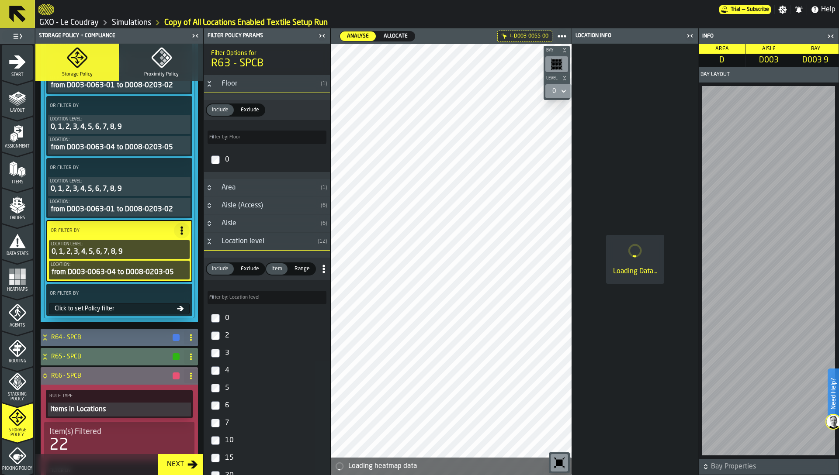
type input "*****"
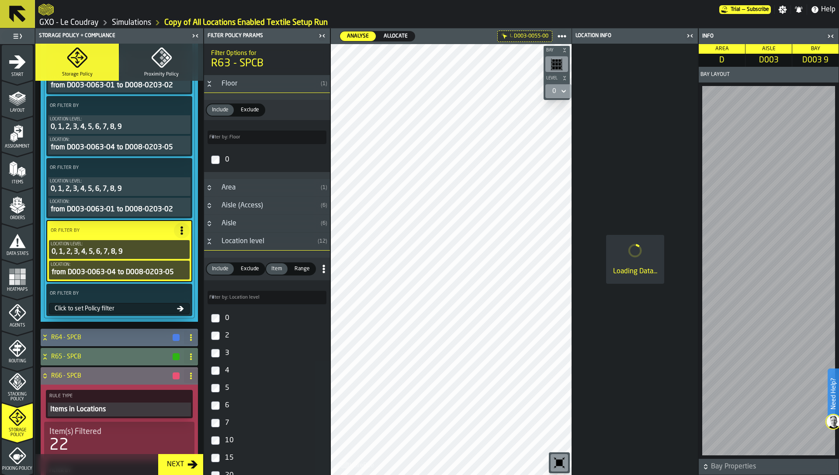
click at [145, 304] on div "Click to set Policy filter" at bounding box center [119, 308] width 141 height 11
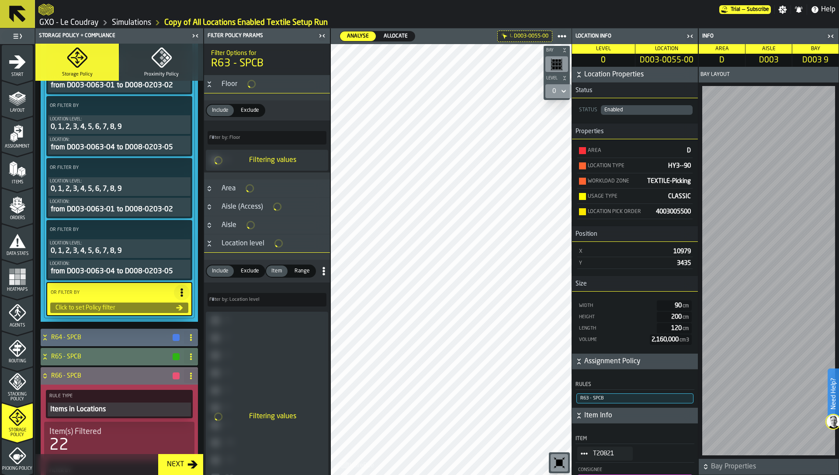
type input "*****"
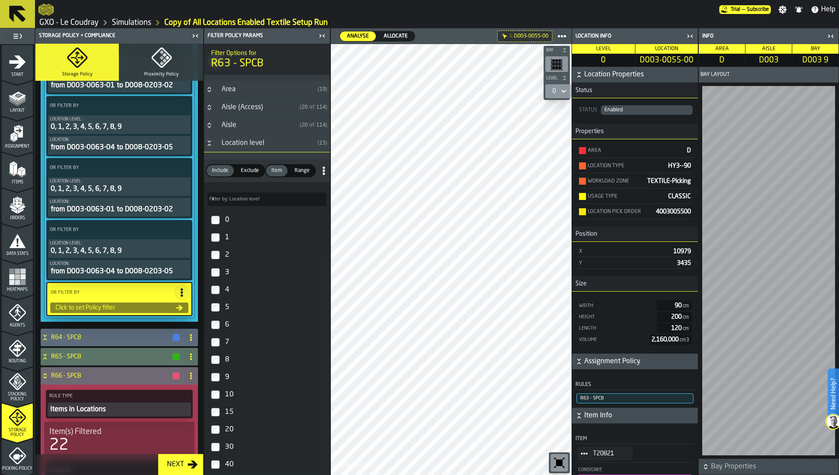
scroll to position [96, 0]
click at [230, 222] on div "0" at bounding box center [274, 222] width 103 height 14
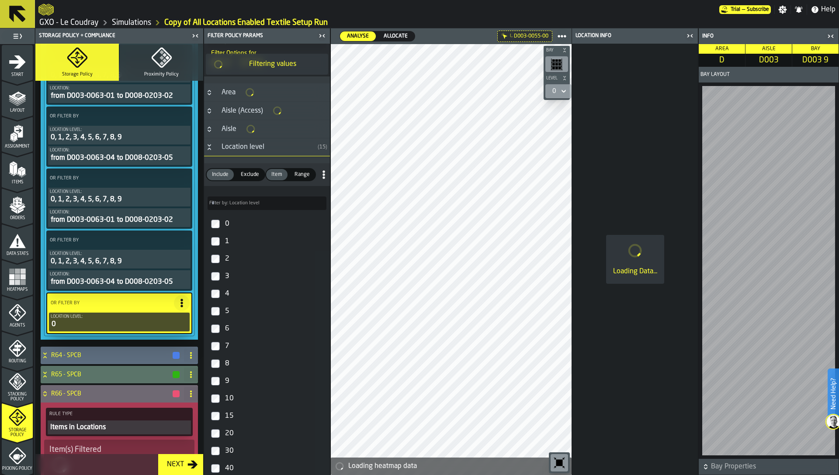
scroll to position [97, 0]
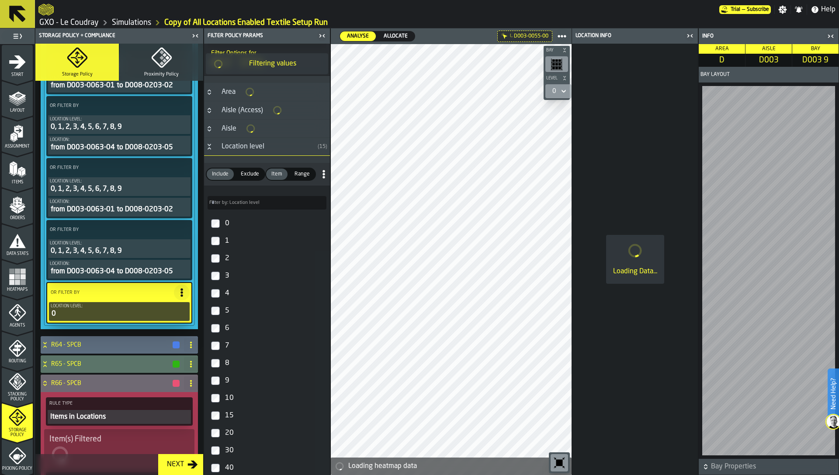
click at [229, 236] on div "1" at bounding box center [274, 241] width 103 height 14
click at [228, 256] on div "2" at bounding box center [274, 259] width 103 height 14
click at [228, 273] on div "3" at bounding box center [274, 276] width 103 height 14
click at [228, 287] on div "4" at bounding box center [274, 294] width 103 height 14
click at [228, 311] on div "5" at bounding box center [274, 311] width 103 height 14
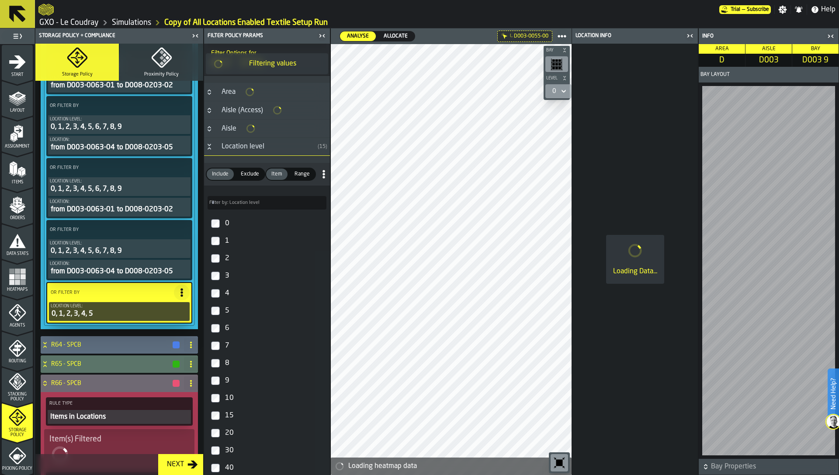
click at [228, 330] on div "6" at bounding box center [274, 329] width 103 height 14
click at [228, 349] on div "7" at bounding box center [274, 346] width 103 height 14
click at [227, 367] on div "8" at bounding box center [274, 362] width 103 height 14
click at [227, 378] on div "9" at bounding box center [274, 381] width 103 height 14
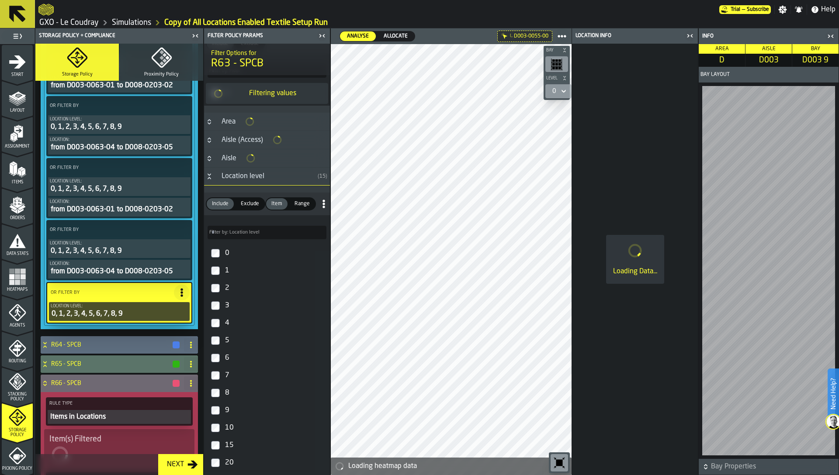
scroll to position [16, 0]
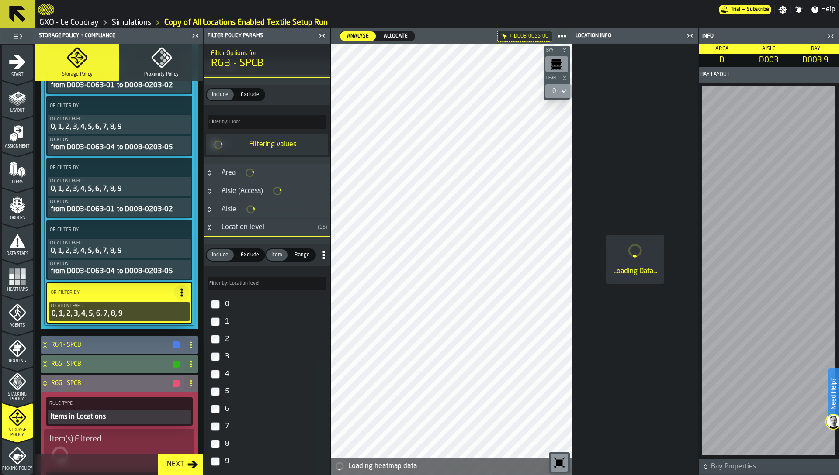
click at [232, 208] on div "Aisle" at bounding box center [228, 209] width 25 height 10
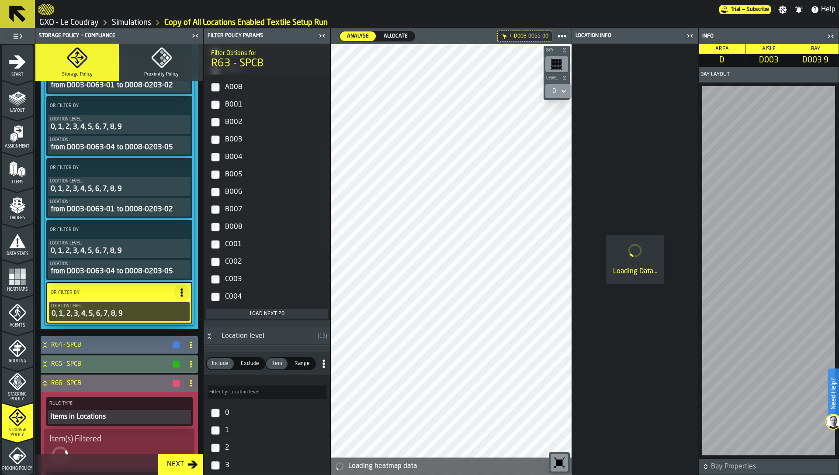
scroll to position [342, 0]
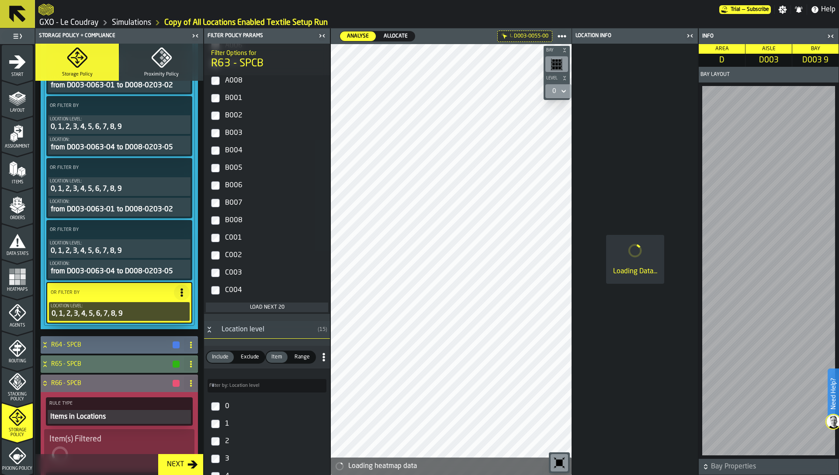
click at [261, 306] on div "Load next 20" at bounding box center [266, 307] width 115 height 6
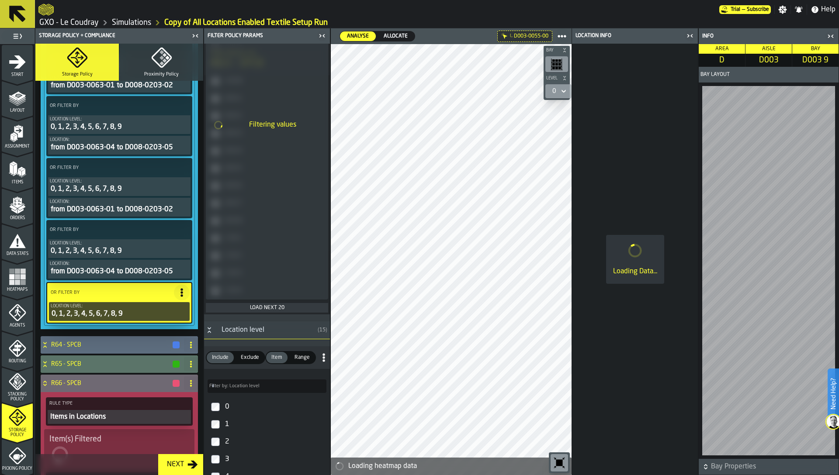
scroll to position [268, 0]
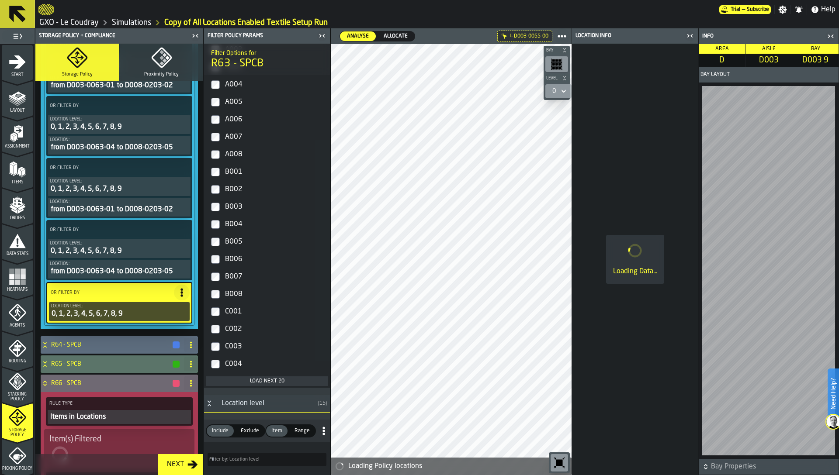
click at [235, 221] on div "B004" at bounding box center [274, 225] width 103 height 14
click at [235, 14] on span "Filter by: Aisle" at bounding box center [236, 12] width 55 height 6
click at [235, 18] on input "Filter by: Aisle Filter by: Aisle" at bounding box center [267, 12] width 119 height 14
click at [214, 459] on div "Filter by: Location level Filter by: Location level" at bounding box center [267, 457] width 126 height 28
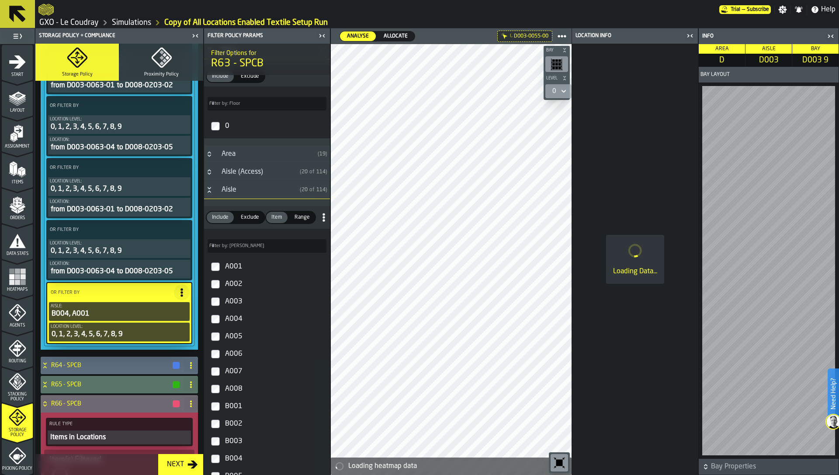
scroll to position [1420, 0]
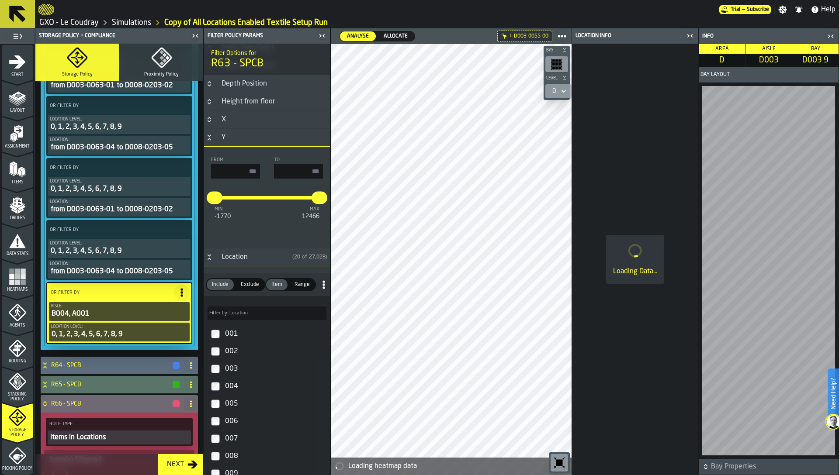
type input "***"
type input "*****"
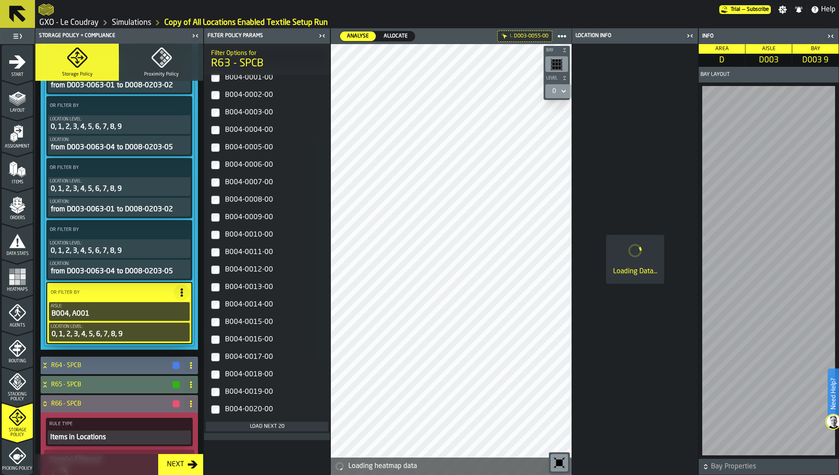
click at [208, 4] on icon "Button-Location-open" at bounding box center [209, 0] width 7 height 7
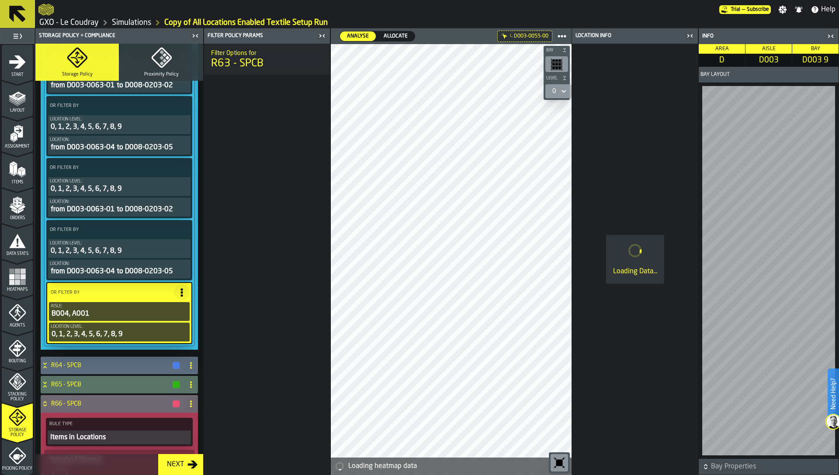
click at [688, 35] on icon "button-toggle-Close me" at bounding box center [688, 35] width 2 height 3
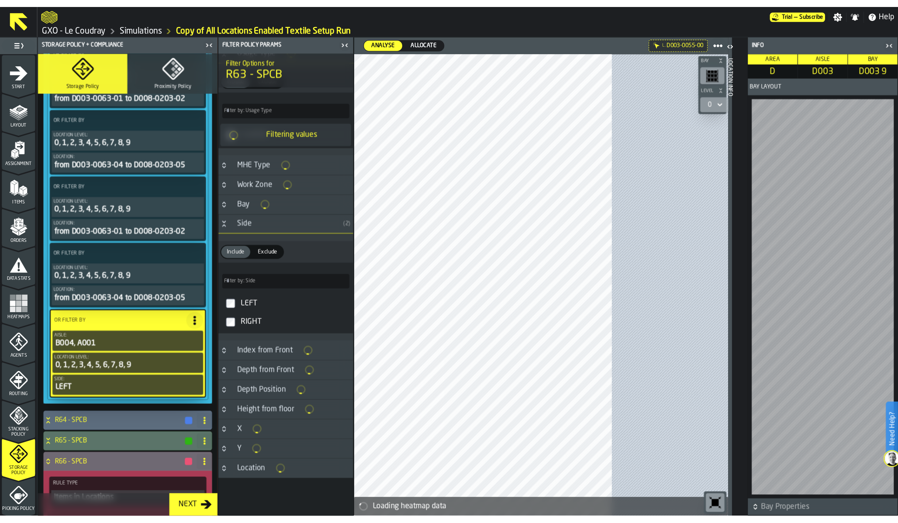
scroll to position [101, 0]
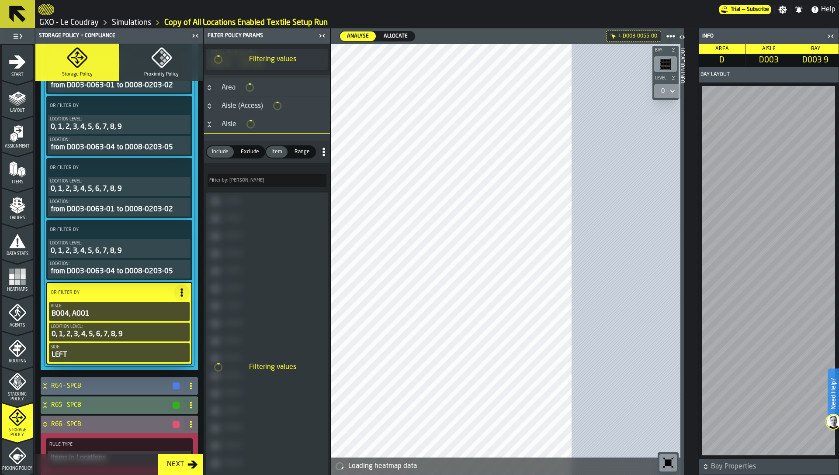
click at [590, 130] on div at bounding box center [505, 259] width 349 height 431
click at [587, 148] on div at bounding box center [505, 259] width 349 height 431
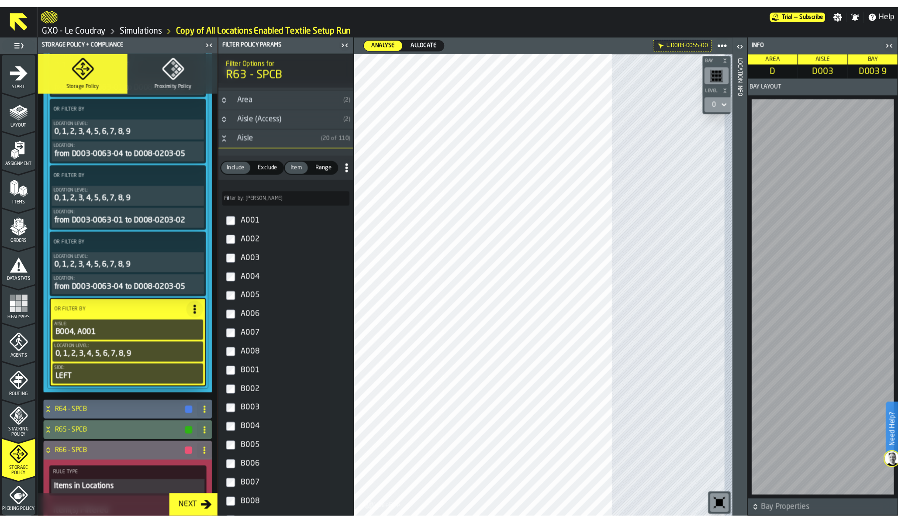
scroll to position [100, 0]
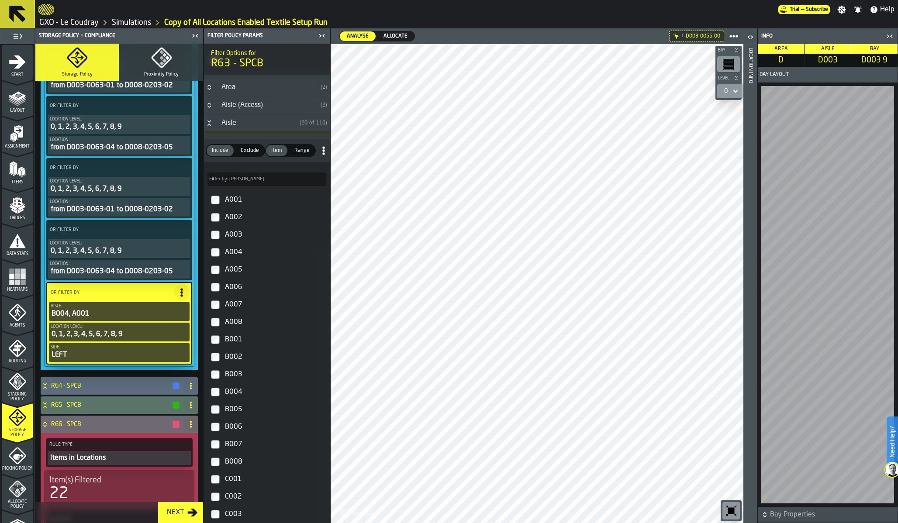
click at [0, 0] on icon "PolicyFilterItem-Side" at bounding box center [0, 0] width 0 height 0
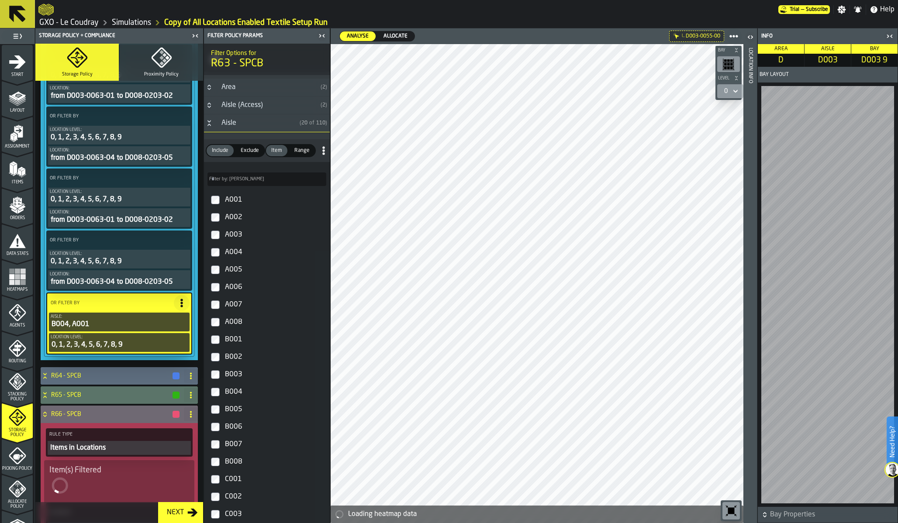
scroll to position [558, 0]
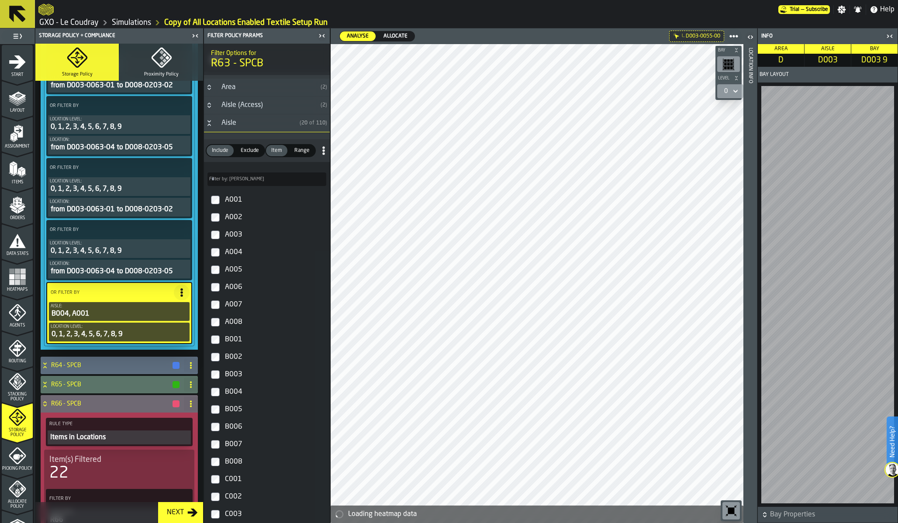
click at [0, 0] on icon "PolicyFilterItem-Aisle" at bounding box center [0, 0] width 0 height 0
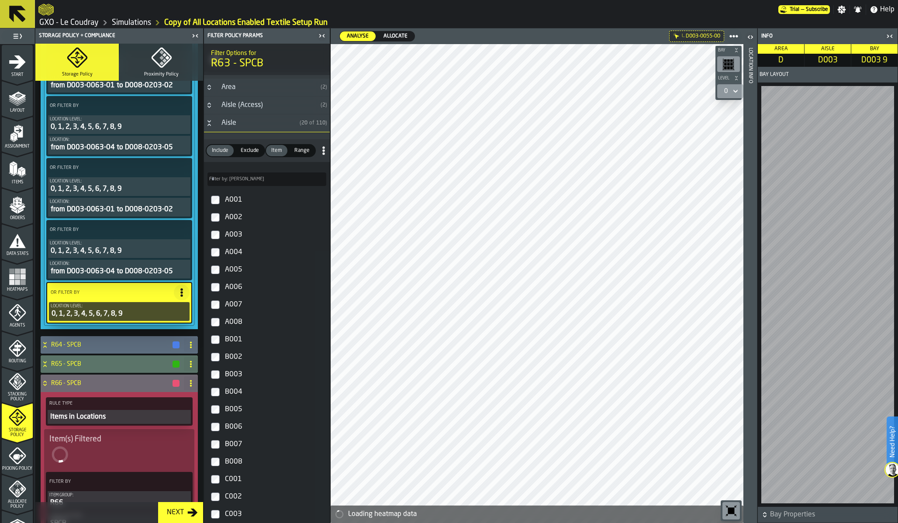
click at [135, 319] on div "0, 1, 2, 3, 4, 5, 6, 7, 8, 9" at bounding box center [119, 314] width 137 height 10
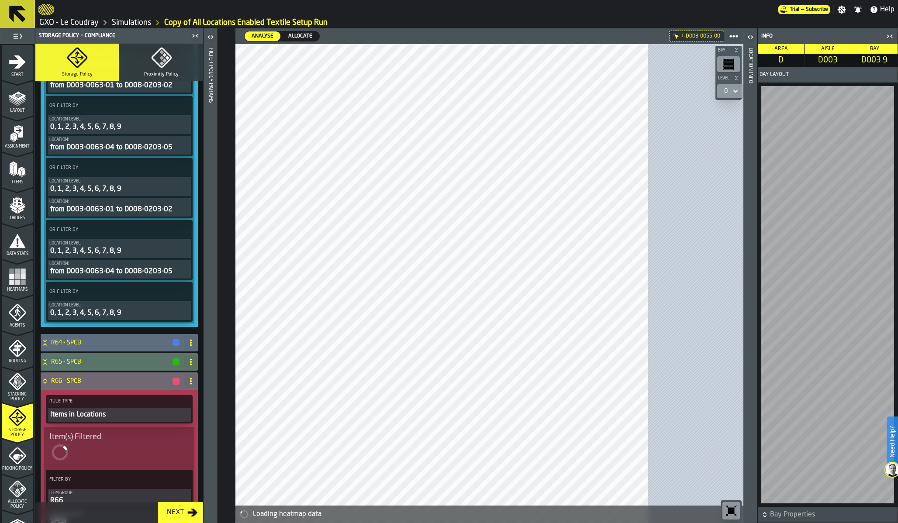
click at [135, 318] on div "0, 1, 2, 3, 4, 5, 6, 7, 8, 9" at bounding box center [119, 313] width 140 height 10
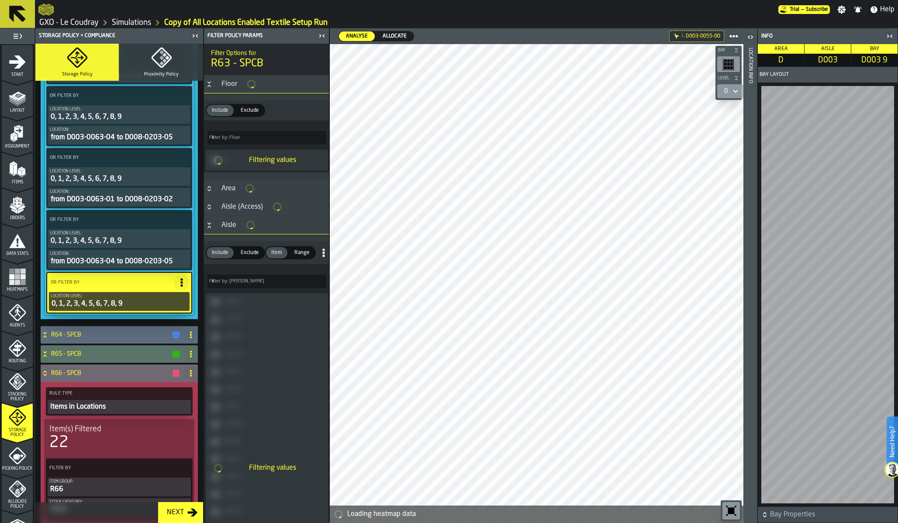
scroll to position [548, 0]
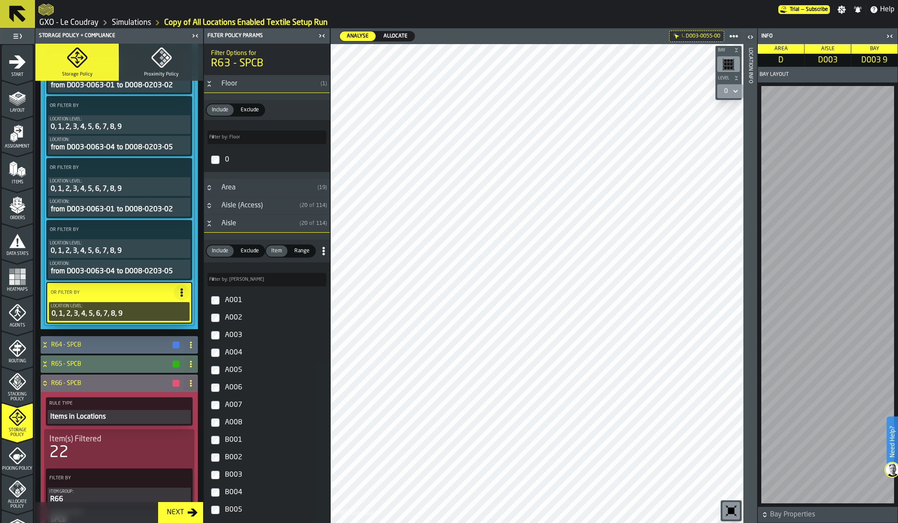
click at [226, 280] on label "Filter by: Aisle Filter by: Aisle" at bounding box center [267, 280] width 119 height 14
click at [226, 280] on input "Filter by: Aisle Filter by: Aisle" at bounding box center [267, 280] width 119 height 14
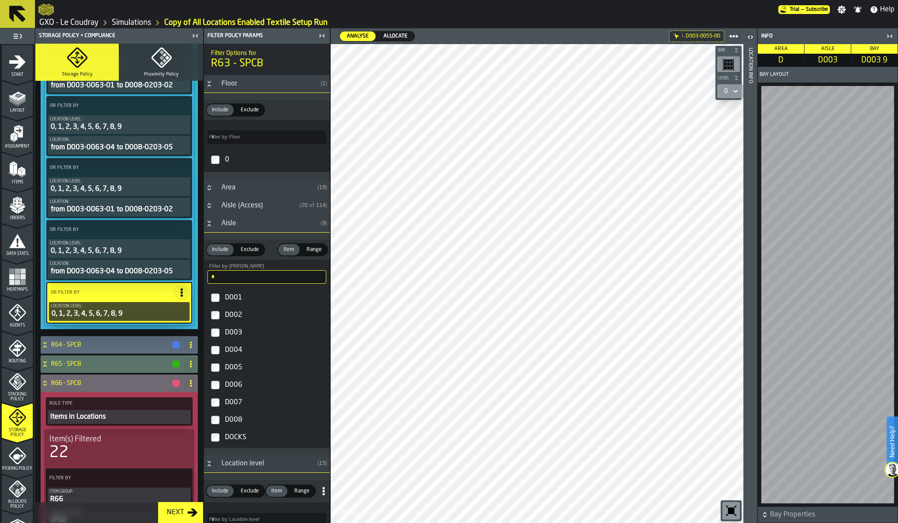
type input "*"
click at [239, 301] on div "D001" at bounding box center [274, 298] width 103 height 14
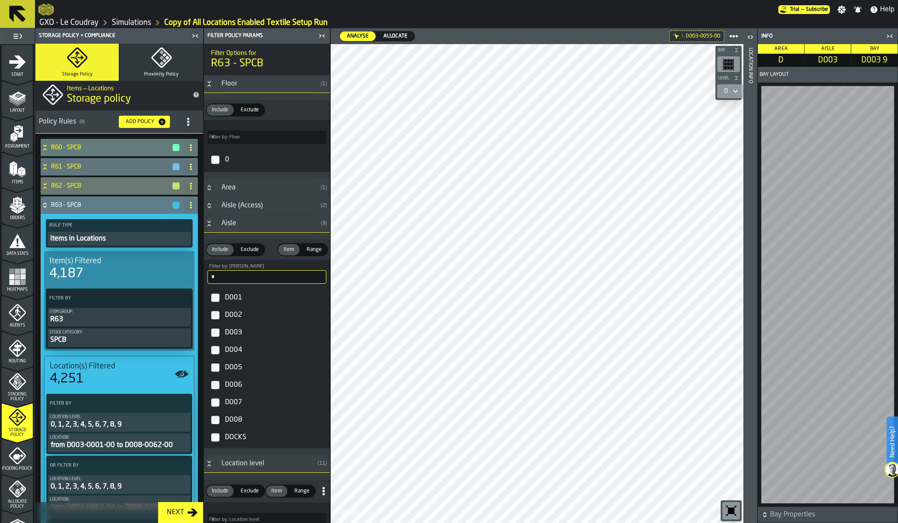
scroll to position [0, 0]
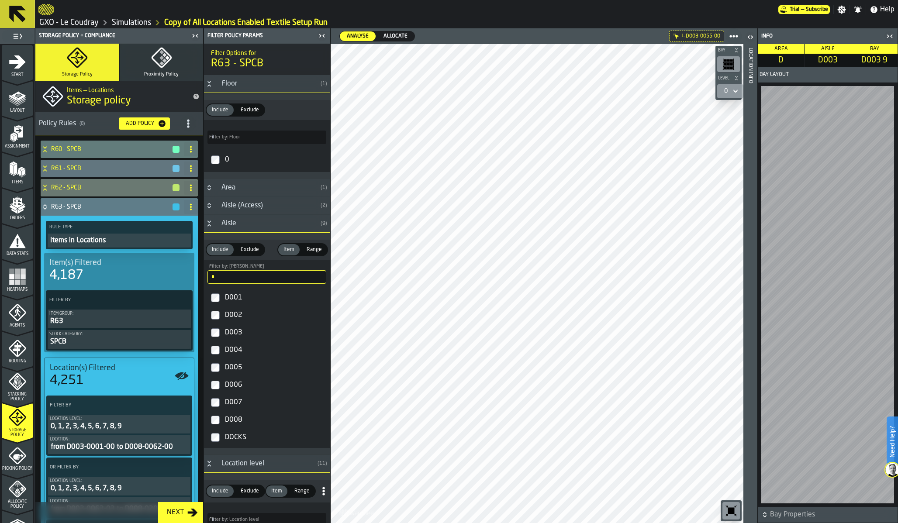
click at [98, 211] on div "R63 - SPCB" at bounding box center [111, 206] width 140 height 17
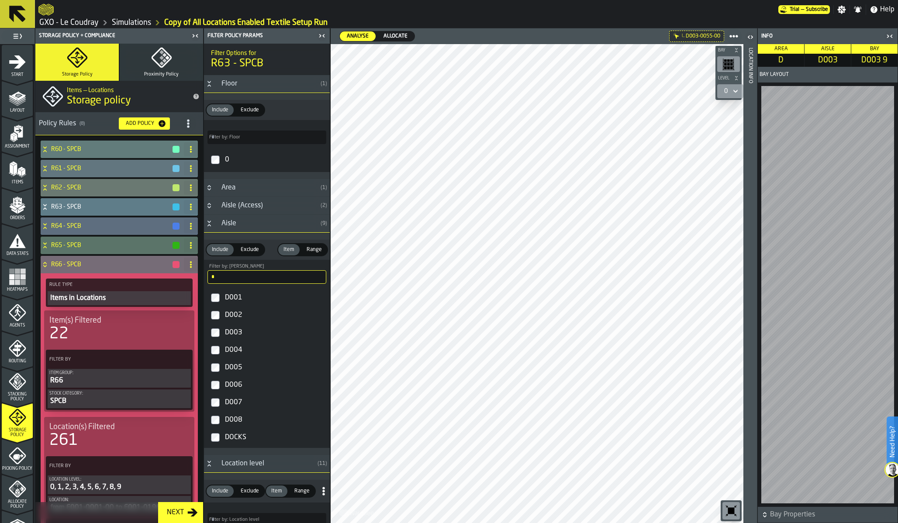
click at [123, 264] on h4 "R66 - SPCB" at bounding box center [111, 264] width 121 height 7
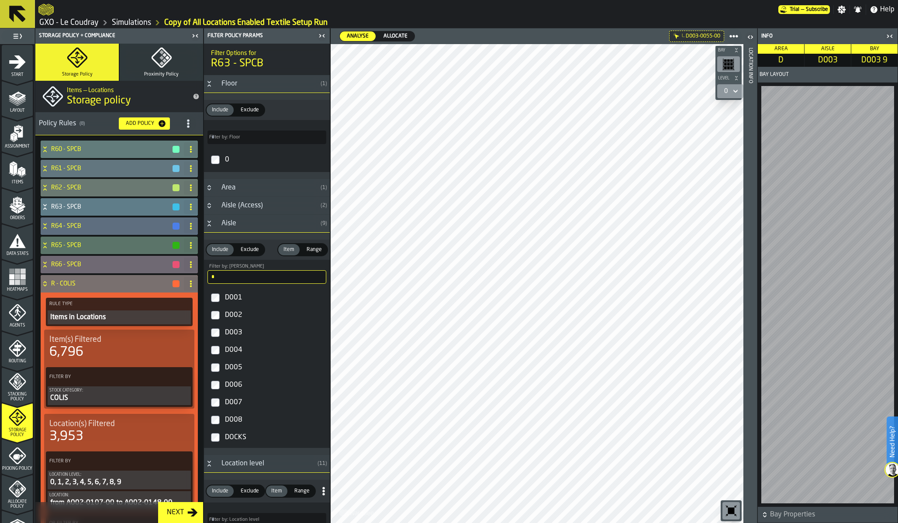
click at [107, 280] on div "R - COLIS" at bounding box center [111, 283] width 140 height 17
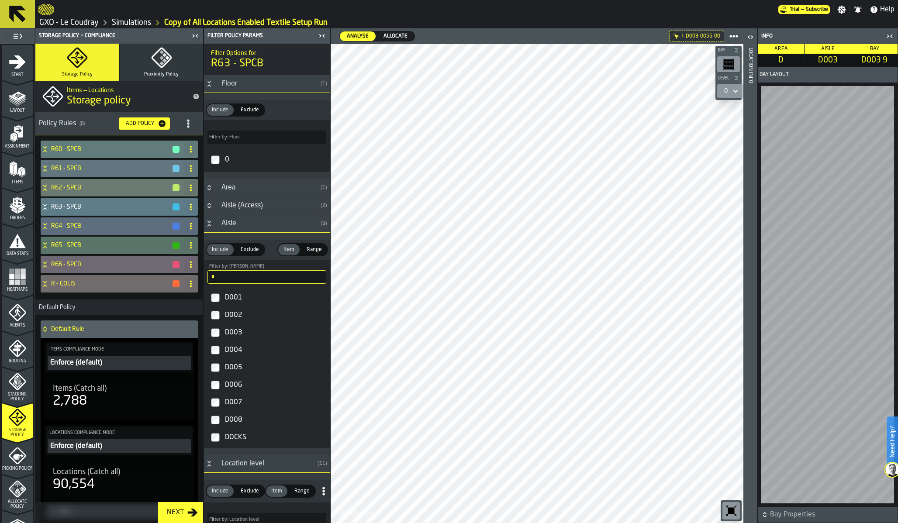
click at [218, 222] on div "Aisle" at bounding box center [266, 223] width 101 height 10
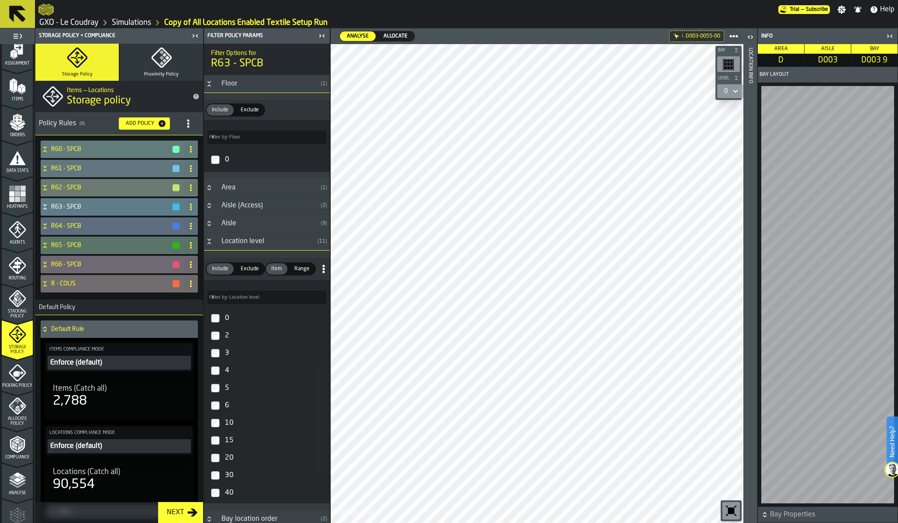
scroll to position [88, 0]
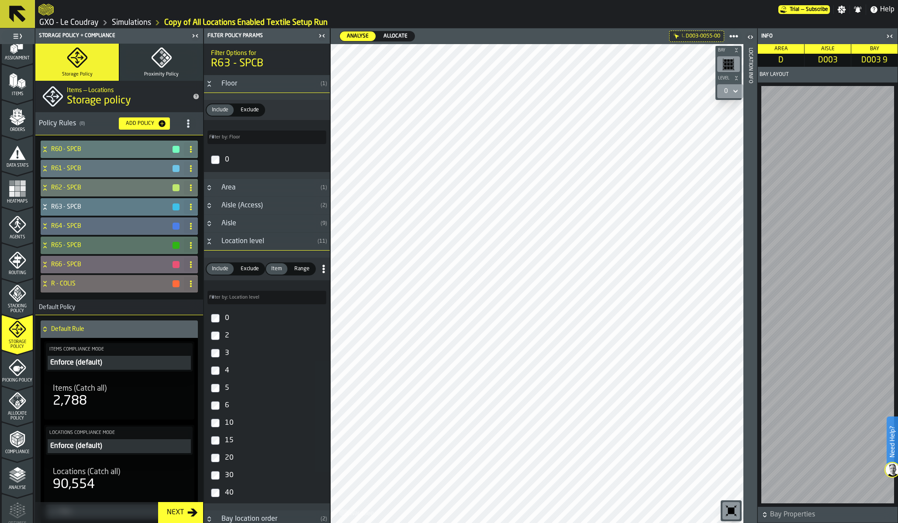
click at [16, 475] on polygon "menu Analyse" at bounding box center [17, 474] width 8 height 5
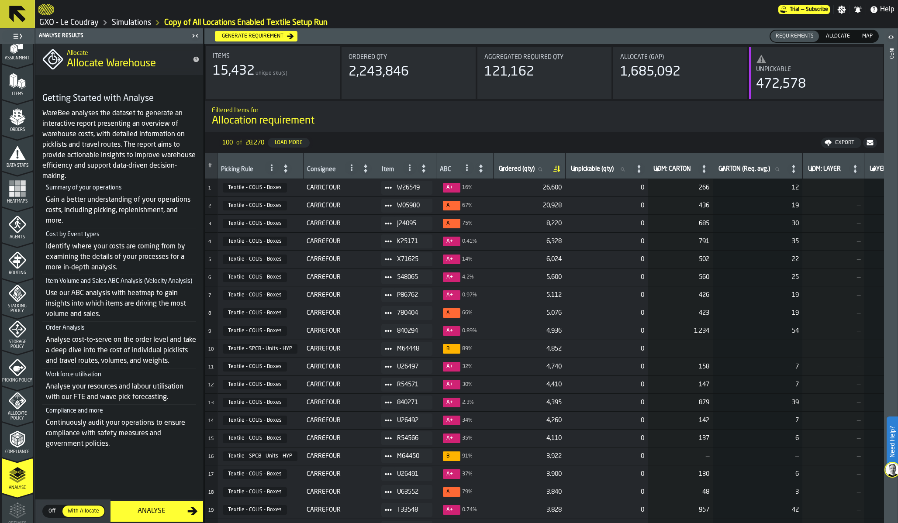
click at [17, 402] on polygon "menu Allocate Policy" at bounding box center [18, 402] width 3 height 3
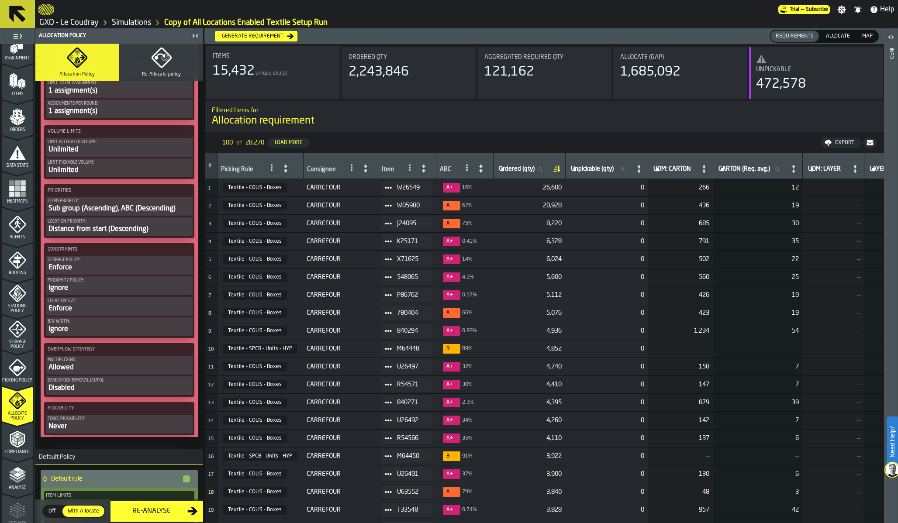
scroll to position [468, 0]
click at [91, 370] on div "Allowed" at bounding box center [119, 367] width 143 height 10
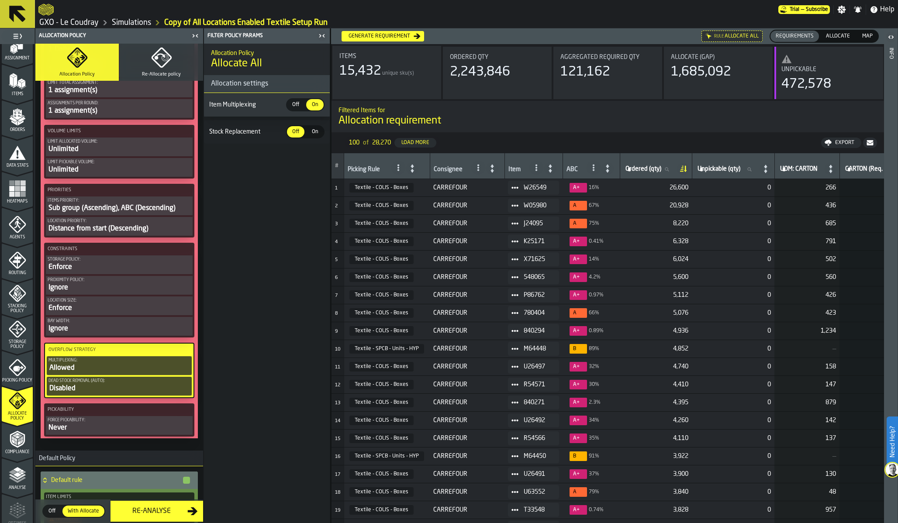
click at [292, 107] on span "Off" at bounding box center [296, 105] width 14 height 8
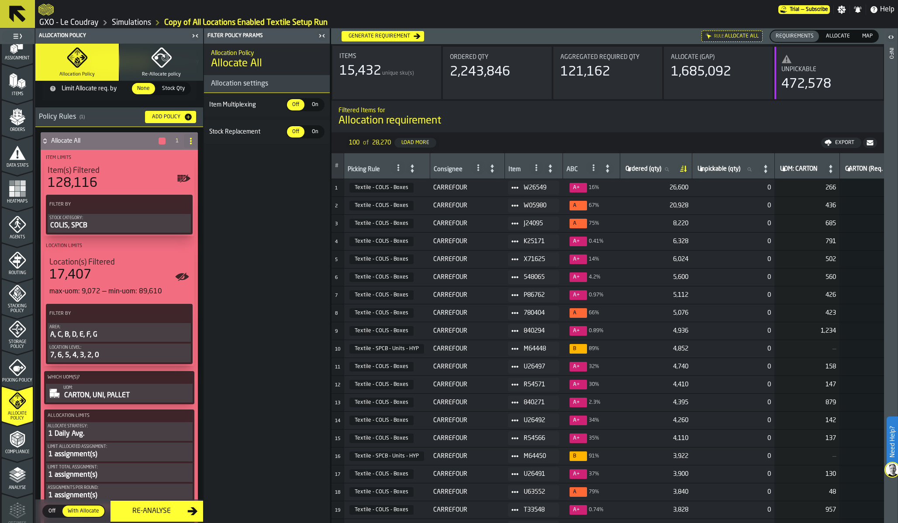
scroll to position [0, 0]
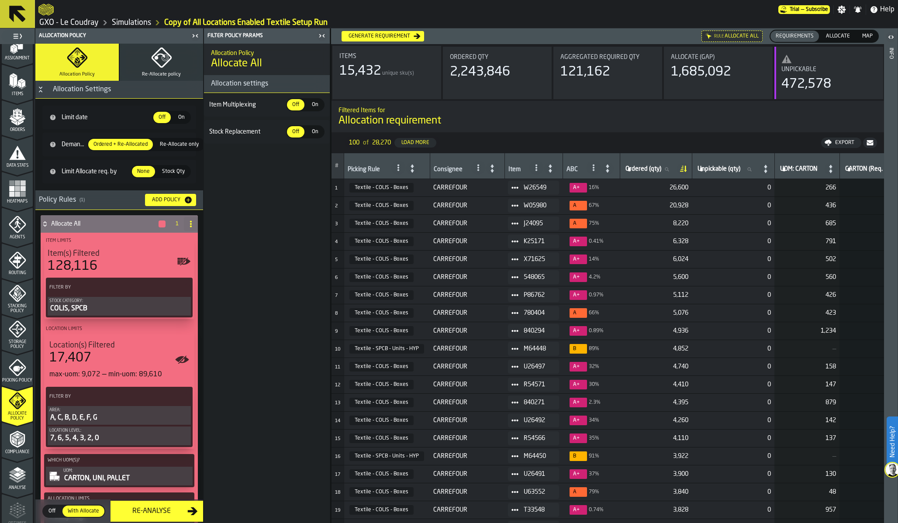
click at [151, 62] on icon "button" at bounding box center [161, 57] width 21 height 21
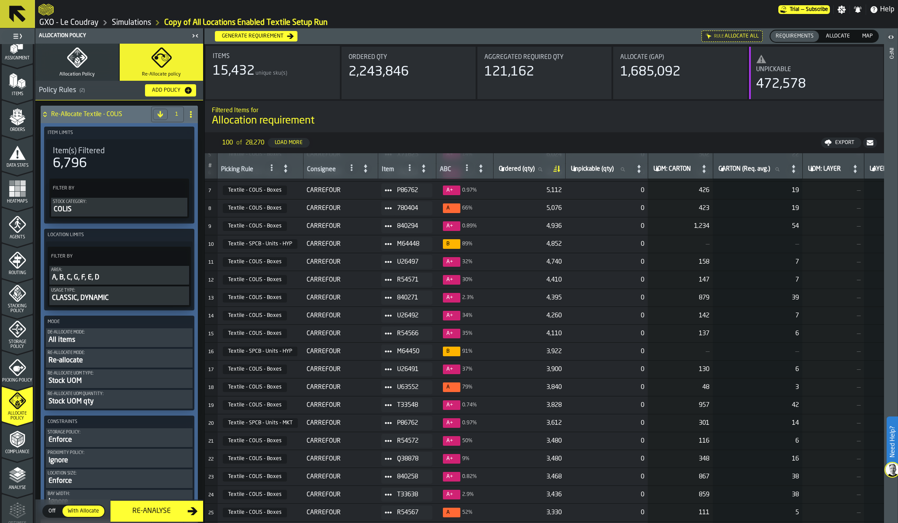
scroll to position [103, 0]
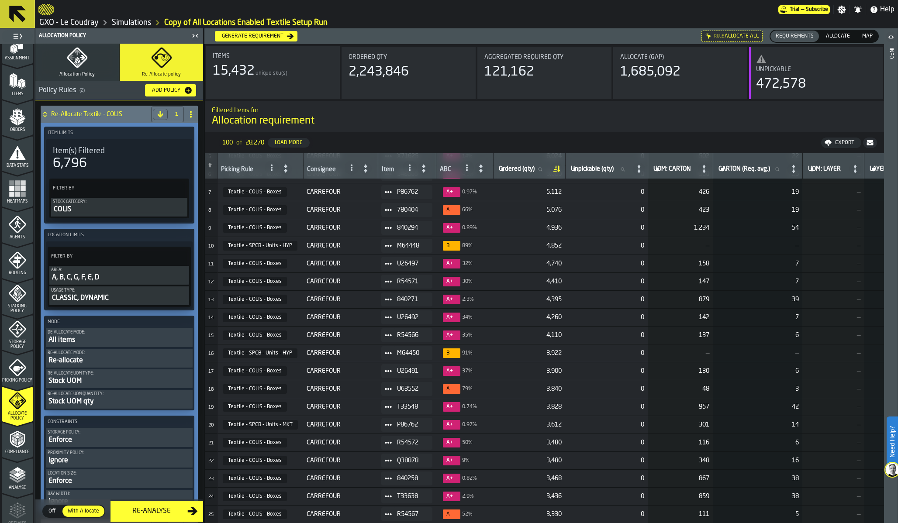
click at [142, 300] on div "CLASSIC, DYNAMIC" at bounding box center [119, 298] width 136 height 10
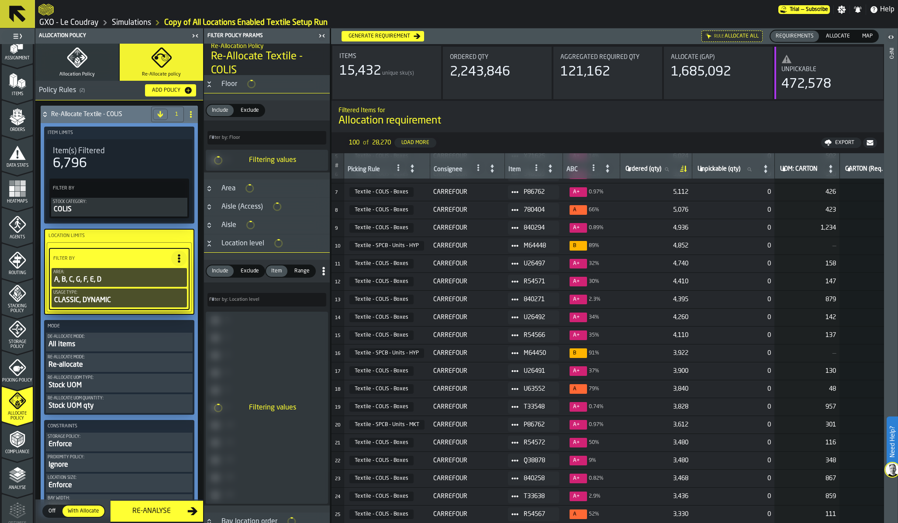
click at [0, 0] on icon "PolicyFilterItem-Usage Type" at bounding box center [0, 0] width 0 height 0
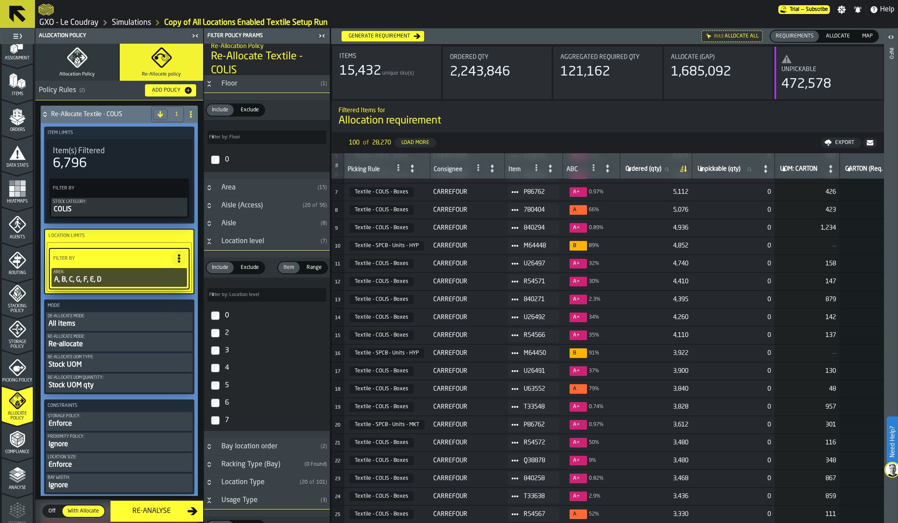
click at [136, 277] on div "A, B, C, G, F, E, D" at bounding box center [119, 280] width 132 height 10
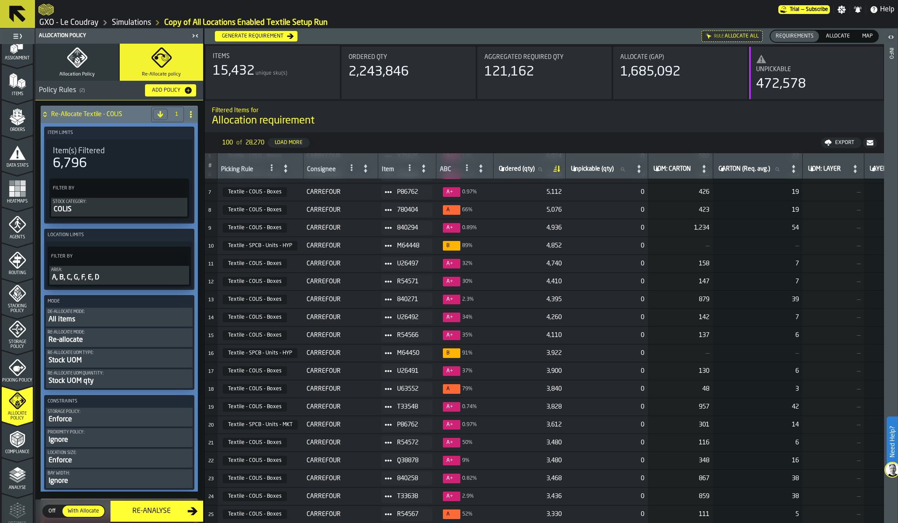
click at [138, 277] on div "A, B, C, G, F, E, D" at bounding box center [119, 278] width 136 height 10
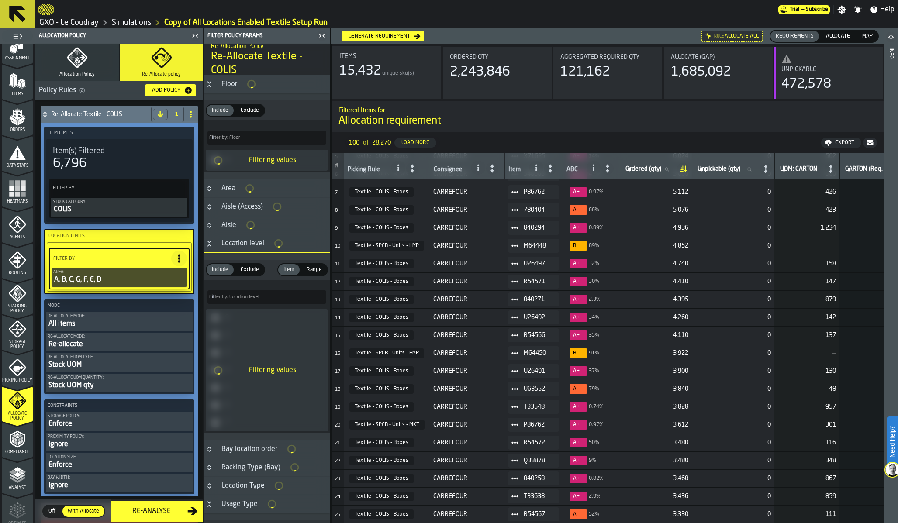
click at [243, 208] on div "Aisle (Access)" at bounding box center [242, 207] width 52 height 10
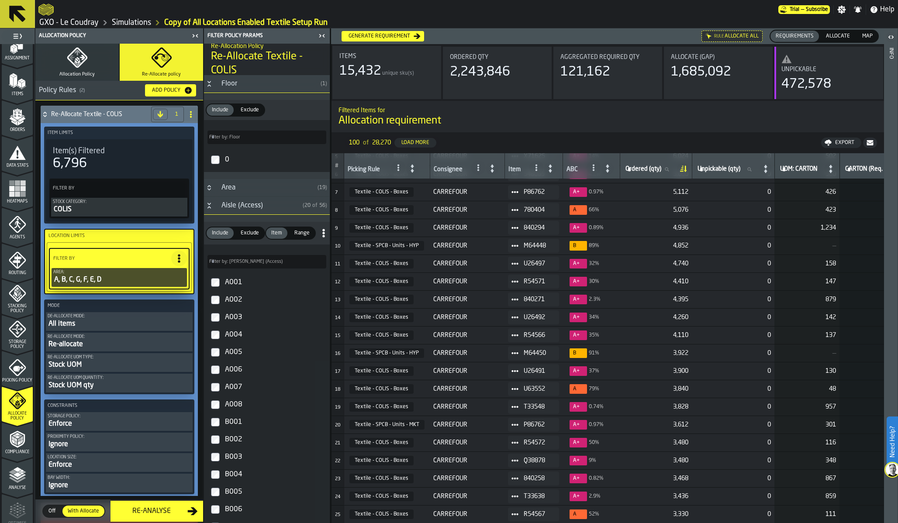
click at [235, 206] on div "Aisle (Access)" at bounding box center [257, 206] width 83 height 10
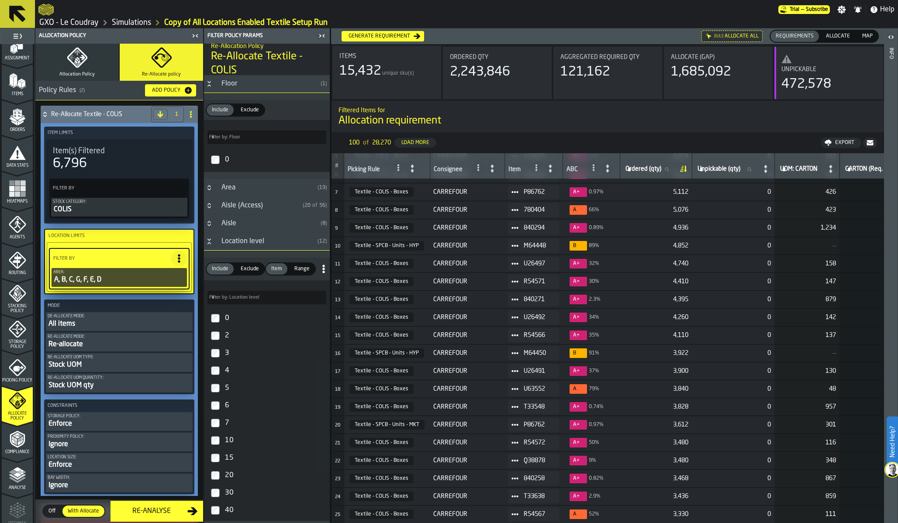
click at [232, 224] on div "Aisle" at bounding box center [266, 223] width 101 height 10
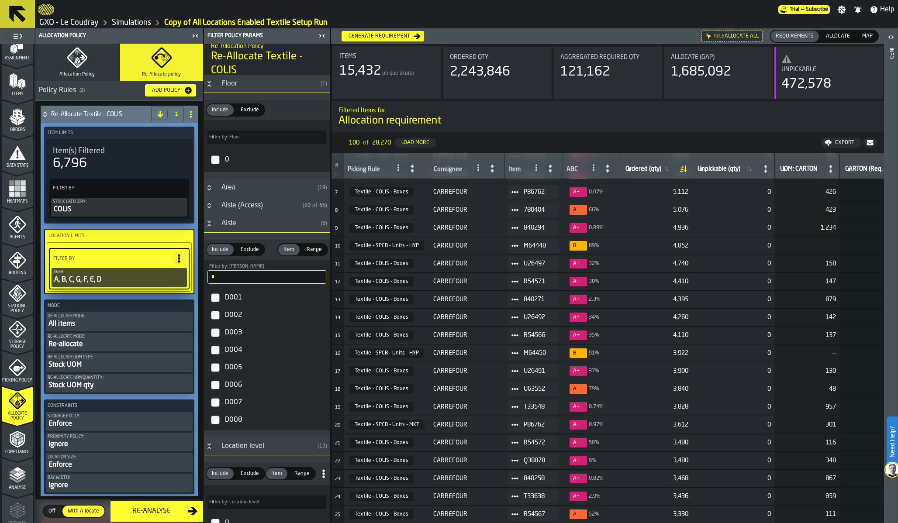
click at [231, 273] on input "*" at bounding box center [267, 277] width 119 height 14
click at [214, 223] on button "Button-Aisle-open" at bounding box center [209, 223] width 10 height 7
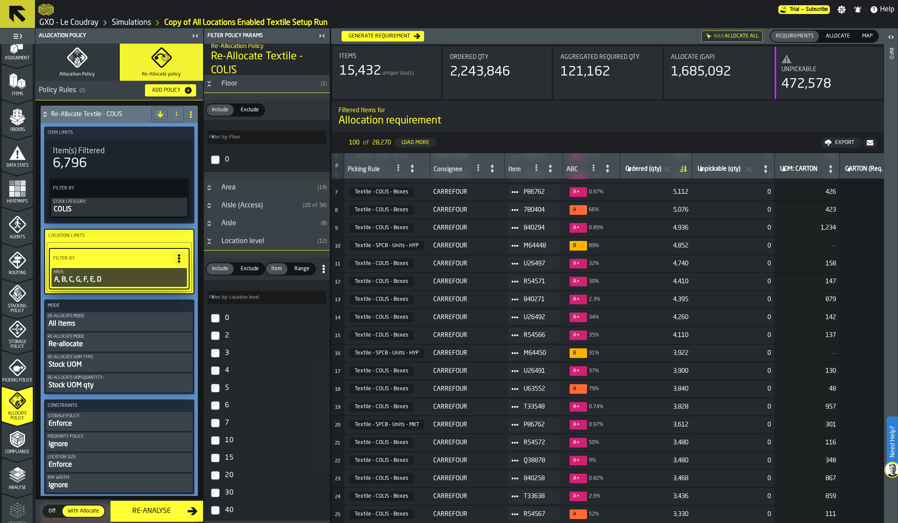
click at [233, 320] on div "0" at bounding box center [274, 318] width 103 height 14
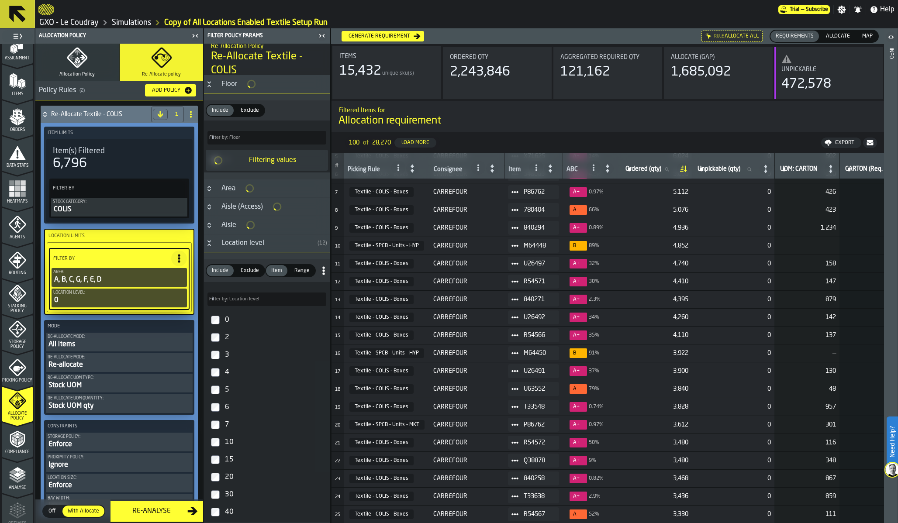
click at [230, 338] on div "2" at bounding box center [274, 338] width 103 height 14
click at [230, 362] on div "3" at bounding box center [274, 355] width 103 height 14
click at [230, 376] on div "4" at bounding box center [274, 371] width 103 height 14
click at [230, 394] on div "5" at bounding box center [274, 390] width 103 height 14
click at [229, 415] on div "6" at bounding box center [274, 408] width 103 height 14
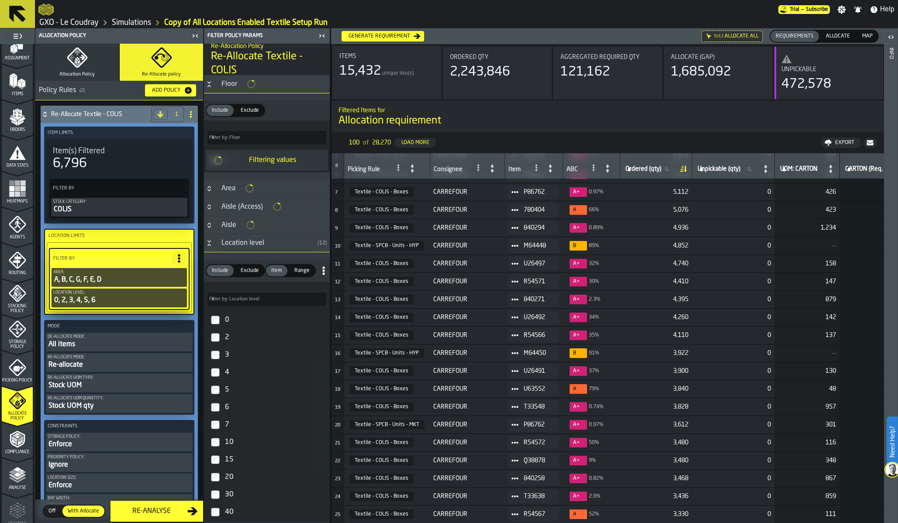
click at [230, 428] on div "7" at bounding box center [274, 425] width 103 height 14
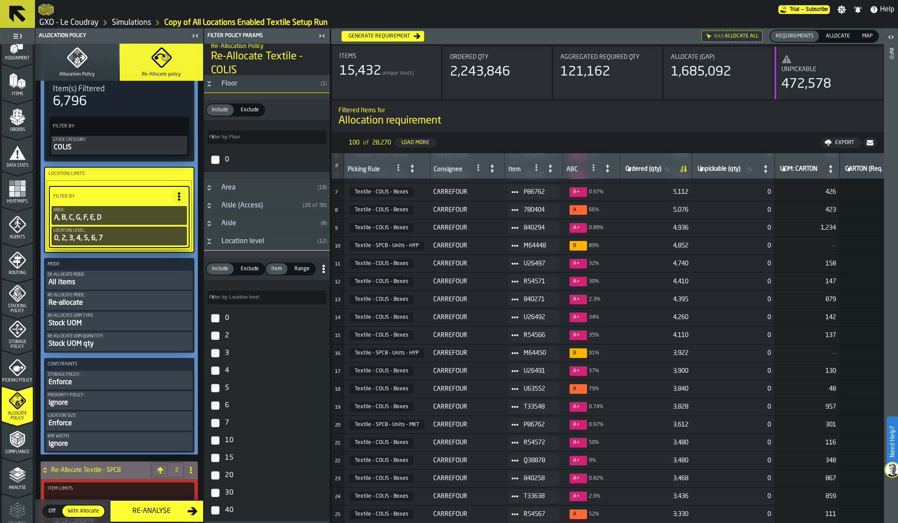
scroll to position [0, 0]
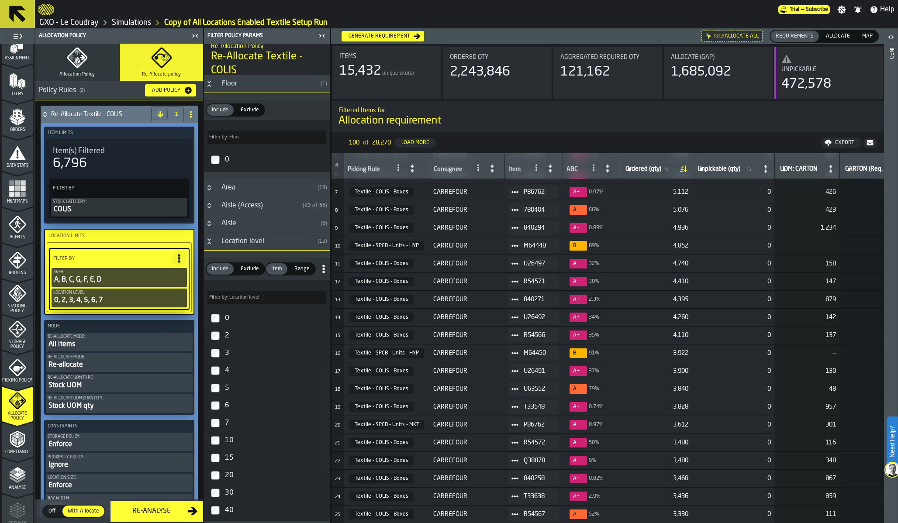
click at [837, 35] on span "Allocate" at bounding box center [838, 36] width 31 height 8
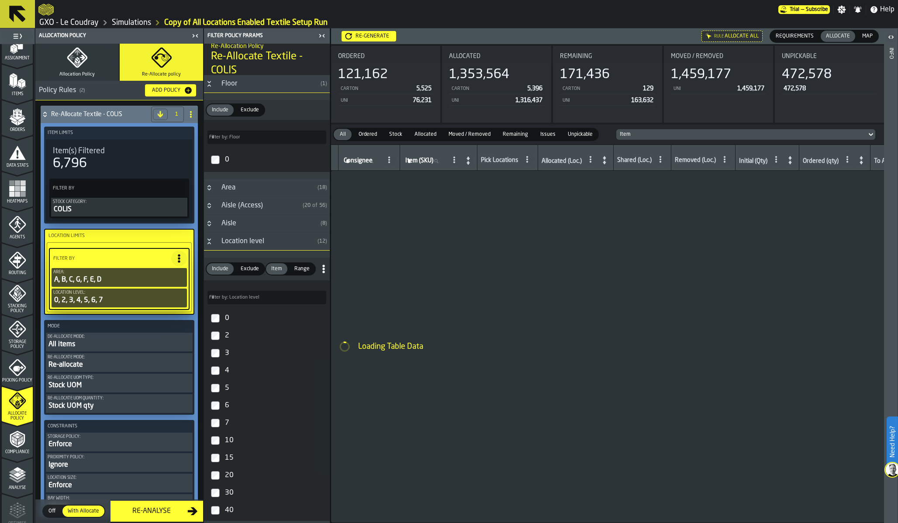
click at [377, 37] on div "Re-generate" at bounding box center [372, 36] width 41 height 6
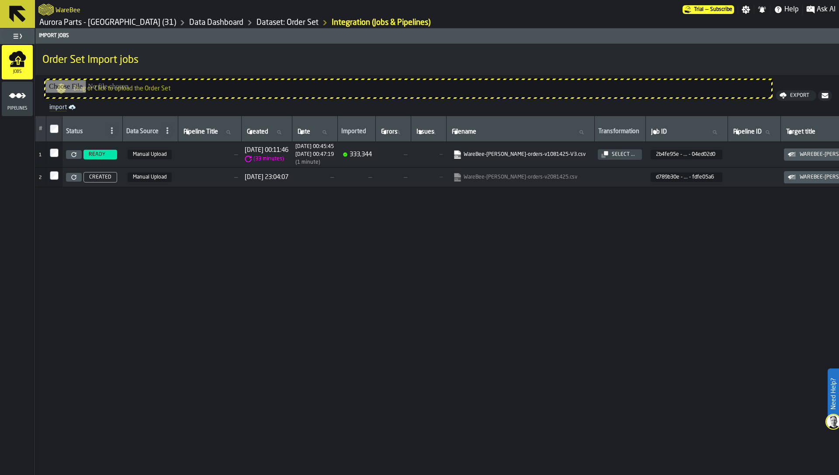
click at [10, 107] on span "Pipelines" at bounding box center [17, 108] width 31 height 5
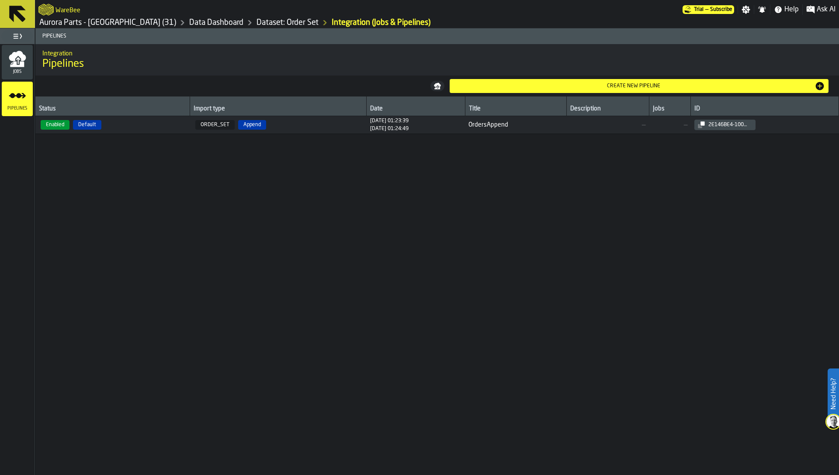
click at [528, 232] on div "Status Import type Date Title Description Jobs ID Enabled Default ORDER_SET App…" at bounding box center [436, 312] width 803 height 431
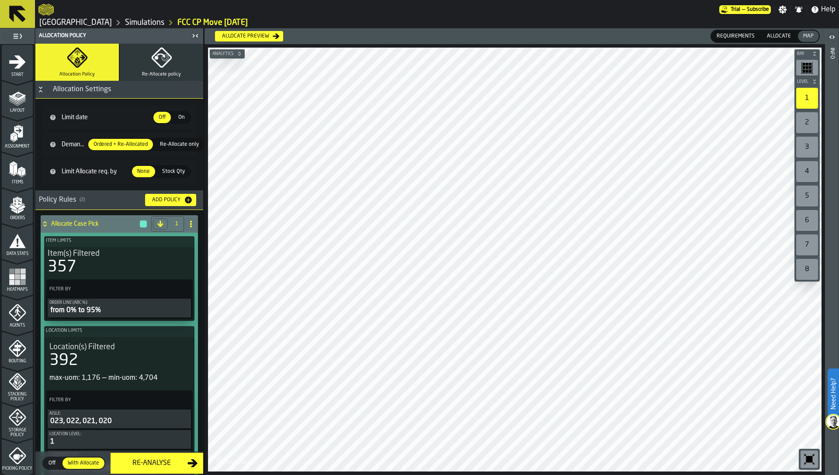
scroll to position [214, 0]
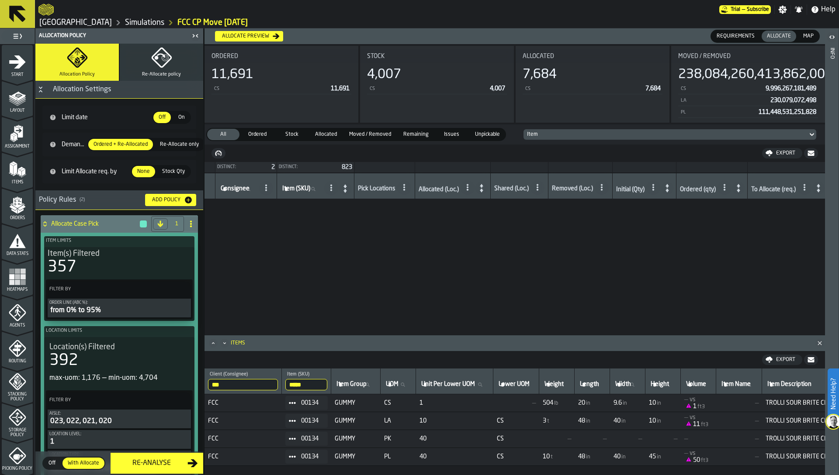
scroll to position [385, 277]
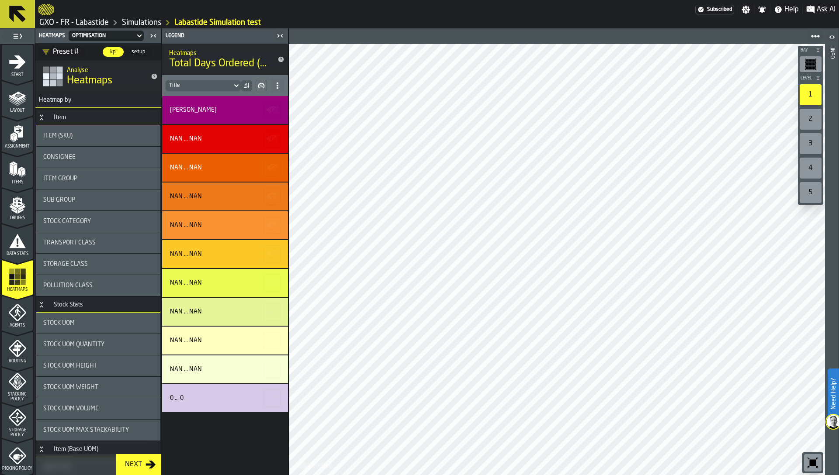
scroll to position [616, 0]
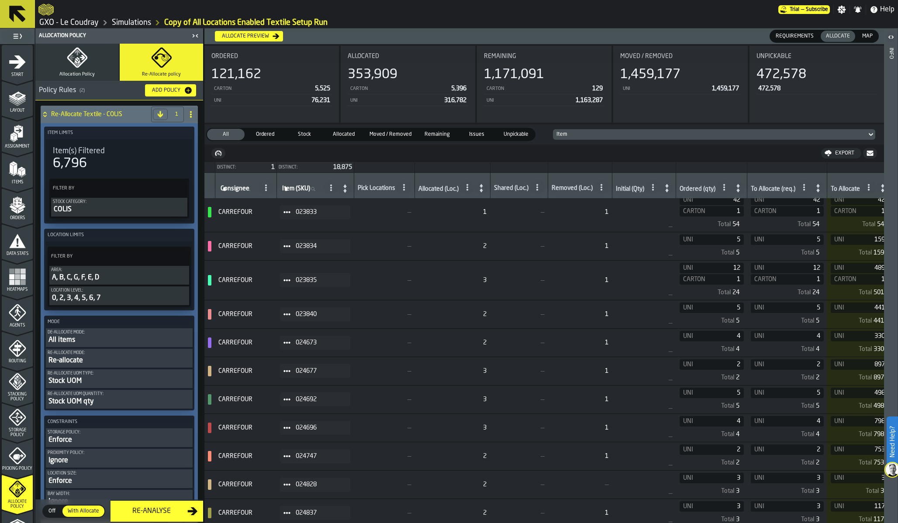
scroll to position [218, 0]
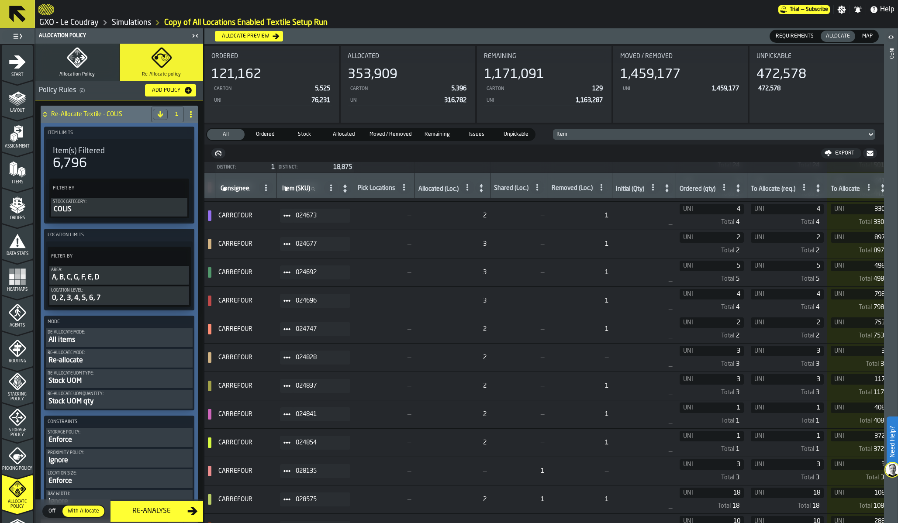
click at [11, 277] on rect "menu Heatmaps" at bounding box center [11, 276] width 5 height 5
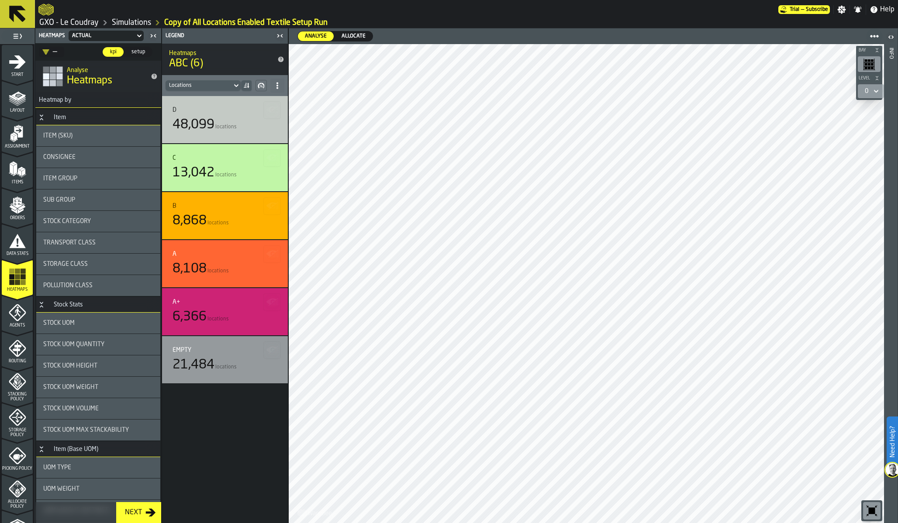
click at [11, 281] on rect "menu Heatmaps" at bounding box center [11, 282] width 5 height 5
click at [343, 32] on span "Allocate" at bounding box center [353, 36] width 31 height 8
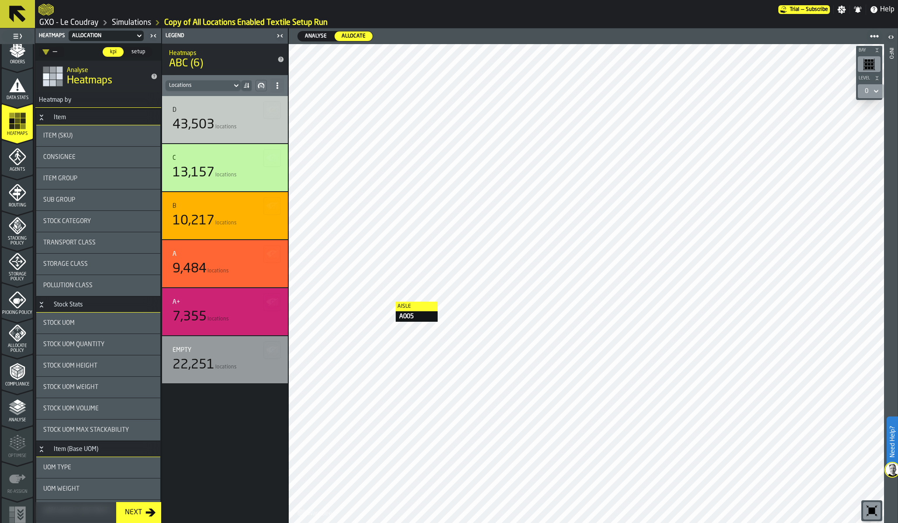
scroll to position [166, 0]
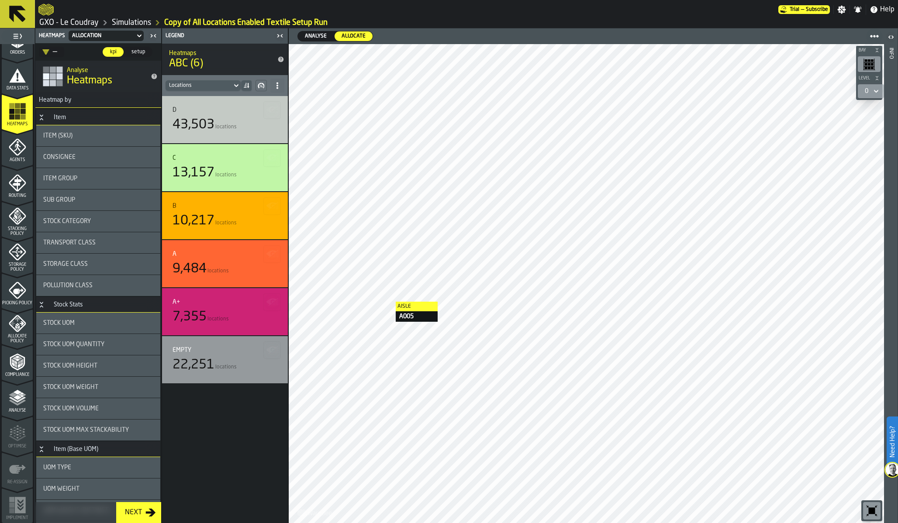
click at [12, 398] on polyline "menu Analyse" at bounding box center [17, 400] width 17 height 6
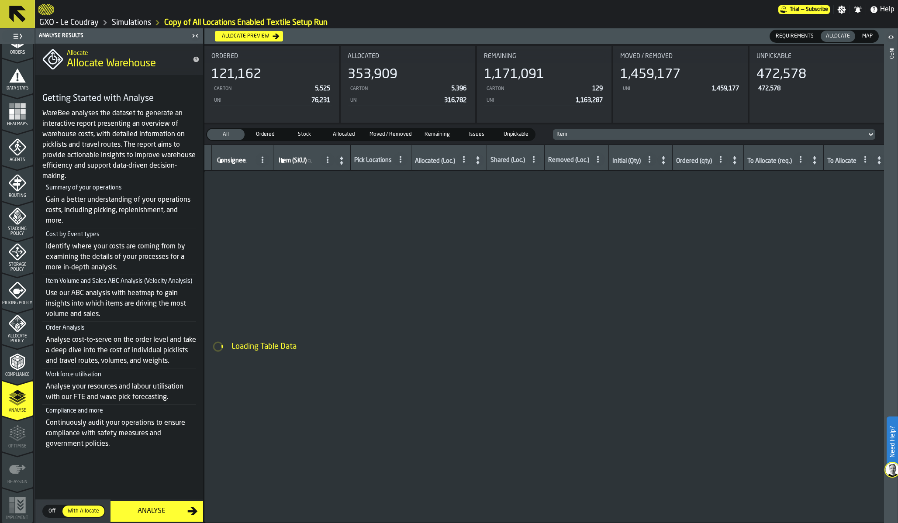
click at [168, 508] on div "Analyse" at bounding box center [152, 511] width 72 height 10
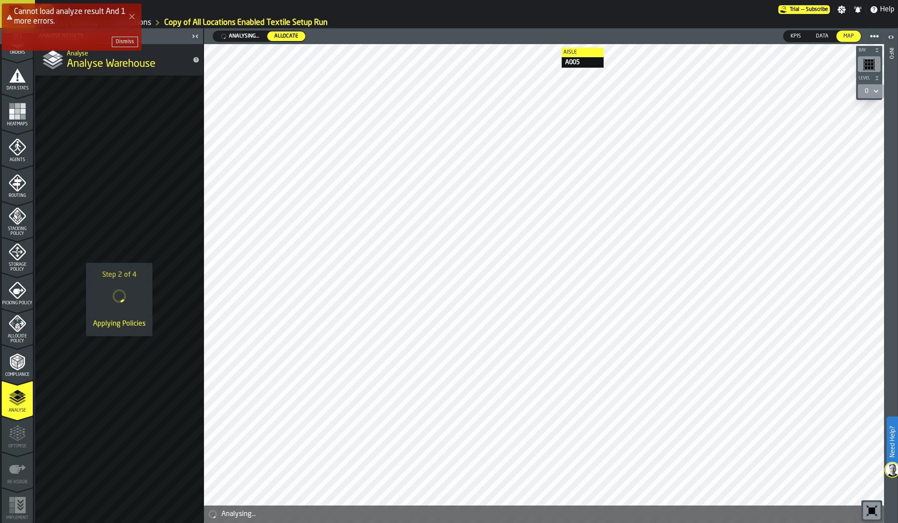
click at [131, 156] on div "Step 2 of 4 Applying Policies" at bounding box center [119, 300] width 168 height 448
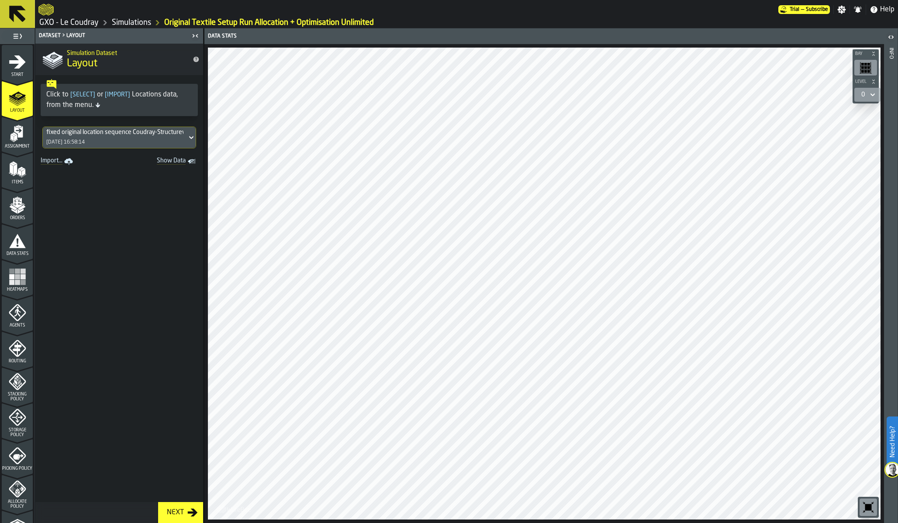
click at [15, 279] on icon "menu Heatmaps" at bounding box center [17, 276] width 17 height 17
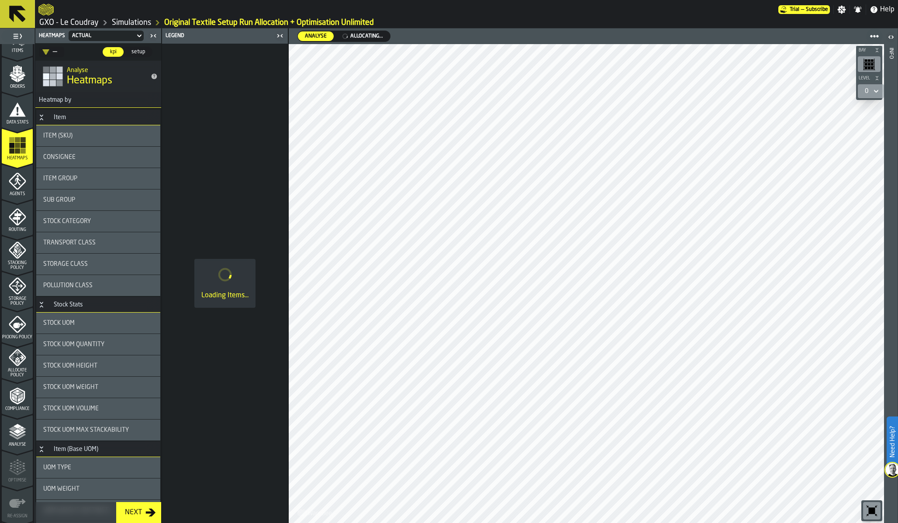
scroll to position [166, 0]
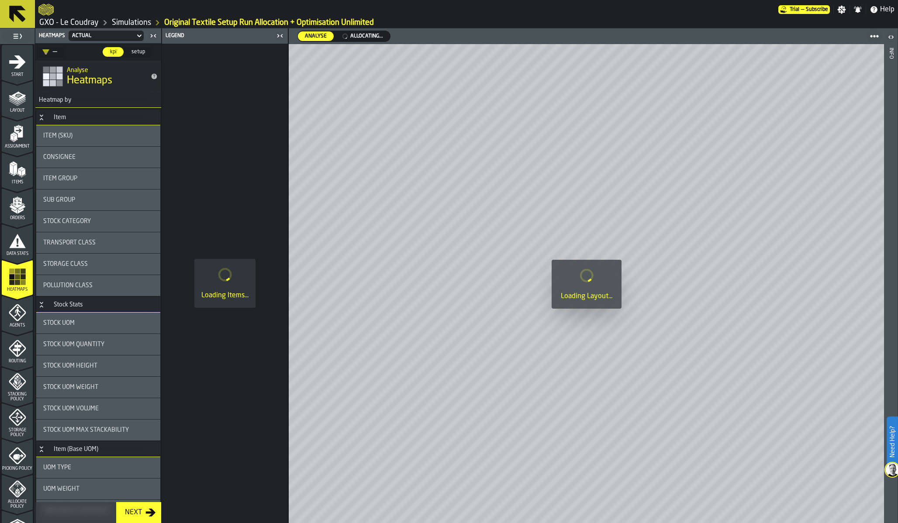
click at [82, 21] on link "GXO - Le Coudray" at bounding box center [68, 23] width 59 height 10
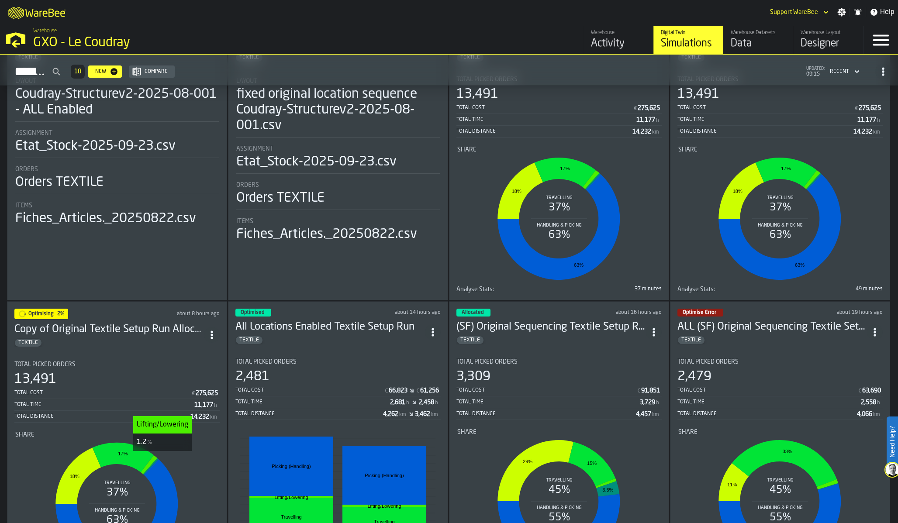
scroll to position [126, 0]
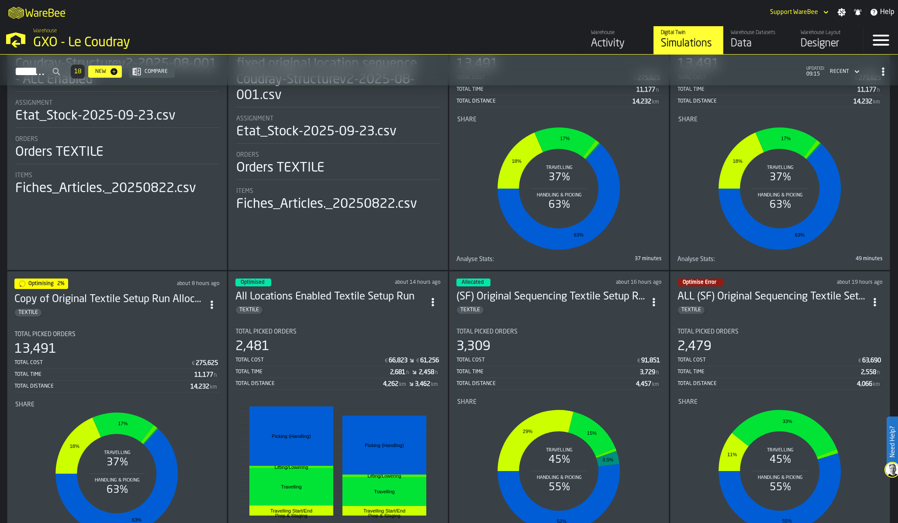
click at [149, 352] on div "13,491" at bounding box center [116, 350] width 205 height 16
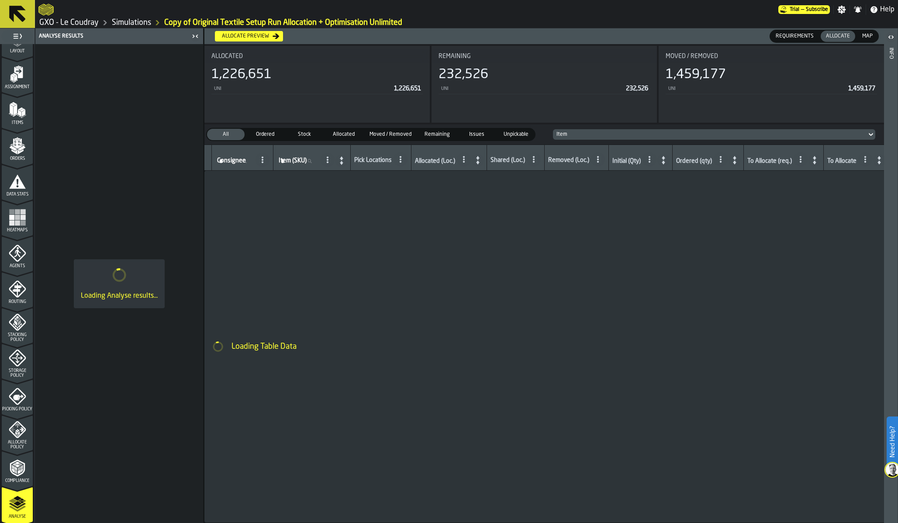
scroll to position [166, 0]
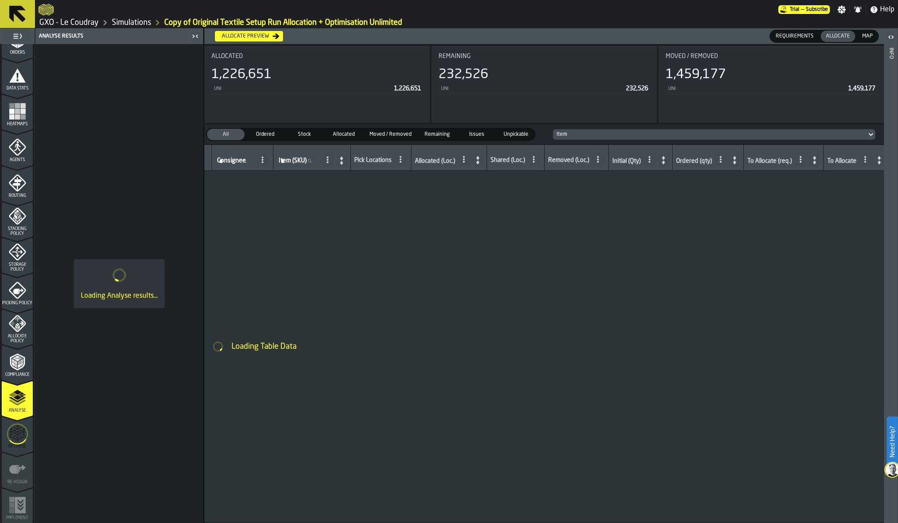
click at [13, 439] on icon "menu Optimise" at bounding box center [17, 434] width 21 height 35
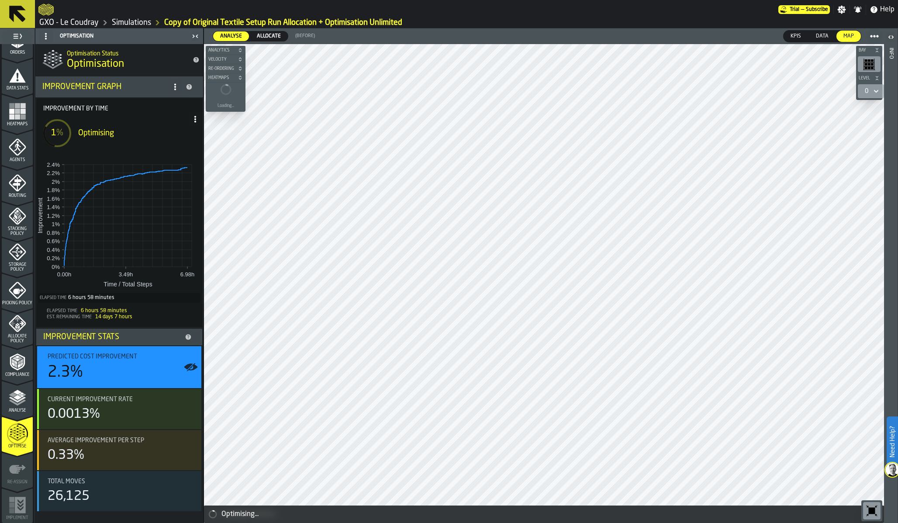
click at [194, 122] on icon at bounding box center [195, 119] width 7 height 7
click at [175, 136] on div "Show Run Options" at bounding box center [168, 136] width 57 height 10
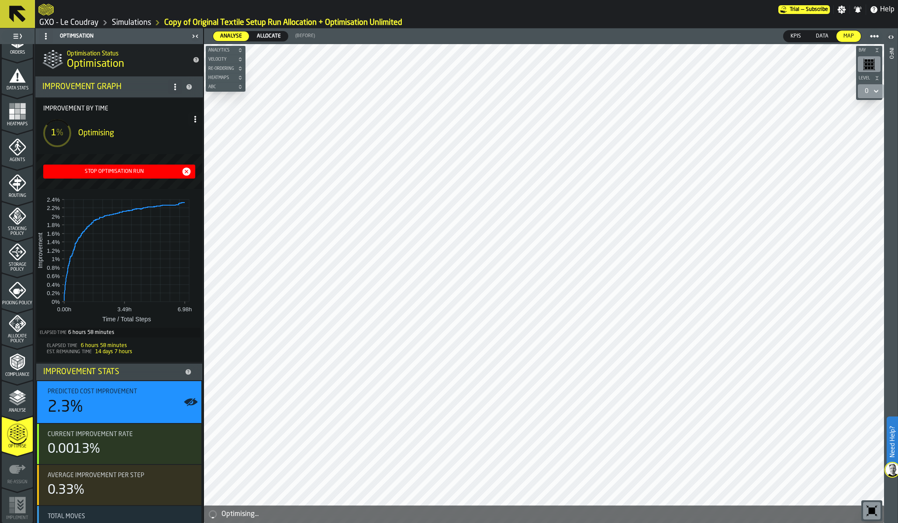
click at [137, 172] on div "Stop Optimisation Run" at bounding box center [114, 172] width 135 height 6
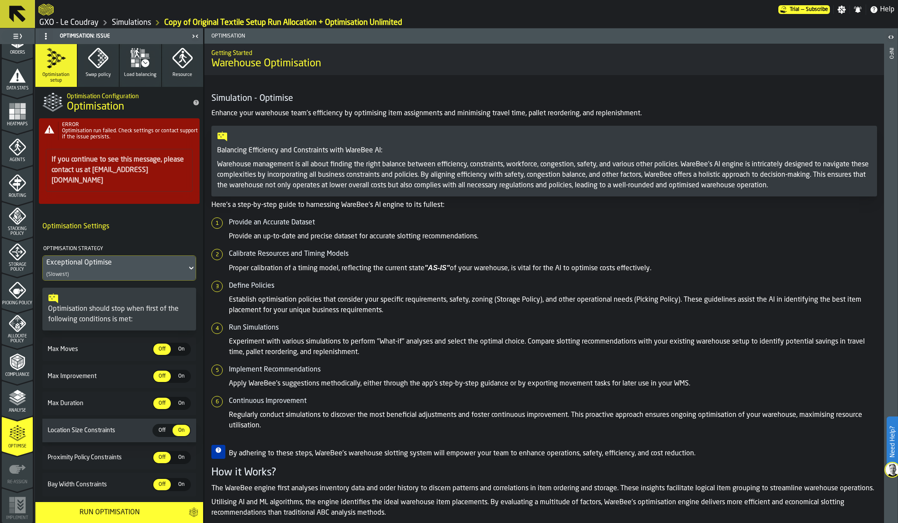
click at [137, 21] on link "Simulations" at bounding box center [131, 23] width 39 height 10
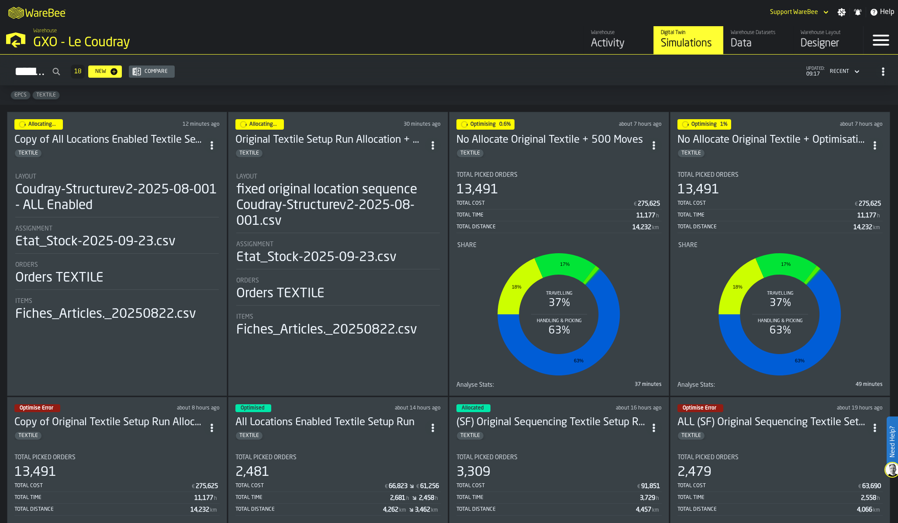
click at [93, 462] on div "Total Picked Orders 13,491 Total Cost € 275,625 Total Time 11,177 h Total Dista…" at bounding box center [116, 485] width 205 height 62
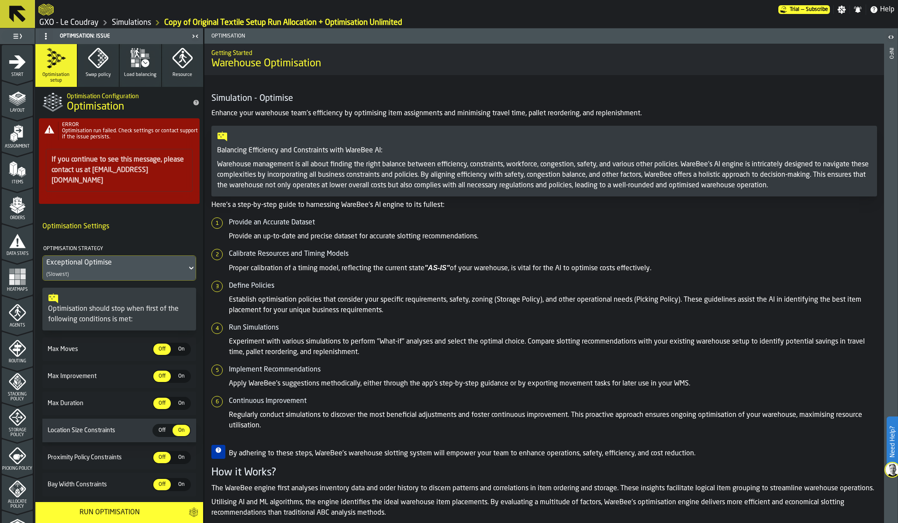
click at [503, 254] on h5 "Calibrate Resources and Timing Models" at bounding box center [553, 254] width 648 height 10
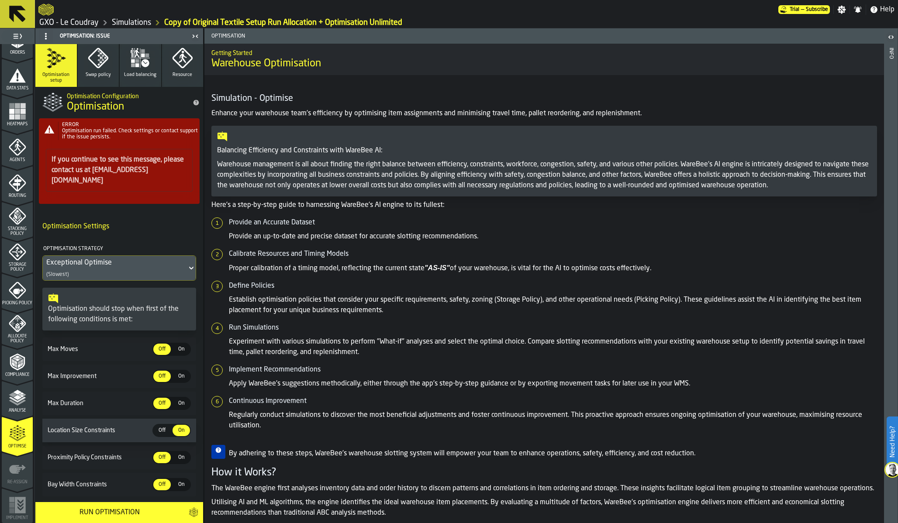
click at [10, 402] on icon "menu Analyse" at bounding box center [17, 397] width 17 height 17
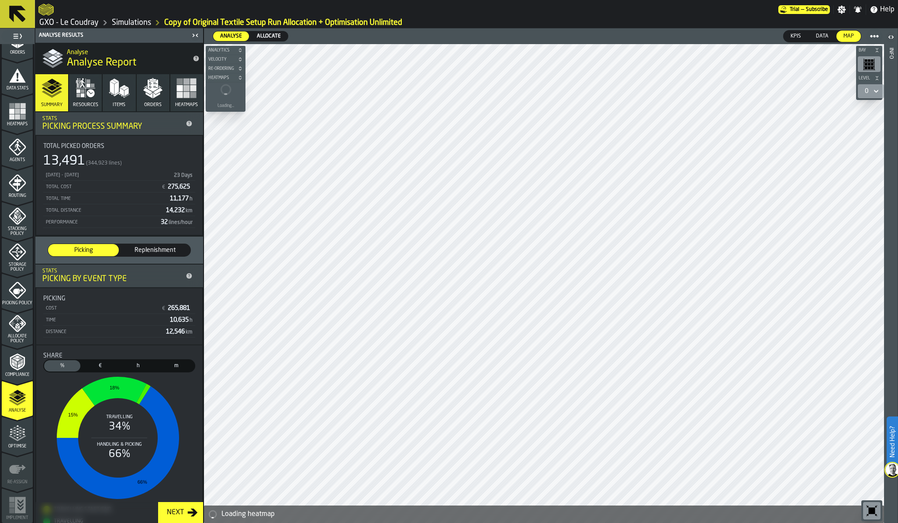
click at [122, 200] on div "Total Time" at bounding box center [105, 199] width 121 height 6
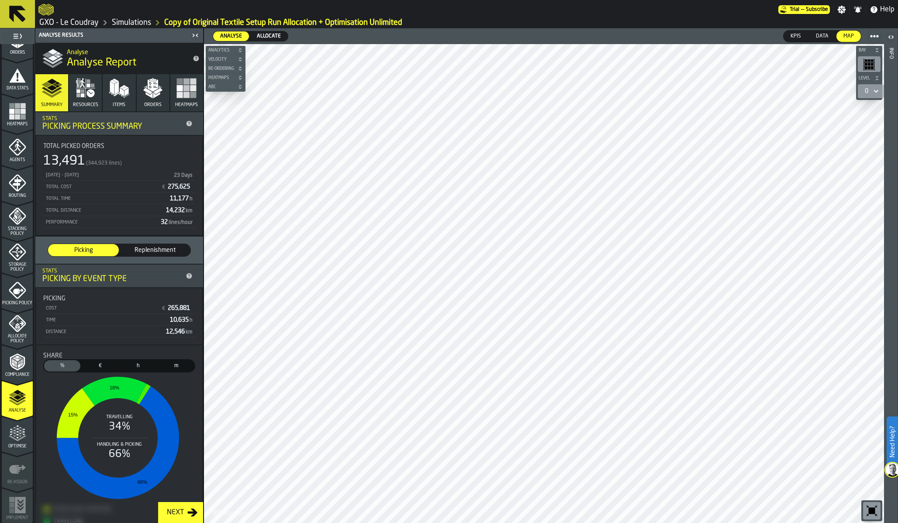
click at [164, 166] on div "13,491 (344,923 lines)" at bounding box center [119, 161] width 152 height 16
click at [18, 444] on span "Optimise" at bounding box center [17, 446] width 31 height 5
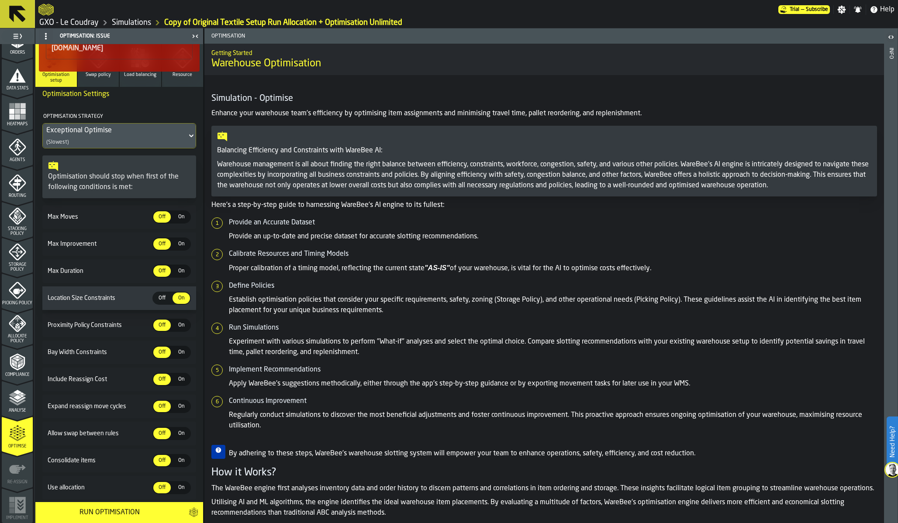
scroll to position [150, 0]
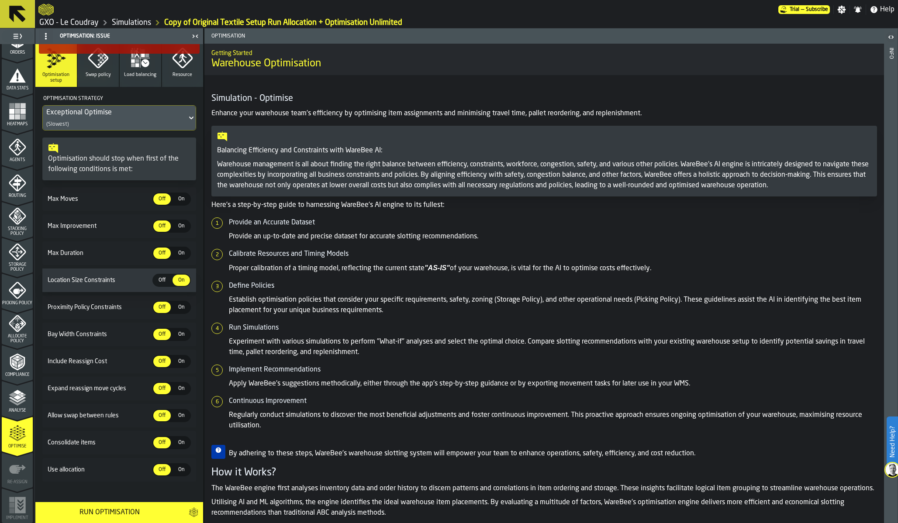
click at [103, 508] on div "Run Optimisation" at bounding box center [110, 513] width 138 height 10
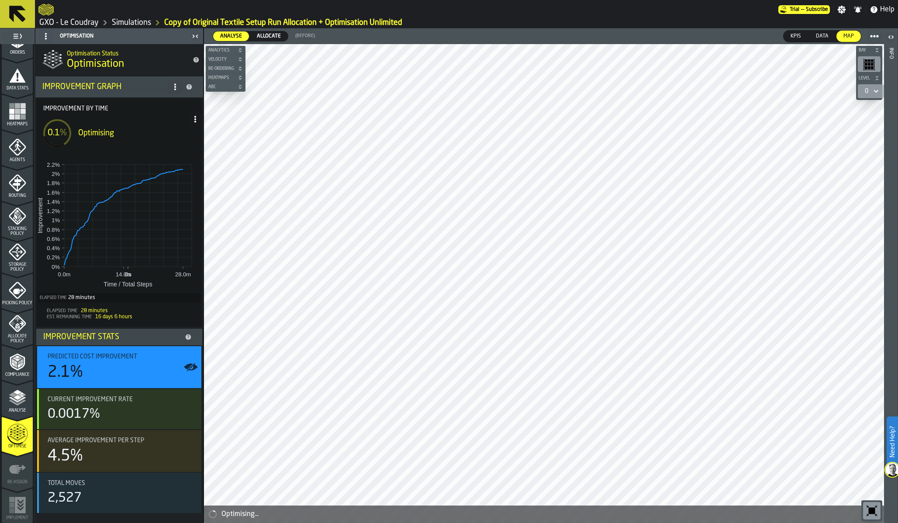
click at [175, 91] on span at bounding box center [175, 87] width 14 height 14
click at [151, 179] on rect at bounding box center [150, 216] width 1 height 102
click at [173, 86] on icon at bounding box center [175, 86] width 7 height 7
click at [161, 100] on div "Show Support Options..." at bounding box center [140, 104] width 73 height 10
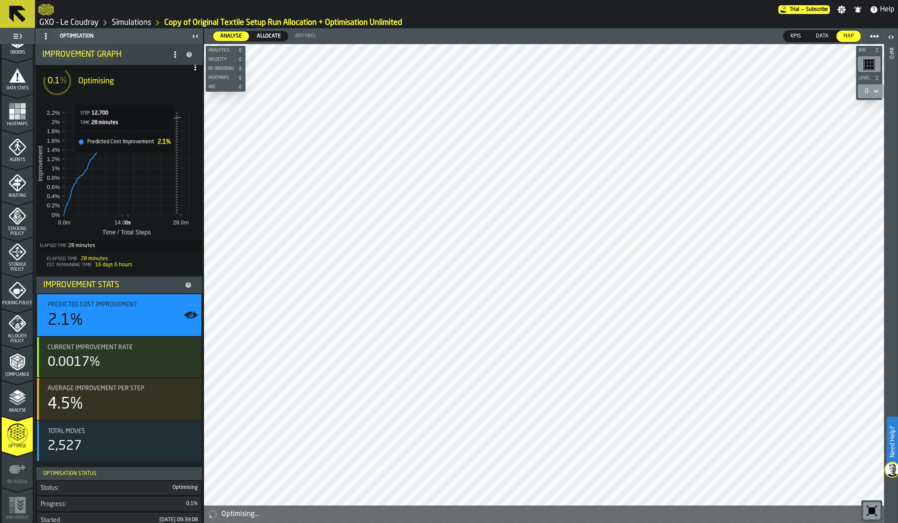
scroll to position [0, 0]
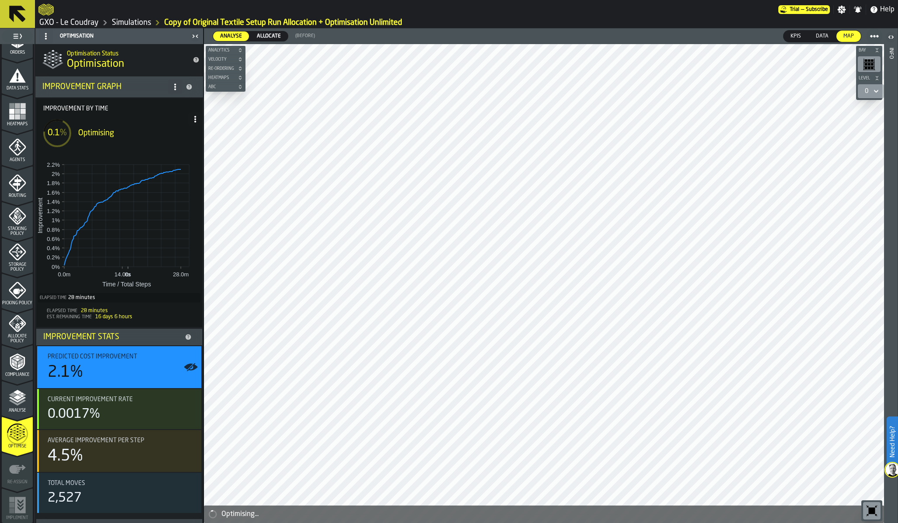
click at [194, 119] on icon at bounding box center [195, 119] width 7 height 7
click at [177, 136] on div "Show Run Options" at bounding box center [165, 136] width 57 height 10
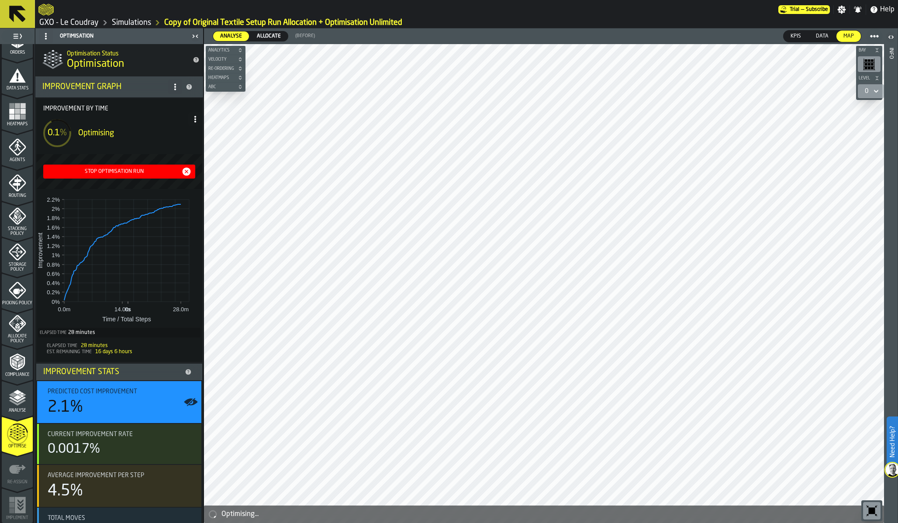
click at [132, 171] on div "Stop Optimisation Run" at bounding box center [114, 172] width 135 height 6
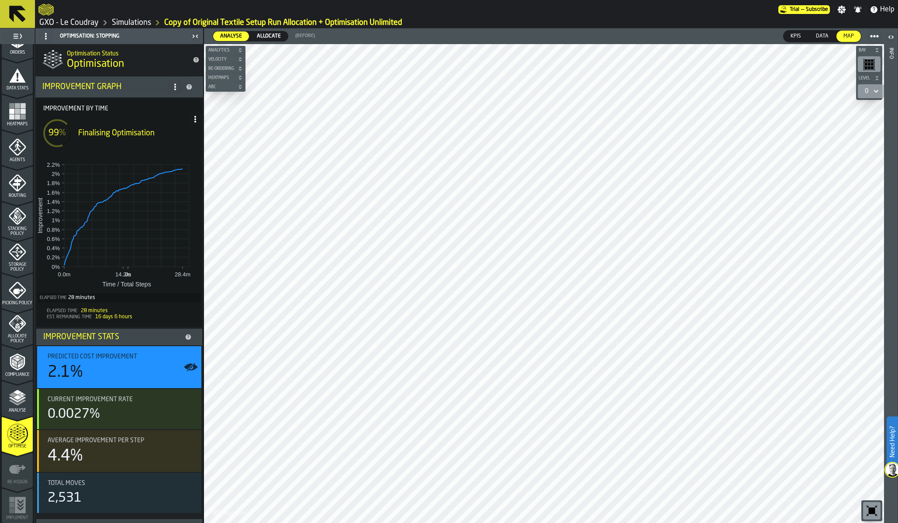
click at [171, 92] on span at bounding box center [175, 87] width 14 height 14
click at [164, 54] on h2 "Optimisation Status" at bounding box center [126, 52] width 119 height 9
click at [136, 19] on link "Simulations" at bounding box center [131, 23] width 39 height 10
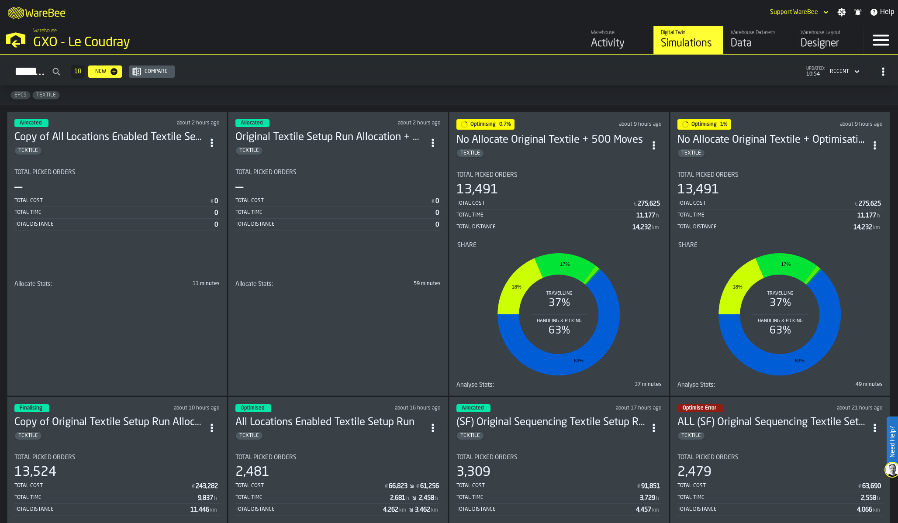
click at [537, 216] on div "Total Time" at bounding box center [547, 215] width 180 height 6
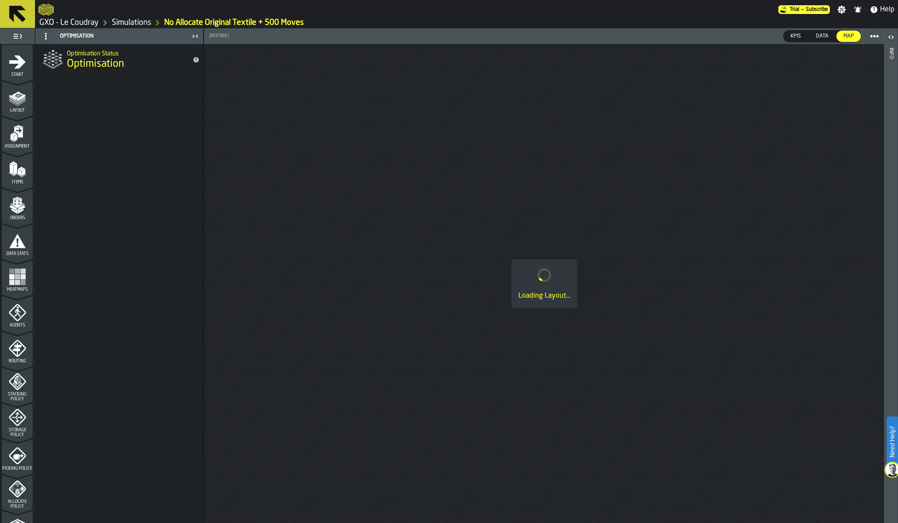
scroll to position [166, 0]
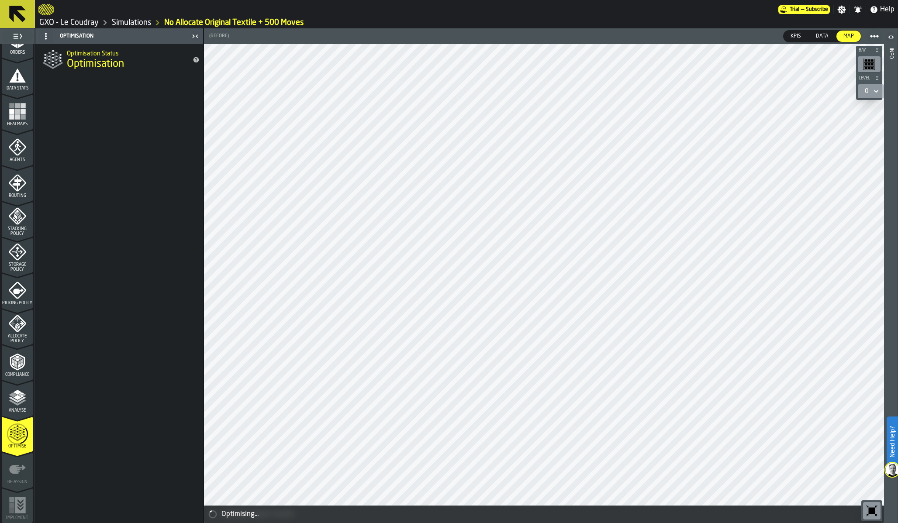
click at [18, 426] on icon "menu Optimise" at bounding box center [17, 434] width 21 height 35
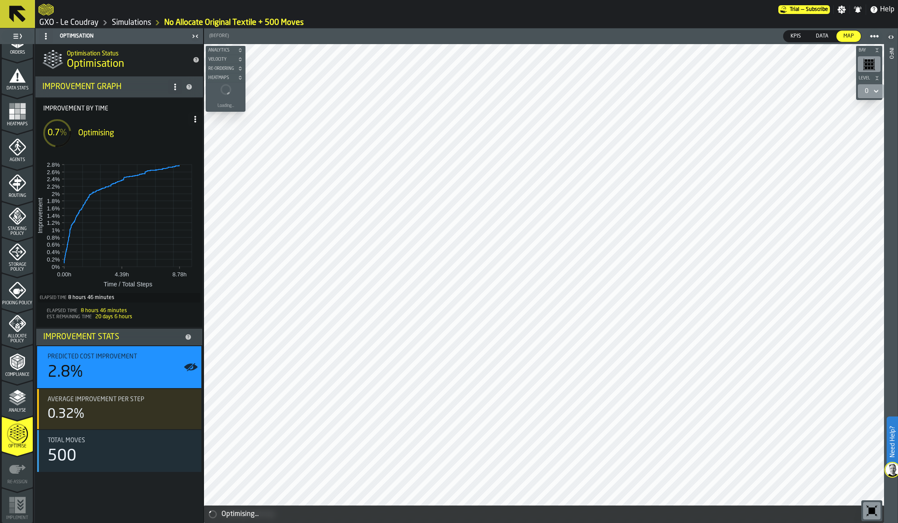
click at [197, 123] on span at bounding box center [195, 119] width 14 height 14
click at [177, 140] on div "Show Run Options" at bounding box center [168, 136] width 57 height 10
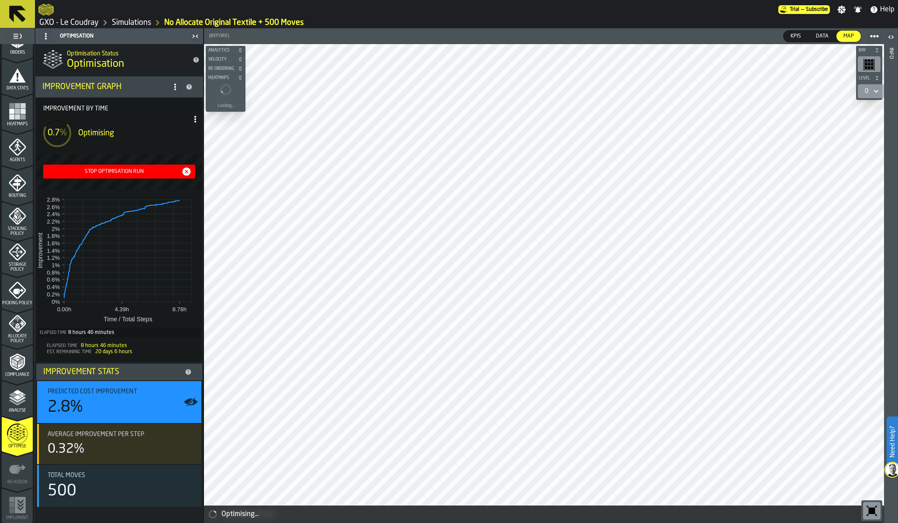
click at [146, 171] on div "Stop Optimisation Run" at bounding box center [114, 172] width 135 height 6
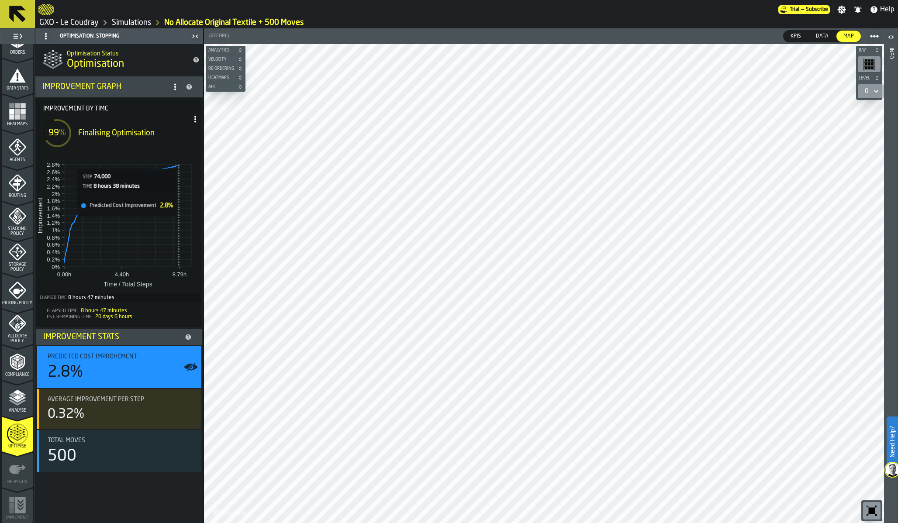
click at [177, 195] on rect at bounding box center [177, 216] width 0 height 102
click at [132, 21] on link "Simulations" at bounding box center [131, 23] width 39 height 10
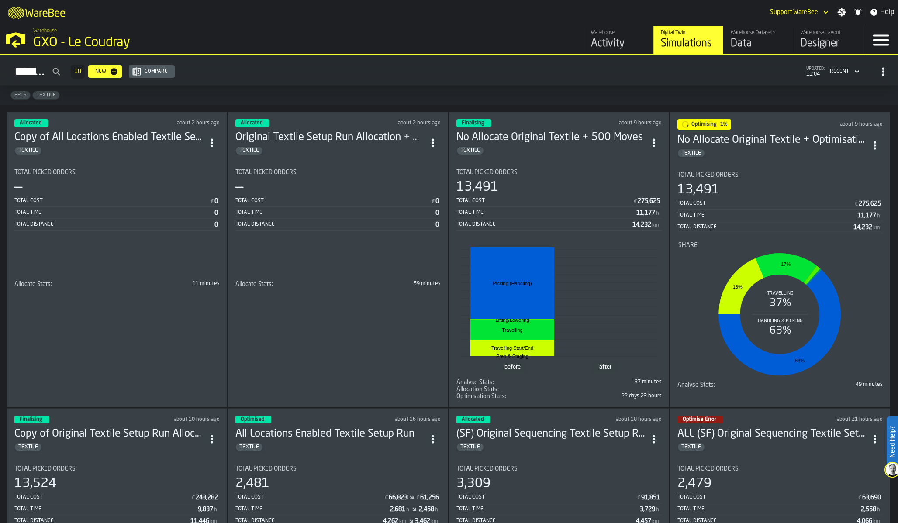
click at [312, 243] on div "Total Picked Orders — Total Cost € 0 Total Time 0 Total Distance 0" at bounding box center [337, 212] width 205 height 87
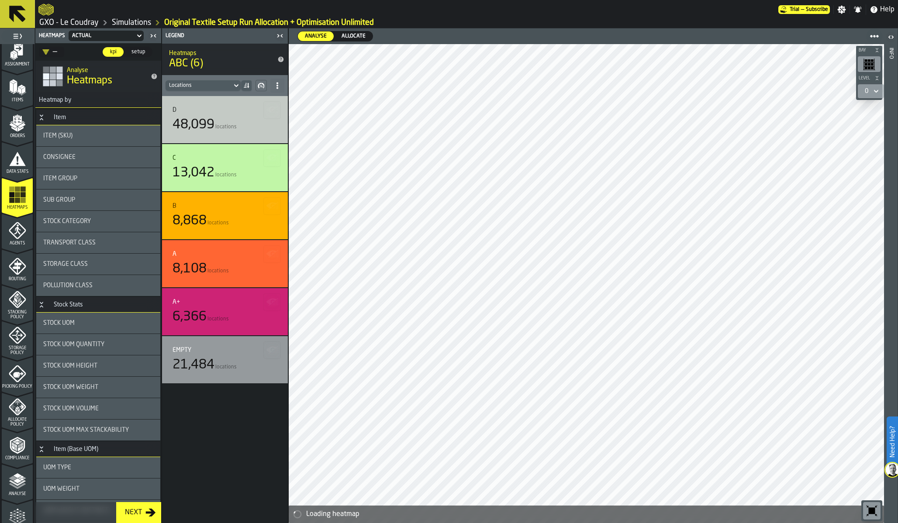
scroll to position [113, 0]
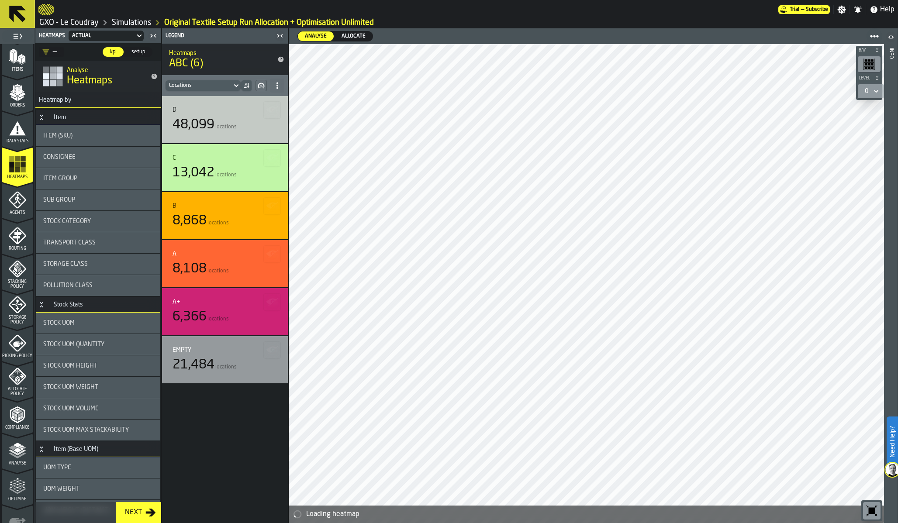
click at [14, 488] on icon "menu Optimise" at bounding box center [17, 486] width 17 height 17
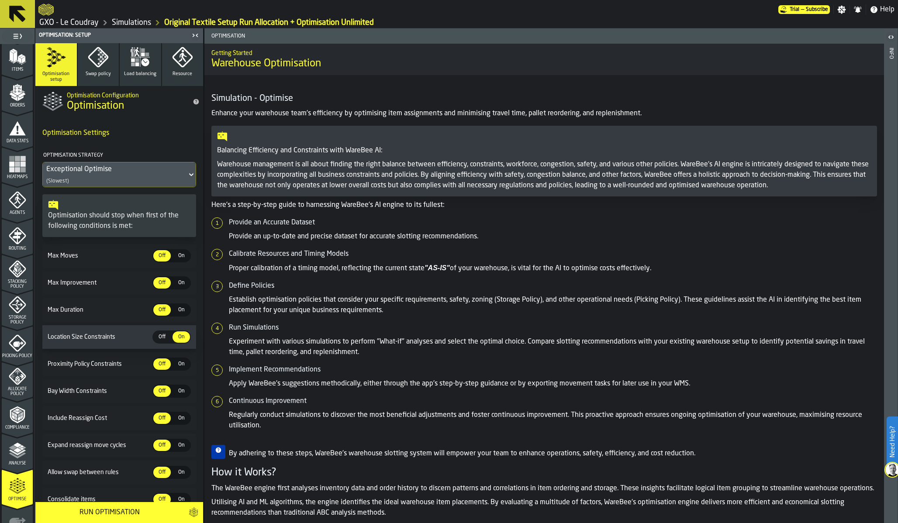
click at [16, 457] on polyline "menu Analyse" at bounding box center [17, 456] width 17 height 6
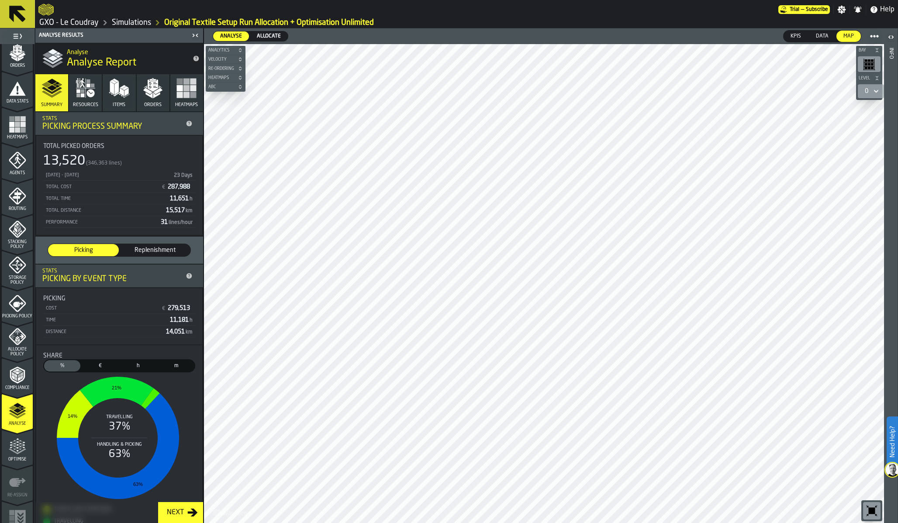
scroll to position [166, 0]
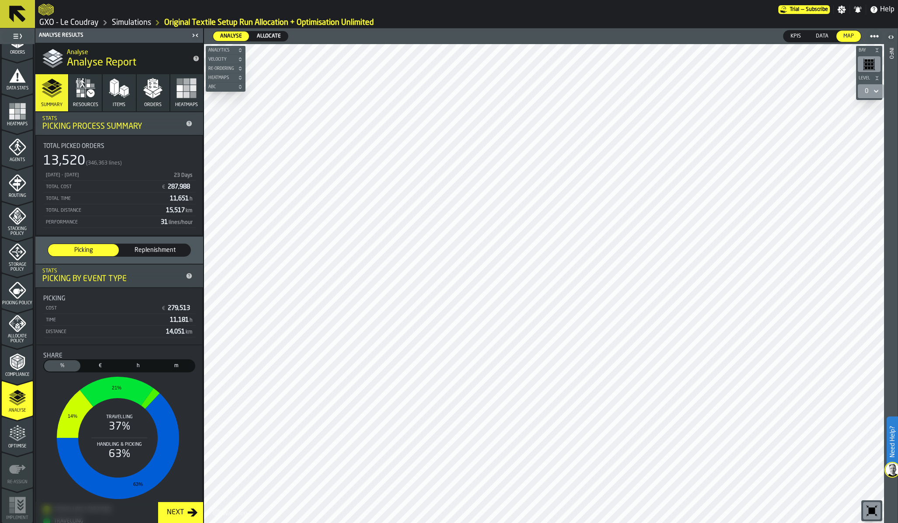
click at [15, 435] on icon "menu Optimise" at bounding box center [17, 433] width 17 height 17
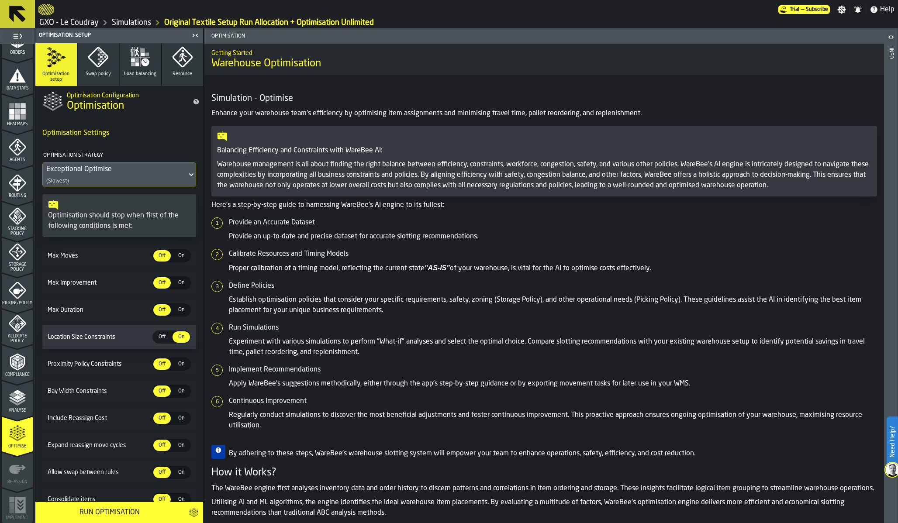
click at [130, 20] on link "Simulations" at bounding box center [131, 23] width 39 height 10
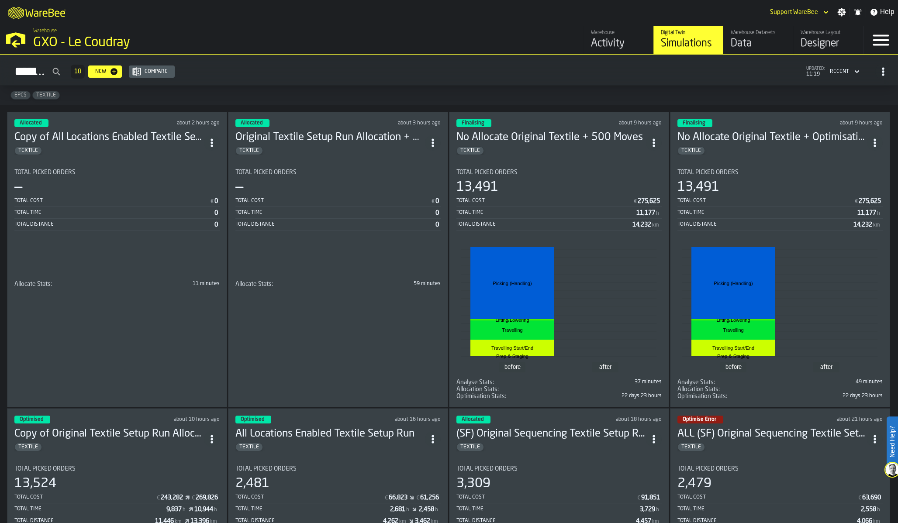
click div "Simulations 18 New Compare updated: 11:19 Recent"
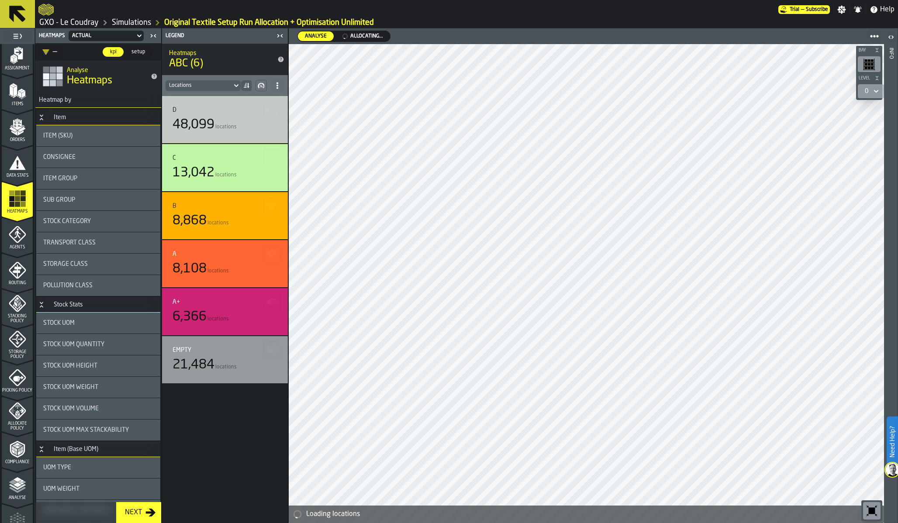
scroll to position [144, 0]
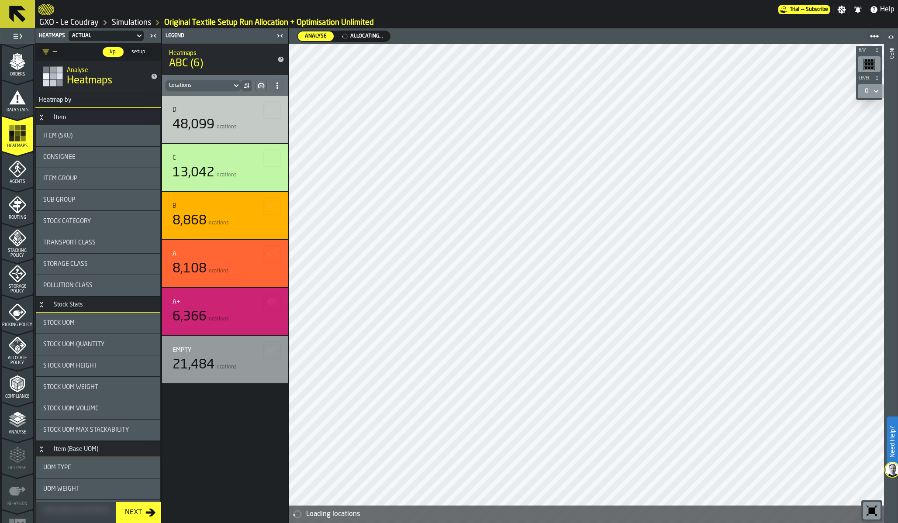
click at [17, 347] on icon "menu Allocate Policy" at bounding box center [17, 345] width 17 height 17
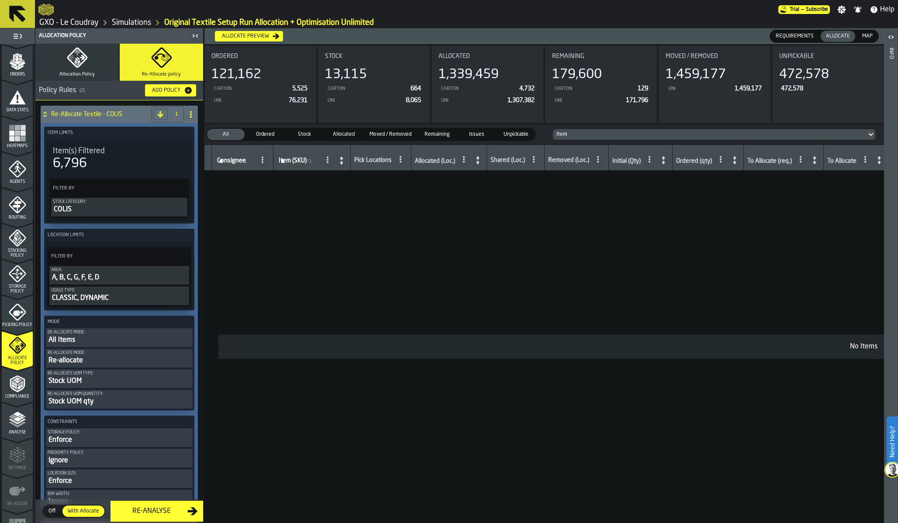
click at [695, 275] on td "No Items" at bounding box center [863, 347] width 1319 height 353
click at [19, 431] on span "Analyse" at bounding box center [17, 432] width 31 height 5
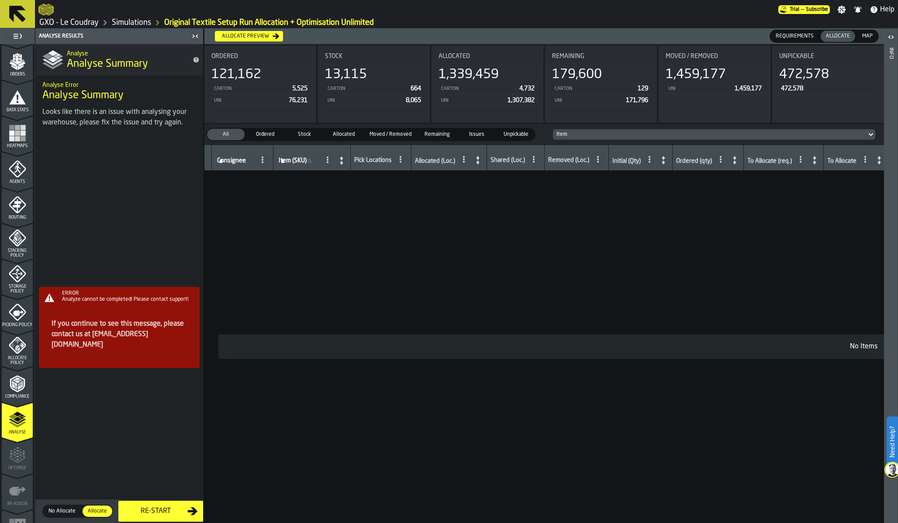
click at [151, 512] on div "ERROR Analyze cannot be completed! Please contact support! If you continue to s…" at bounding box center [119, 330] width 168 height 385
click at [17, 366] on icon "menu Allocate Policy" at bounding box center [17, 367] width 31 height 8
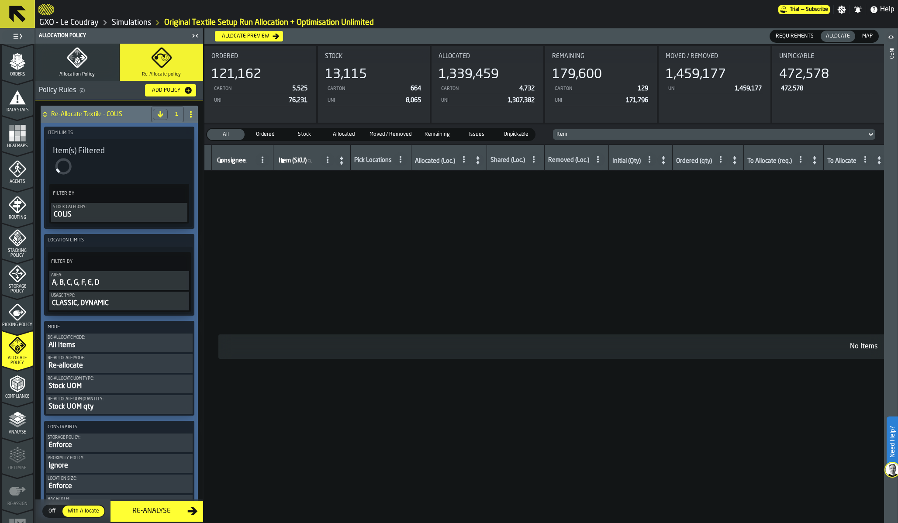
click at [145, 511] on div "Re-Analyse" at bounding box center [152, 511] width 72 height 10
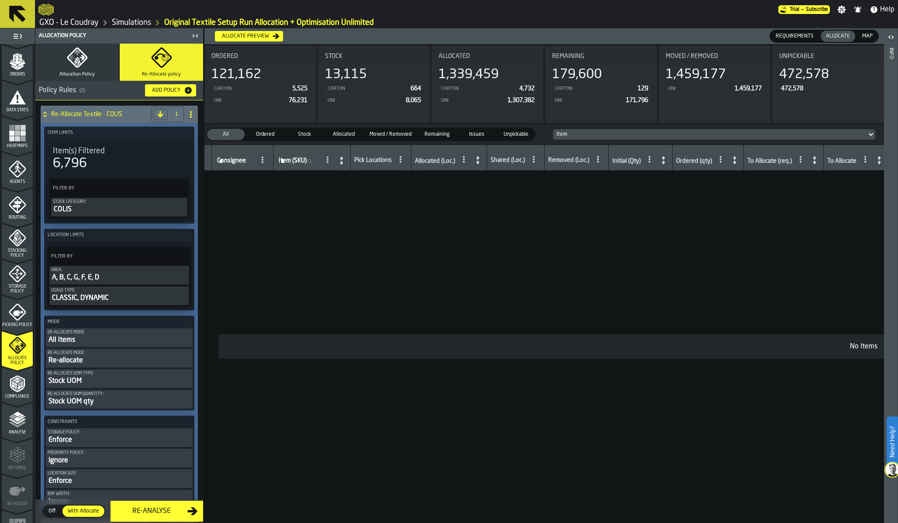
click at [141, 510] on div "Re-Analyse" at bounding box center [152, 511] width 72 height 10
click at [17, 423] on polyline "menu Analyse" at bounding box center [17, 421] width 17 height 6
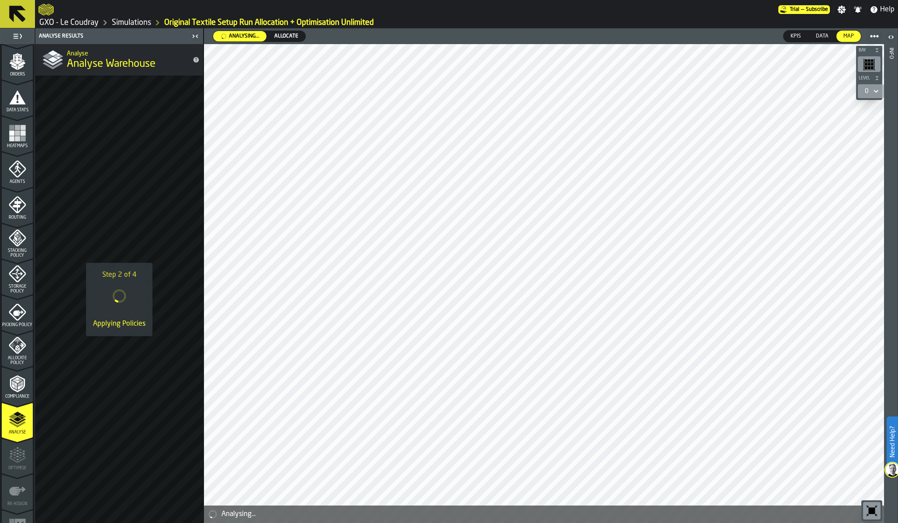
click at [121, 290] on icon at bounding box center [119, 296] width 13 height 13
click at [124, 23] on link "Simulations" at bounding box center [131, 23] width 39 height 10
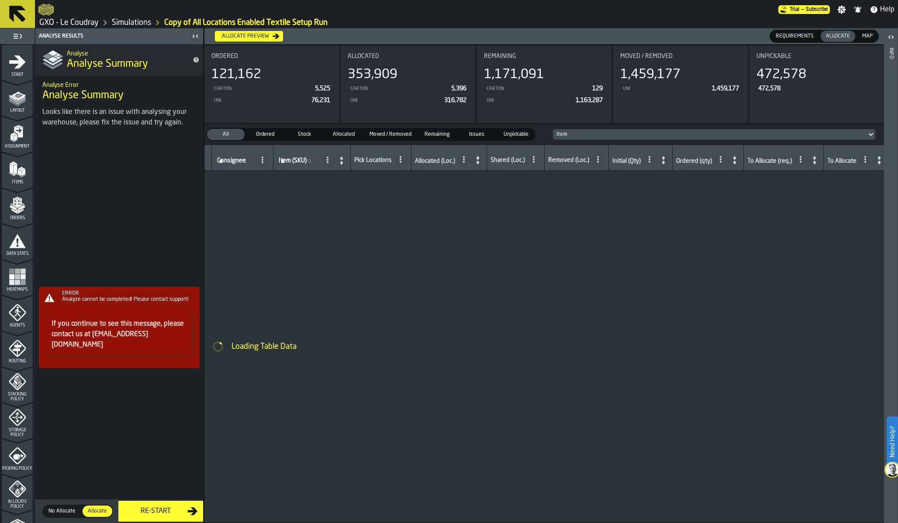
click at [142, 212] on div "ERROR Analyze cannot be completed! Please contact support! If you continue to s…" at bounding box center [119, 330] width 168 height 385
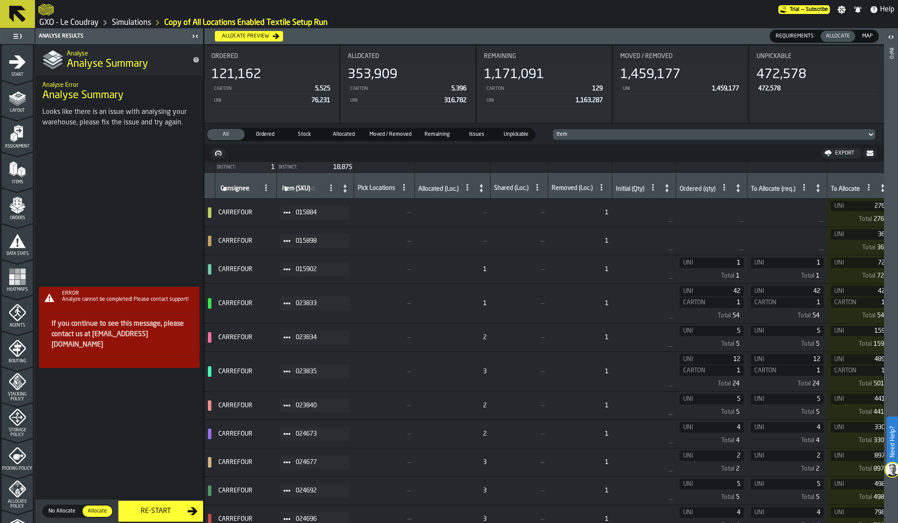
click at [163, 509] on div "ERROR Analyze cannot be completed! Please contact support! If you continue to s…" at bounding box center [119, 330] width 168 height 385
click at [159, 508] on div "ERROR Analyze cannot be completed! Please contact support! If you continue to s…" at bounding box center [119, 330] width 168 height 385
click at [153, 512] on div "ERROR Analyze cannot be completed! Please contact support! If you continue to s…" at bounding box center [119, 330] width 168 height 385
click at [147, 457] on div "ERROR Analyze cannot be completed! Please contact support! If you continue to s…" at bounding box center [119, 330] width 168 height 385
click at [142, 510] on div "ERROR Analyze cannot be completed! Please contact support! If you continue to s…" at bounding box center [119, 330] width 168 height 385
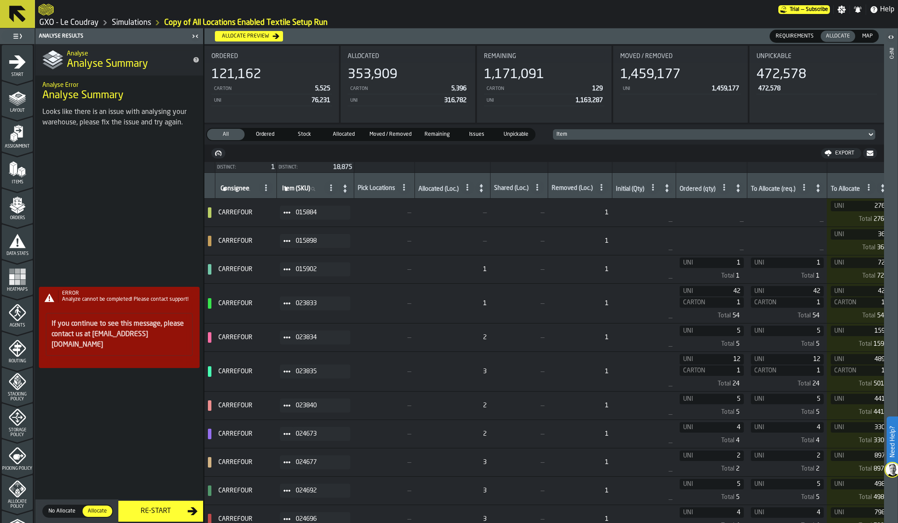
click at [449, 307] on span "1" at bounding box center [452, 303] width 69 height 7
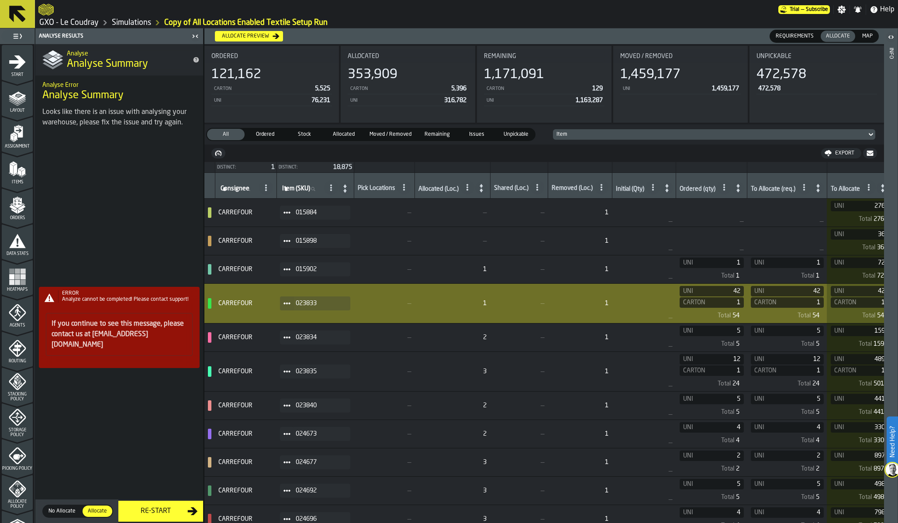
click at [662, 255] on td "—" at bounding box center [644, 241] width 64 height 28
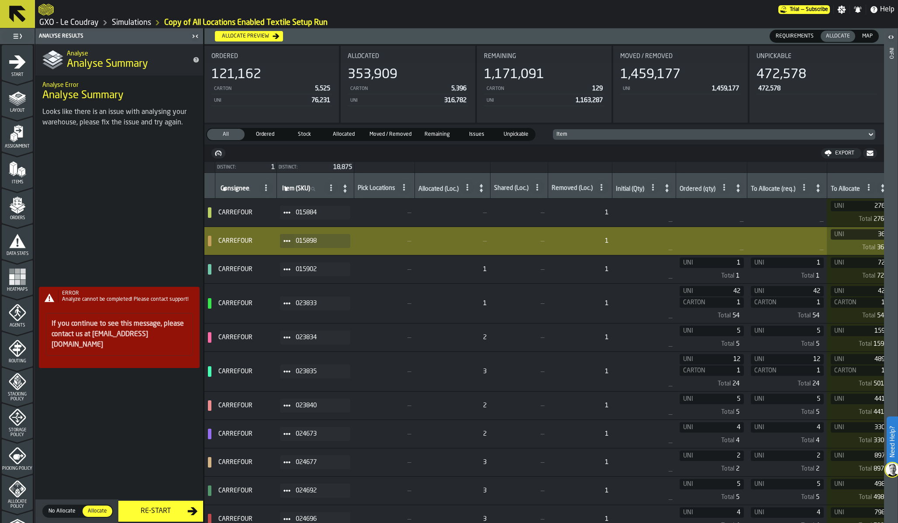
scroll to position [166, 0]
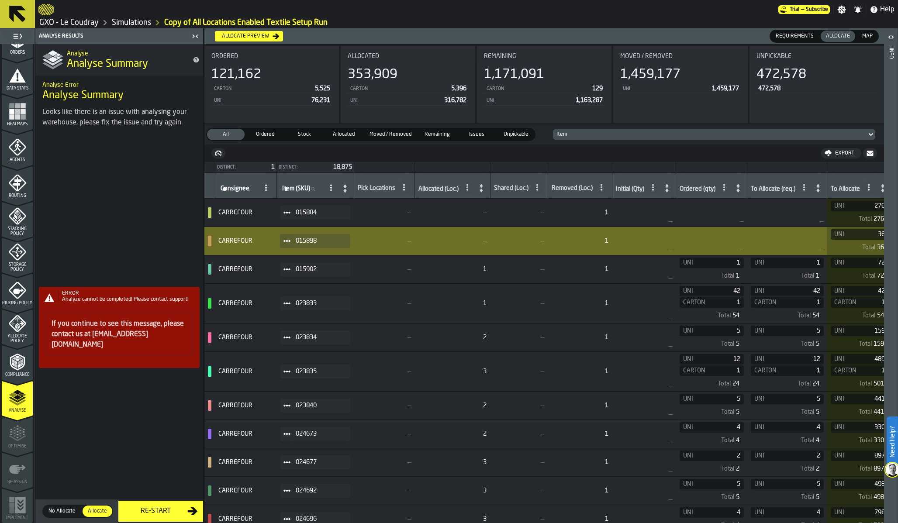
click at [13, 331] on icon "menu Allocate Policy" at bounding box center [17, 323] width 17 height 17
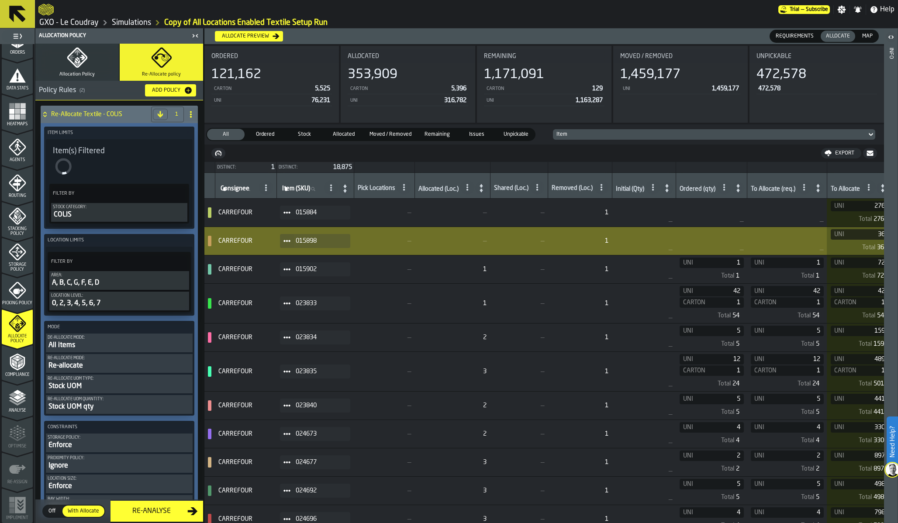
click at [145, 511] on div "Re-Analyse" at bounding box center [152, 511] width 72 height 10
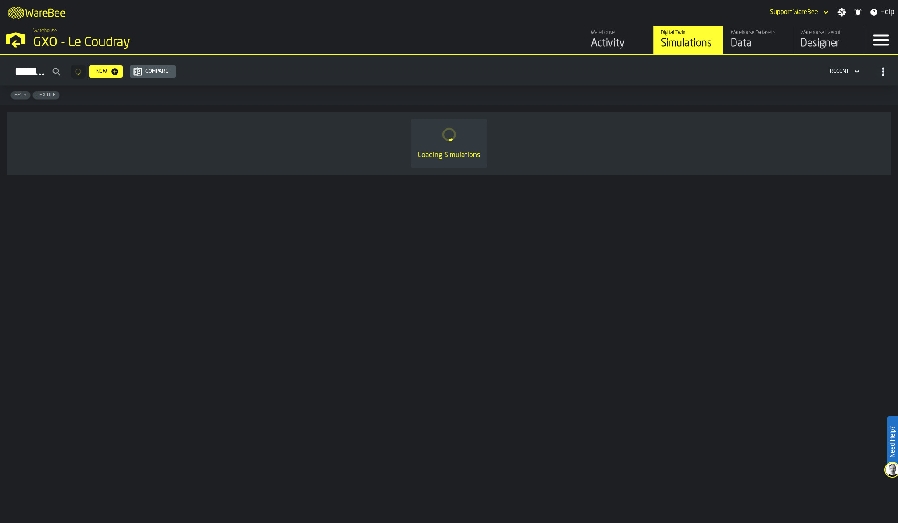
click at [722, 79] on div "Simulations New Compare Recent" at bounding box center [449, 72] width 884 height 20
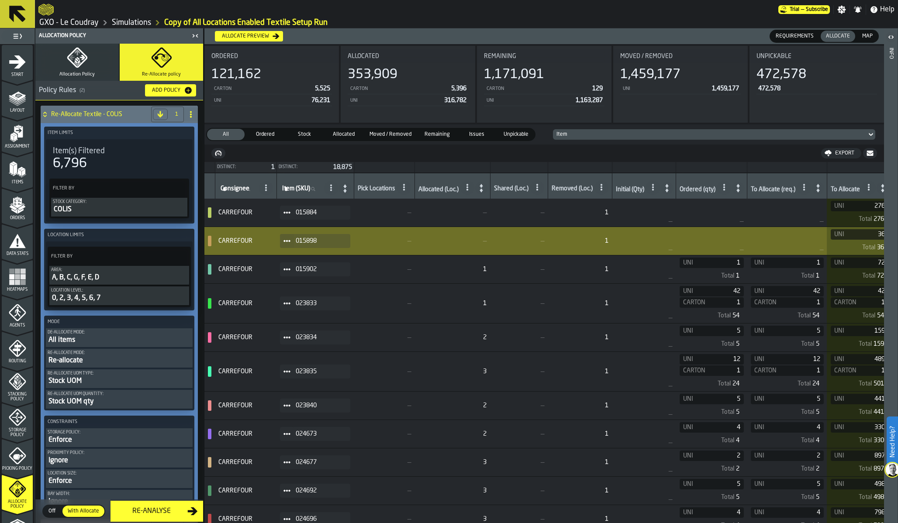
scroll to position [166, 0]
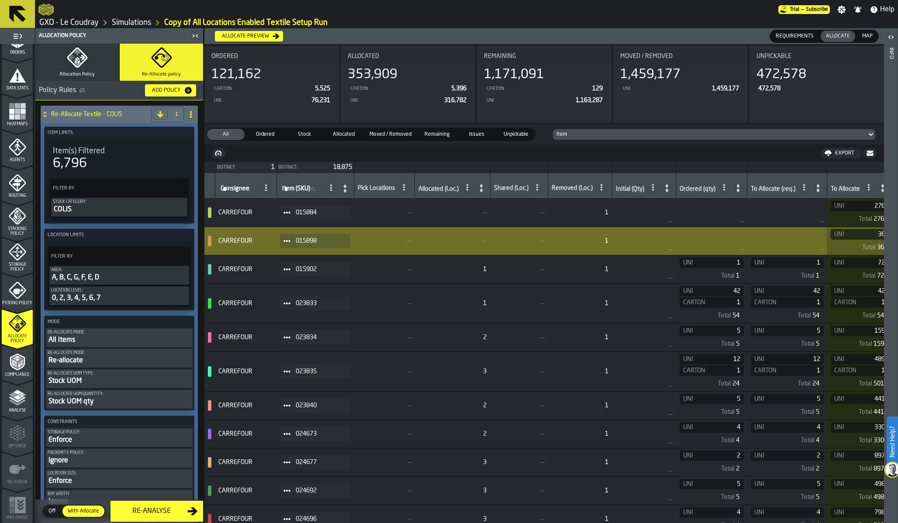
click at [145, 510] on div "Re-Analyse" at bounding box center [152, 511] width 72 height 10
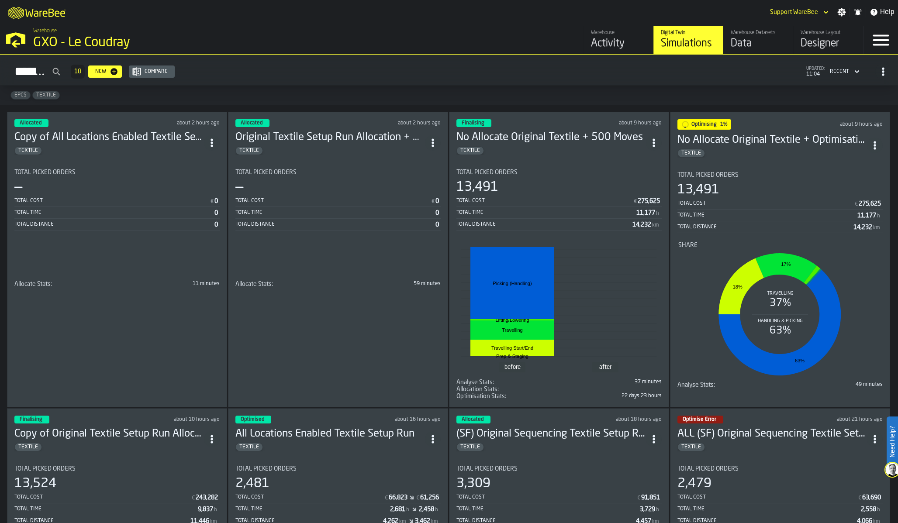
click at [773, 221] on div "Total Time 11,177 h" at bounding box center [780, 216] width 205 height 11
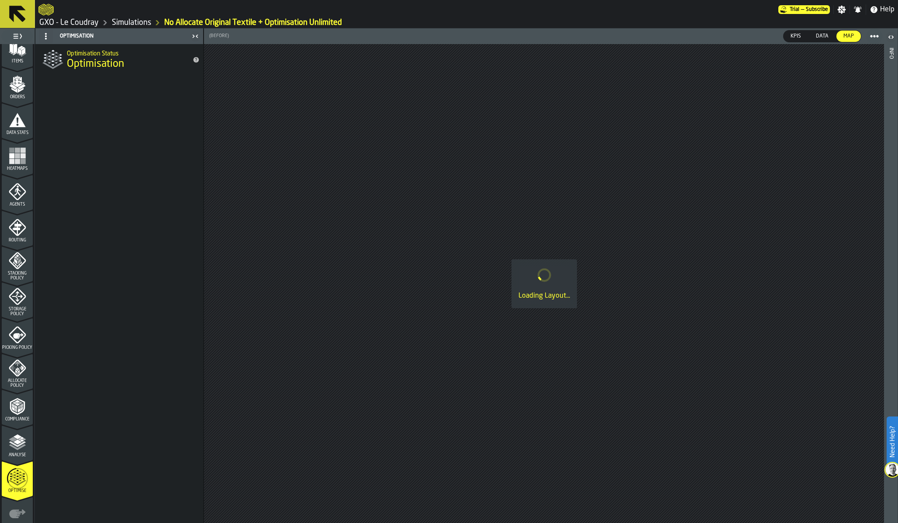
scroll to position [166, 0]
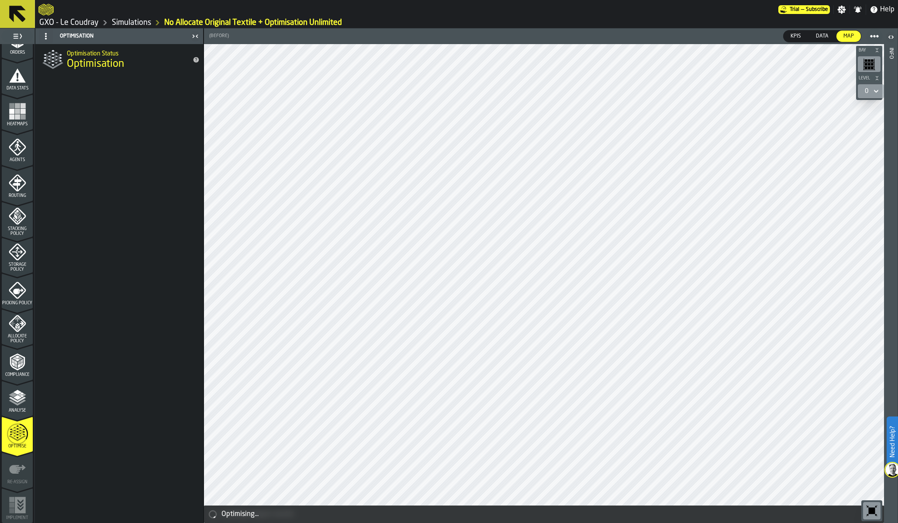
click at [16, 403] on polyline "menu Analyse" at bounding box center [17, 403] width 17 height 6
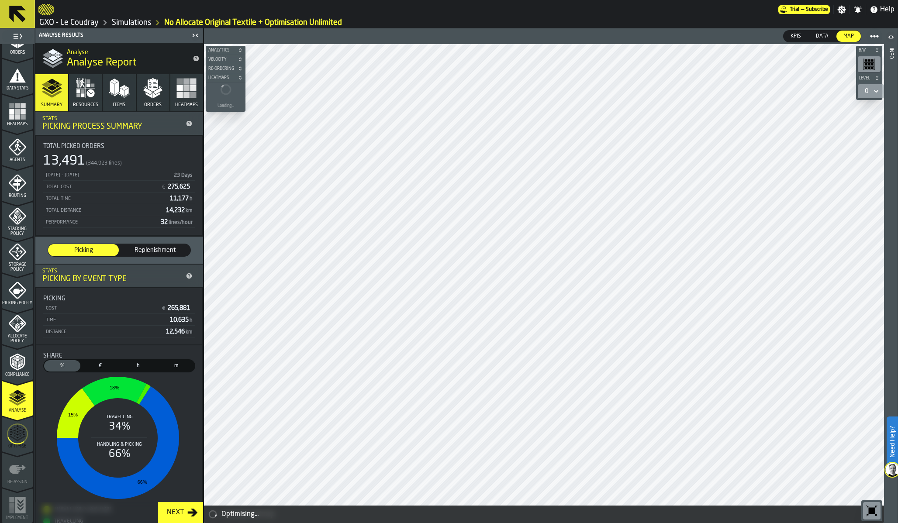
click at [17, 443] on circle "menu Optimise" at bounding box center [17, 434] width 20 height 20
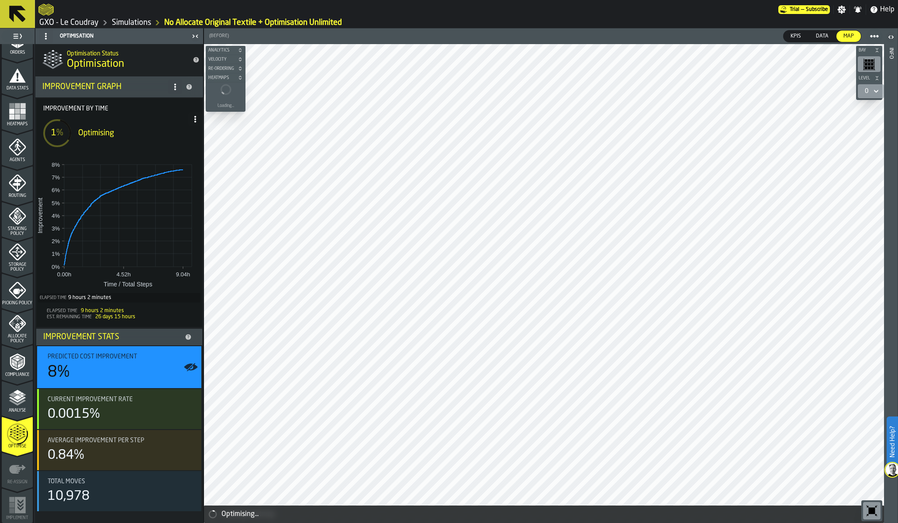
click at [197, 120] on icon at bounding box center [195, 119] width 7 height 7
click at [179, 138] on div "Show Run Options" at bounding box center [168, 136] width 57 height 10
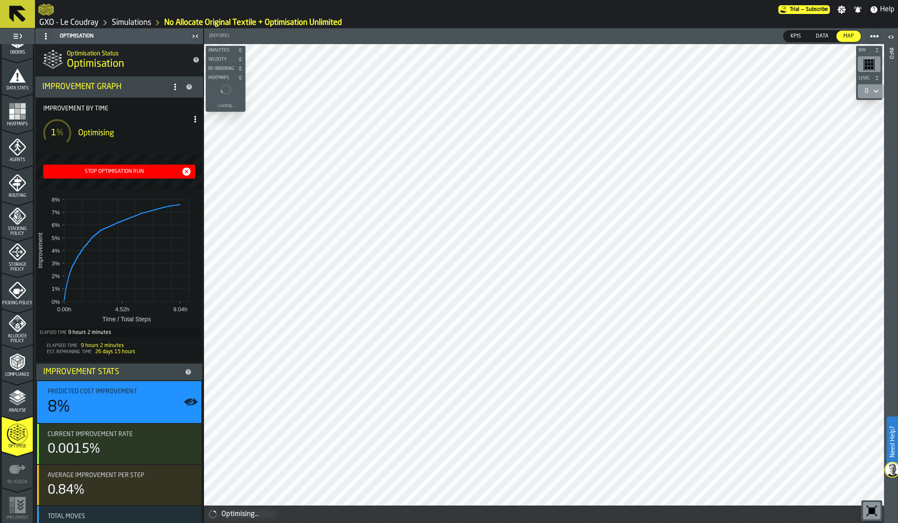
click at [121, 173] on div "Stop Optimisation Run" at bounding box center [114, 172] width 135 height 6
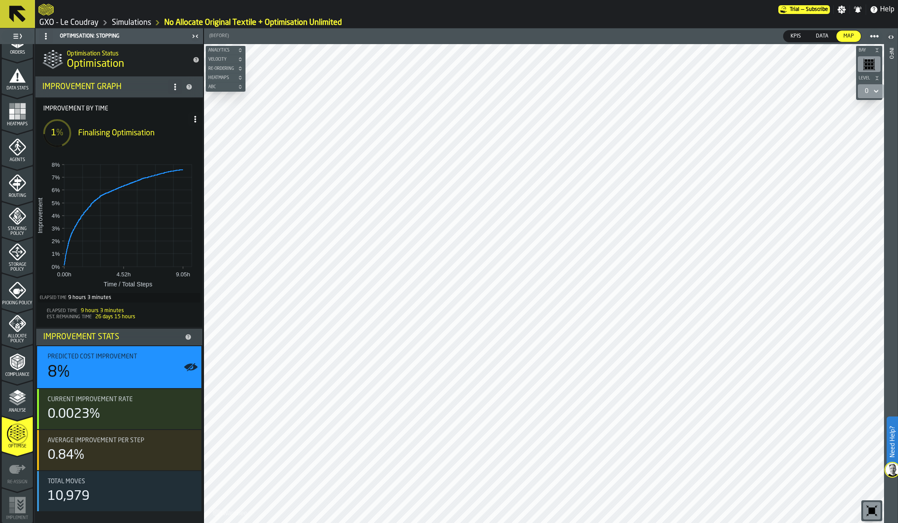
click at [132, 22] on link "Simulations" at bounding box center [131, 23] width 39 height 10
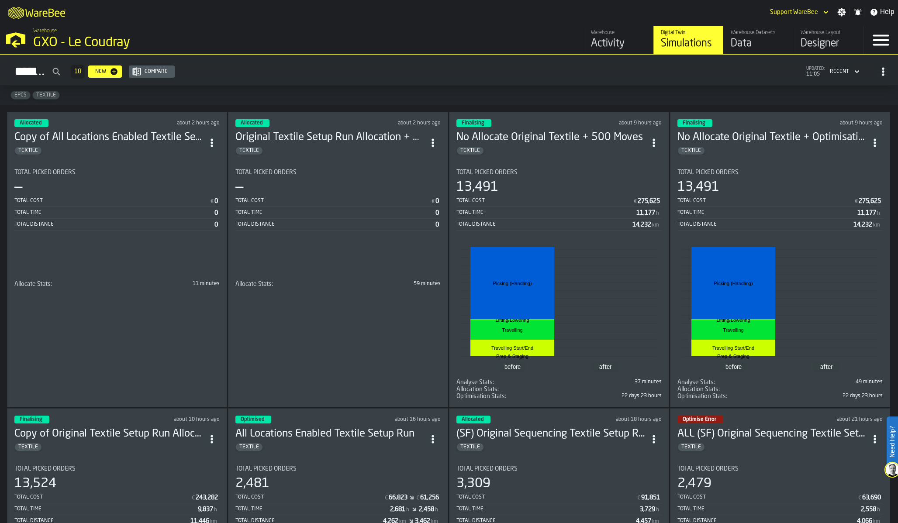
click at [358, 186] on div "—" at bounding box center [337, 188] width 205 height 16
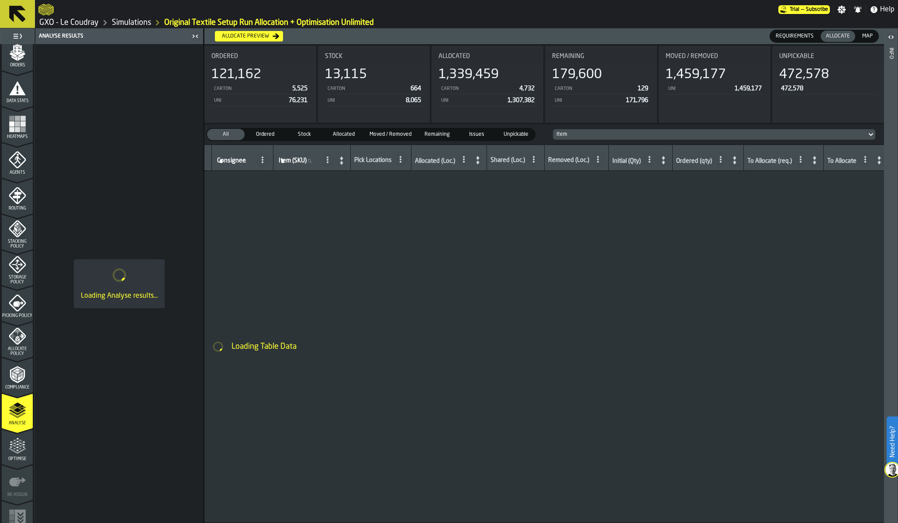
scroll to position [166, 0]
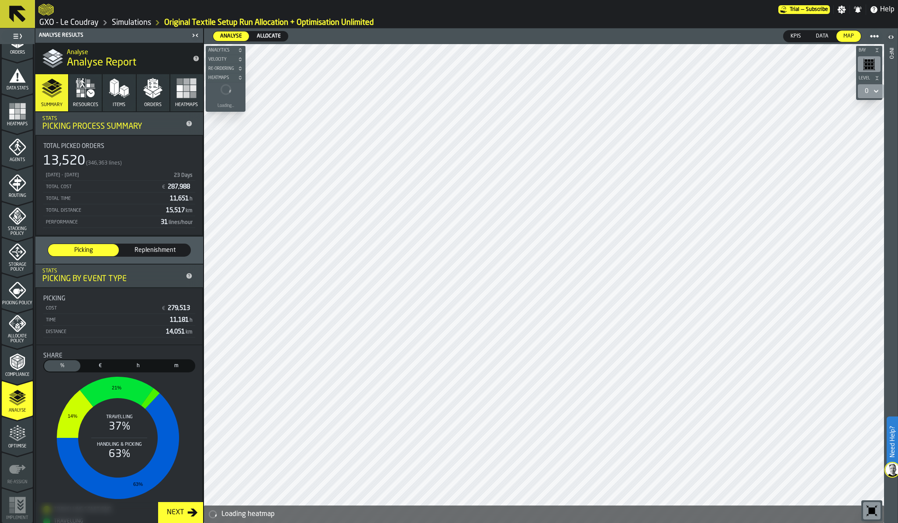
click at [156, 100] on button "Orders" at bounding box center [153, 92] width 33 height 37
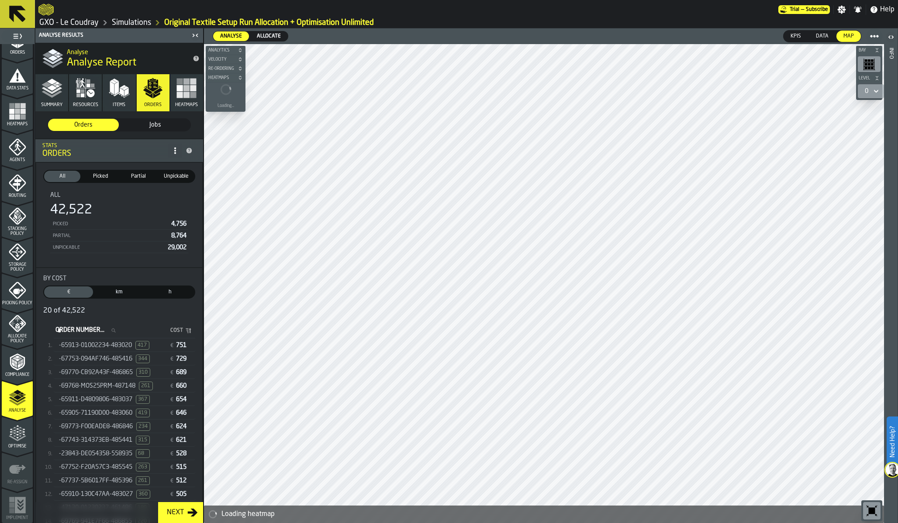
click at [266, 32] on span "Allocate" at bounding box center [268, 36] width 31 height 8
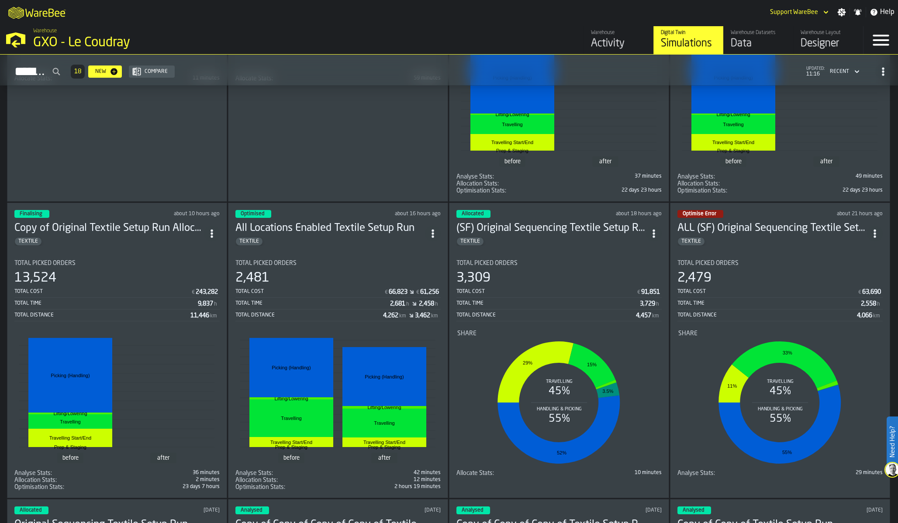
scroll to position [206, 0]
click at [334, 252] on section "Total Picked Orders 2,481 Total Cost € 66,823 € 61,256 Total Time 2,681 h 2,458…" at bounding box center [337, 371] width 205 height 238
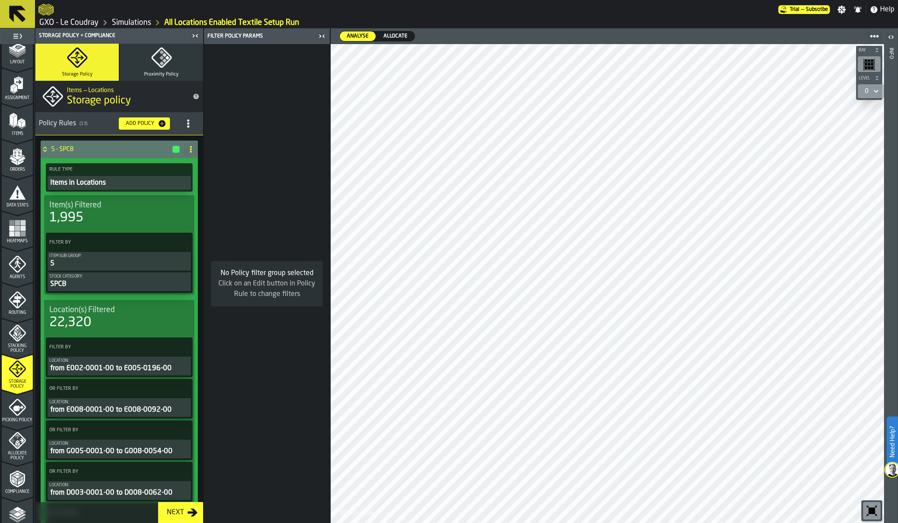
scroll to position [166, 0]
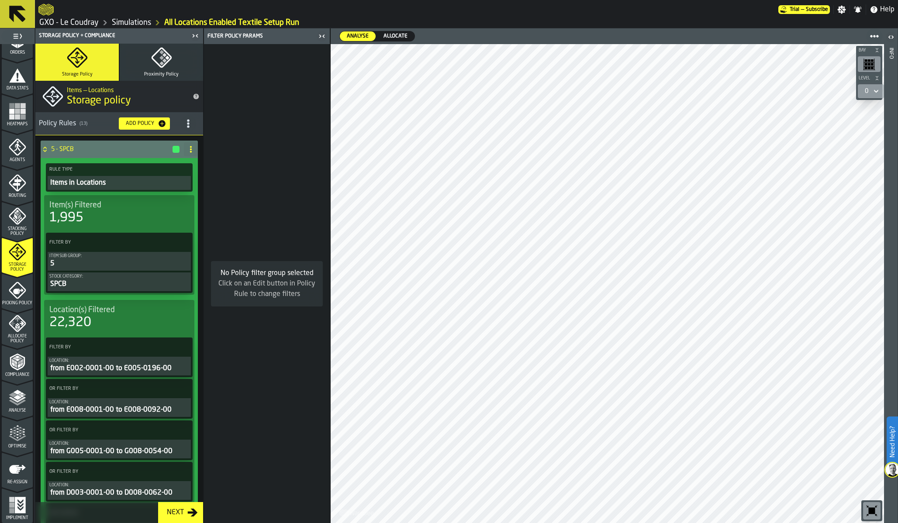
click at [16, 118] on rect "menu Heatmaps" at bounding box center [17, 116] width 5 height 5
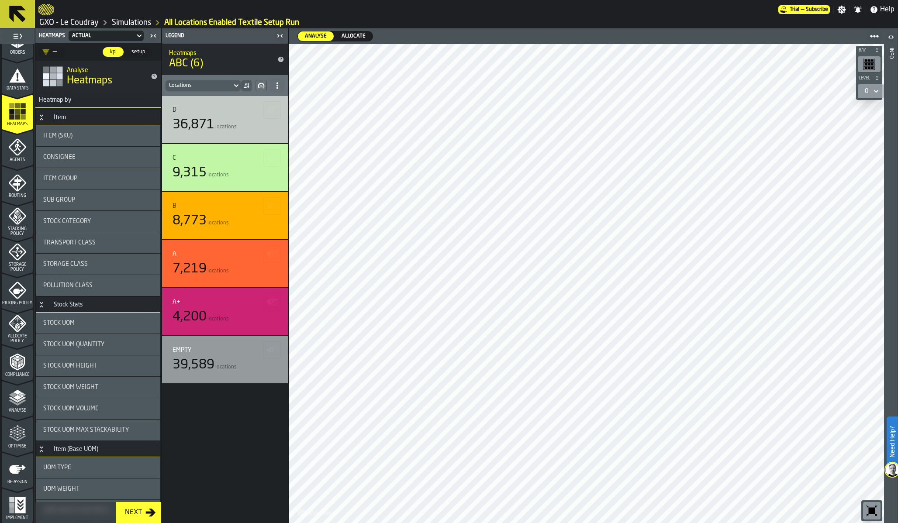
click at [72, 23] on link "GXO - Le Coudray" at bounding box center [68, 23] width 59 height 10
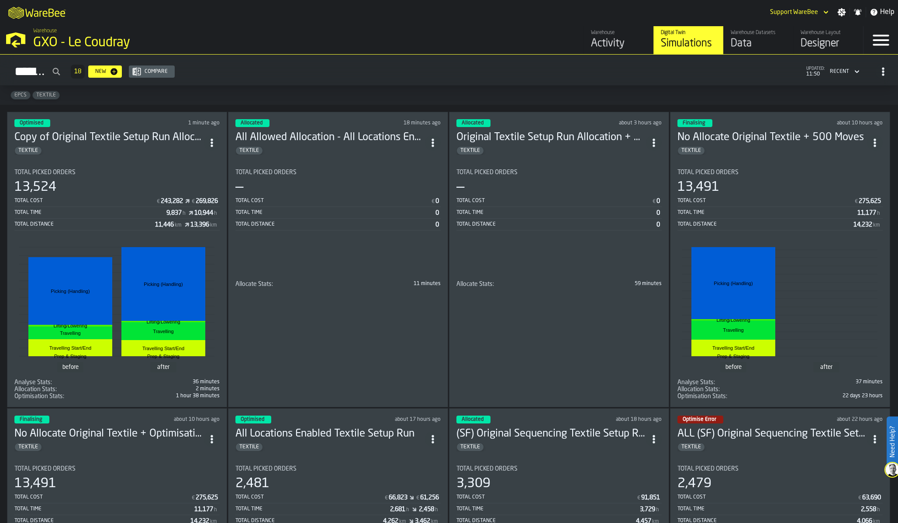
click at [307, 206] on div "Total Cost € 0" at bounding box center [337, 201] width 205 height 11
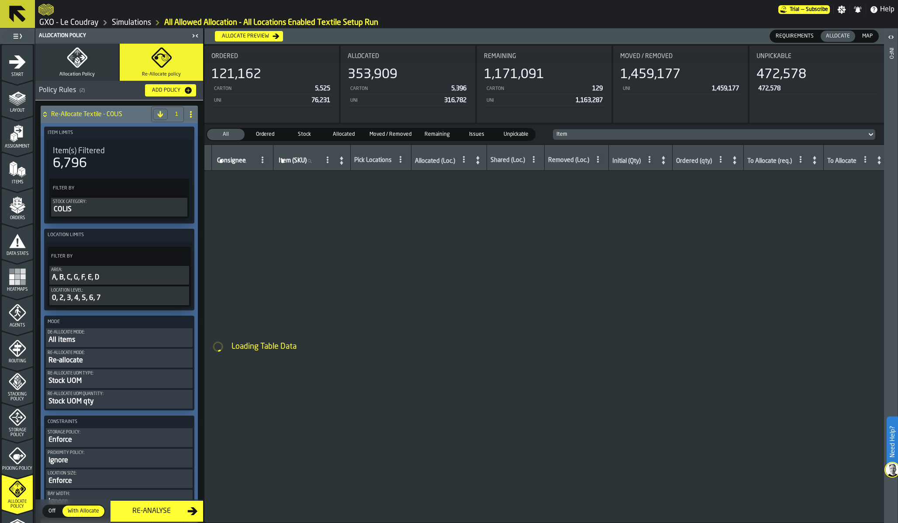
click at [18, 282] on icon "menu Heatmaps" at bounding box center [17, 276] width 17 height 17
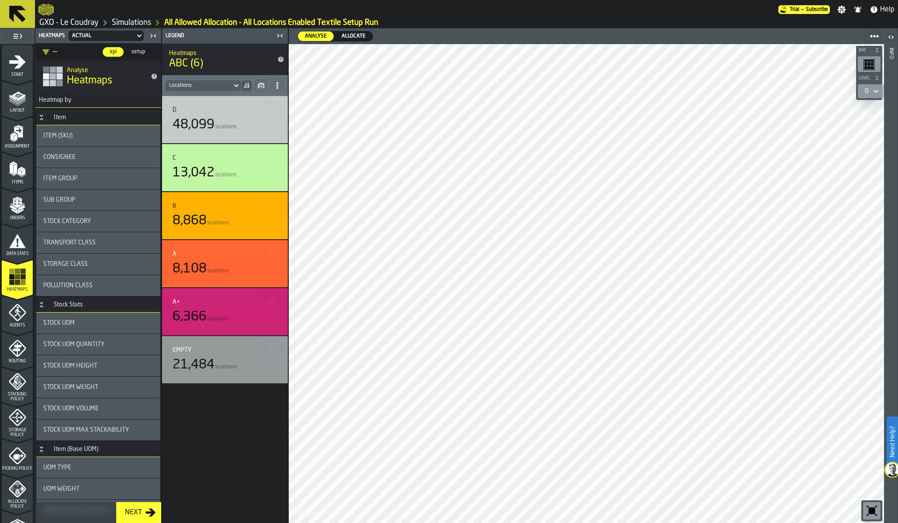
click at [345, 38] on span "Allocate" at bounding box center [353, 36] width 31 height 8
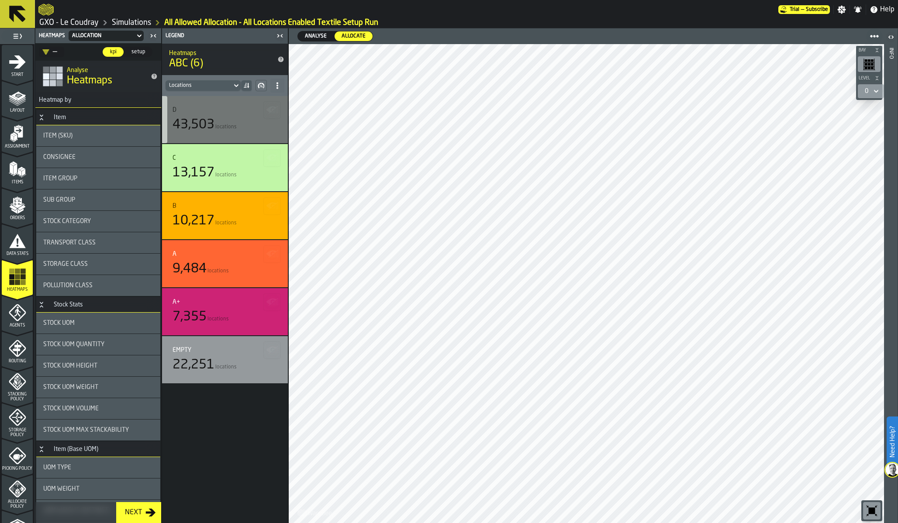
click at [238, 121] on div "43,503 locations" at bounding box center [225, 125] width 105 height 16
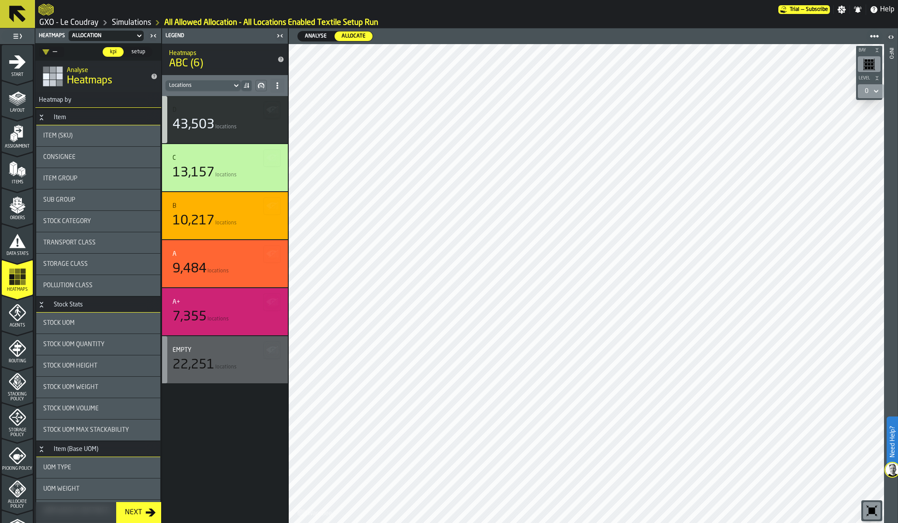
click at [238, 366] on div "22,251 locations" at bounding box center [225, 365] width 105 height 16
click at [90, 20] on link "GXO - Le Coudray" at bounding box center [68, 23] width 59 height 10
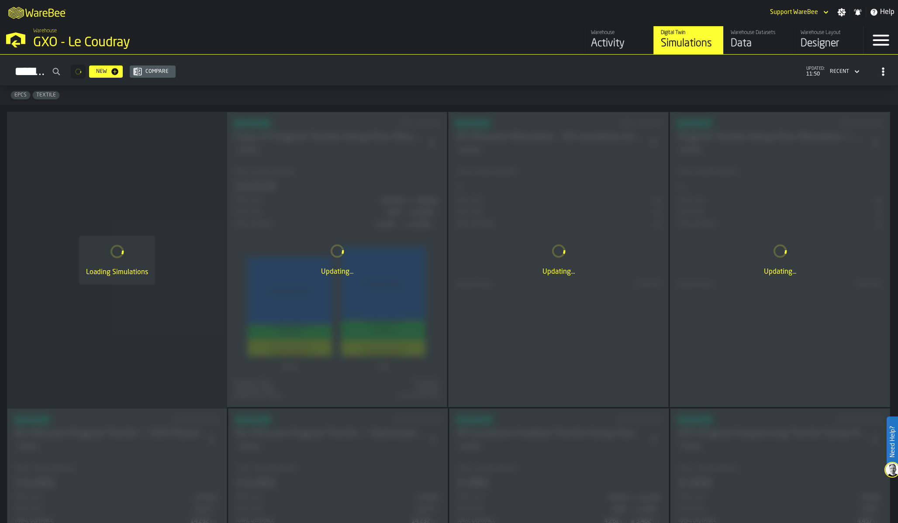
click at [15, 45] on polygon "button-toggle-Open —> Warehouse Menu" at bounding box center [15, 43] width 9 height 7
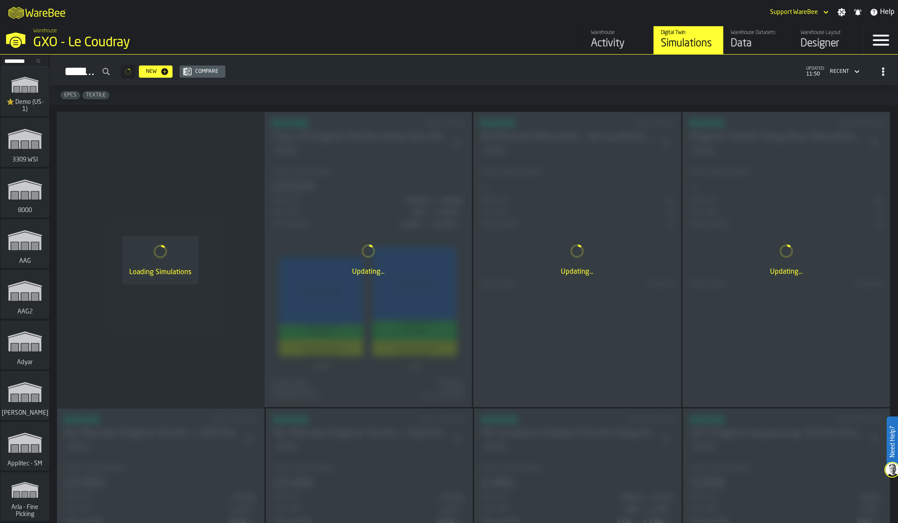
click at [24, 62] on input "Search..." at bounding box center [24, 61] width 45 height 10
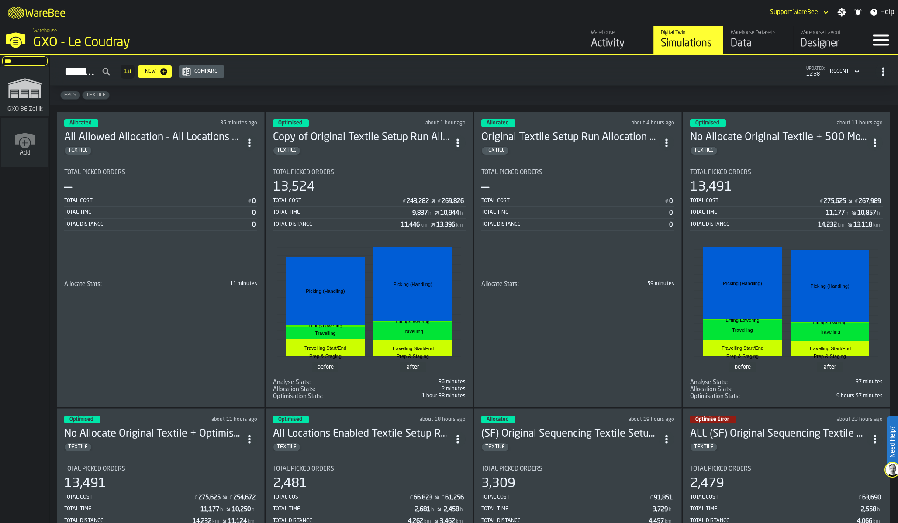
type input "**"
click at [17, 94] on icon "link-to-/wh/i/5fa160b1-7992-442a-9057-4226e3d2ae6d/simulations" at bounding box center [25, 88] width 42 height 35
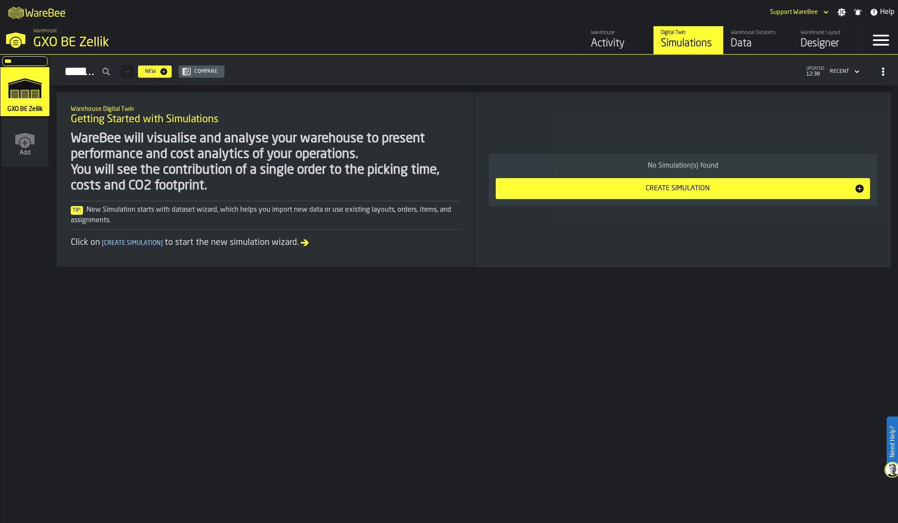
click at [827, 30] on div "Warehouse Layout" at bounding box center [828, 33] width 55 height 6
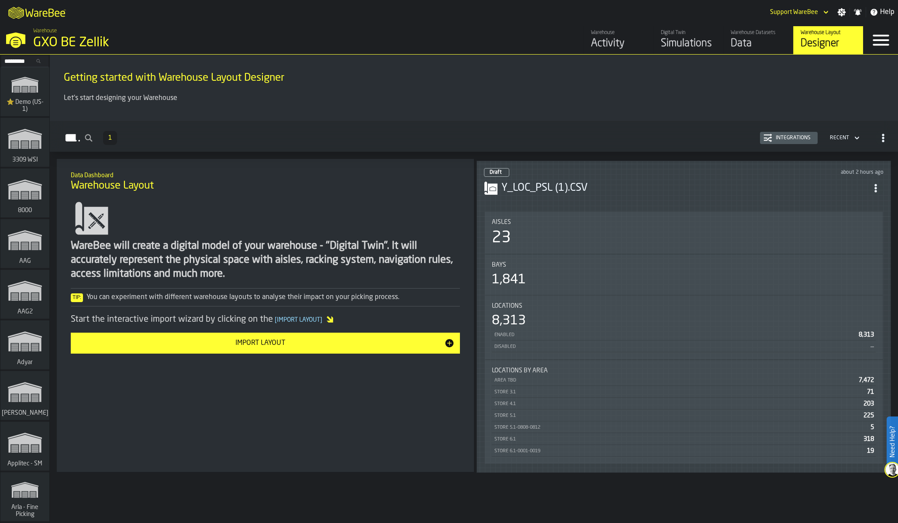
click at [766, 229] on div "23" at bounding box center [684, 237] width 384 height 17
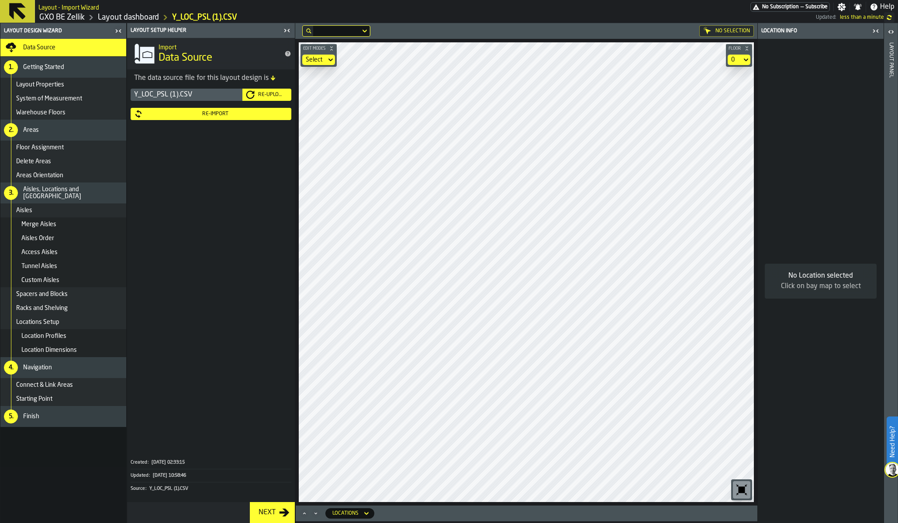
click at [209, 114] on div "Re-Import" at bounding box center [215, 114] width 145 height 6
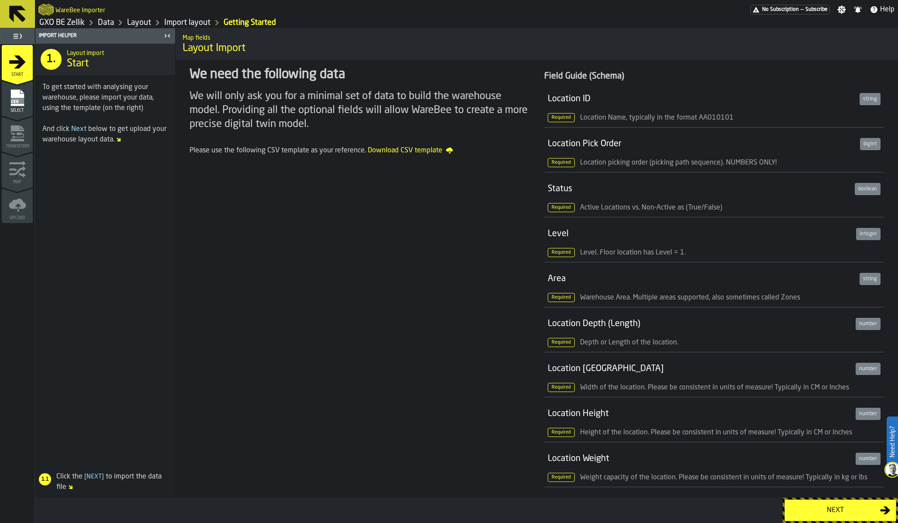
click at [26, 104] on div "Select" at bounding box center [17, 101] width 31 height 24
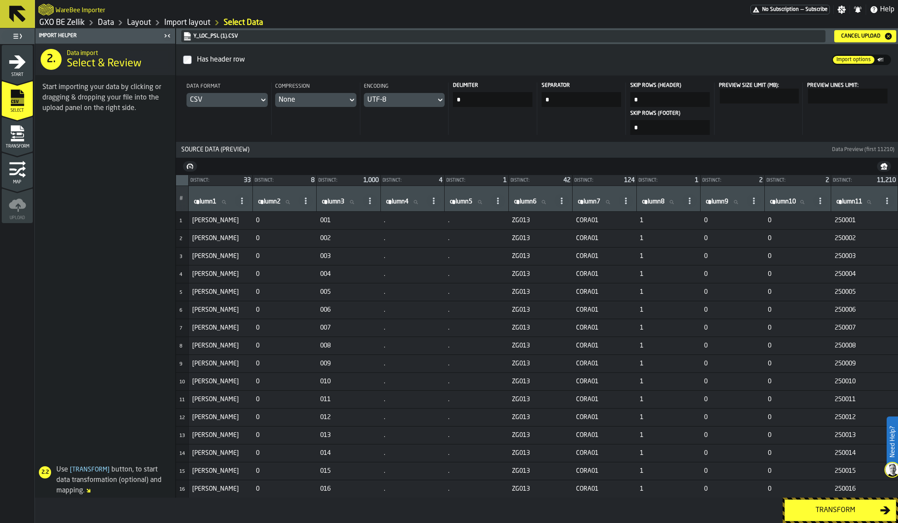
click at [22, 137] on icon "menu Transform" at bounding box center [17, 133] width 17 height 17
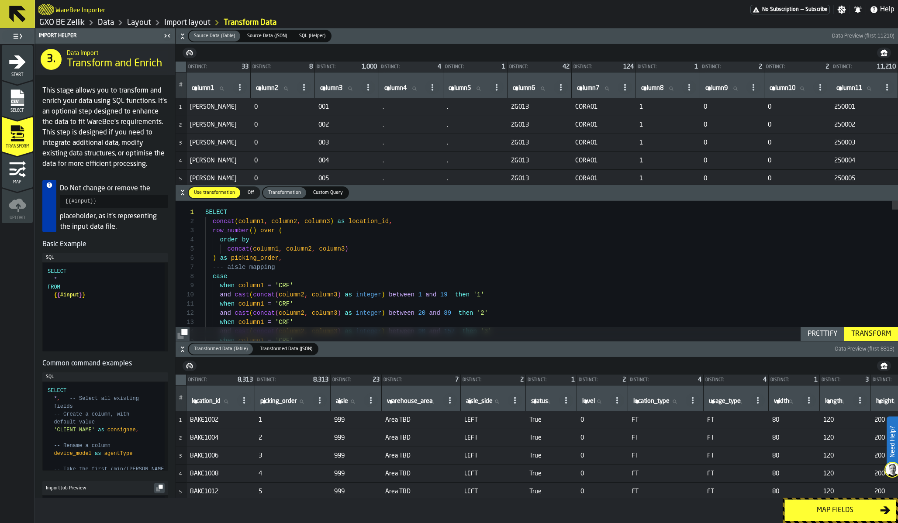
click at [183, 37] on icon "button-" at bounding box center [182, 36] width 9 height 9
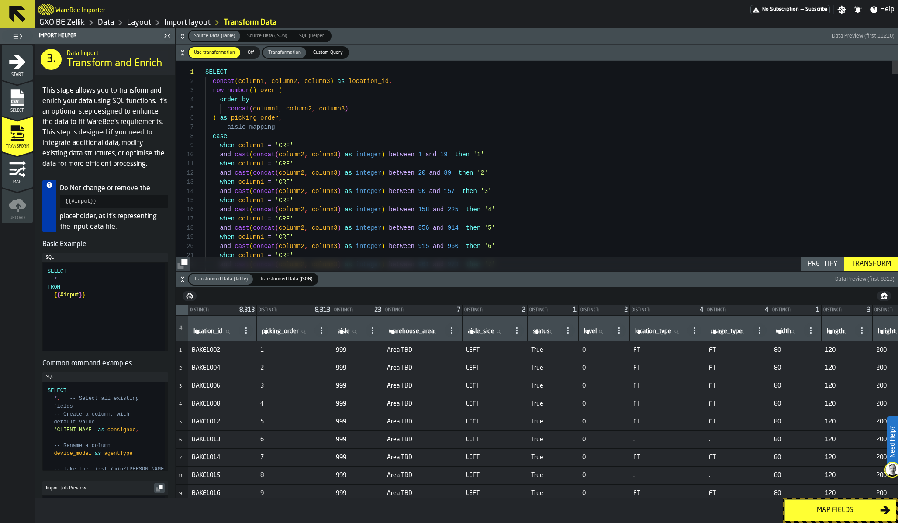
click at [181, 278] on icon "button-" at bounding box center [182, 279] width 9 height 9
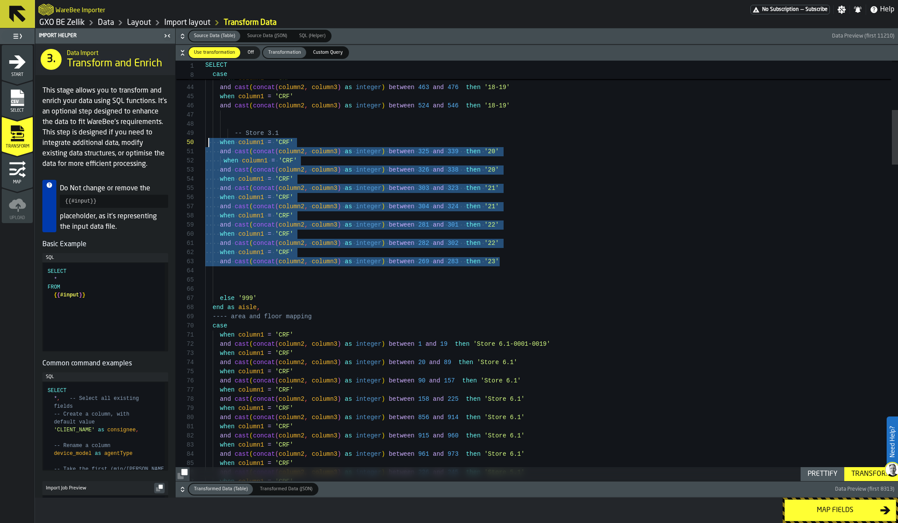
scroll to position [73, 0]
drag, startPoint x: 515, startPoint y: 259, endPoint x: 207, endPoint y: 133, distance: 332.6
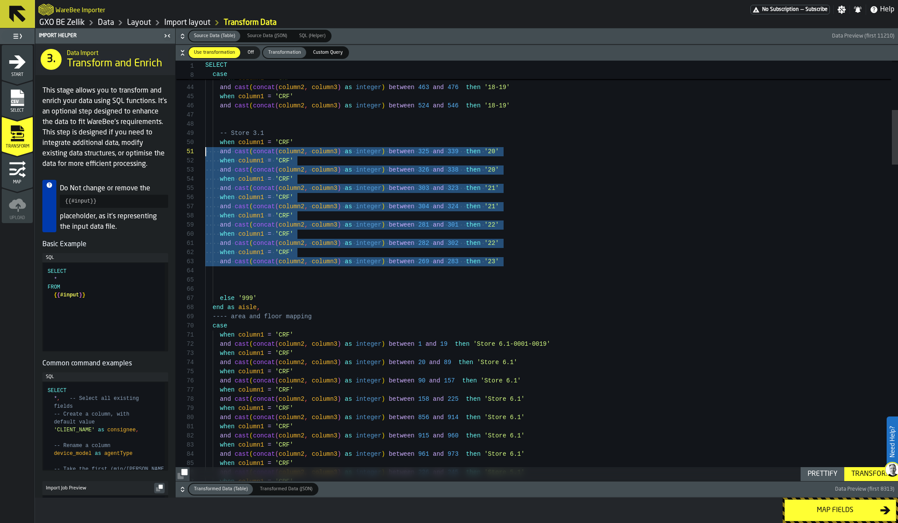
scroll to position [73, 0]
drag, startPoint x: 498, startPoint y: 268, endPoint x: 183, endPoint y: 132, distance: 342.8
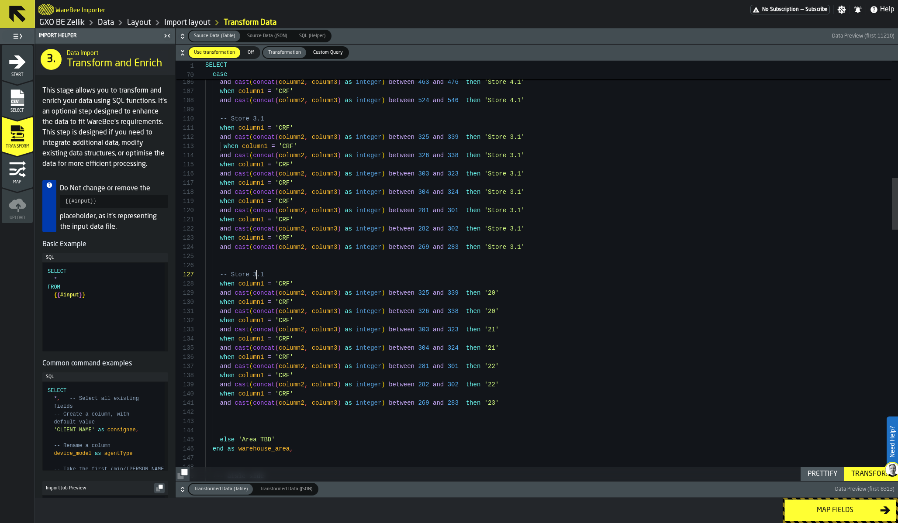
scroll to position [55, 0]
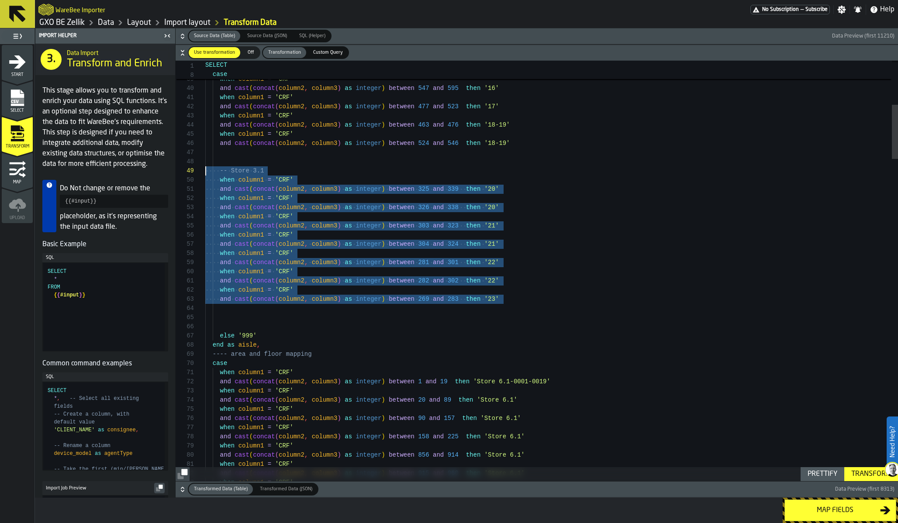
scroll to position [73, 0]
drag, startPoint x: 520, startPoint y: 307, endPoint x: 179, endPoint y: 171, distance: 367.1
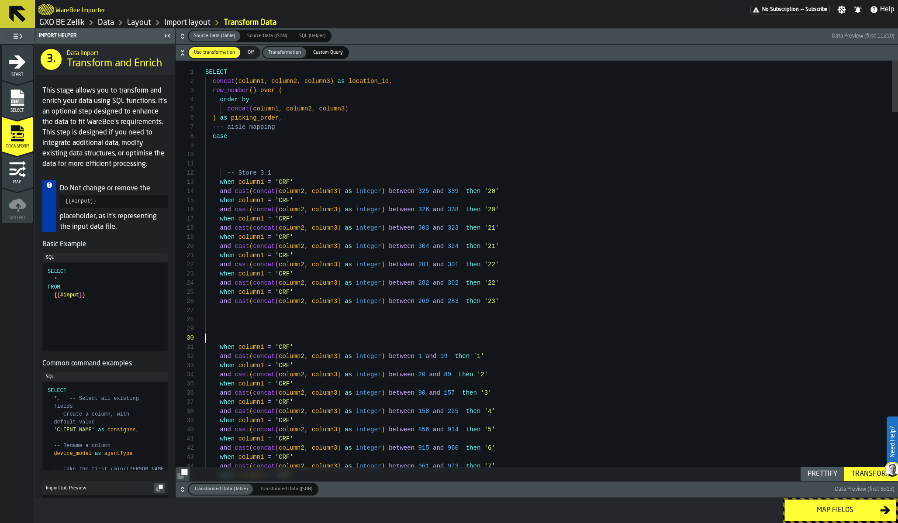
scroll to position [9, 0]
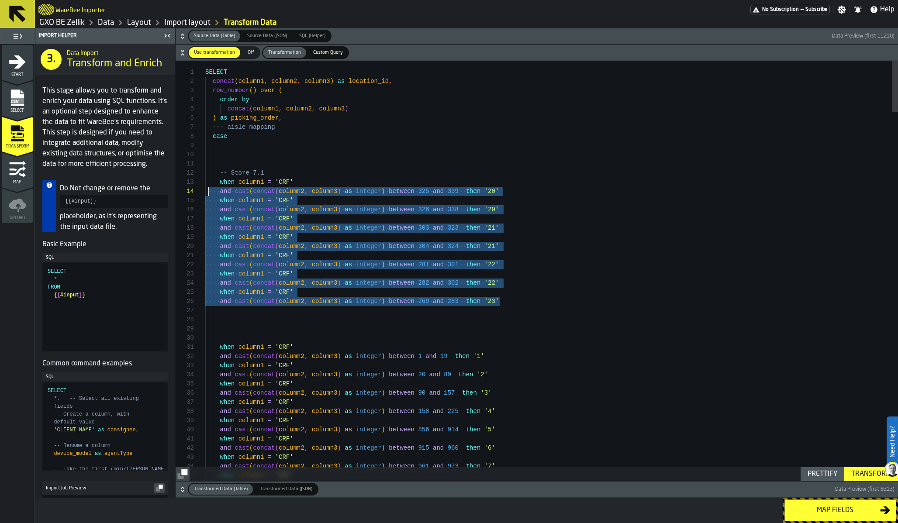
scroll to position [37, 0]
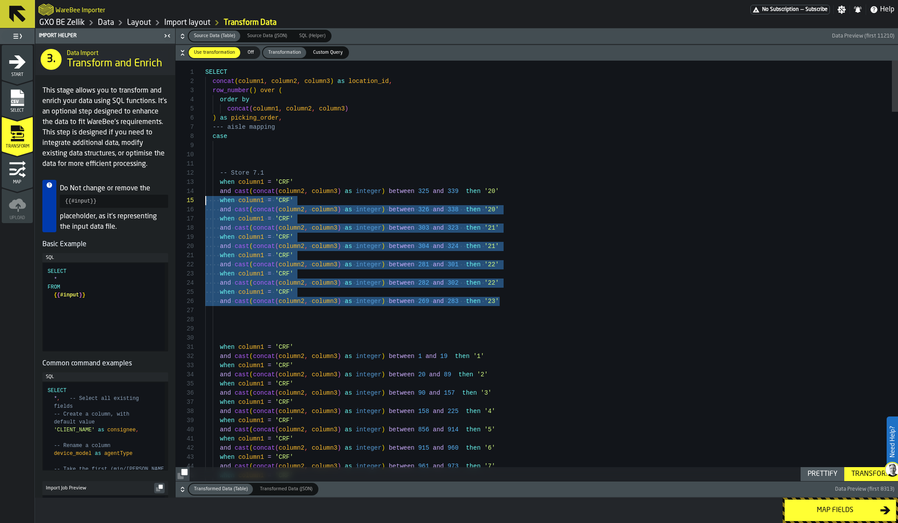
drag, startPoint x: 519, startPoint y: 306, endPoint x: 205, endPoint y: 202, distance: 331.4
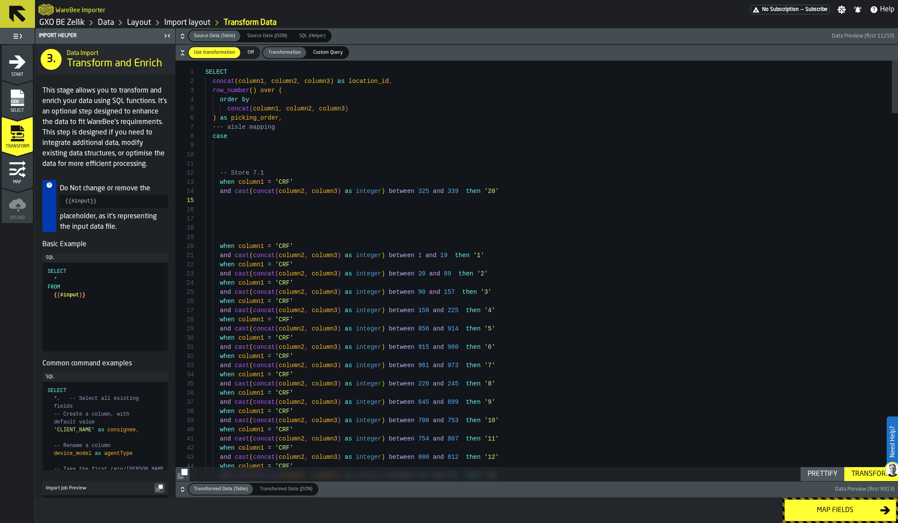
click at [183, 35] on icon "button-" at bounding box center [182, 36] width 9 height 9
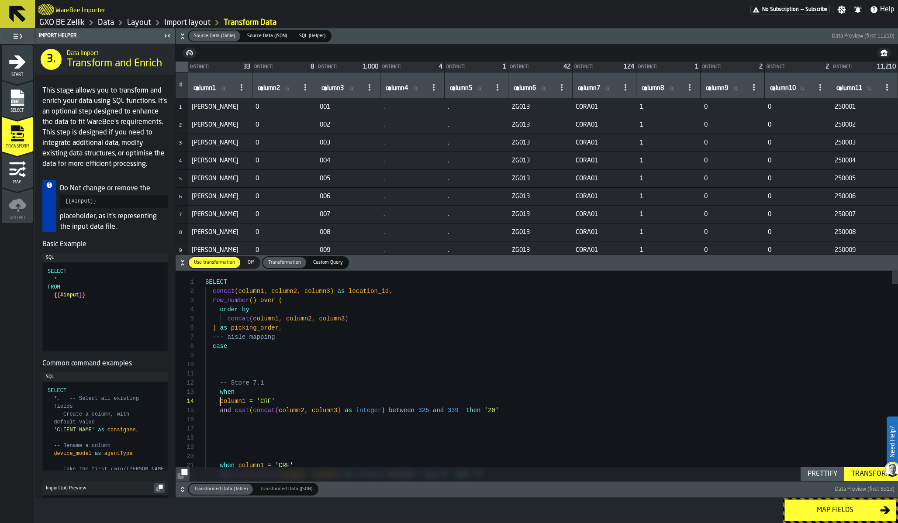
type textarea "**********"
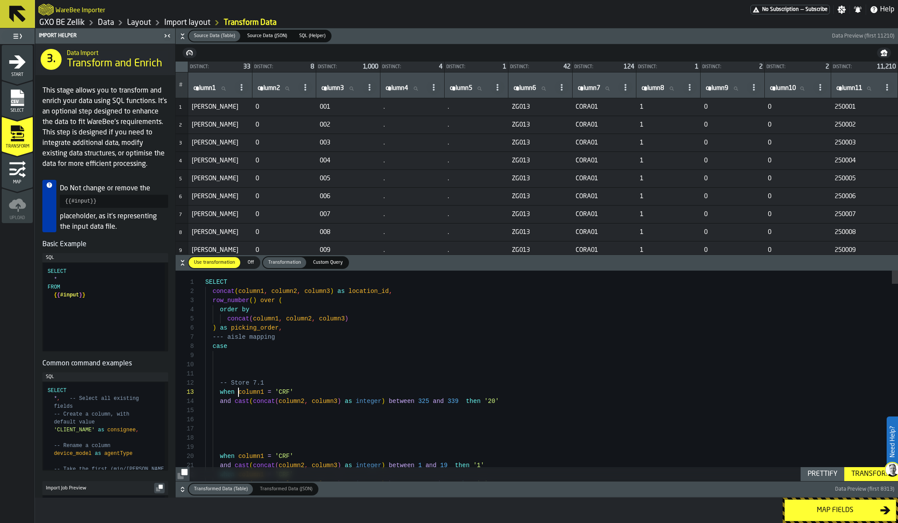
scroll to position [18, 0]
click at [613, 166] on td "CORA01" at bounding box center [604, 161] width 64 height 18
click at [66, 19] on link "GXO BE Zellik" at bounding box center [61, 23] width 45 height 10
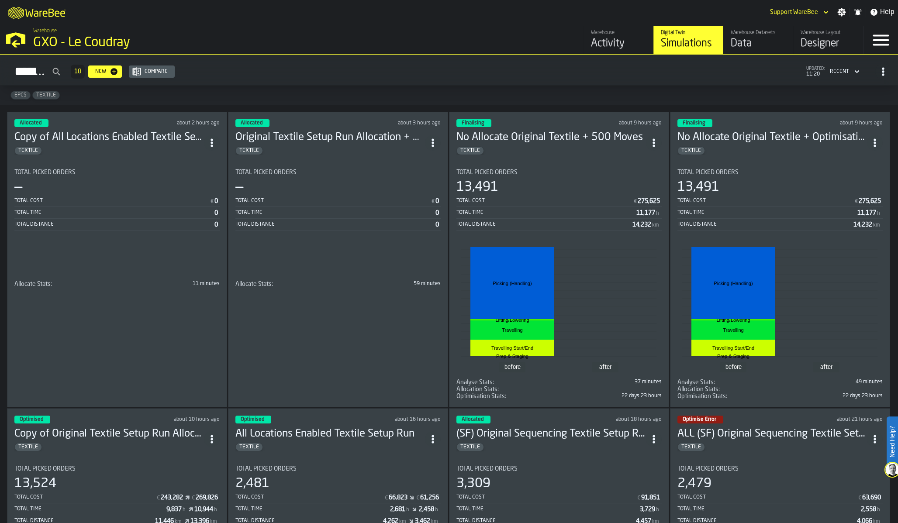
click at [380, 72] on div "Simulations 18 New Compare updated: 11:20 Recent" at bounding box center [449, 72] width 884 height 20
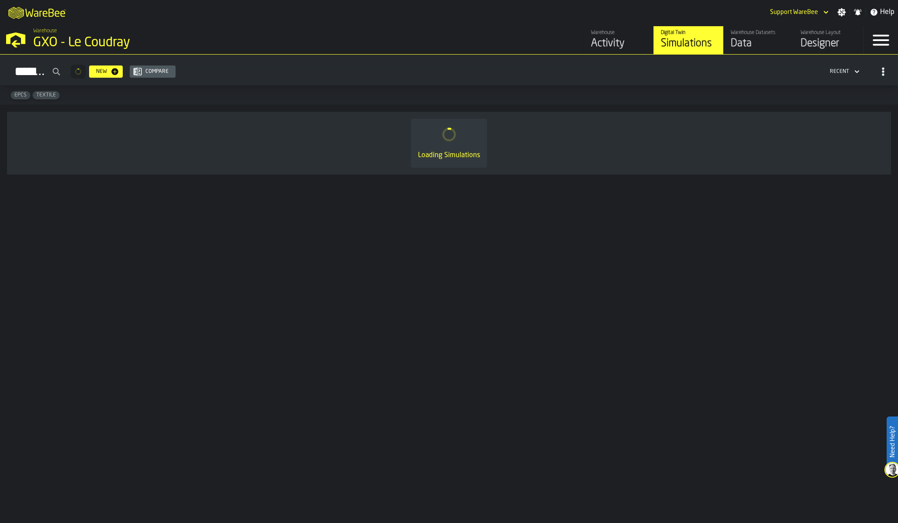
click at [772, 84] on h2 "Simulations New Compare Recent" at bounding box center [449, 70] width 898 height 31
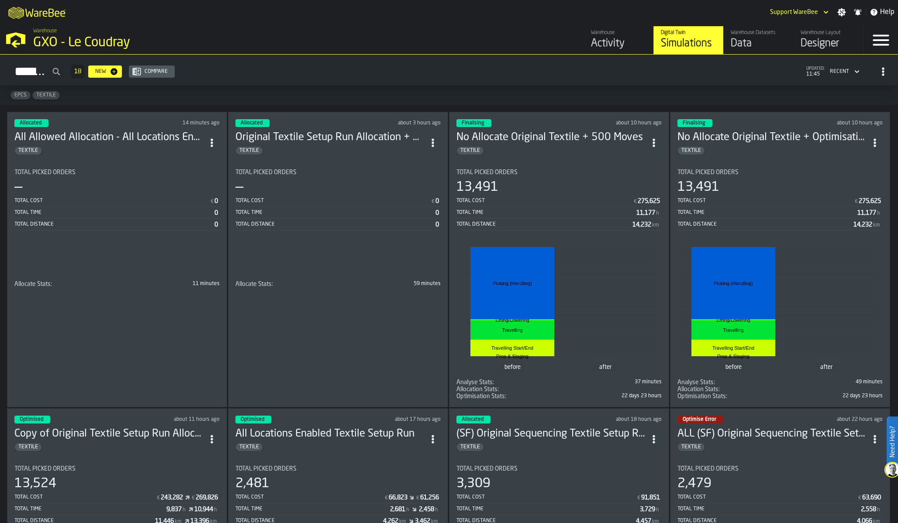
click at [582, 176] on div "Total Picked Orders 13,491 Total Cost € 275,625 Total Time 11,177 h Total Dista…" at bounding box center [559, 200] width 205 height 62
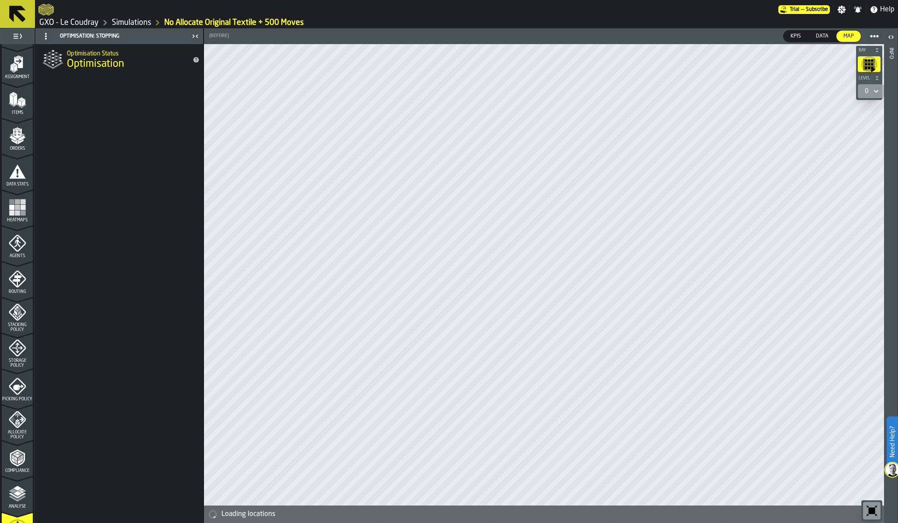
scroll to position [166, 0]
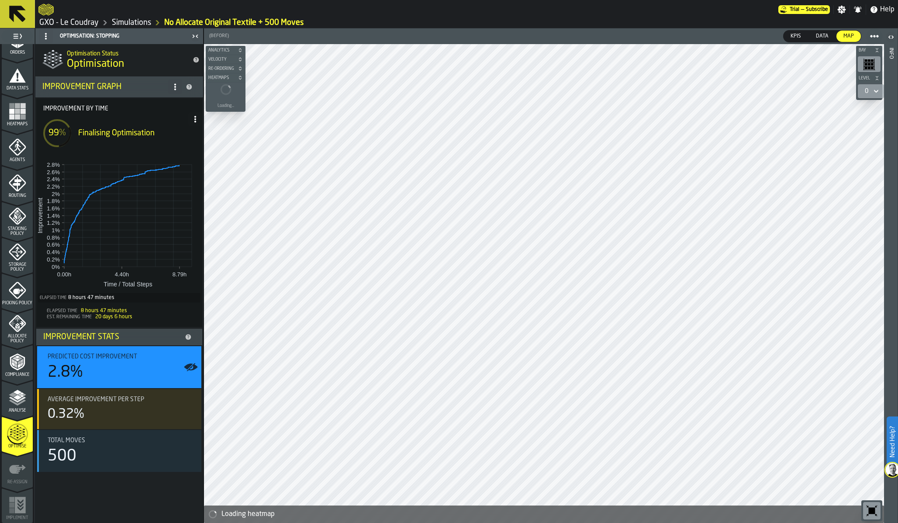
click at [21, 403] on icon "menu Analyse" at bounding box center [17, 397] width 17 height 17
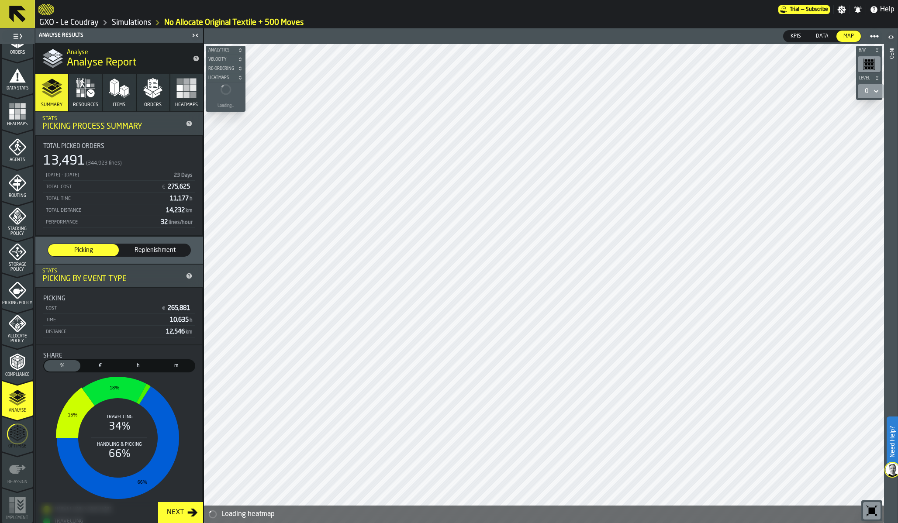
scroll to position [57, 0]
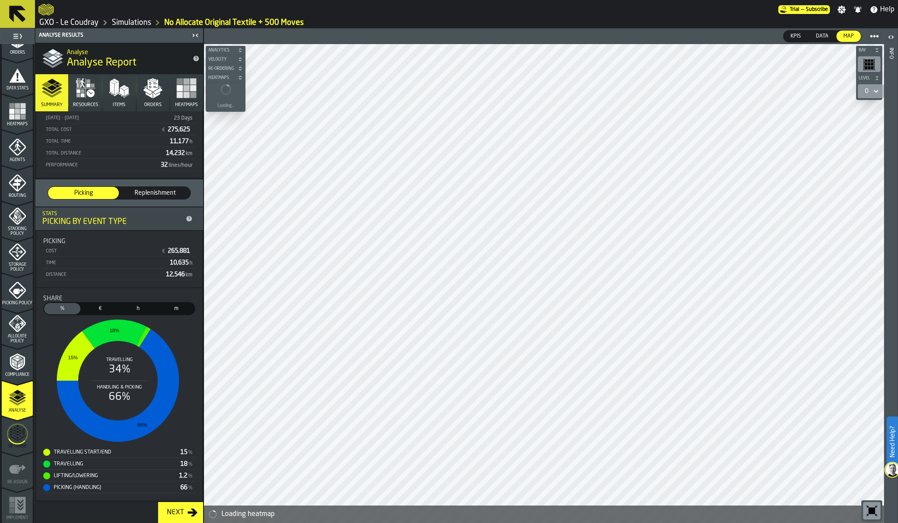
click at [5, 433] on div "Optimise" at bounding box center [17, 437] width 31 height 24
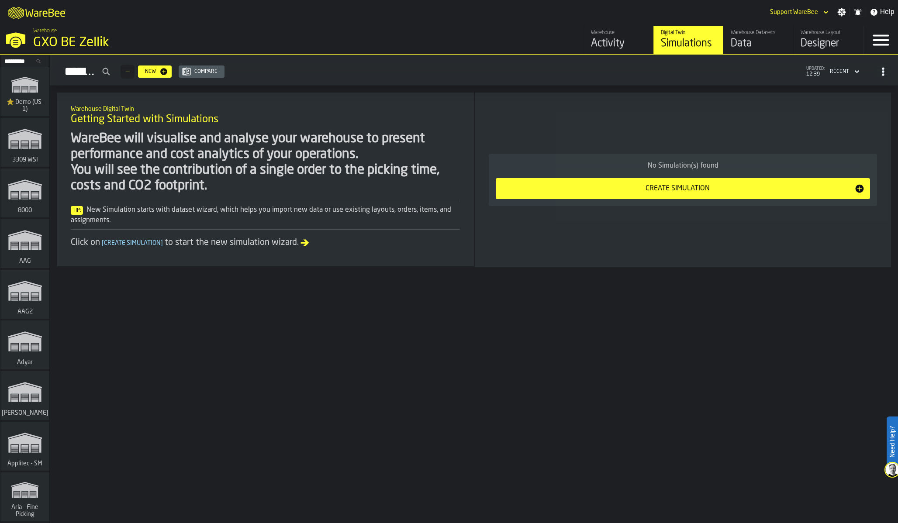
click at [807, 42] on div "Designer" at bounding box center [828, 44] width 55 height 14
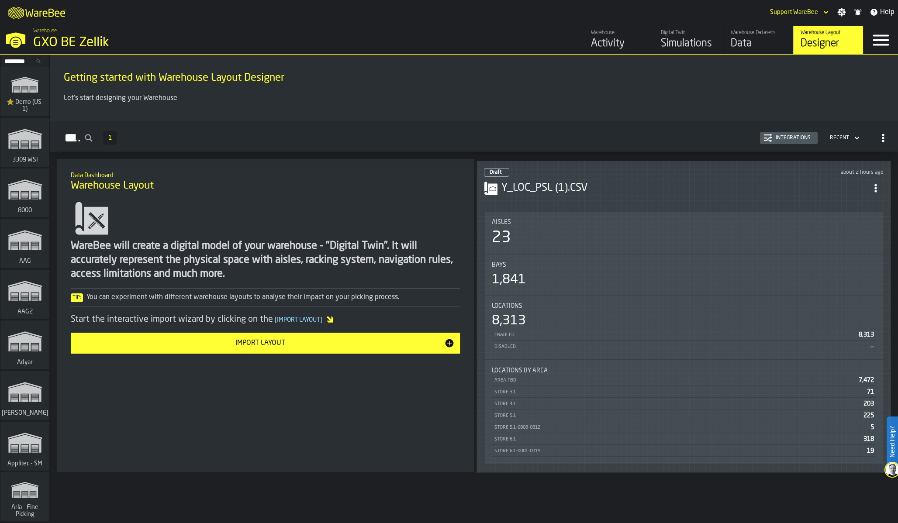
click at [806, 193] on header "Draft about 2 hours ago Y_LOC_PSL (1).CSV" at bounding box center [684, 185] width 400 height 35
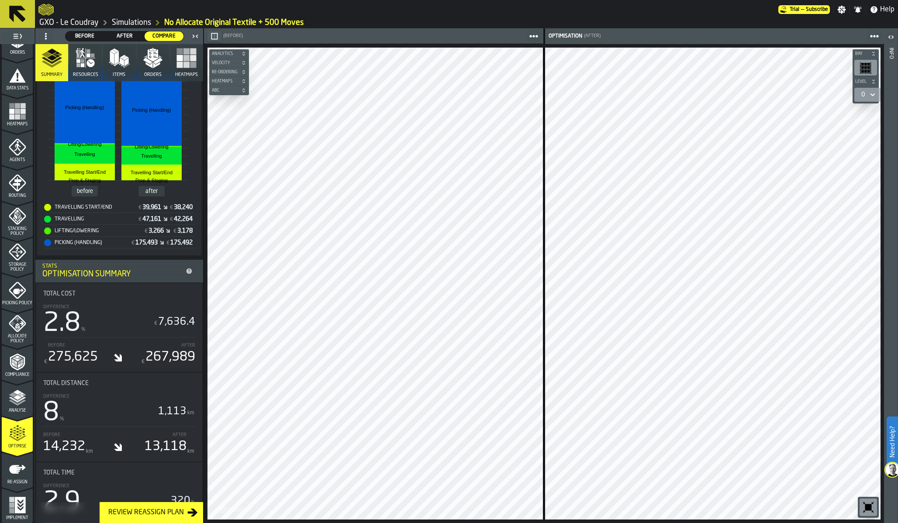
scroll to position [170, 0]
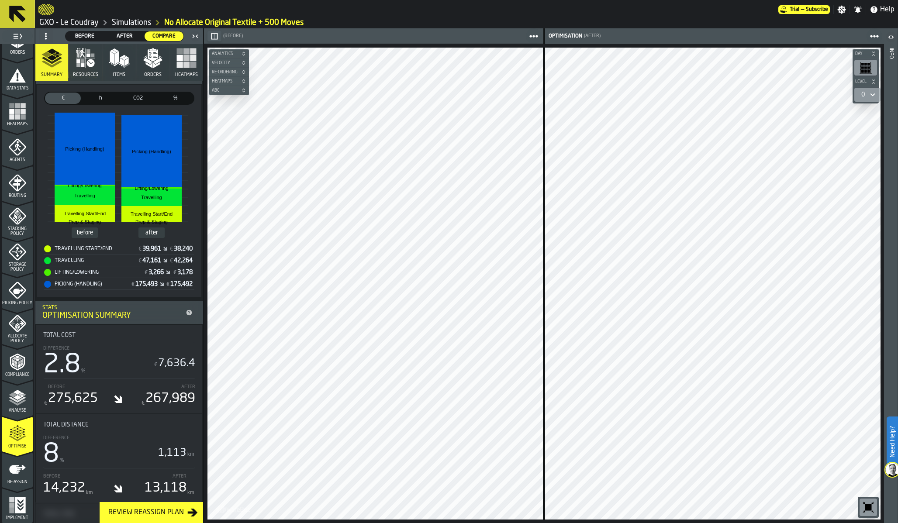
click at [155, 56] on icon "button" at bounding box center [153, 55] width 10 height 12
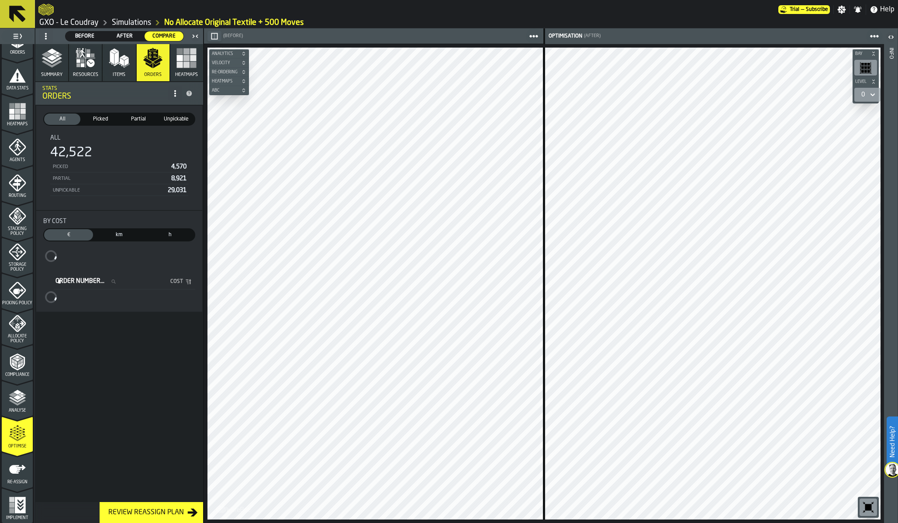
scroll to position [0, 0]
click at [183, 67] on rect "button" at bounding box center [180, 65] width 6 height 6
